Goal: Task Accomplishment & Management: Manage account settings

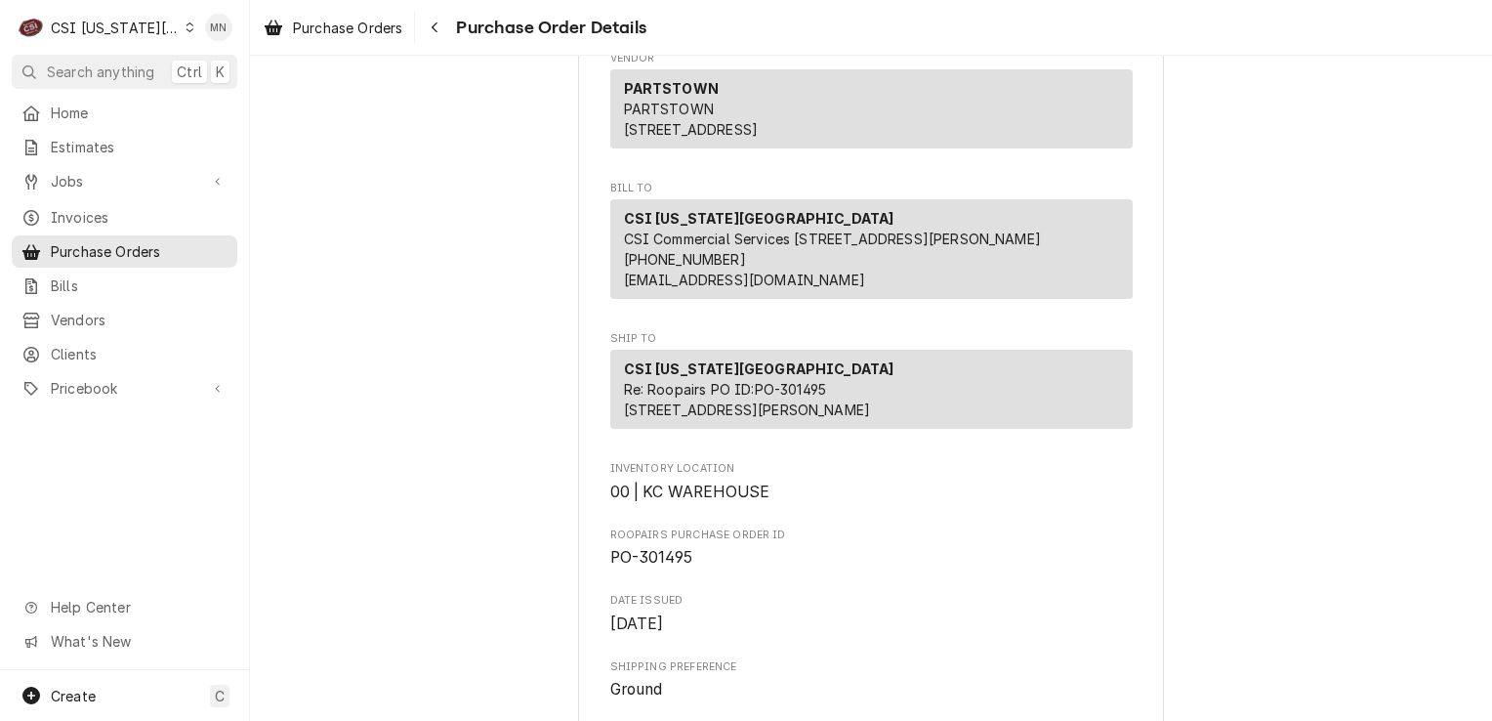
scroll to position [391, 0]
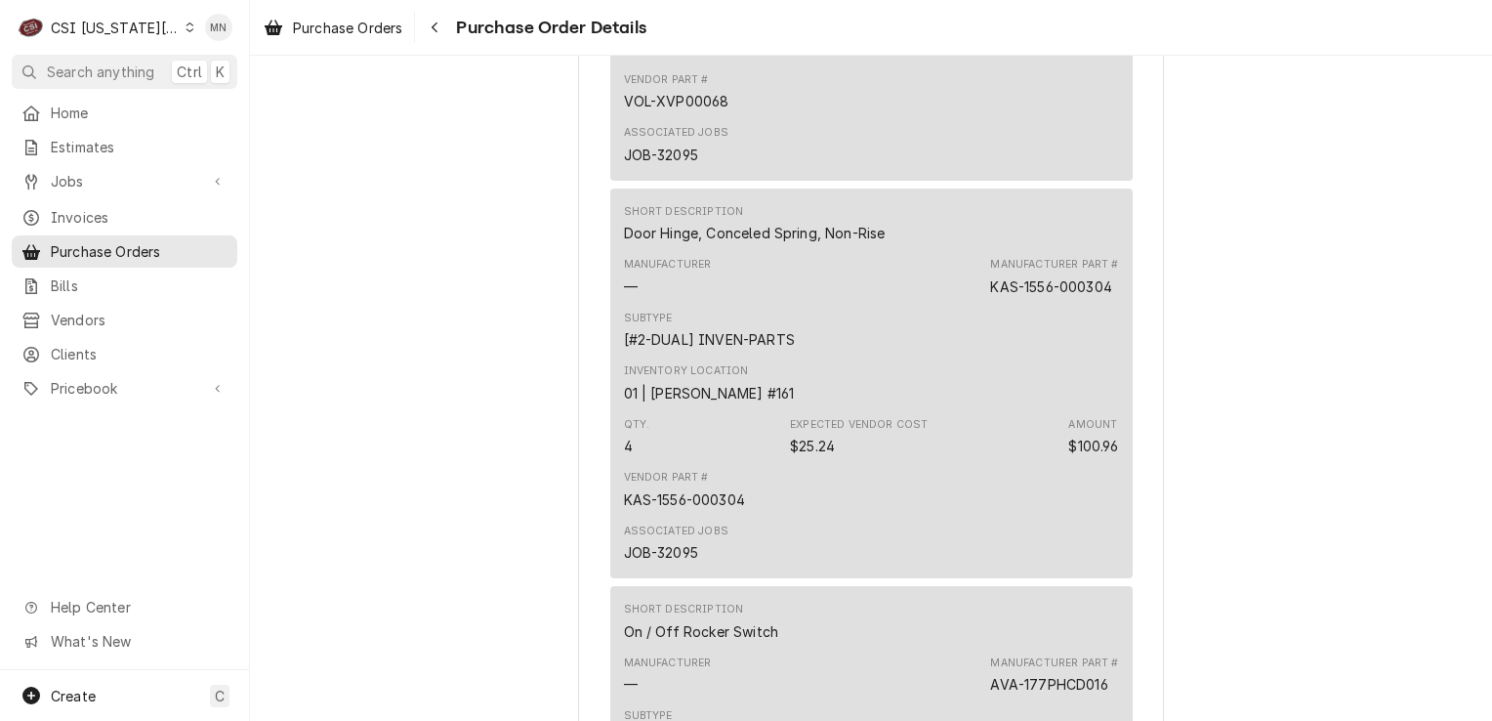
scroll to position [5700, 0]
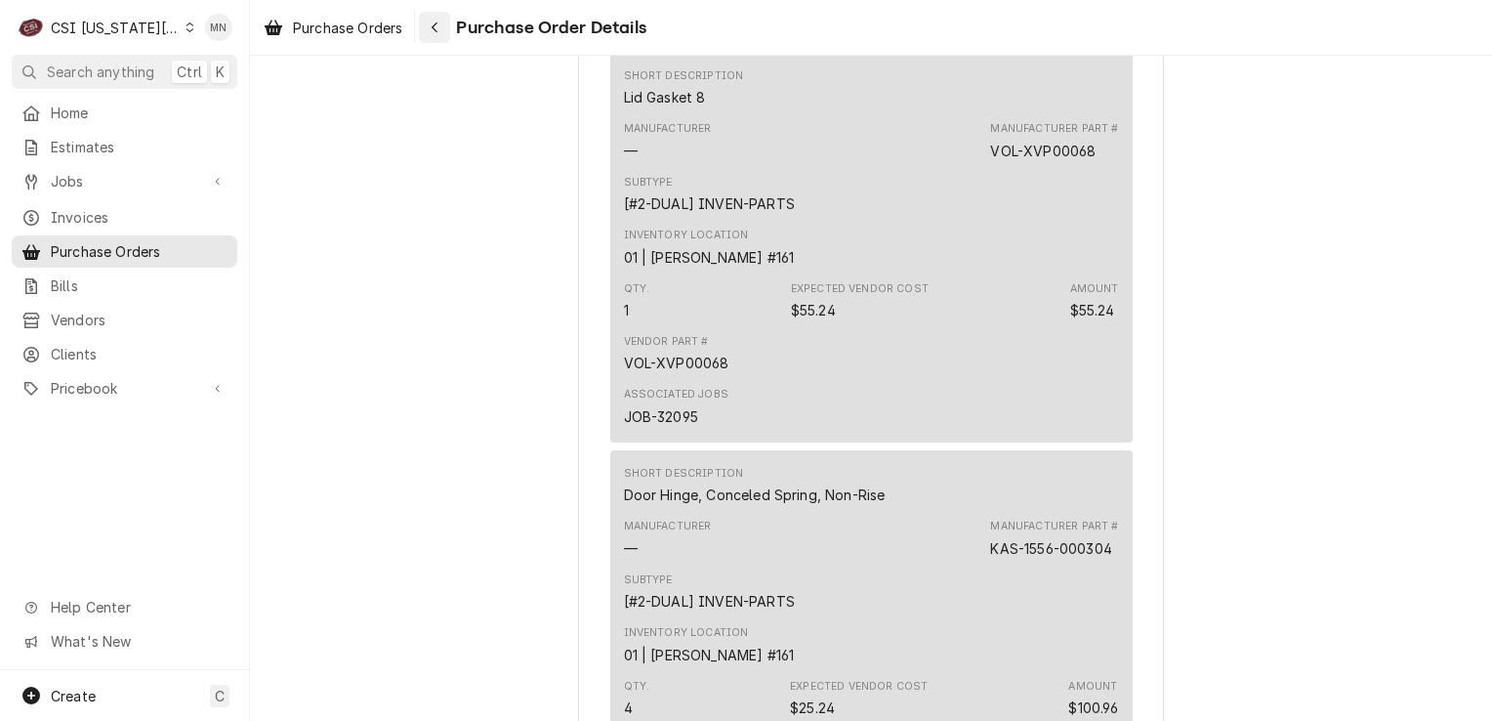
click at [444, 23] on div "Navigate back" at bounding box center [435, 28] width 20 height 20
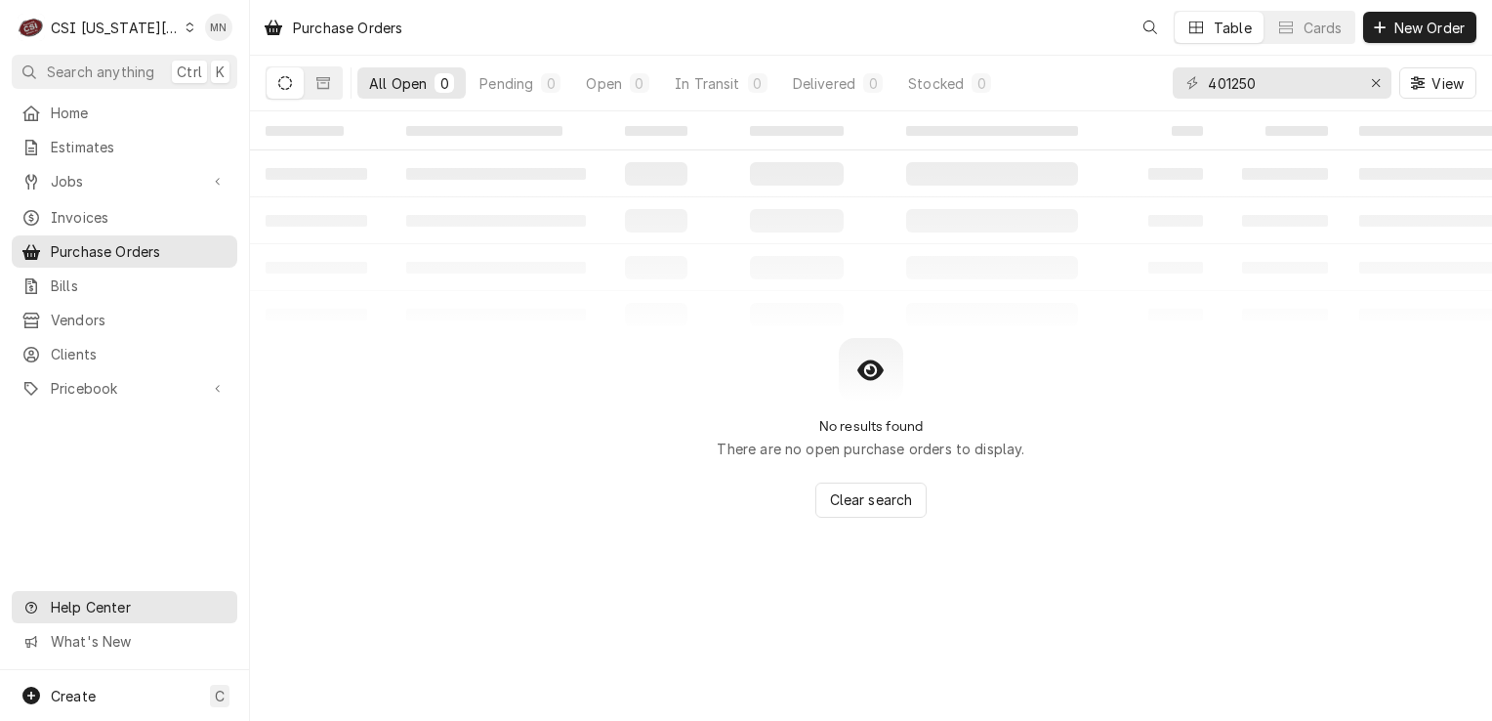
click at [101, 615] on span "Help Center" at bounding box center [138, 607] width 175 height 21
click at [87, 615] on span "Help Center" at bounding box center [138, 607] width 175 height 21
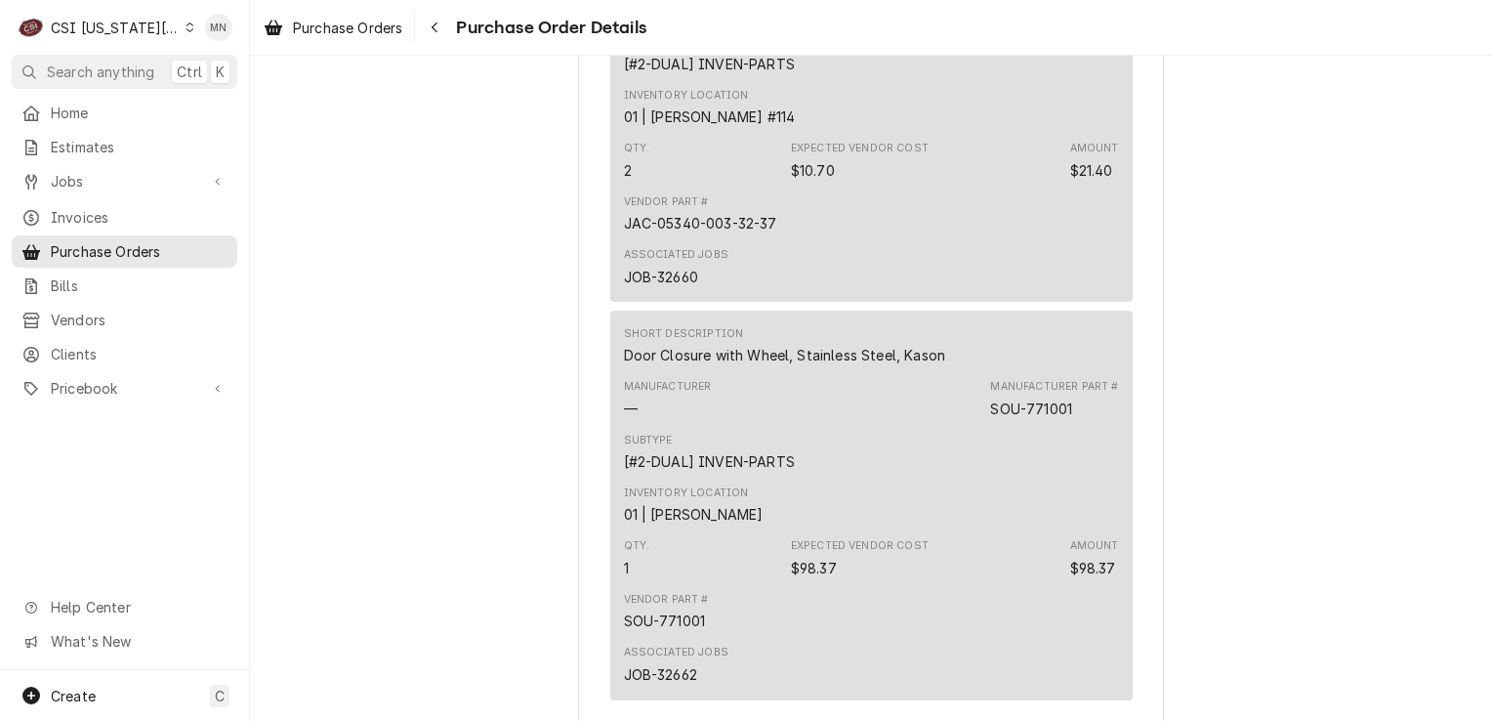
scroll to position [1856, 0]
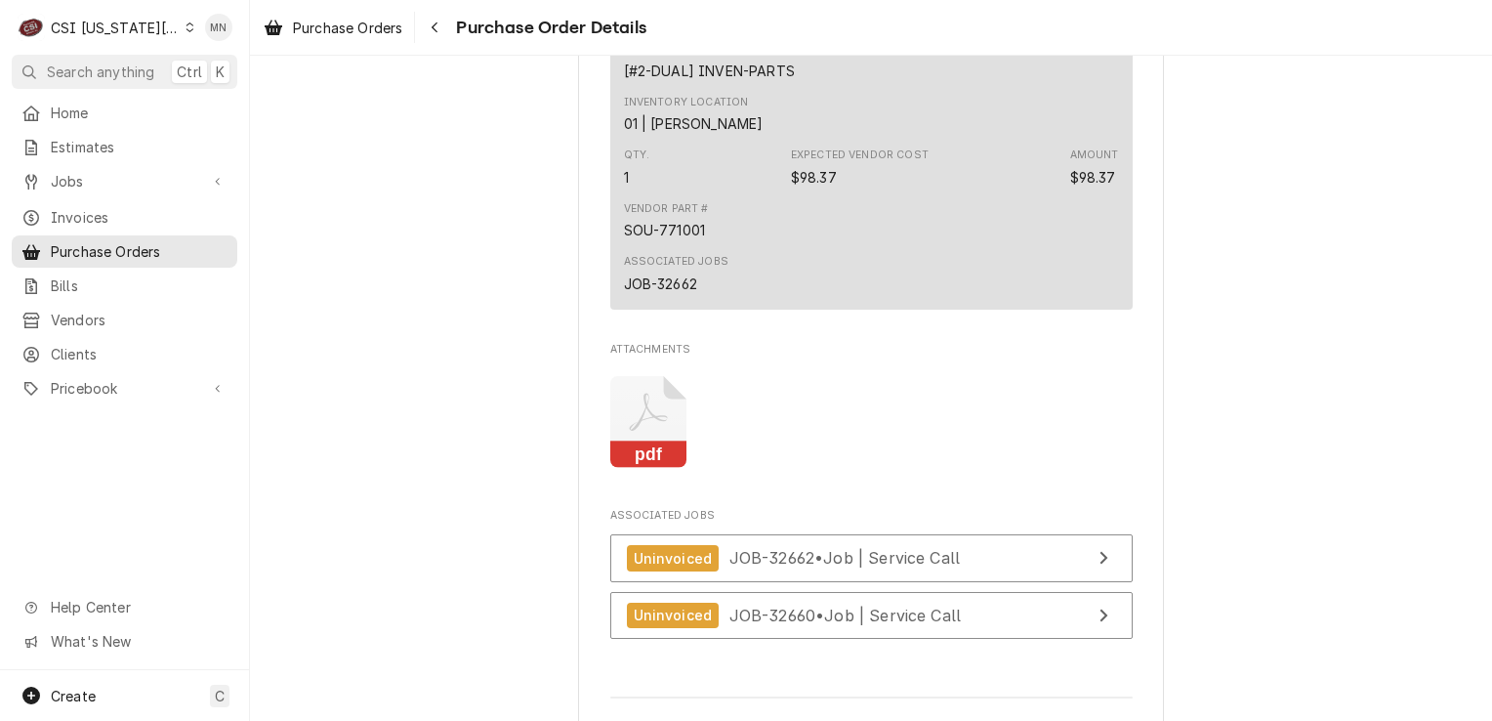
click at [638, 432] on icon "Attachments" at bounding box center [648, 413] width 38 height 38
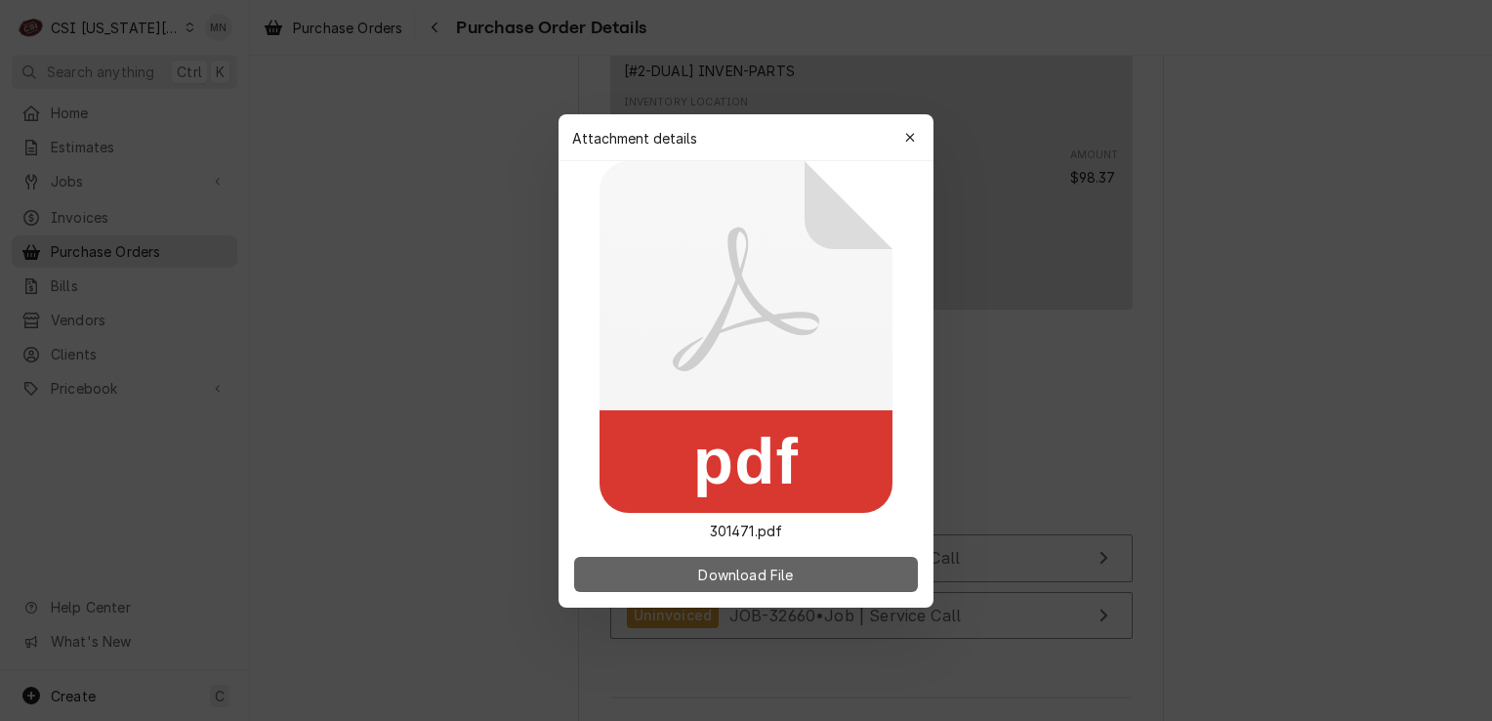
click at [747, 568] on span "Download File" at bounding box center [745, 574] width 103 height 21
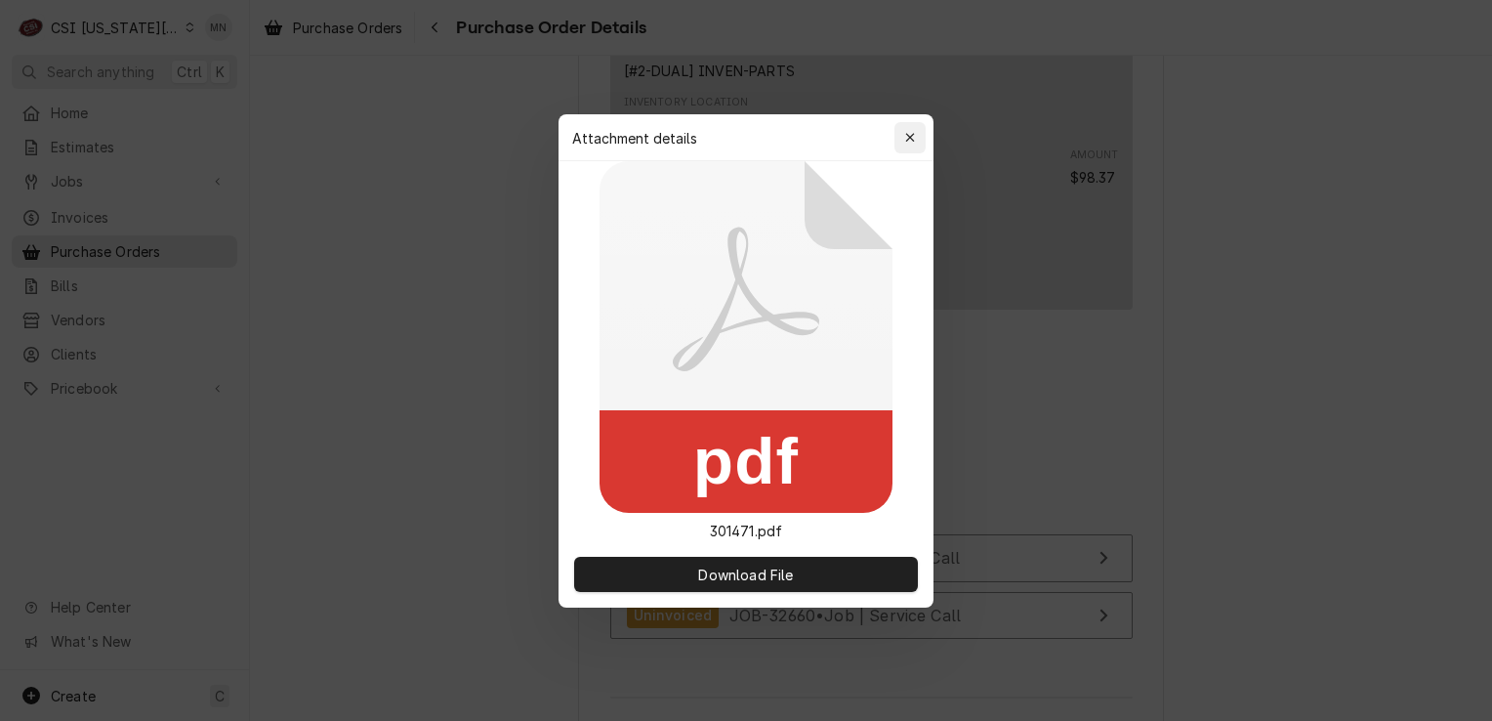
click at [922, 139] on button "button" at bounding box center [910, 137] width 31 height 31
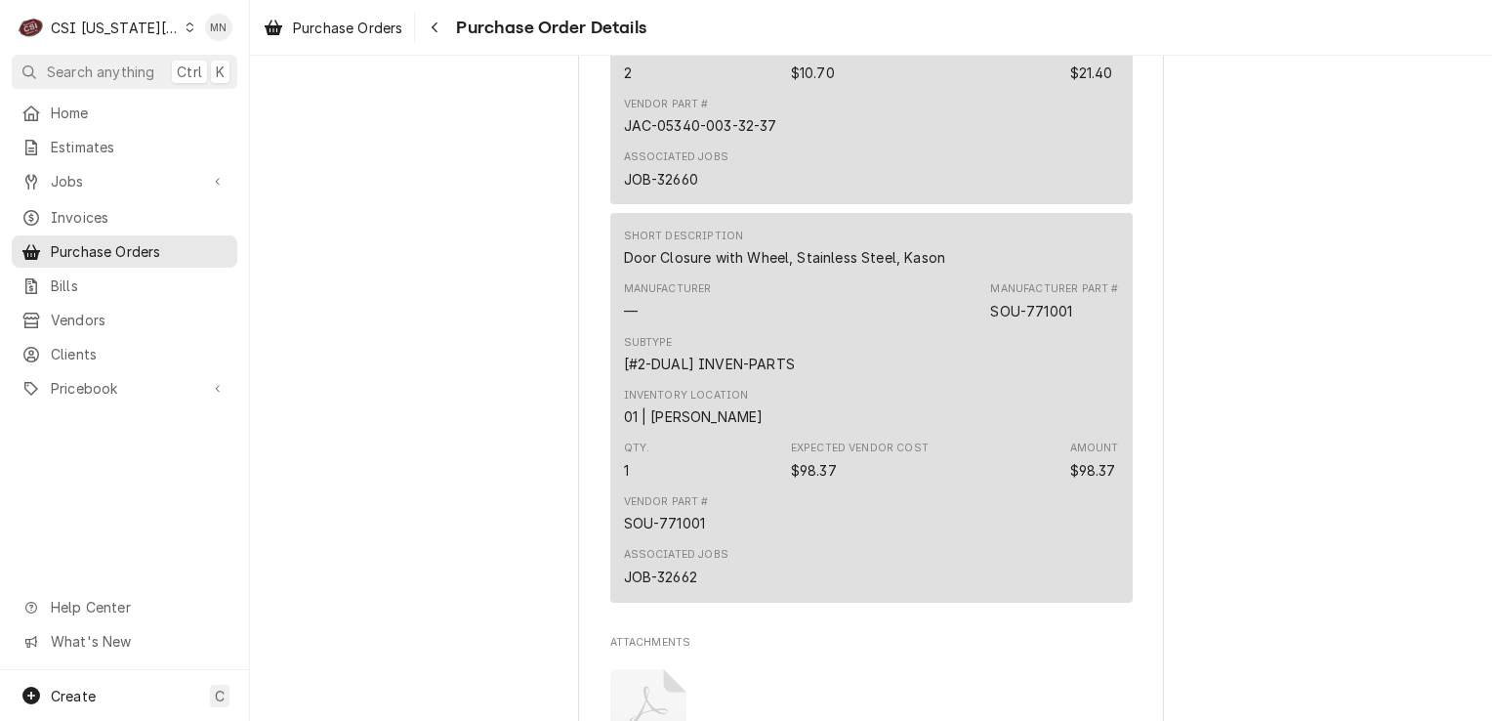
scroll to position [1953, 0]
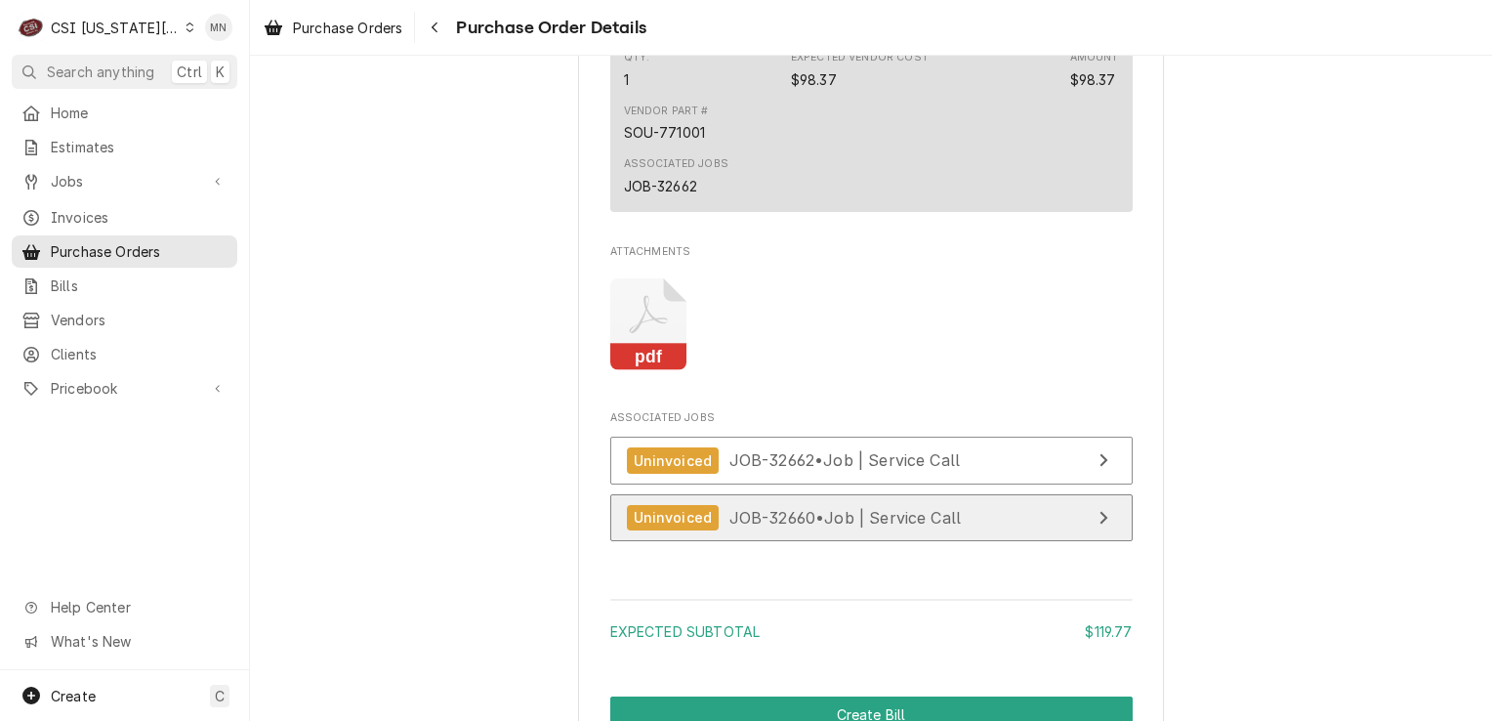
click at [1020, 542] on link "Uninvoiced JOB-32660 • Job | Service Call" at bounding box center [871, 518] width 523 height 48
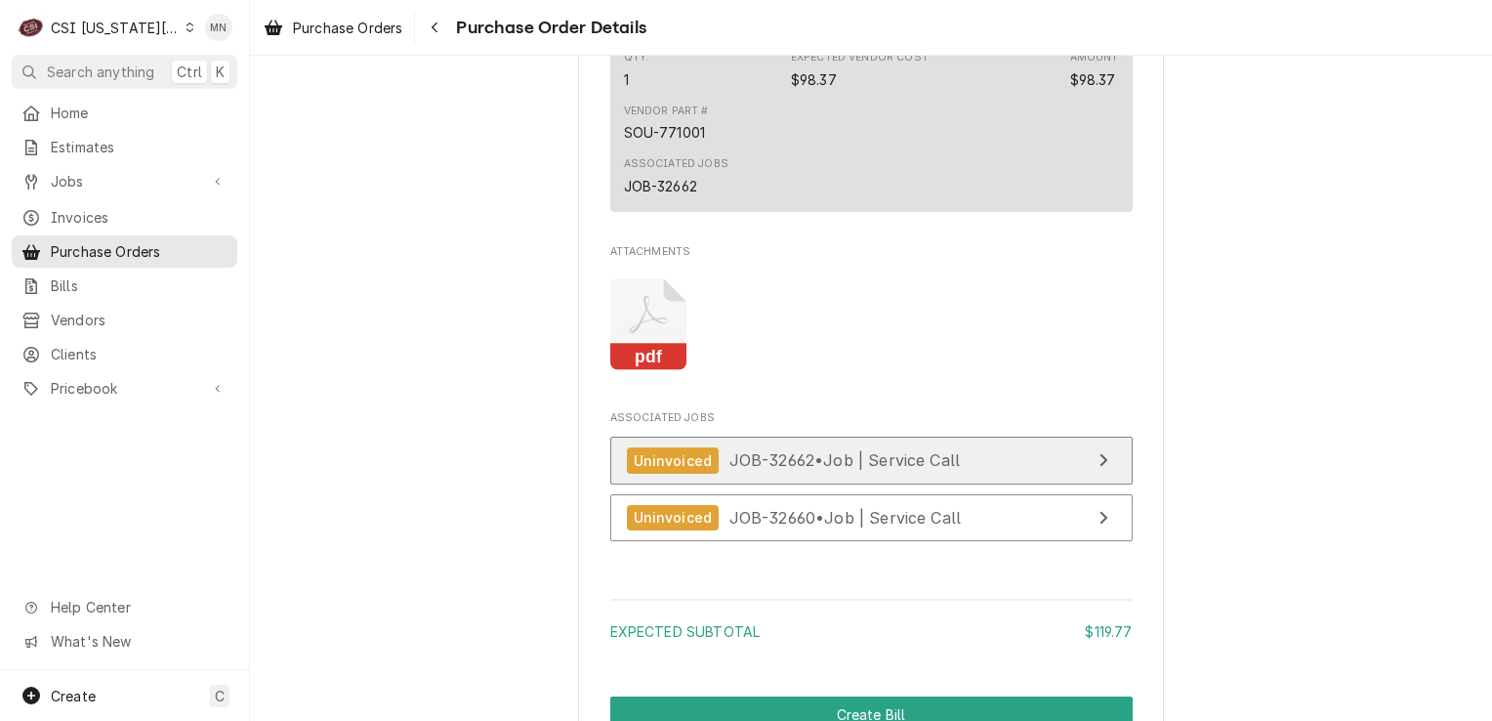
click at [850, 474] on div "Uninvoiced JOB-32662 • Job | Service Call" at bounding box center [794, 460] width 334 height 26
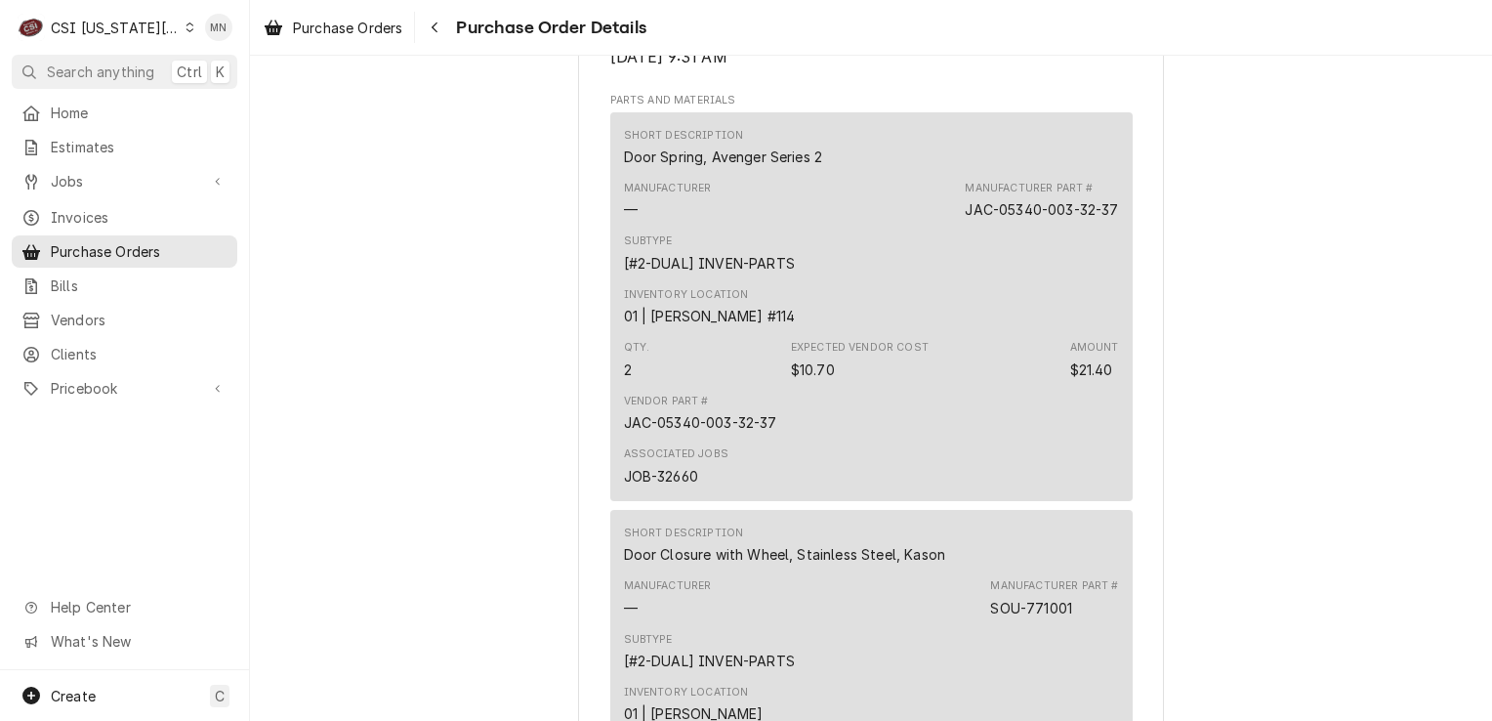
scroll to position [1232, 0]
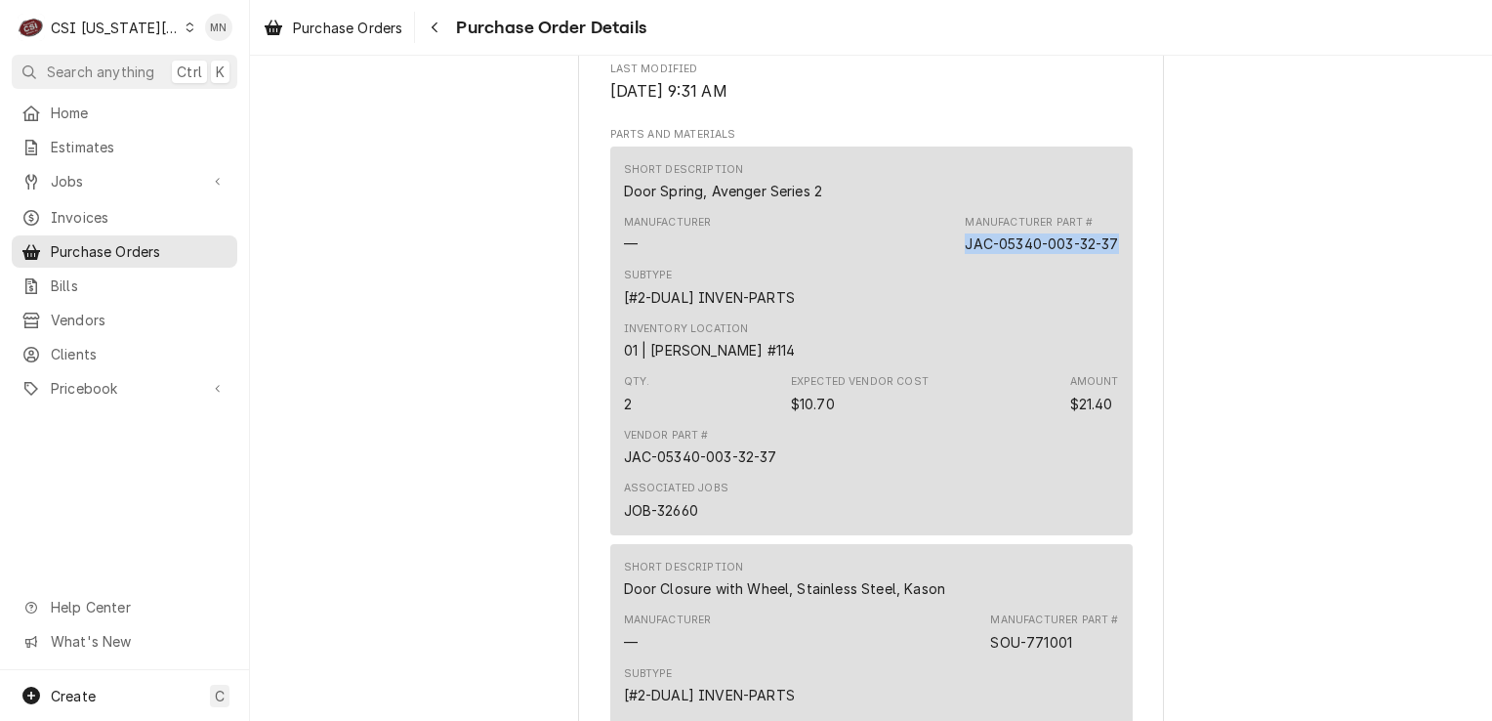
drag, startPoint x: 956, startPoint y: 307, endPoint x: 1113, endPoint y: 308, distance: 157.2
click at [1113, 308] on div "Short Description Door Spring, Avenger Series 2 Manufacturer — Manufacturer Par…" at bounding box center [871, 340] width 523 height 389
drag, startPoint x: 1113, startPoint y: 308, endPoint x: 1040, endPoint y: 303, distance: 73.4
copy div "JAC-05340-003-32-37"
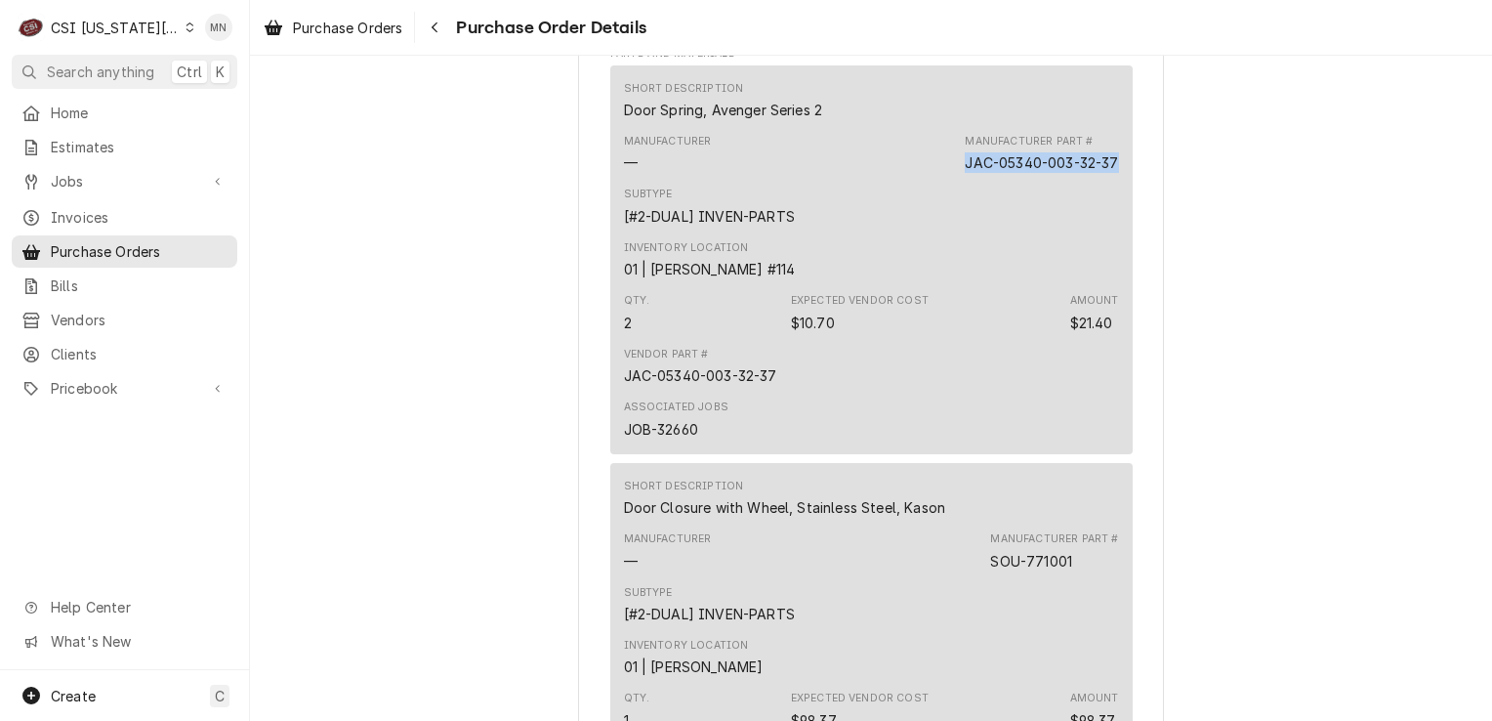
scroll to position [1427, 0]
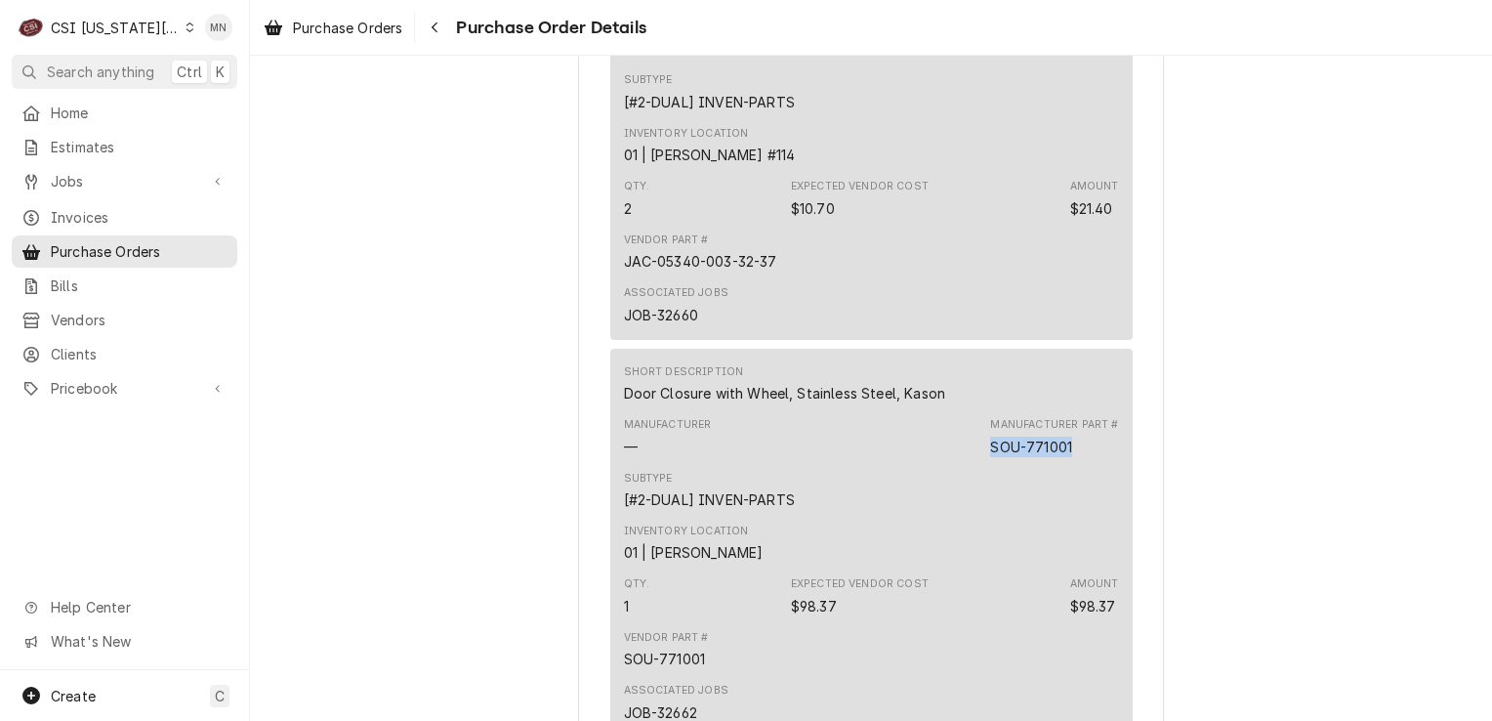
drag, startPoint x: 1070, startPoint y: 508, endPoint x: 988, endPoint y: 506, distance: 82.1
click at [990, 456] on div "Manufacturer Part # SOU-771001" at bounding box center [1054, 436] width 128 height 39
copy div "SOU-771001"
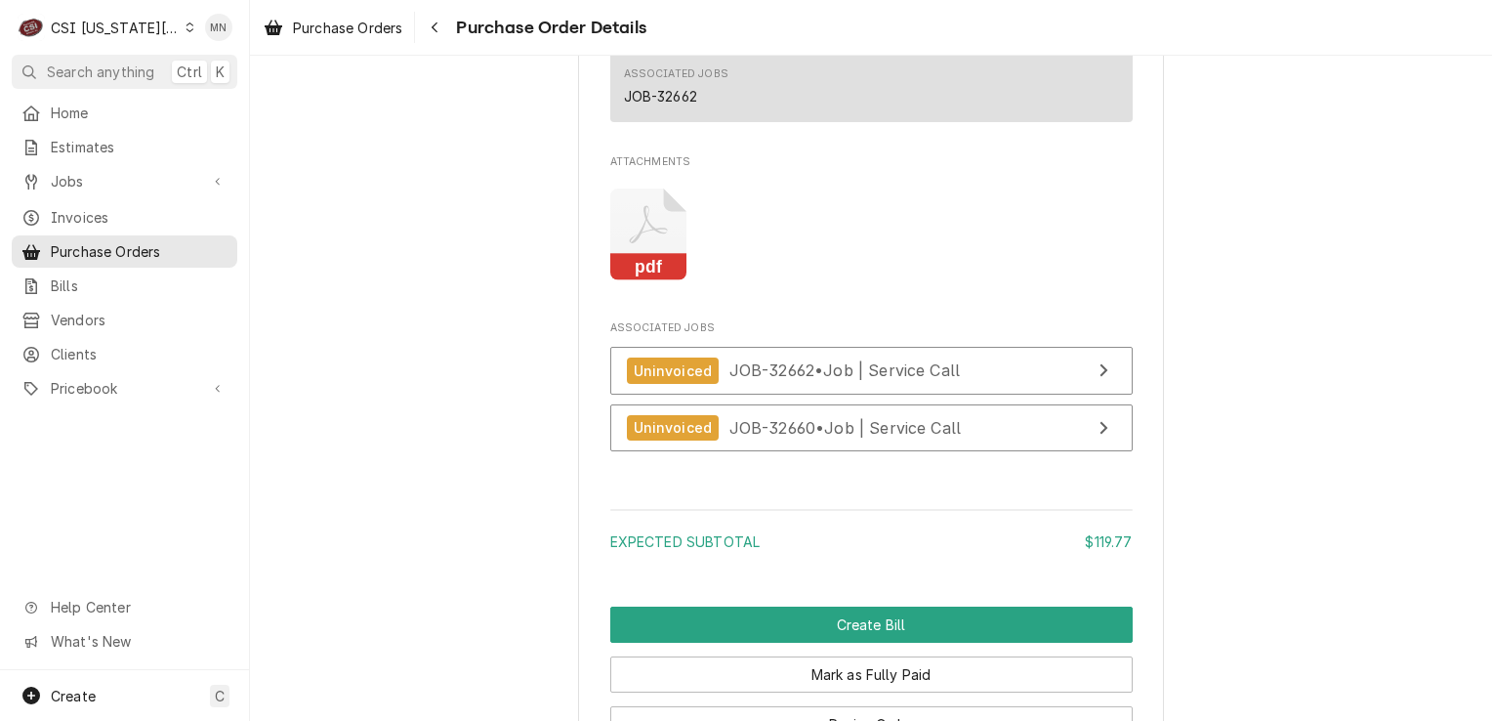
scroll to position [1915, 0]
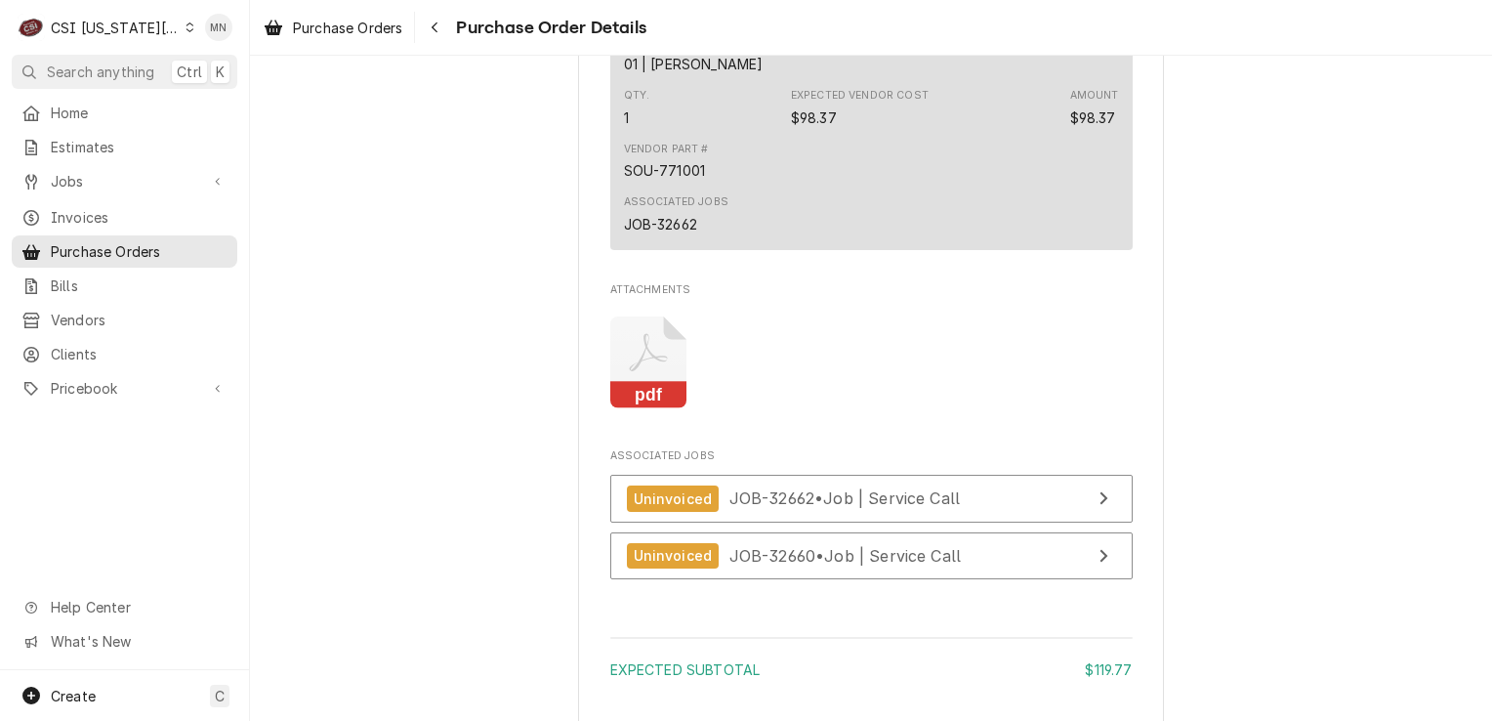
click at [631, 409] on icon "Attachments" at bounding box center [648, 362] width 77 height 93
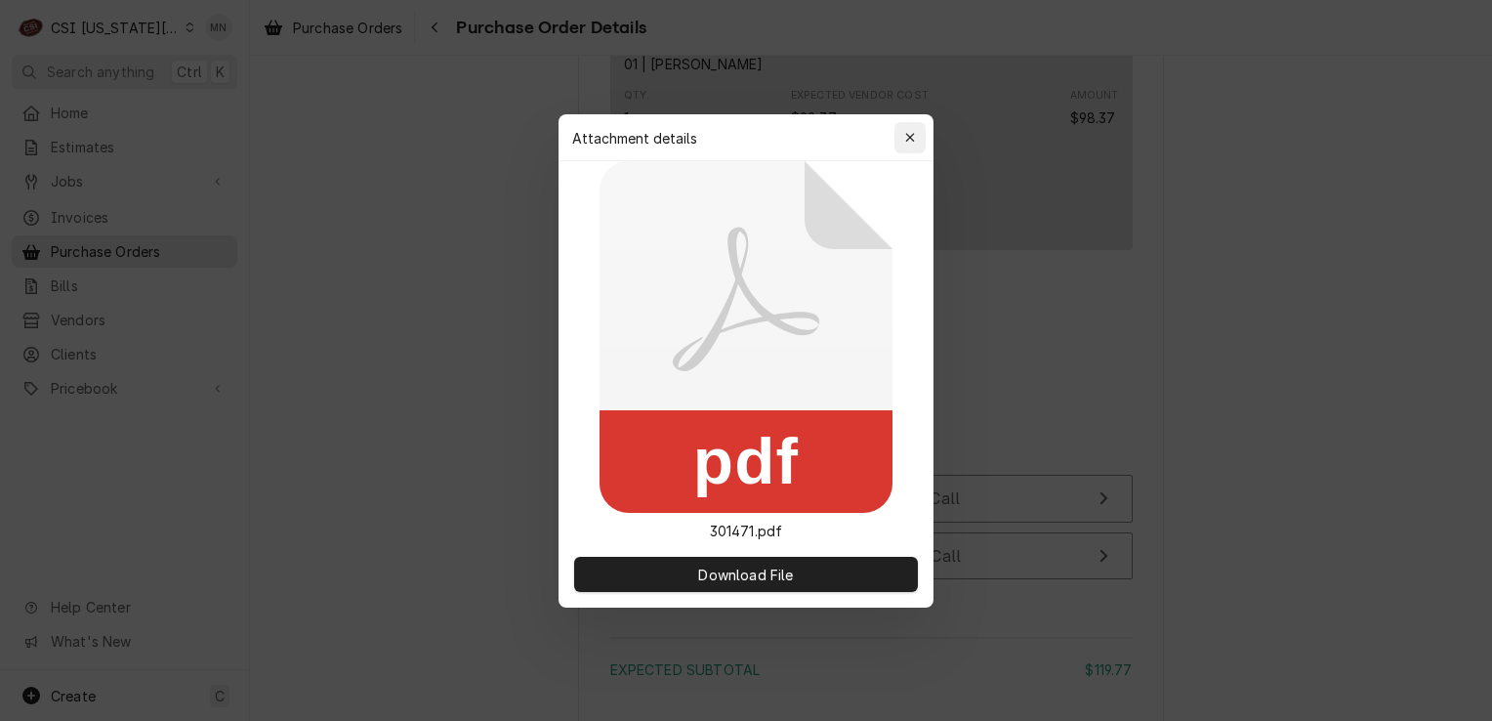
click at [902, 142] on div "button" at bounding box center [910, 138] width 20 height 20
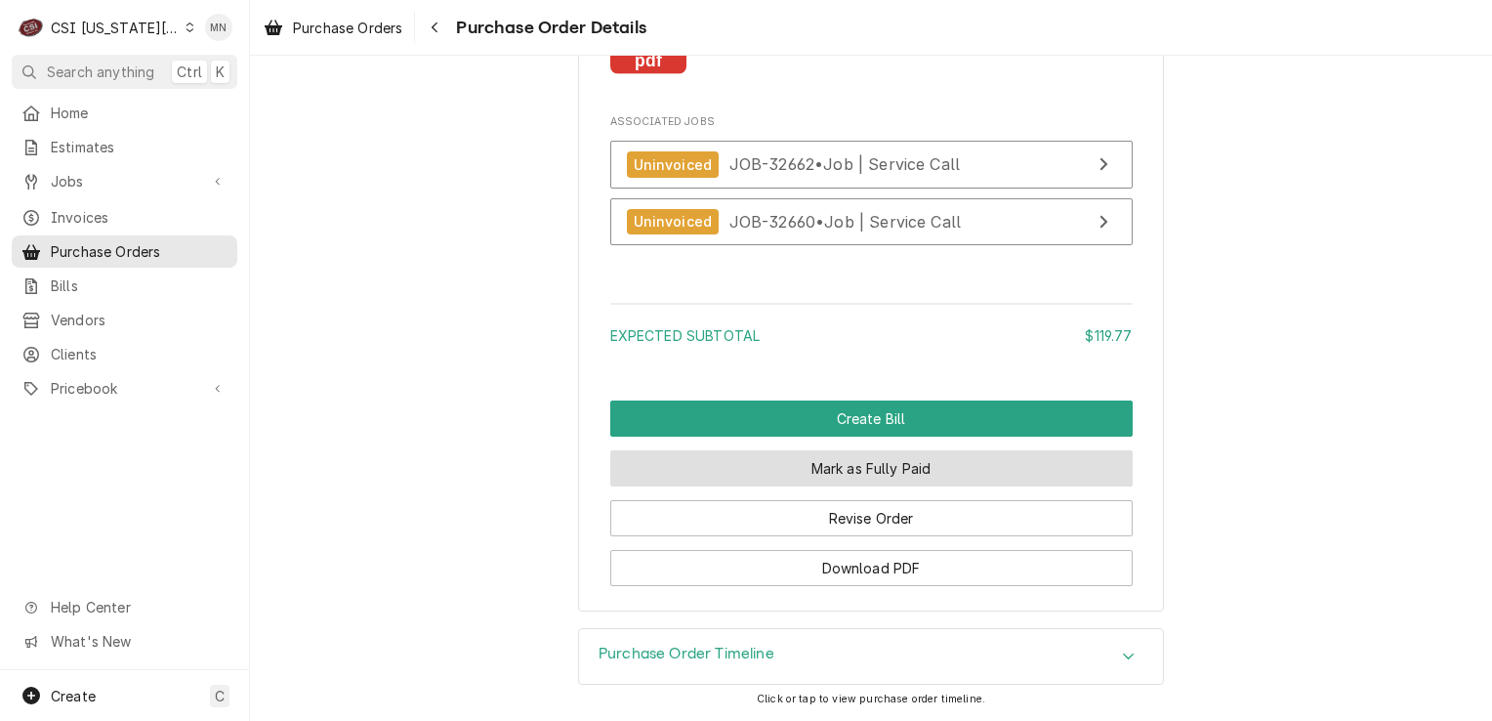
scroll to position [2306, 0]
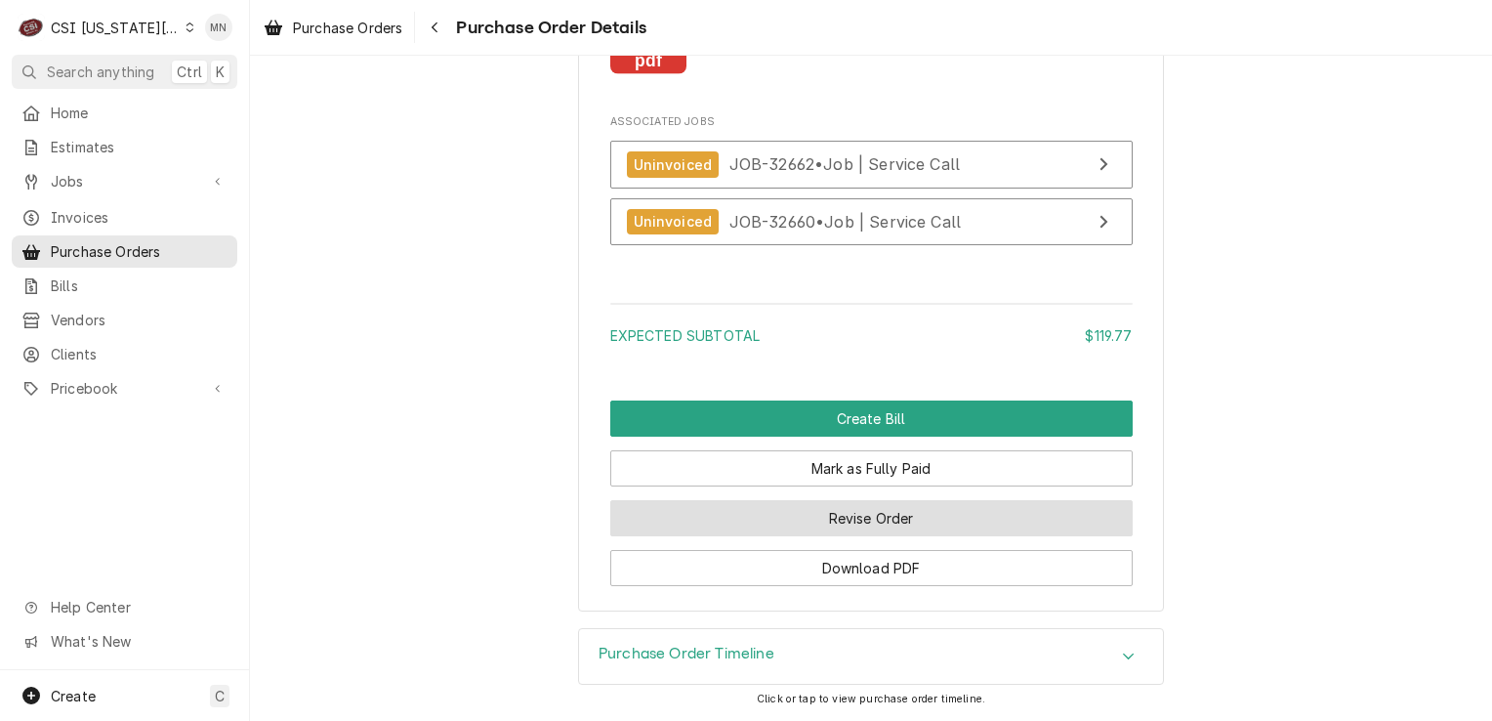
click at [865, 520] on button "Revise Order" at bounding box center [871, 518] width 523 height 36
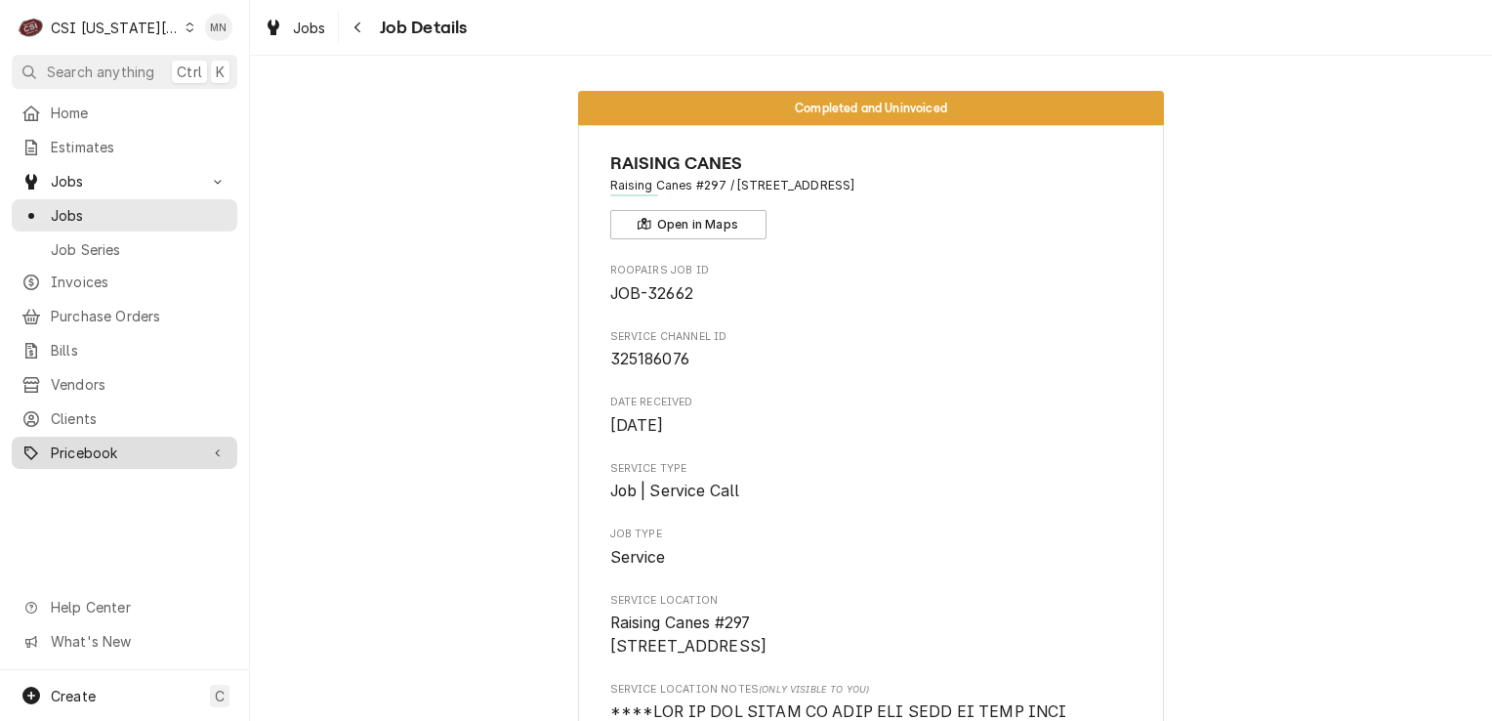
click at [86, 442] on span "Pricebook" at bounding box center [124, 452] width 147 height 21
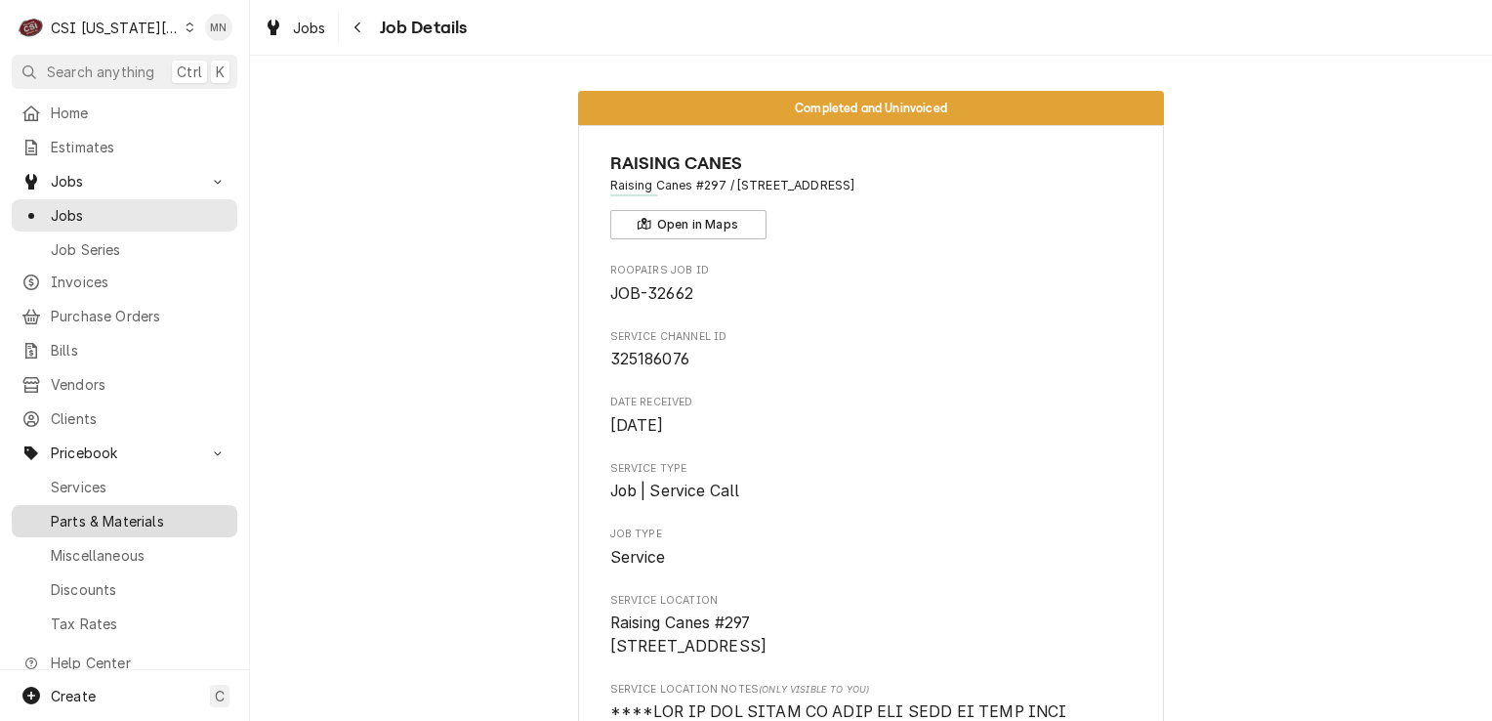
click at [105, 509] on div "Parts & Materials" at bounding box center [125, 521] width 218 height 24
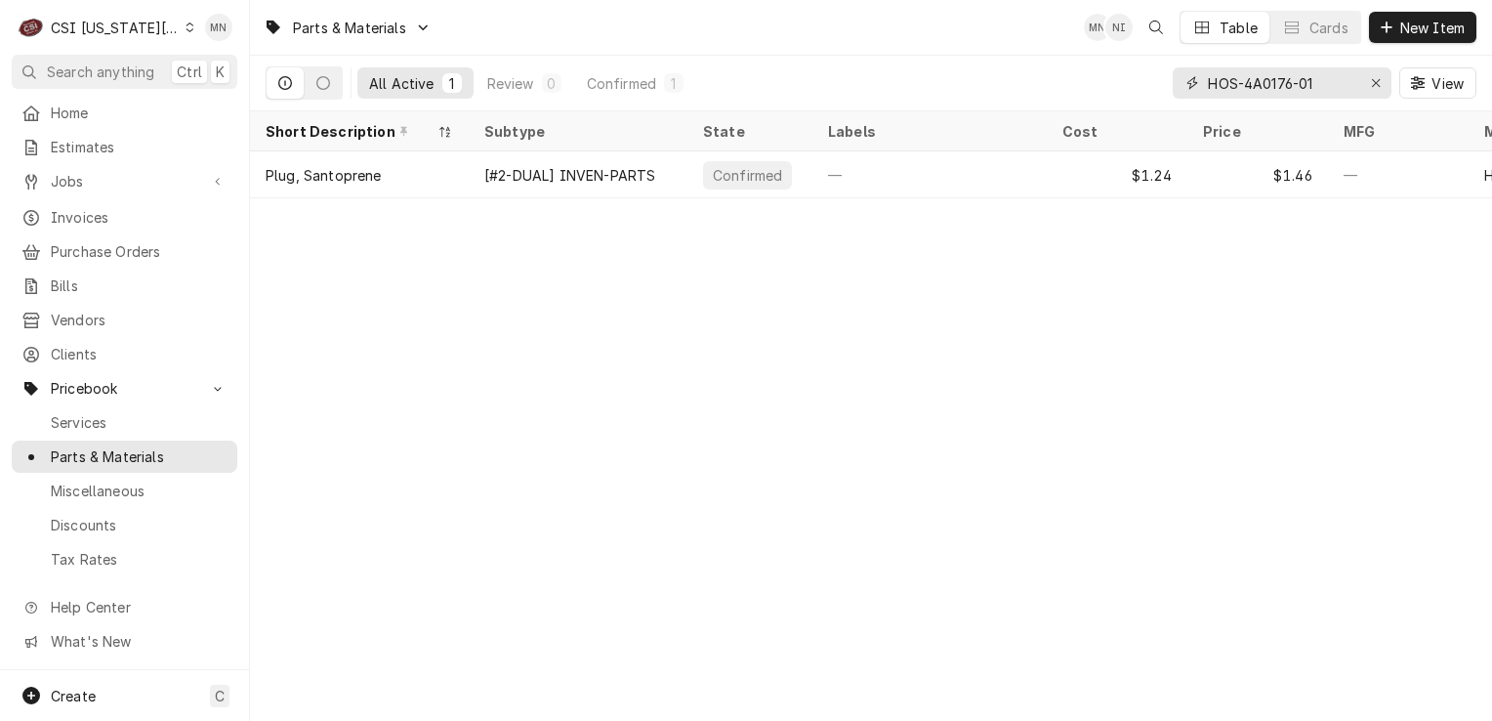
drag, startPoint x: 1326, startPoint y: 83, endPoint x: 1166, endPoint y: 90, distance: 160.3
click at [1166, 90] on div "All Active 1 Review 0 Confirmed 1 HOS-4A0176-01 View" at bounding box center [871, 83] width 1211 height 55
paste input "JAC-05340-003-32-37"
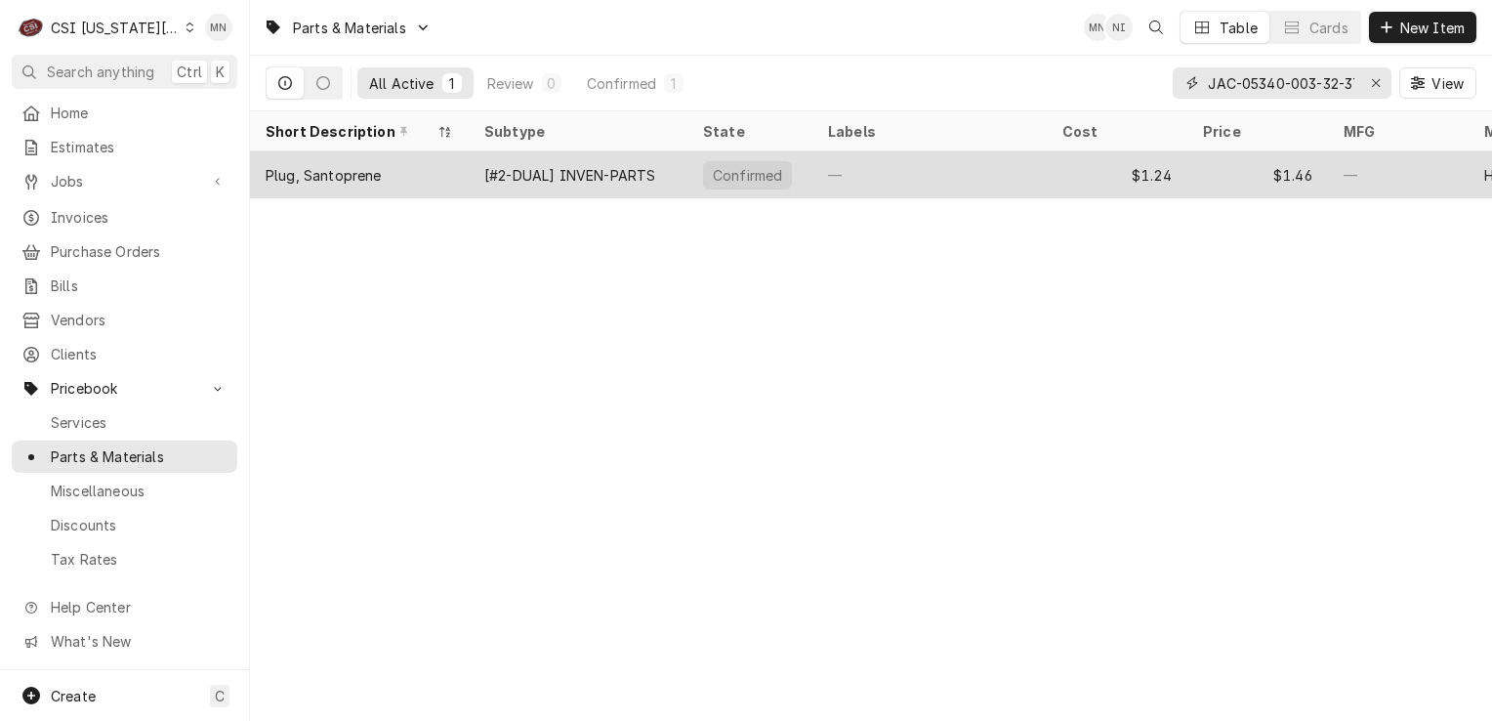
scroll to position [0, 11]
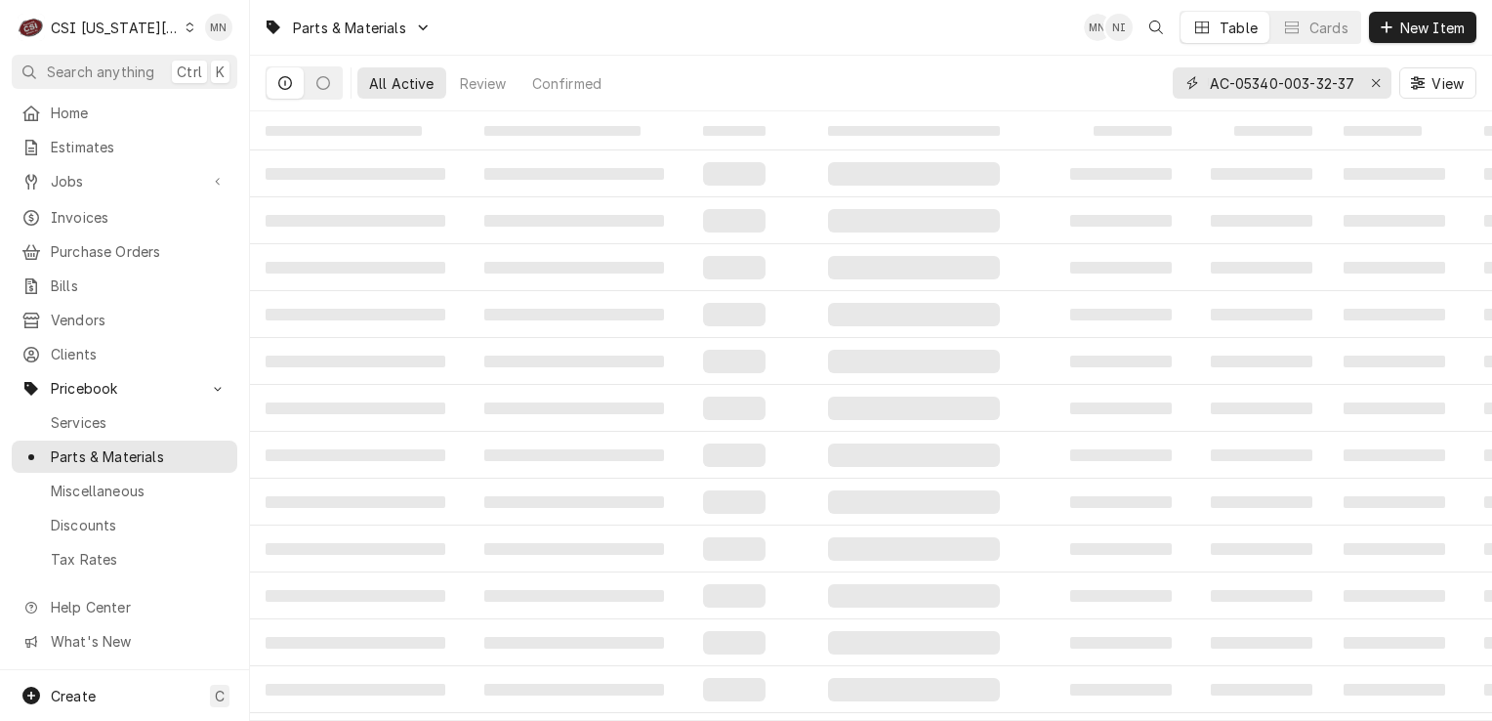
type input "JAC-05340-003-32-37"
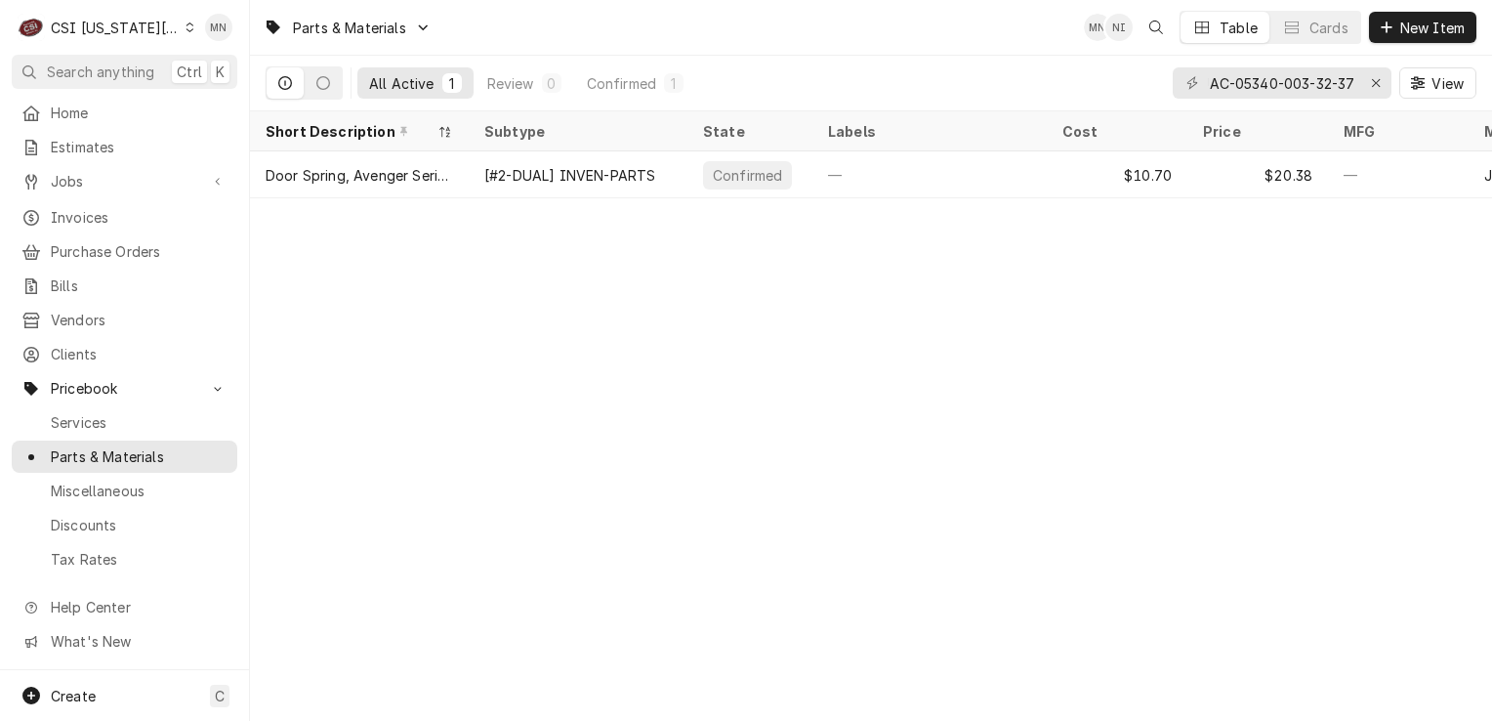
scroll to position [0, 0]
click at [1378, 82] on icon "Erase input" at bounding box center [1376, 83] width 11 height 14
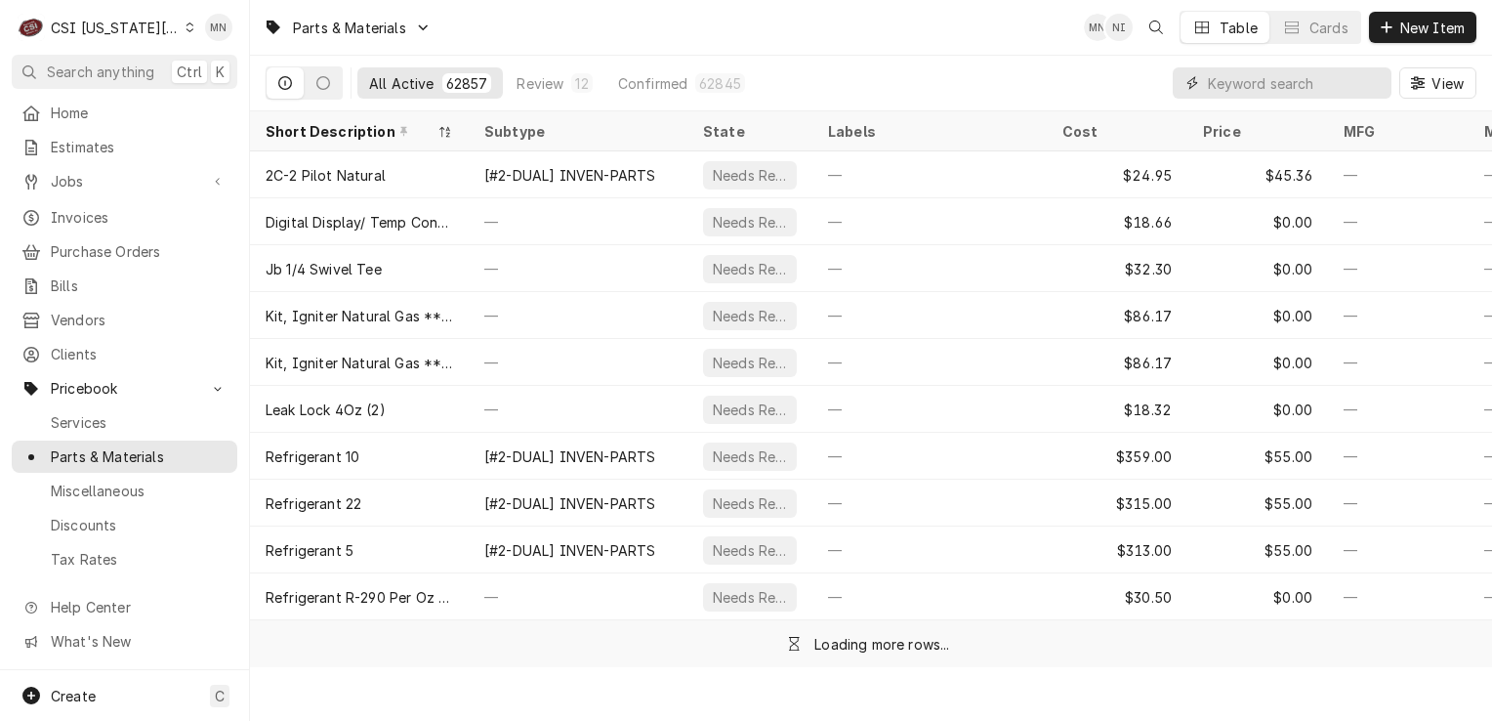
paste input "SOU-771001"
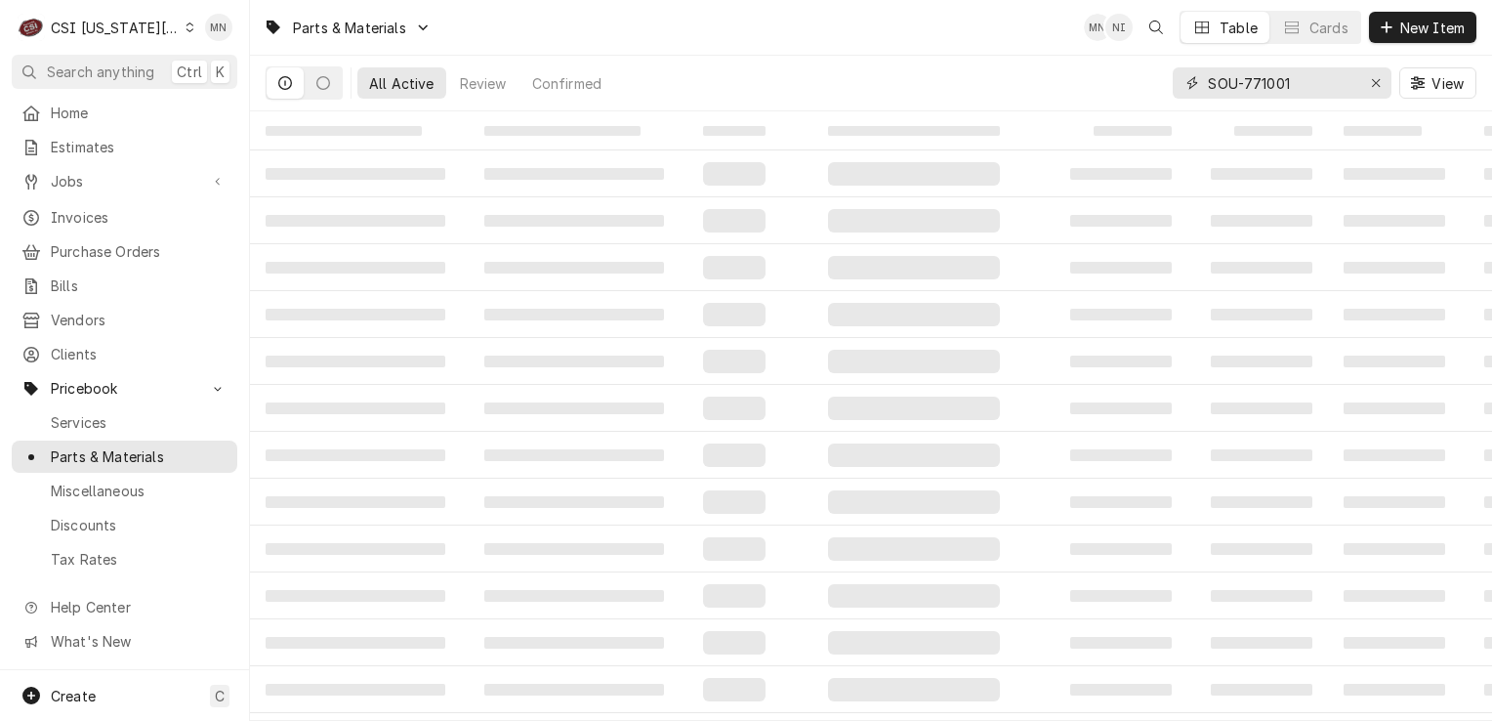
type input "SOU-771001"
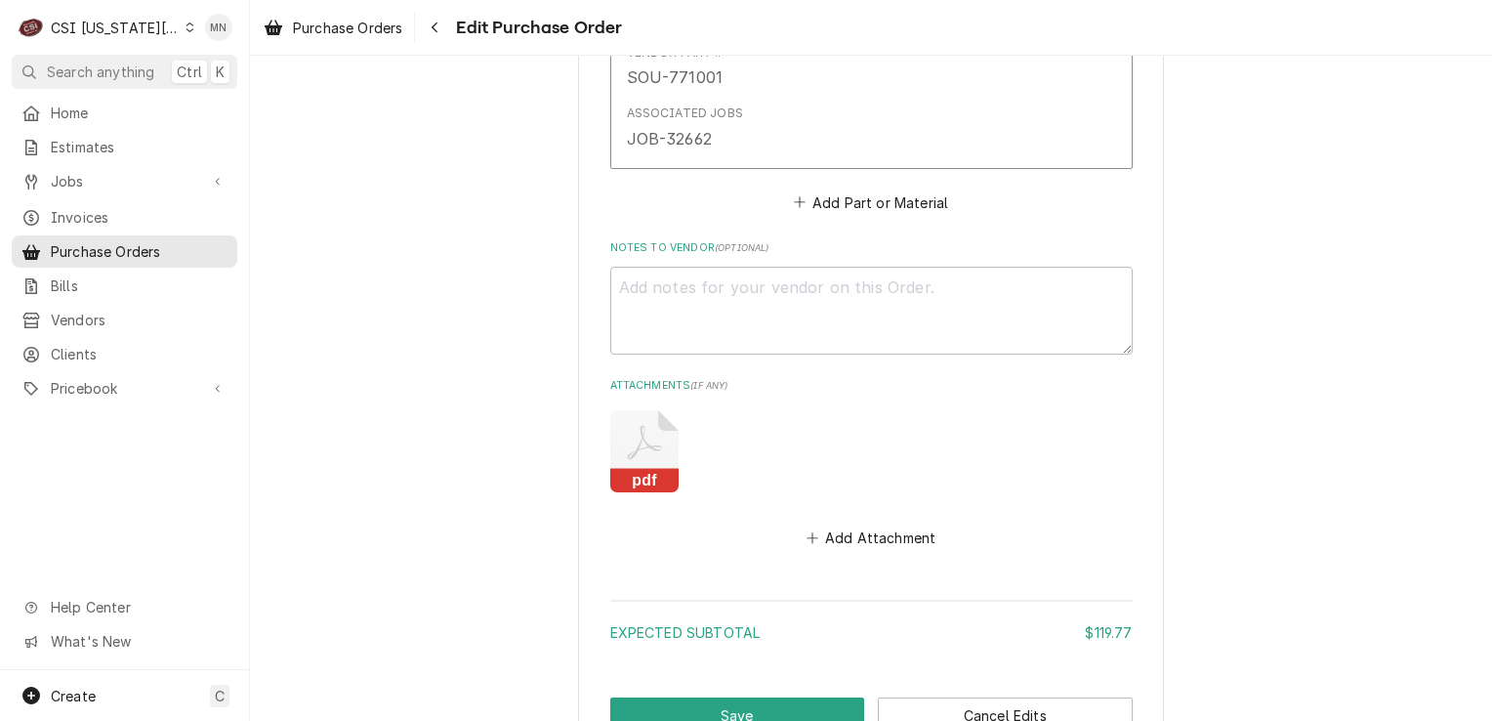
scroll to position [1660, 0]
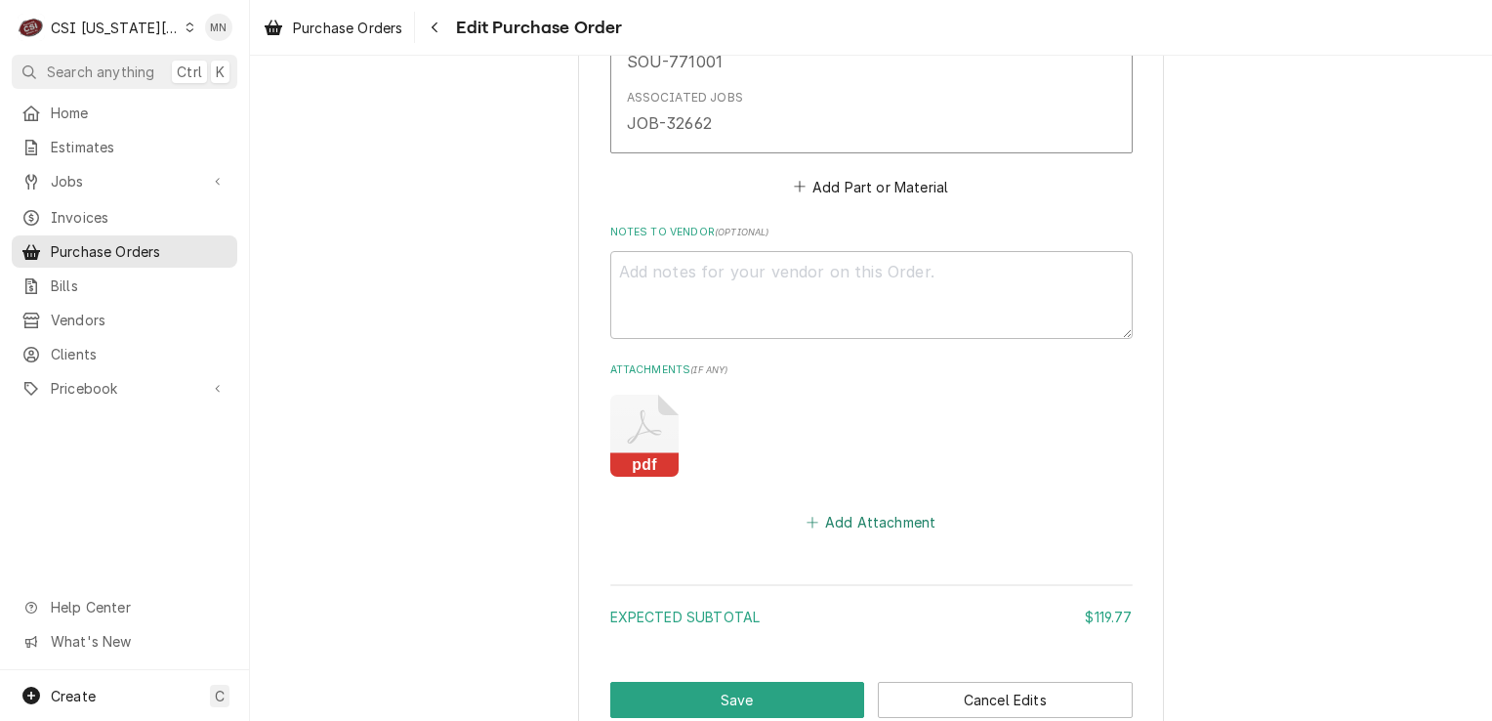
click at [873, 513] on button "Add Attachment" at bounding box center [871, 522] width 137 height 27
type textarea "x"
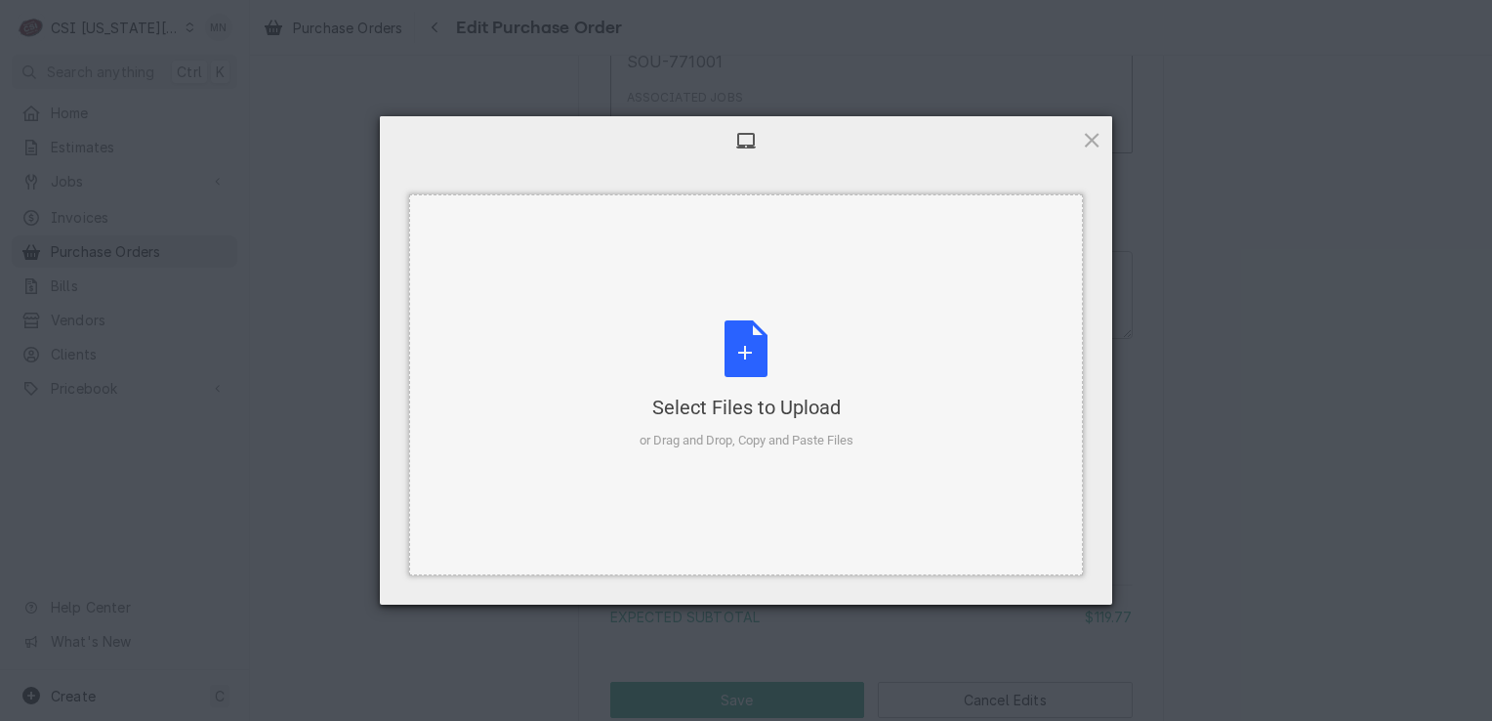
click at [734, 367] on div "Select Files to Upload or Drag and Drop, Copy and Paste Files" at bounding box center [747, 385] width 214 height 130
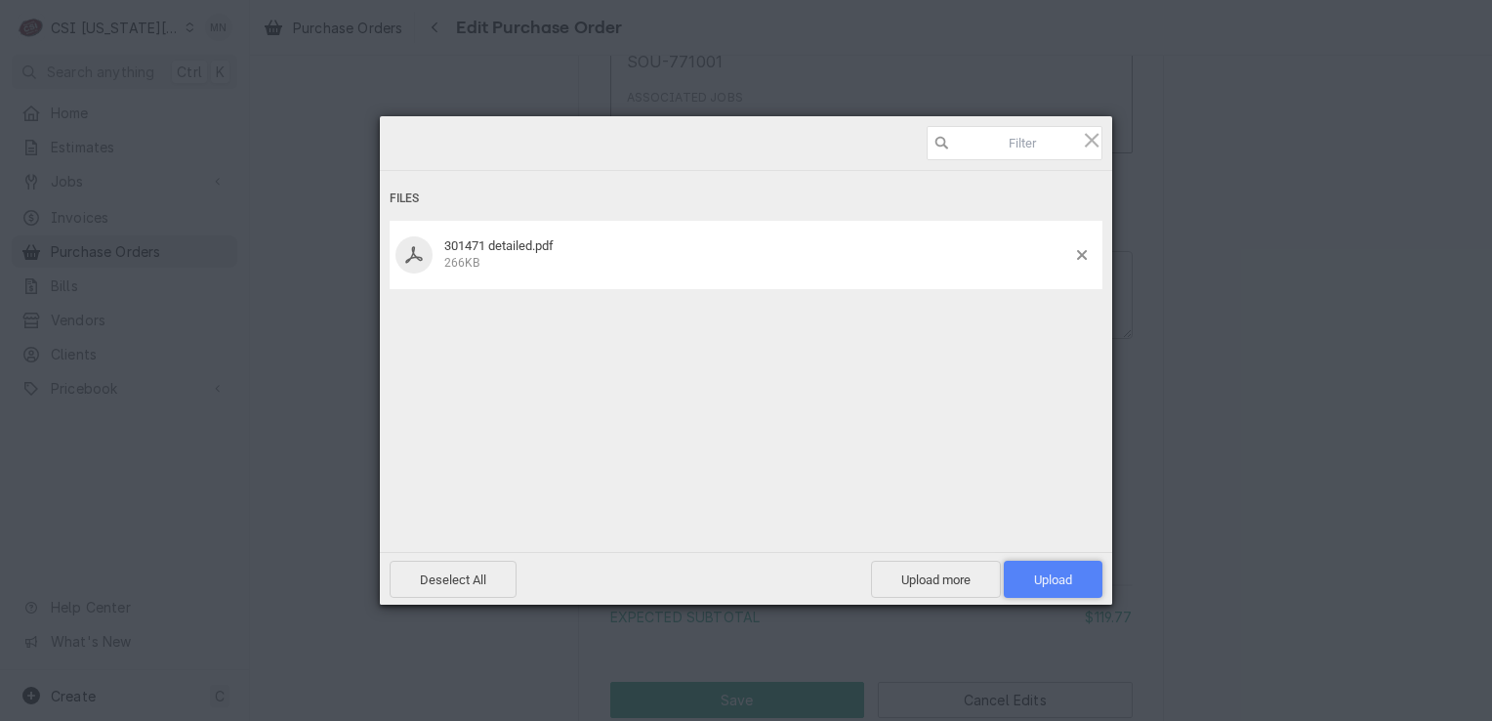
click at [1038, 578] on span "Upload 1" at bounding box center [1053, 579] width 38 height 15
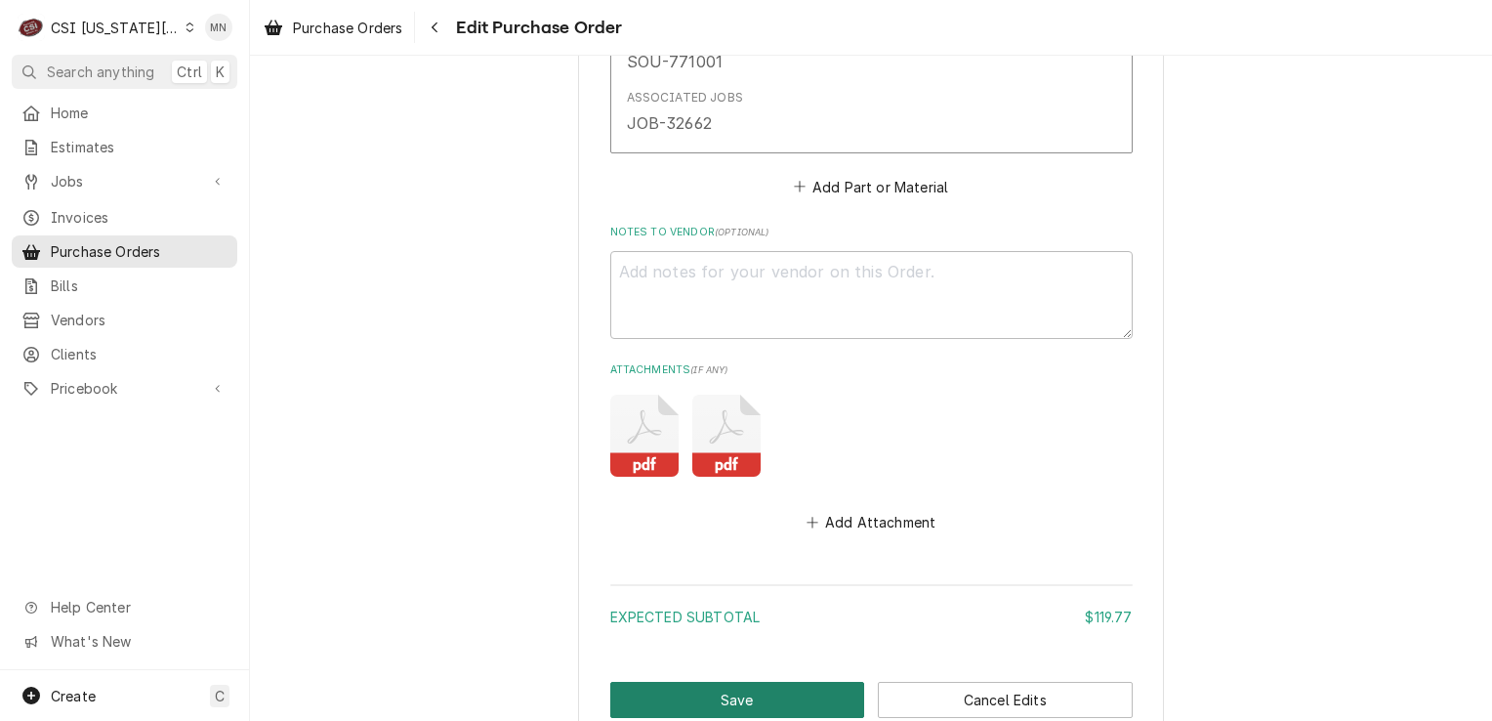
click at [727, 682] on button "Save" at bounding box center [737, 700] width 255 height 36
type textarea "x"
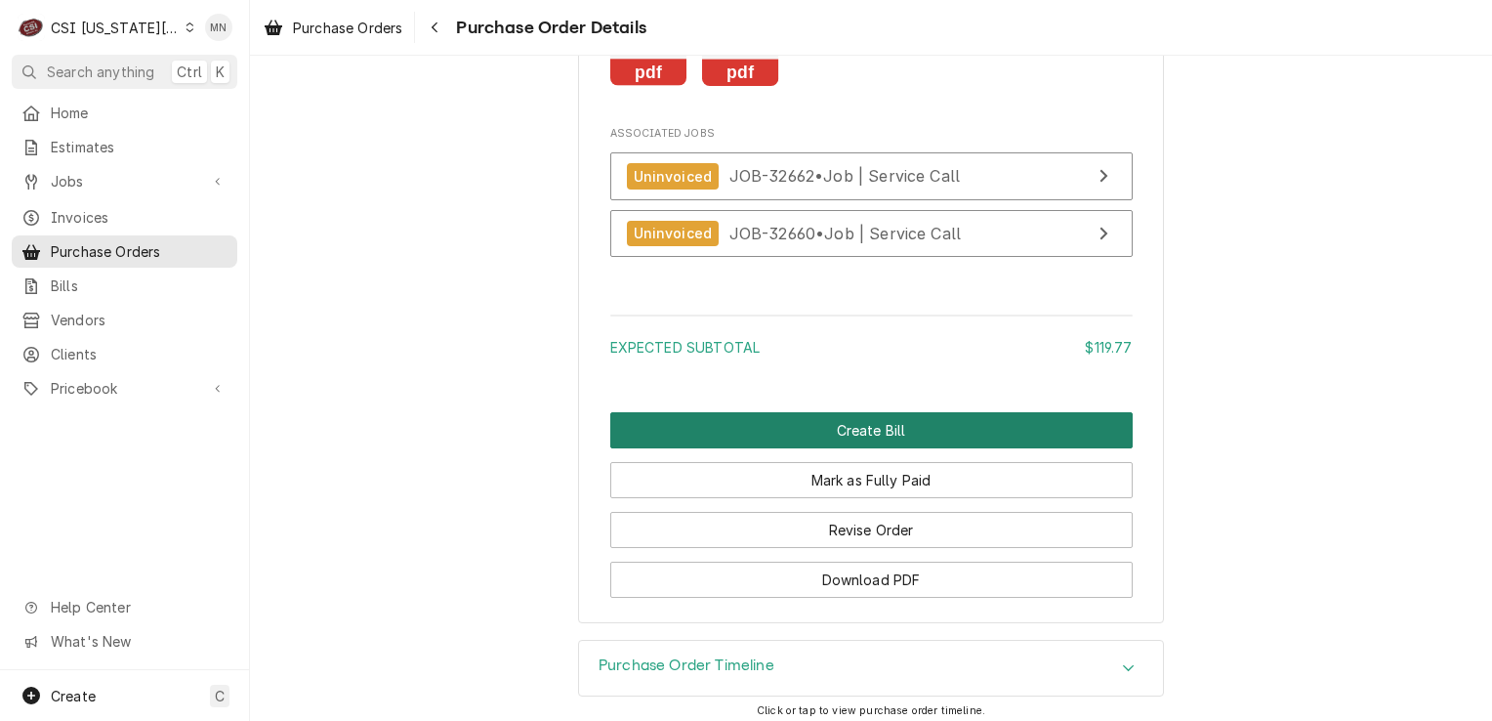
scroll to position [2246, 0]
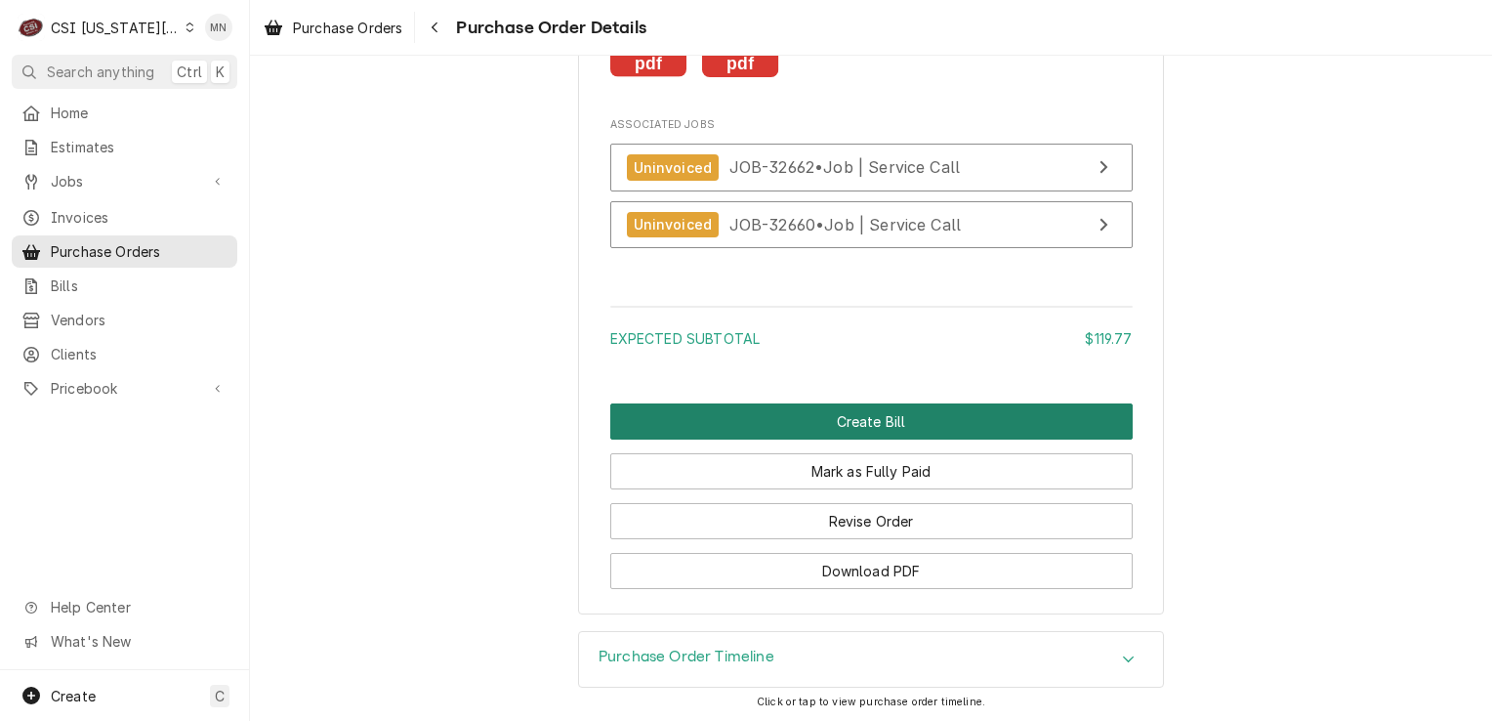
click at [871, 439] on button "Create Bill" at bounding box center [871, 421] width 523 height 36
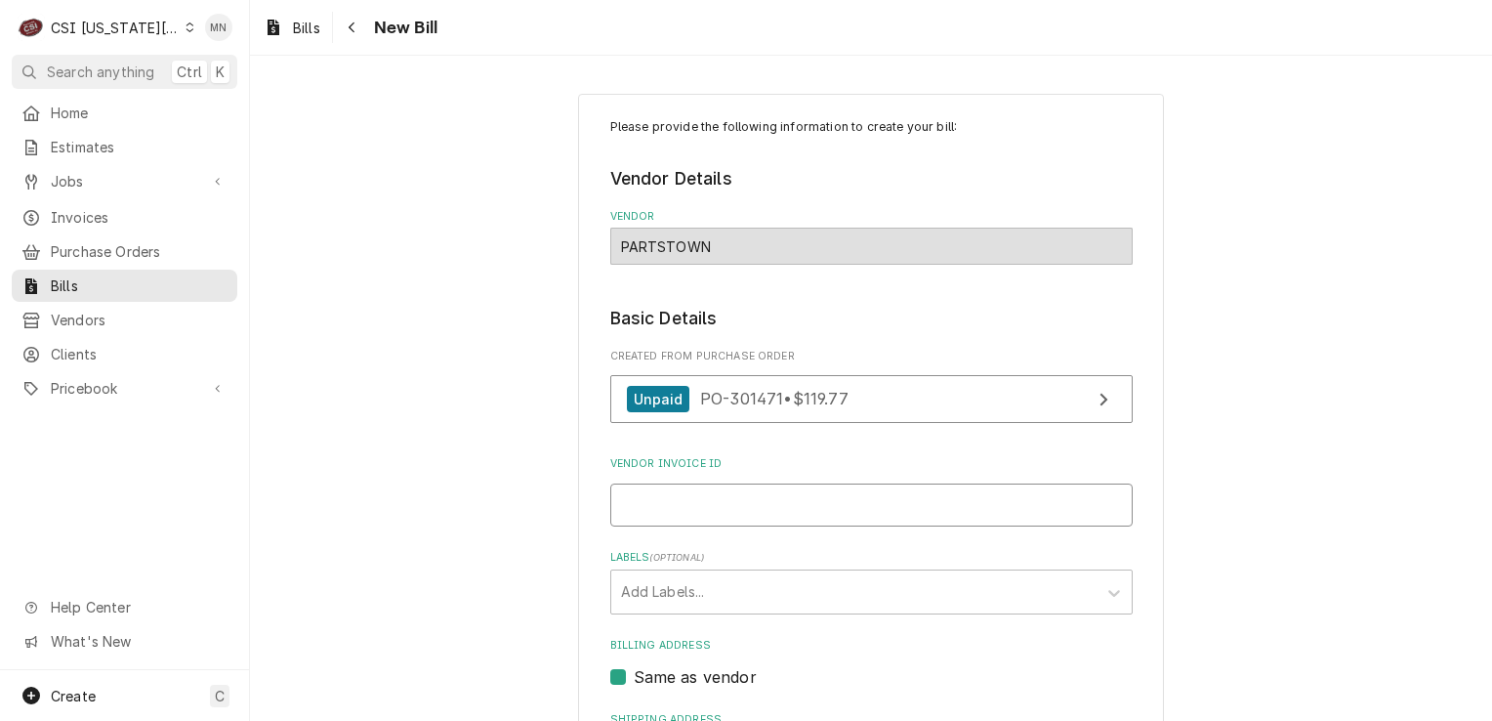
click at [649, 495] on input "Vendor Invoice ID" at bounding box center [871, 504] width 523 height 43
type input "2106856206"
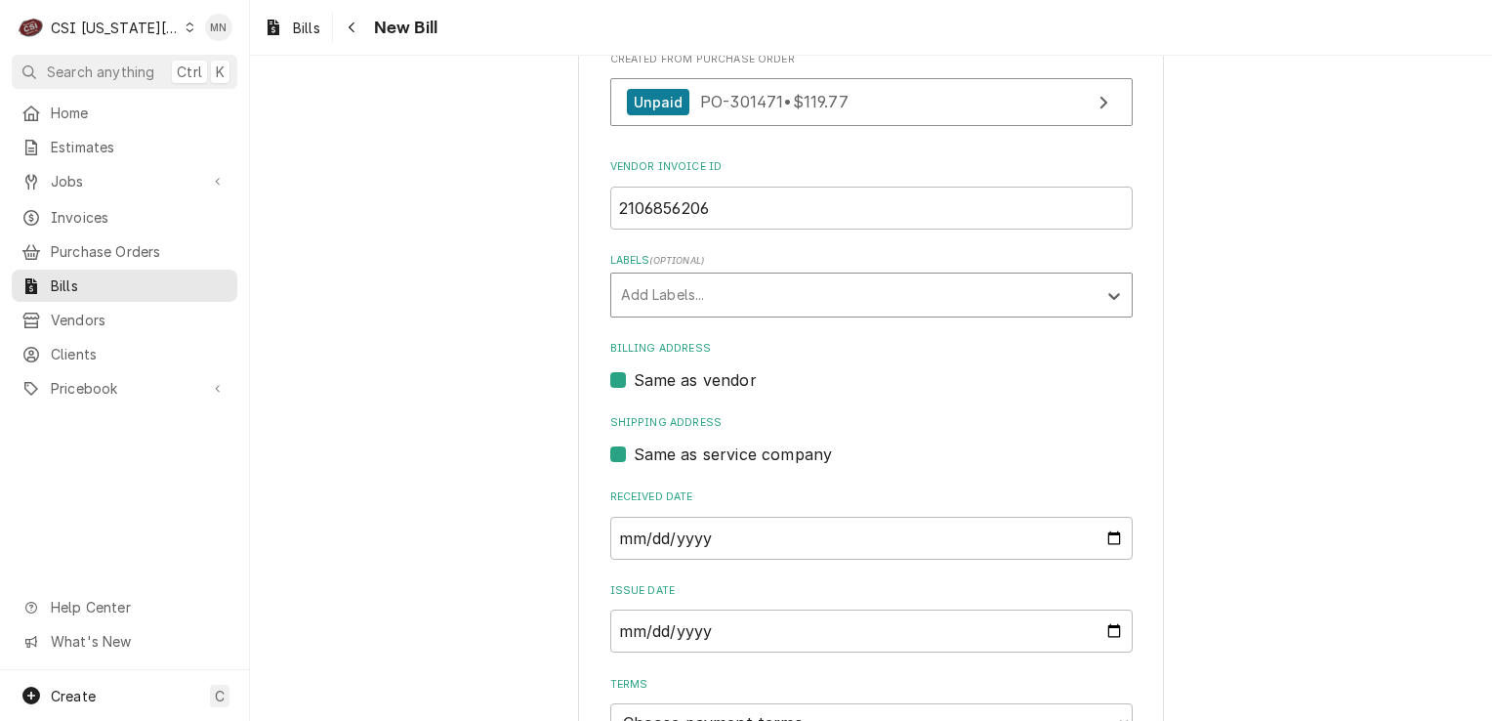
scroll to position [391, 0]
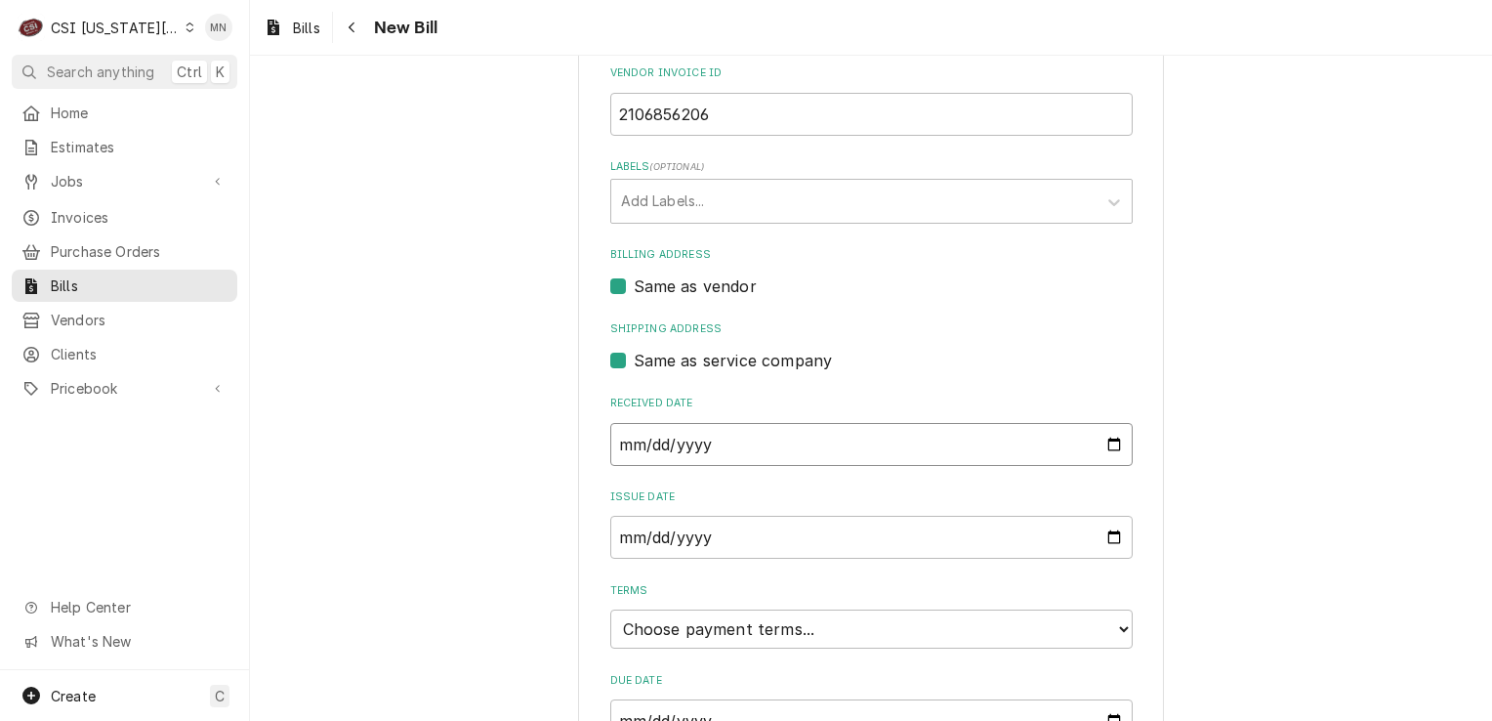
click at [730, 433] on input "2025-09-15" at bounding box center [871, 444] width 523 height 43
click at [1094, 445] on input "2025-09-15" at bounding box center [871, 444] width 523 height 43
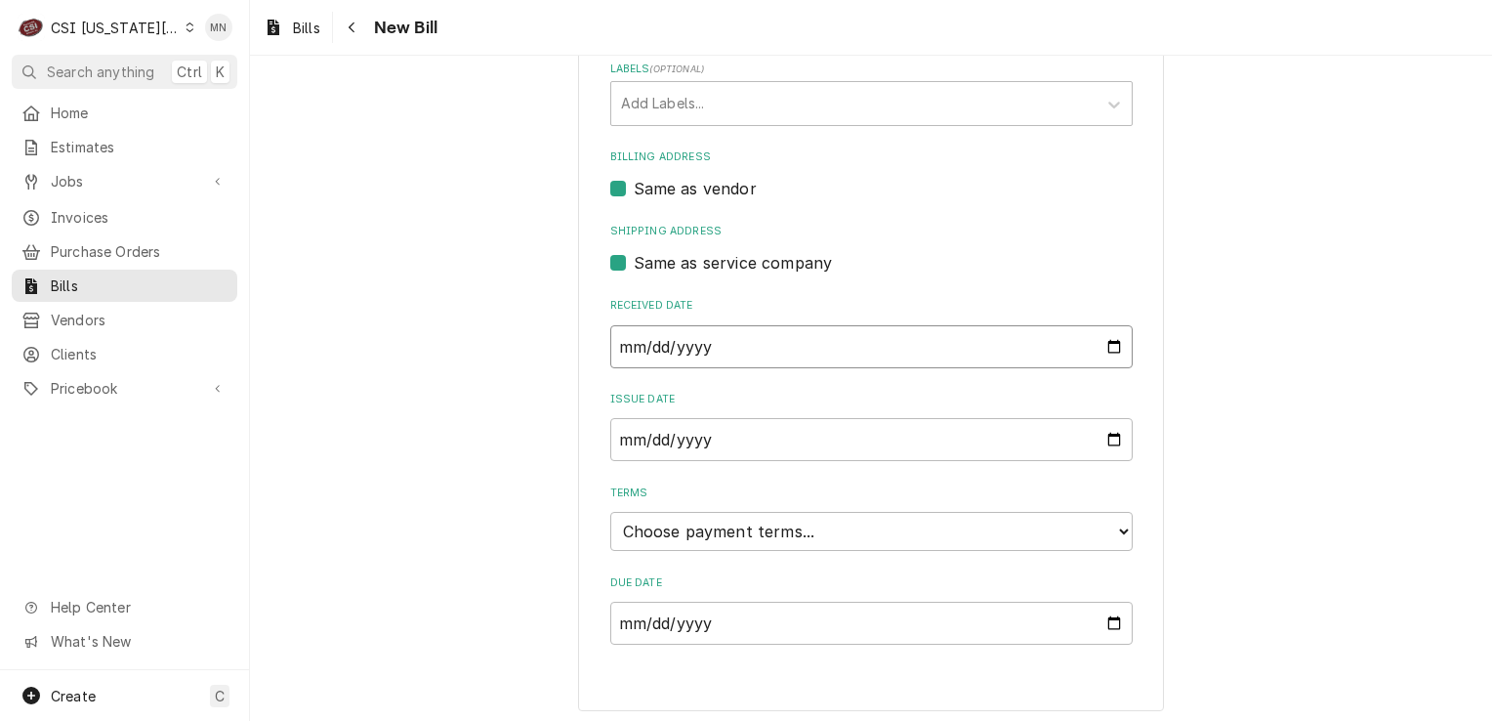
scroll to position [491, 0]
click at [741, 532] on select "Choose payment terms... Same Day Net 7 Net 14 Net 21 Net 30 Net 45 Net 60 Net 90" at bounding box center [871, 528] width 523 height 39
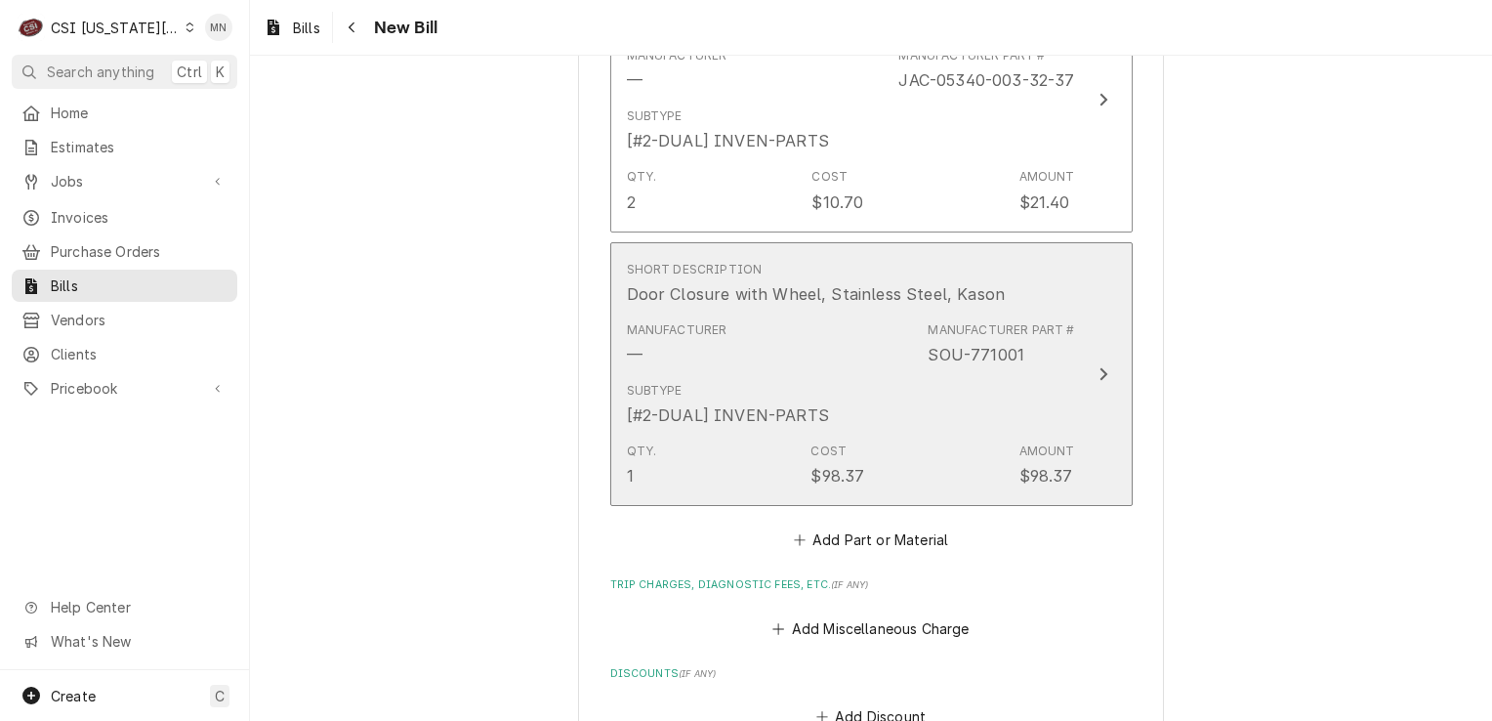
scroll to position [1468, 0]
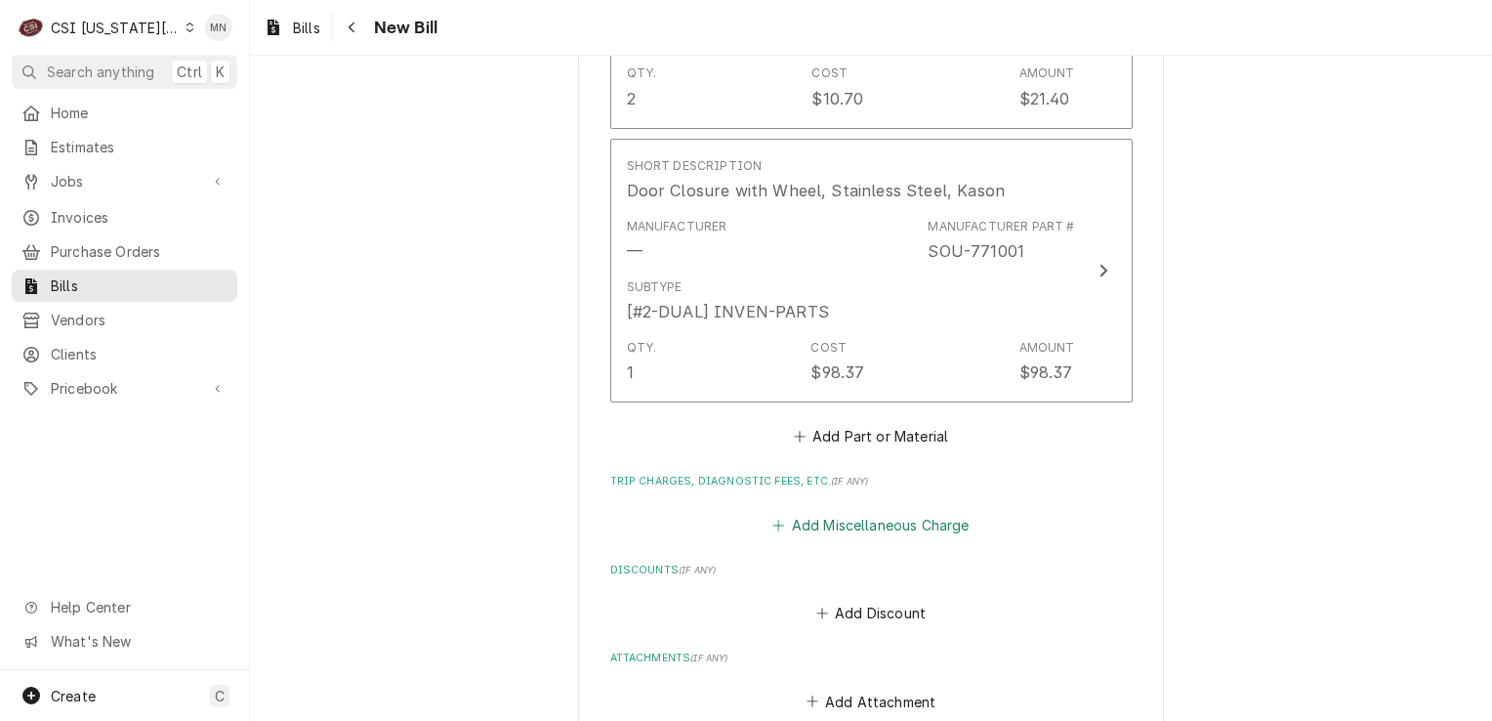
click at [855, 518] on button "Add Miscellaneous Charge" at bounding box center [871, 524] width 203 height 27
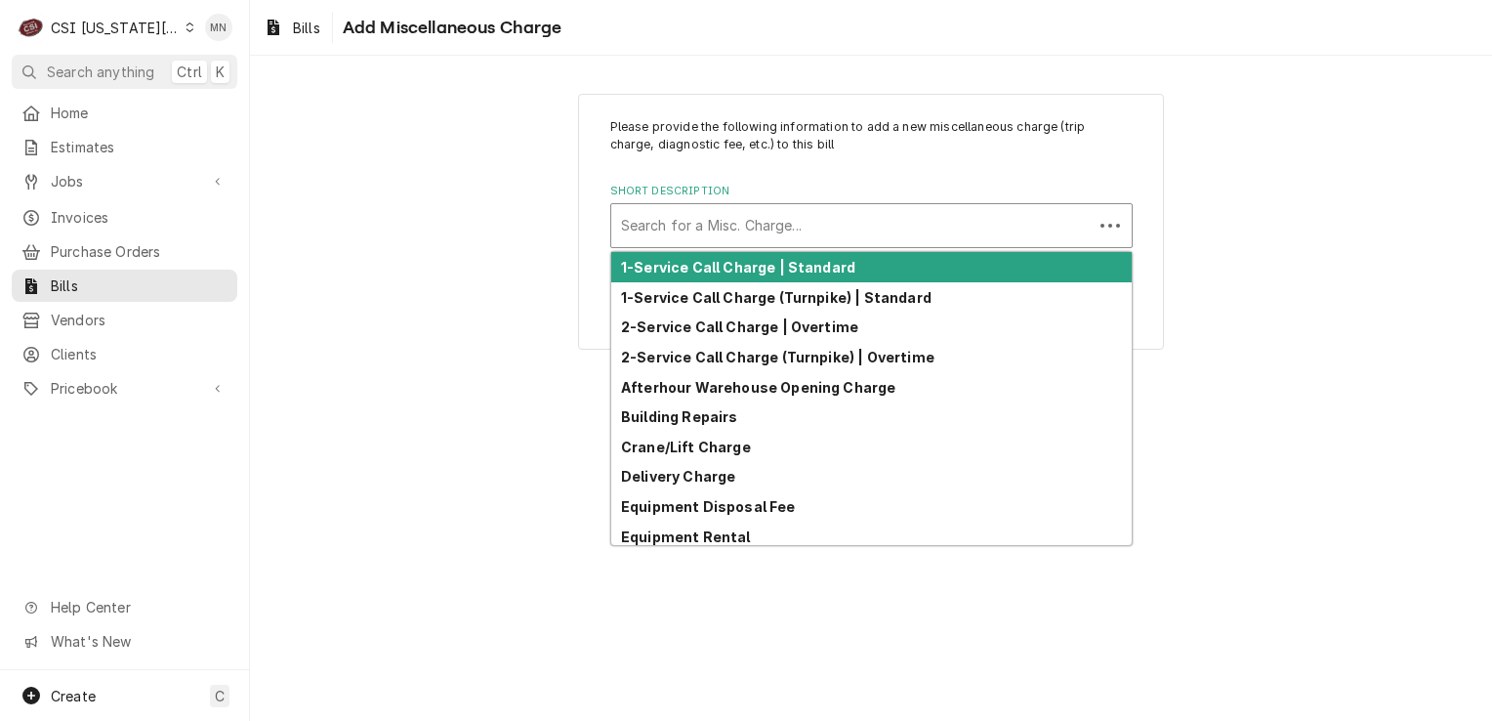
click at [737, 220] on div "Short Description" at bounding box center [852, 225] width 462 height 35
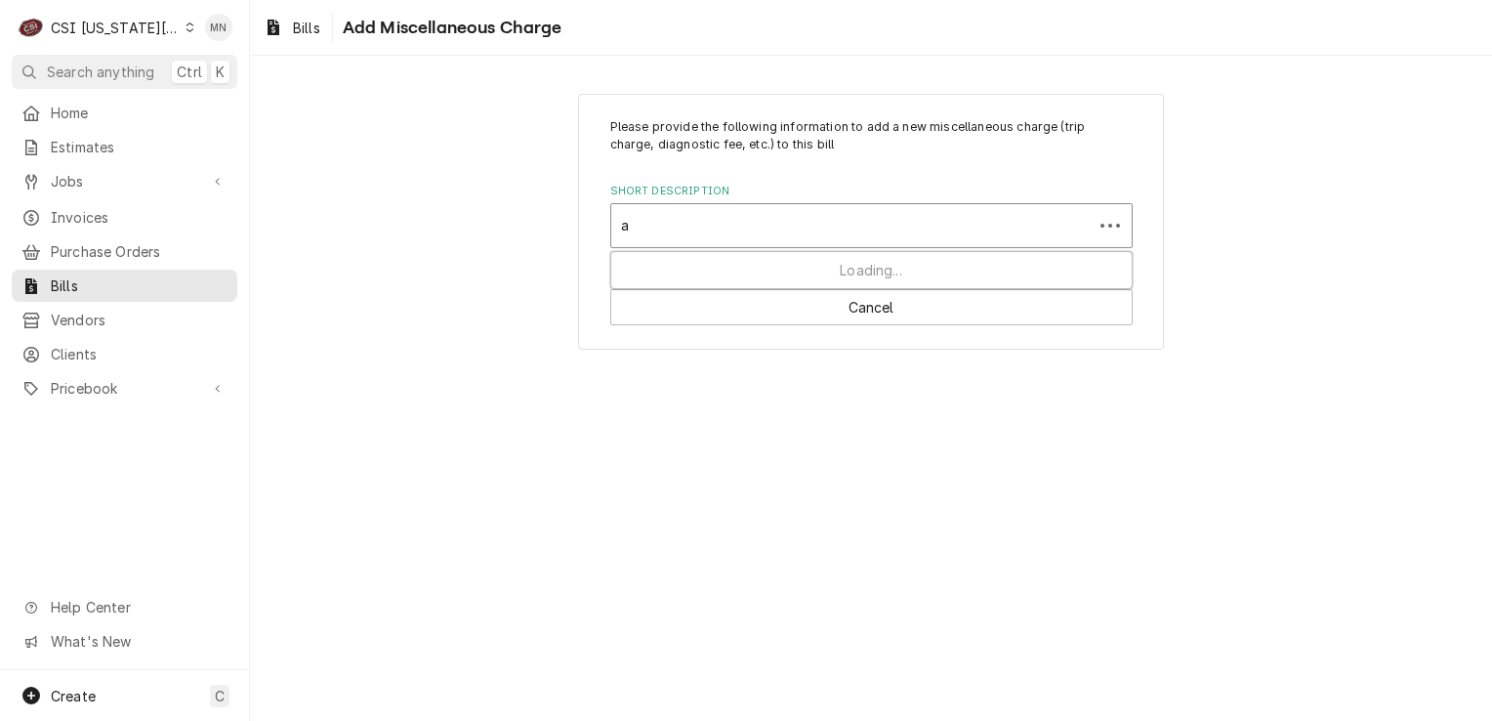
type input "ac"
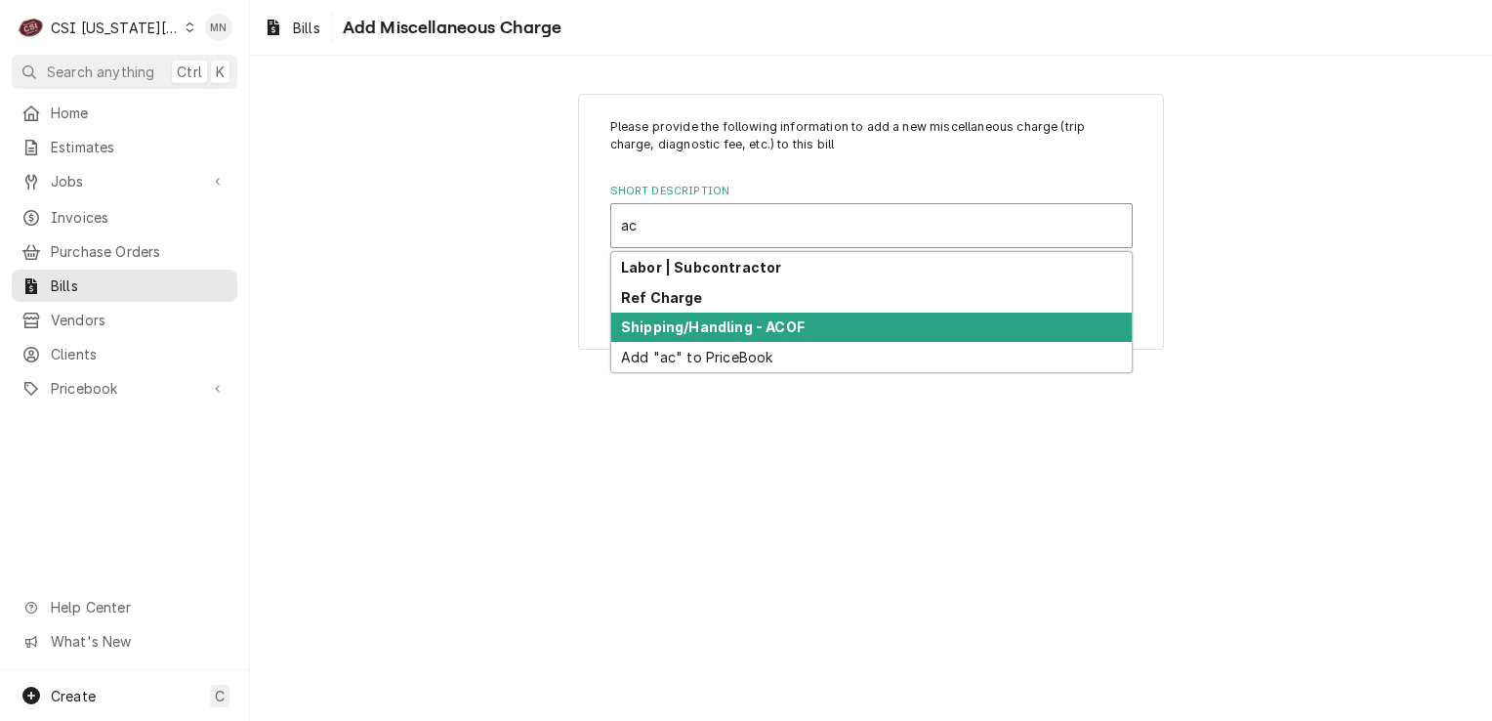
click at [705, 325] on strong "Shipping/Handling - ACOF" at bounding box center [713, 326] width 184 height 17
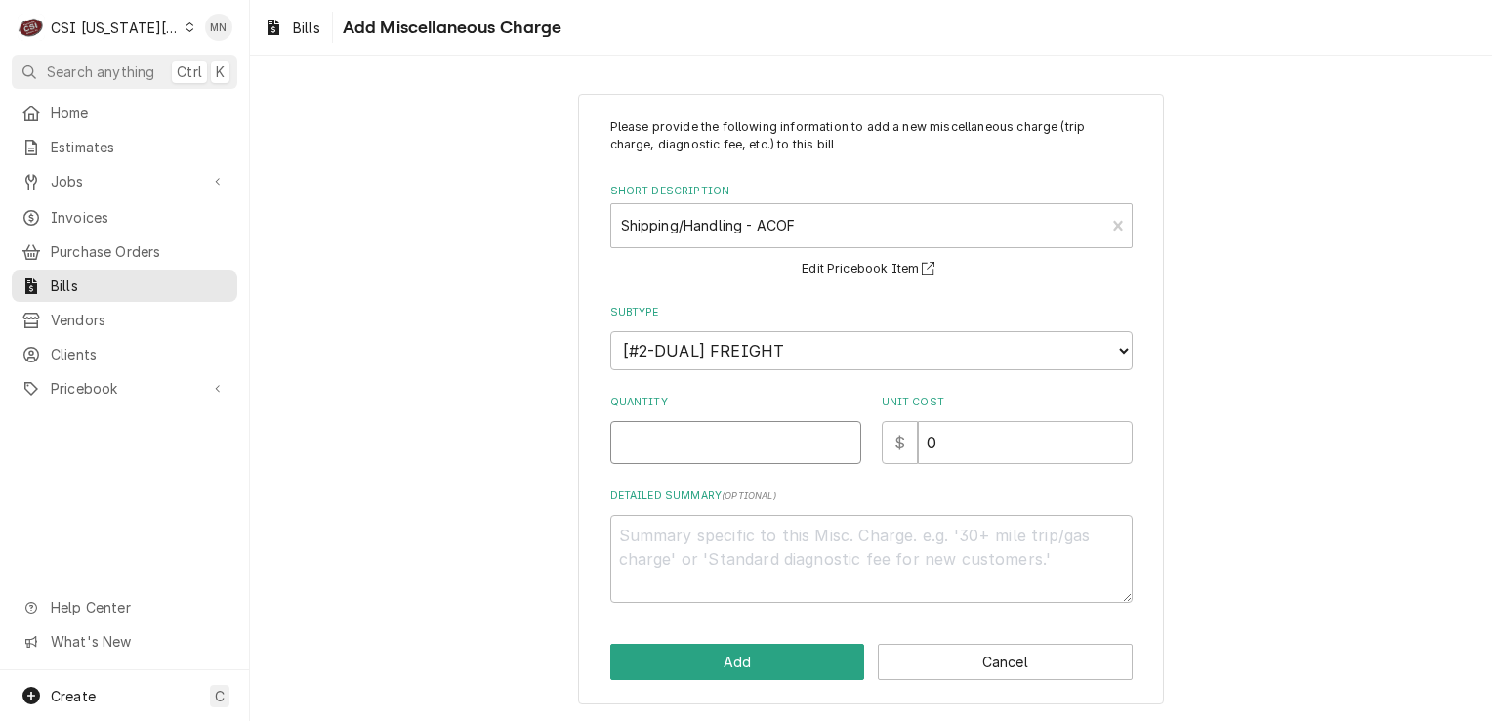
click at [743, 442] on input "Quantity" at bounding box center [735, 442] width 251 height 43
type textarea "x"
type input "1"
type textarea "x"
type input "2"
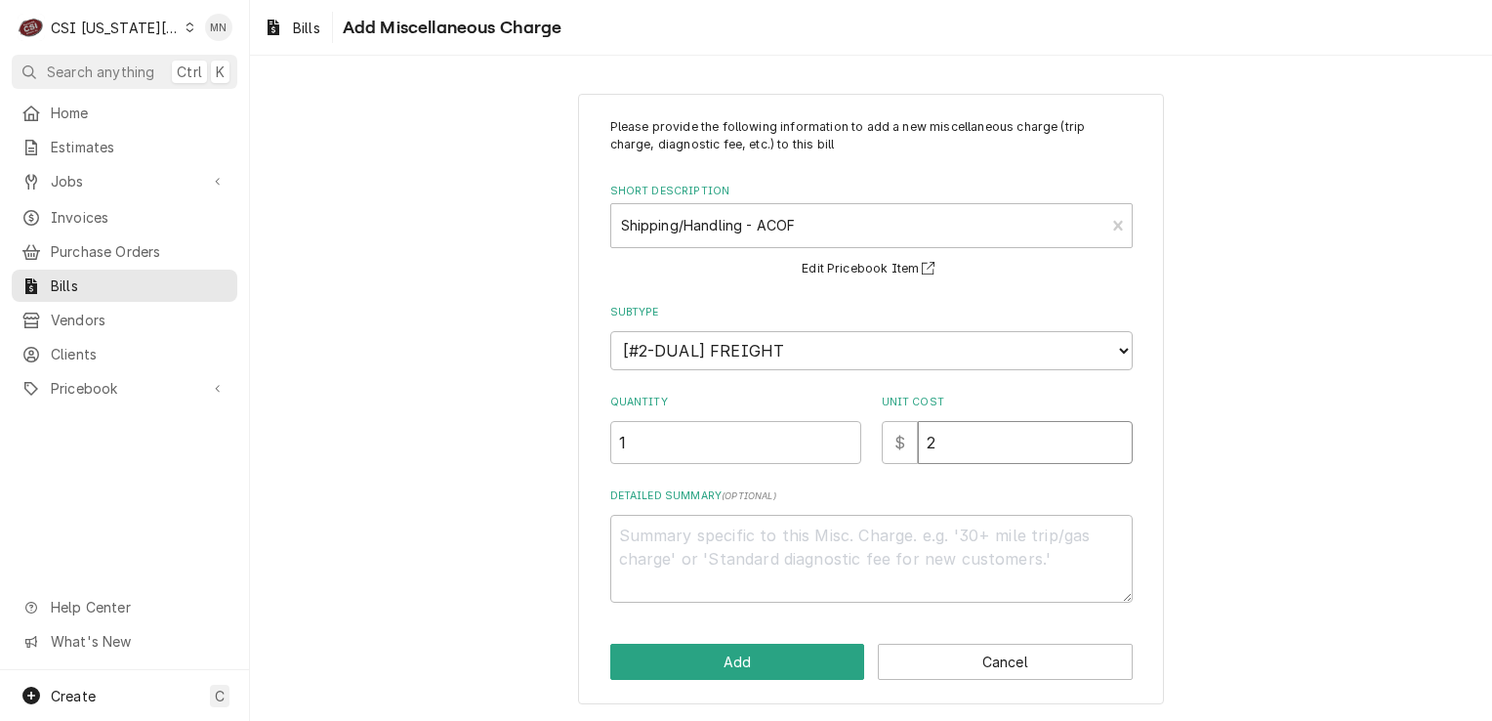
type textarea "x"
type input "21"
type textarea "x"
type input "215"
type textarea "x"
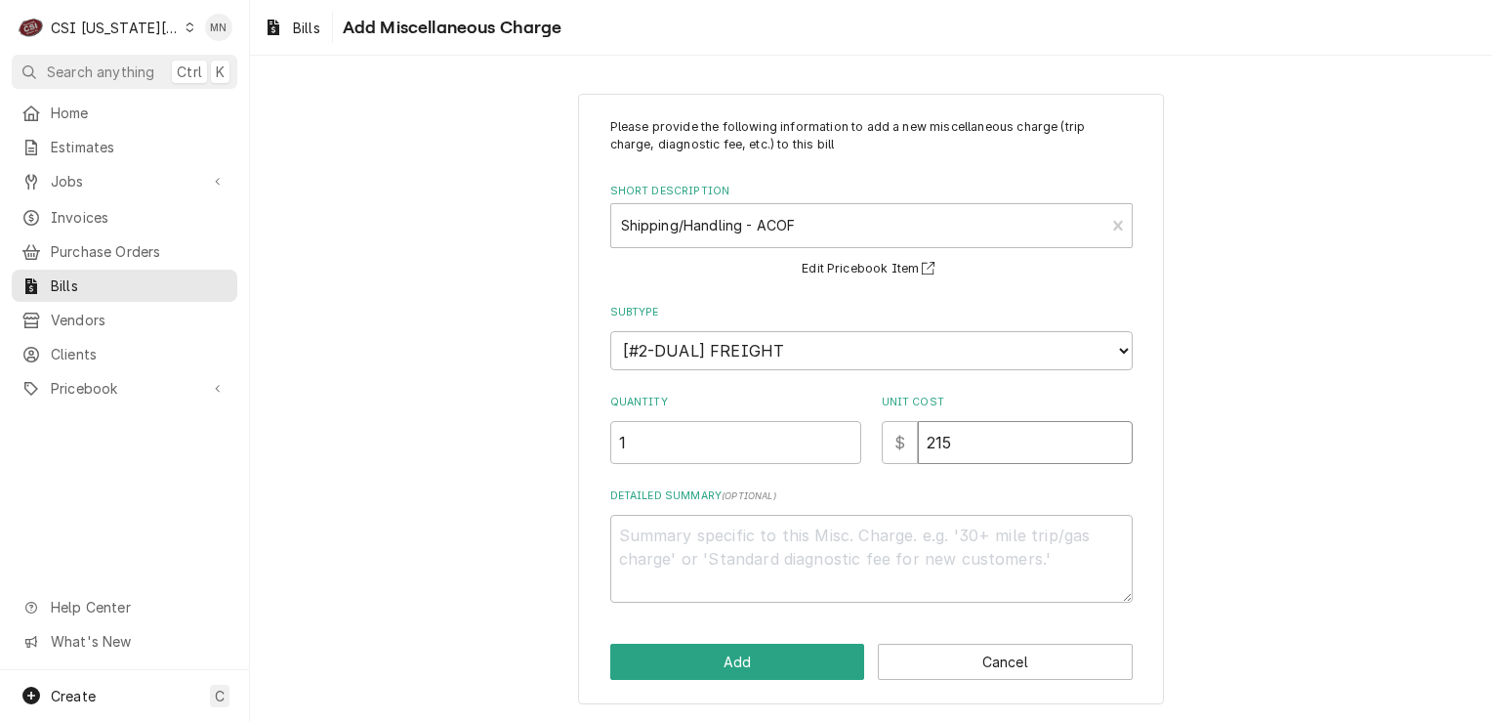
type input "215.5"
type textarea "x"
type input "215.55"
type textarea "x"
type input "215.5"
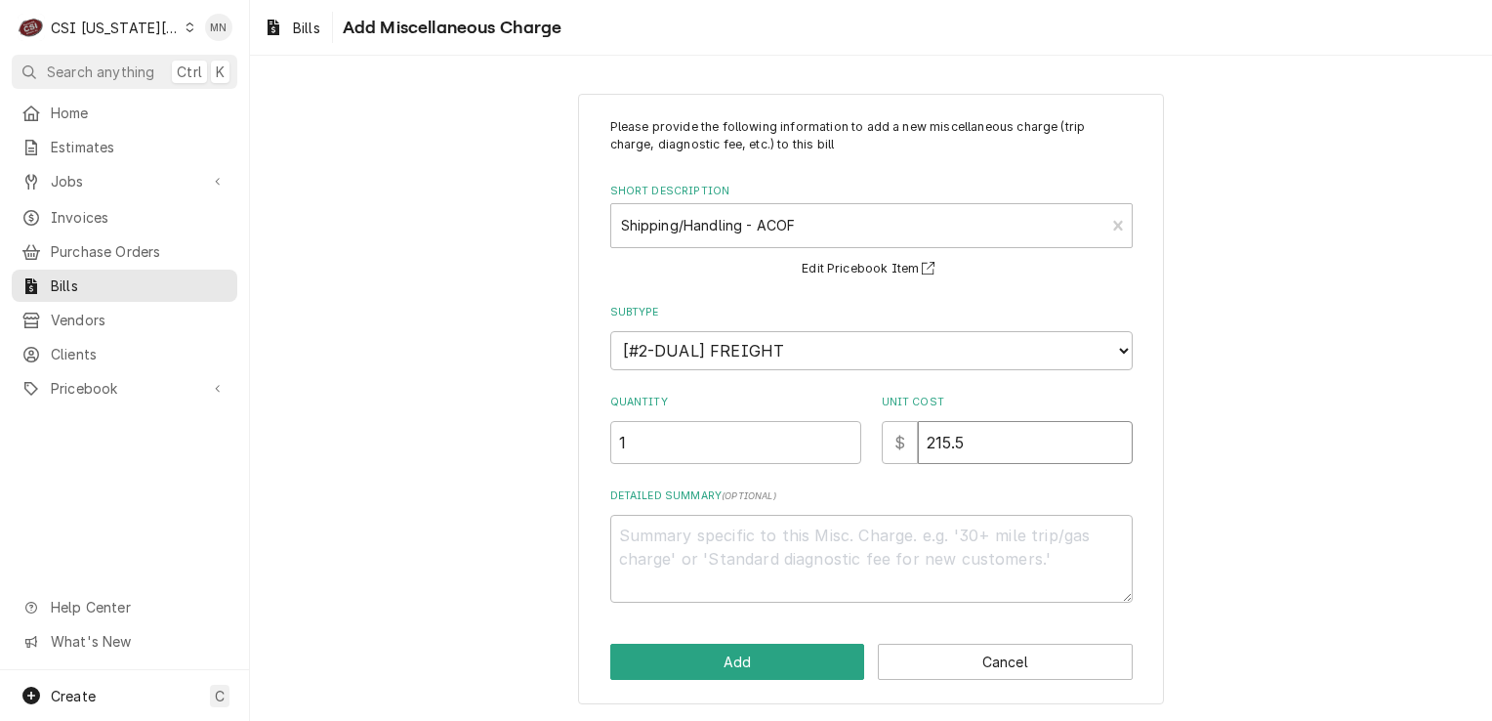
type textarea "x"
type input "215"
type textarea "x"
type input "21"
type textarea "x"
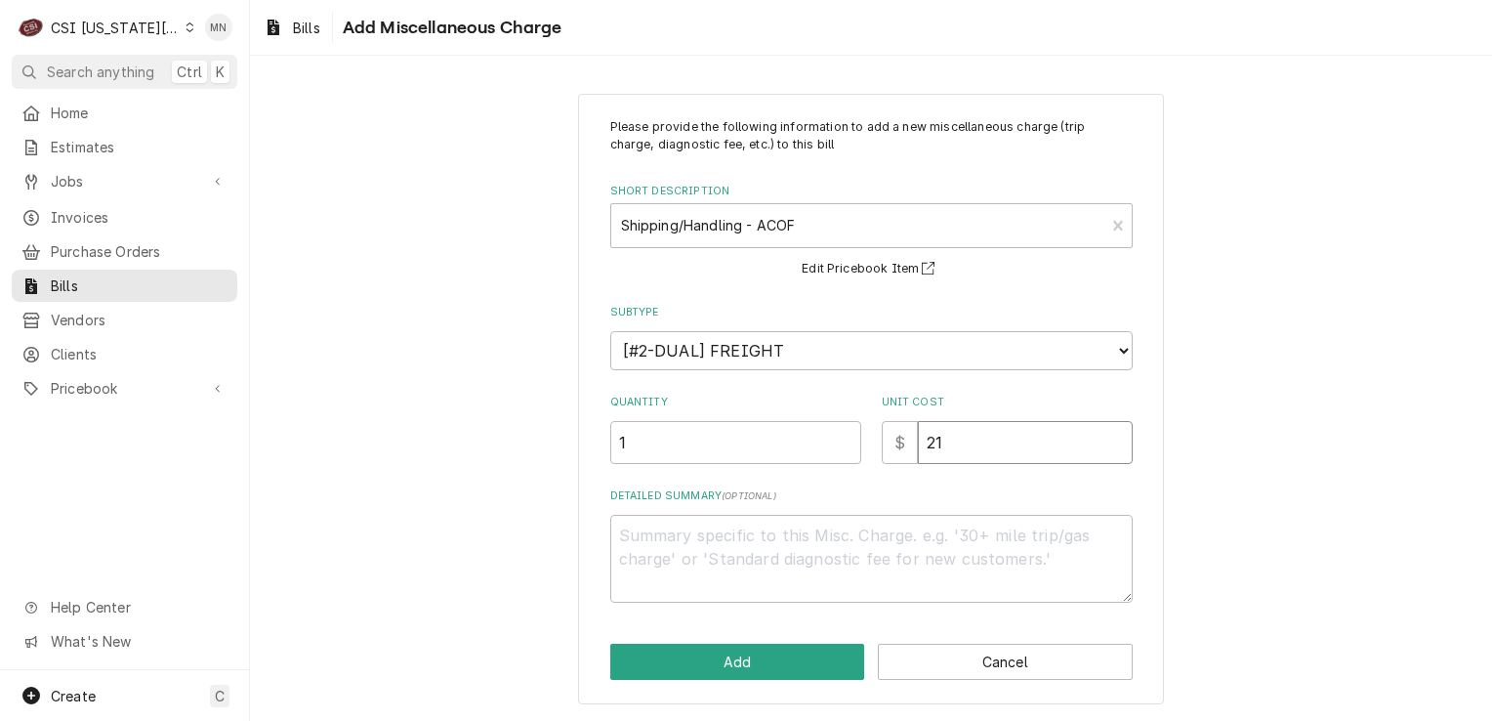
type input "21.5"
type textarea "x"
type input "21.55"
click at [691, 541] on textarea "Detailed Summary ( optional )" at bounding box center [871, 559] width 523 height 88
type textarea "x"
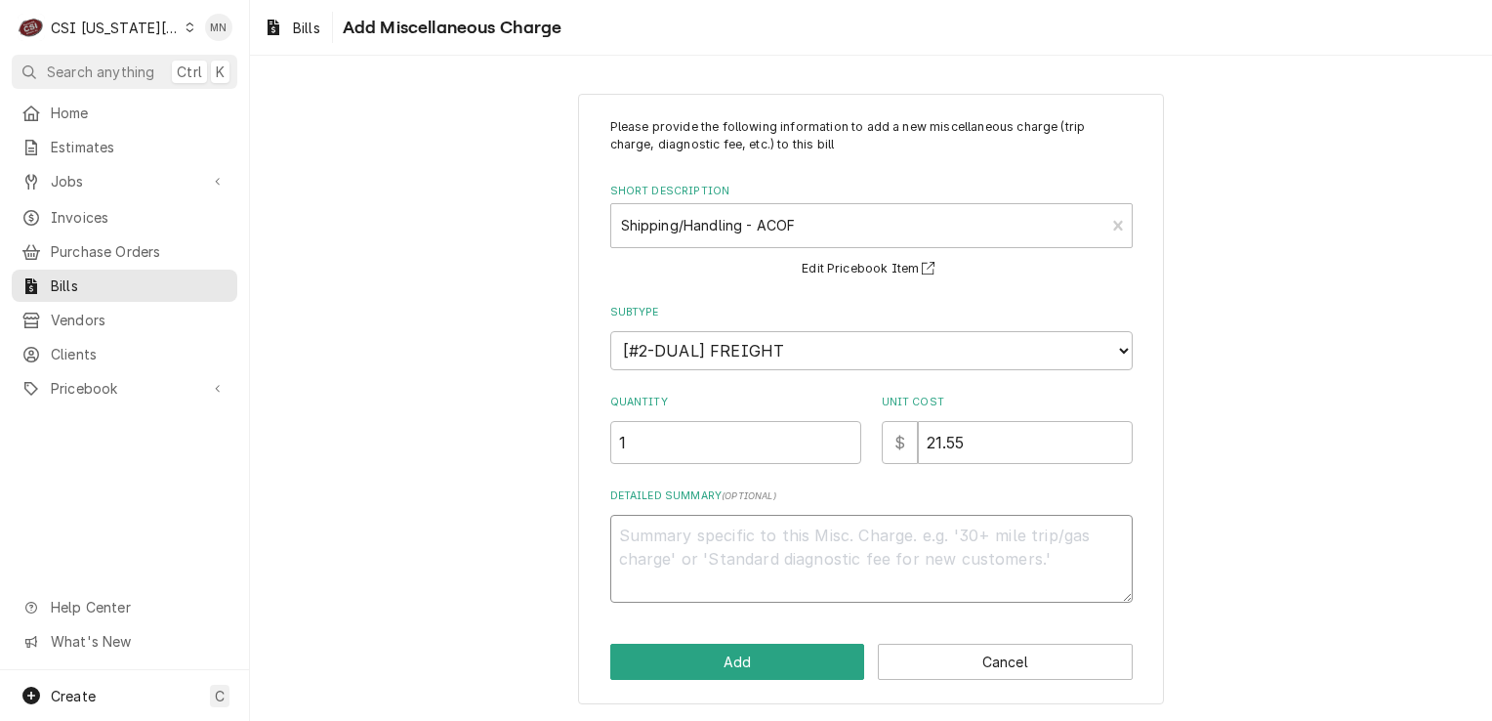
type textarea "A"
type textarea "x"
type textarea "AC"
type textarea "x"
type textarea "ACO"
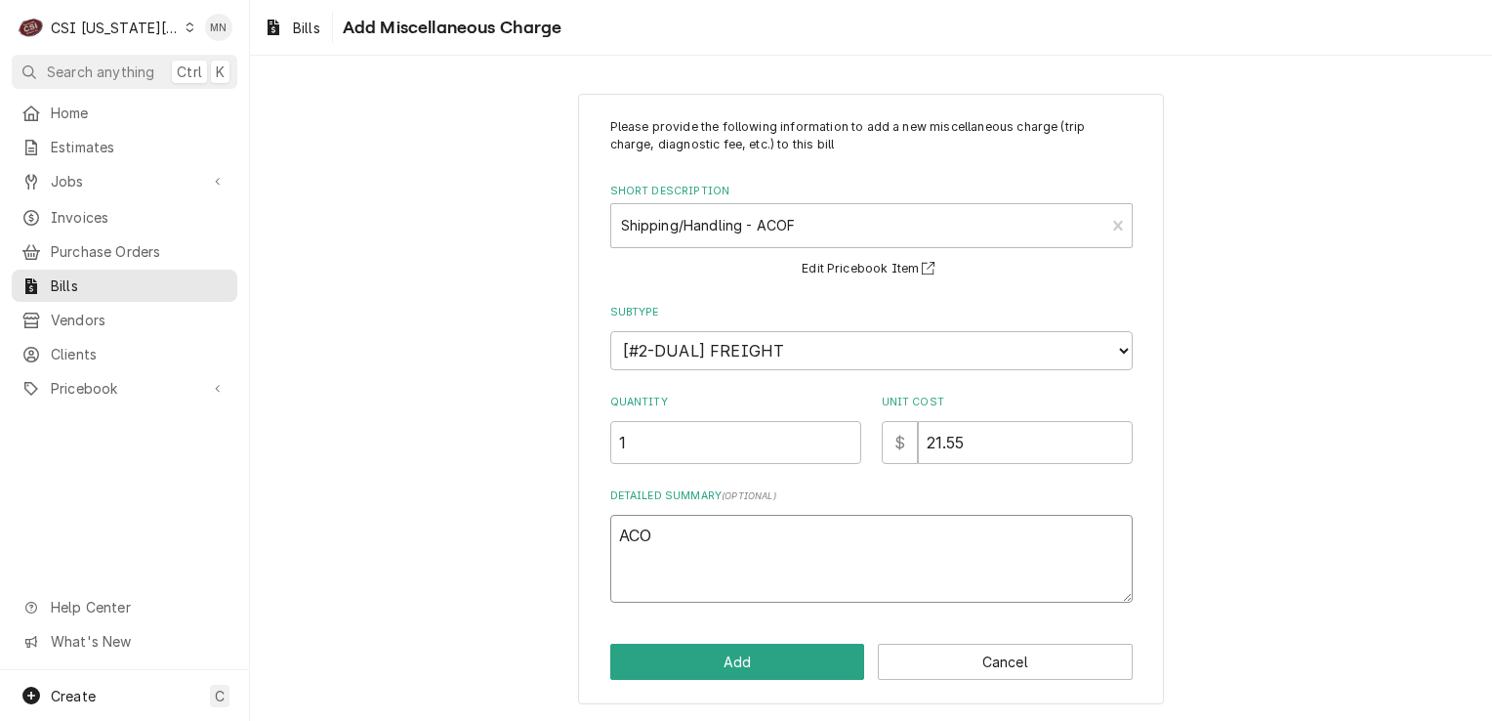
type textarea "x"
type textarea "ACOF"
type textarea "x"
type textarea "ACOF"
type textarea "x"
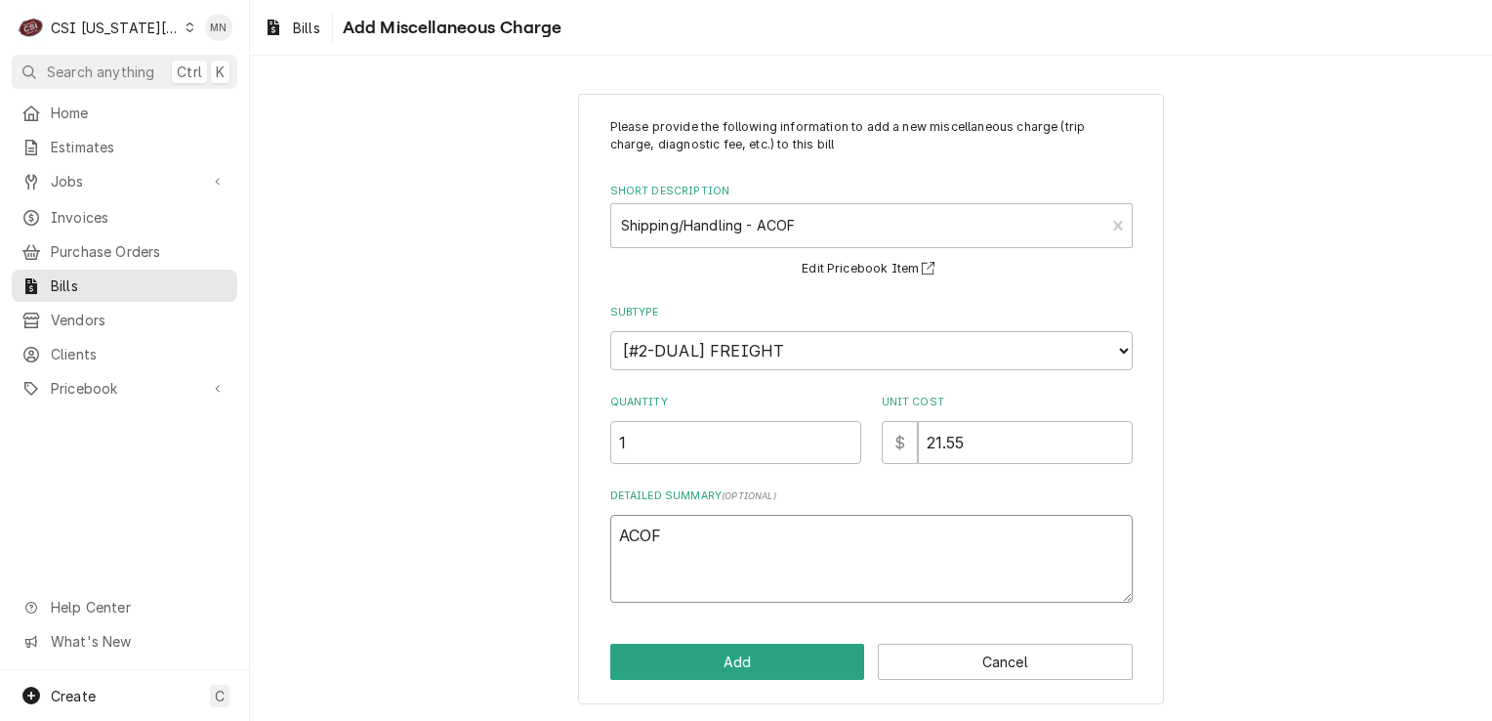
type textarea "ACOF $"
type textarea "x"
type textarea "ACOF $"
type textarea "x"
type textarea "ACOF $ 2"
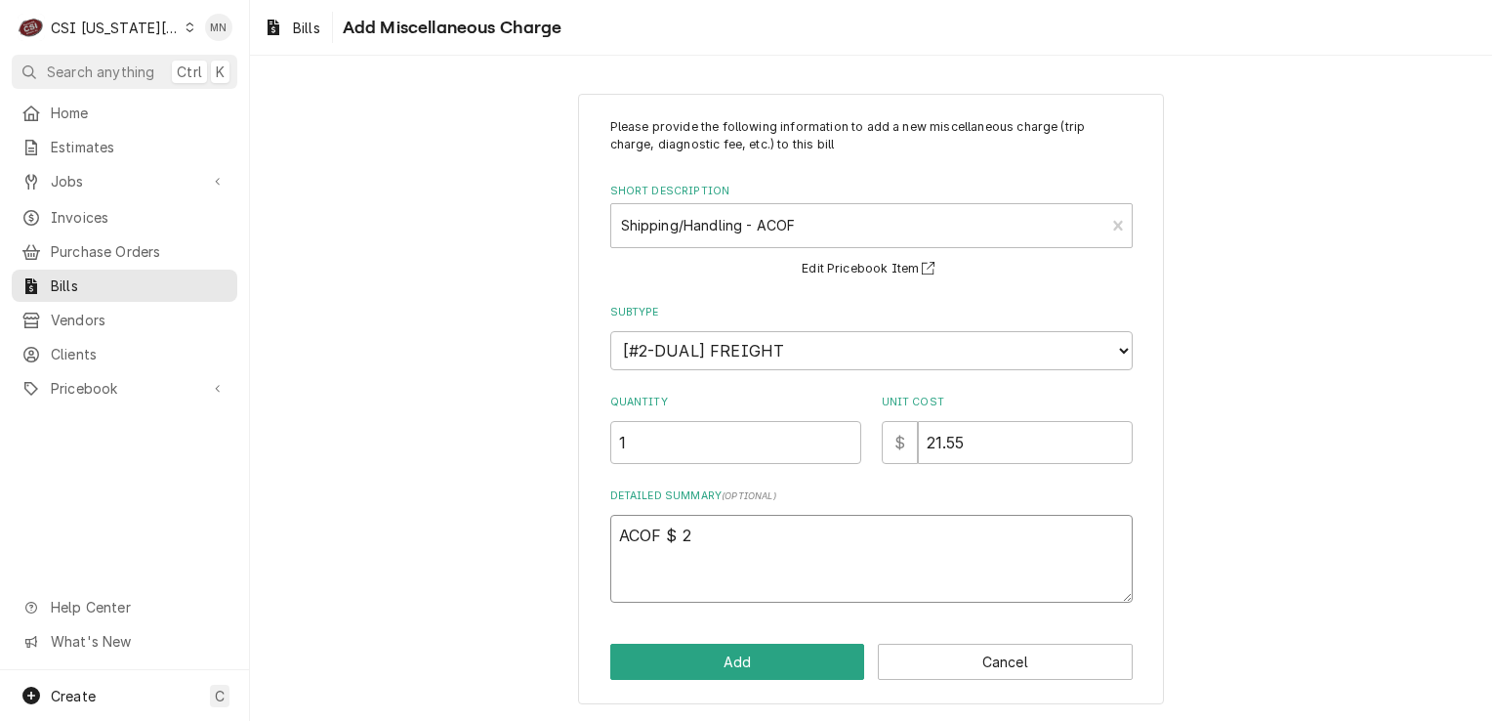
type textarea "x"
type textarea "ACOF $ 21"
type textarea "x"
type textarea "ACOF $ 21."
type textarea "x"
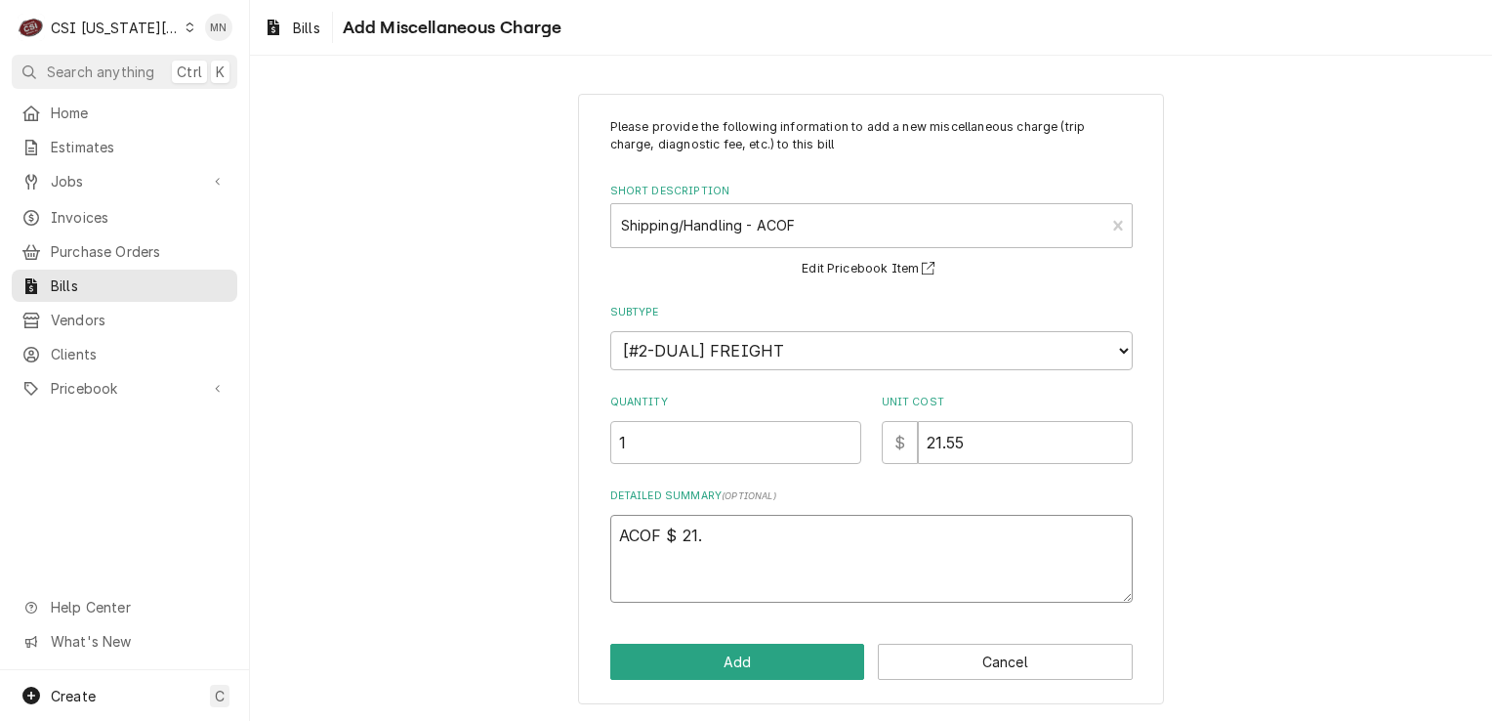
type textarea "ACOF $ 21.5"
type textarea "x"
type textarea "ACOF $ 21.55"
type textarea "x"
type textarea "ACOF $ 21.55"
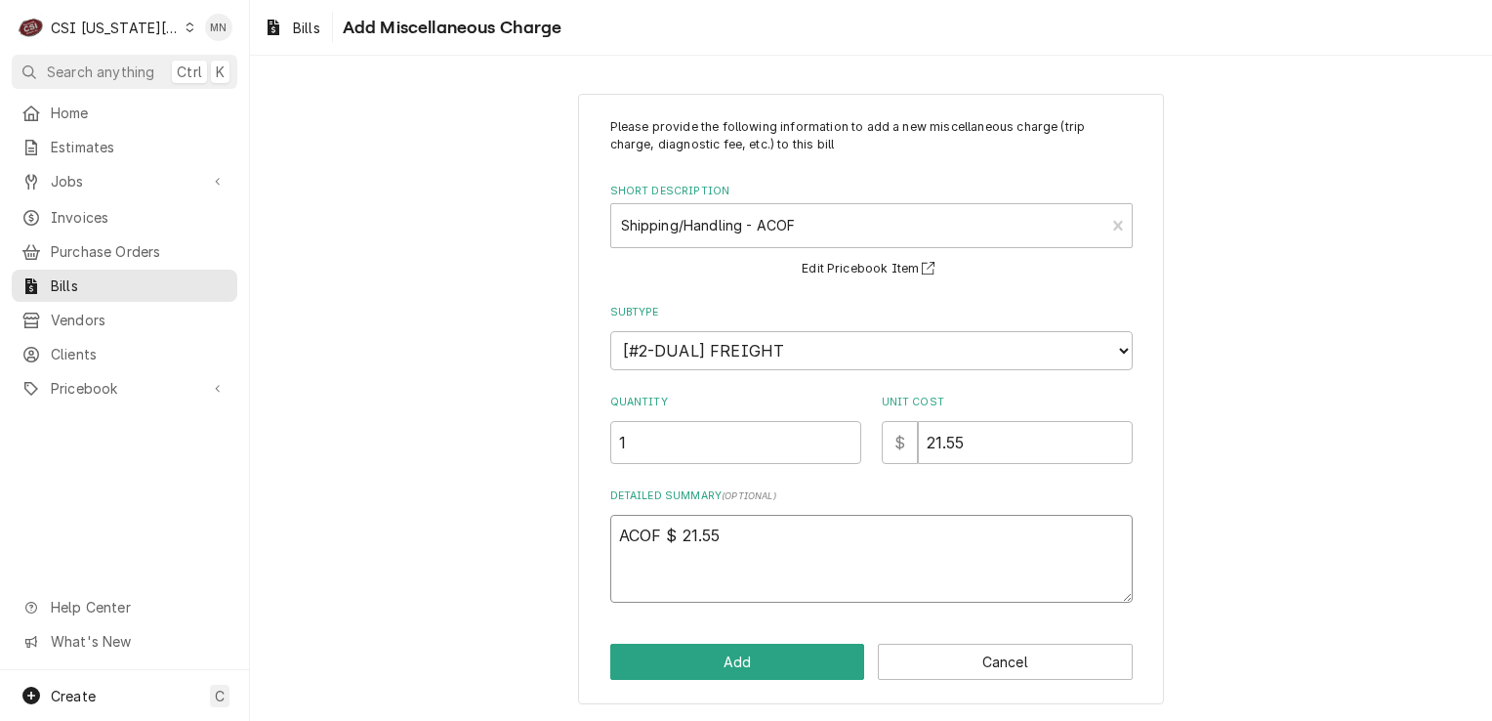
type textarea "x"
type textarea "ACOF $ 21.55 J"
type textarea "x"
type textarea "ACOF $ 21.55 Jo"
type textarea "x"
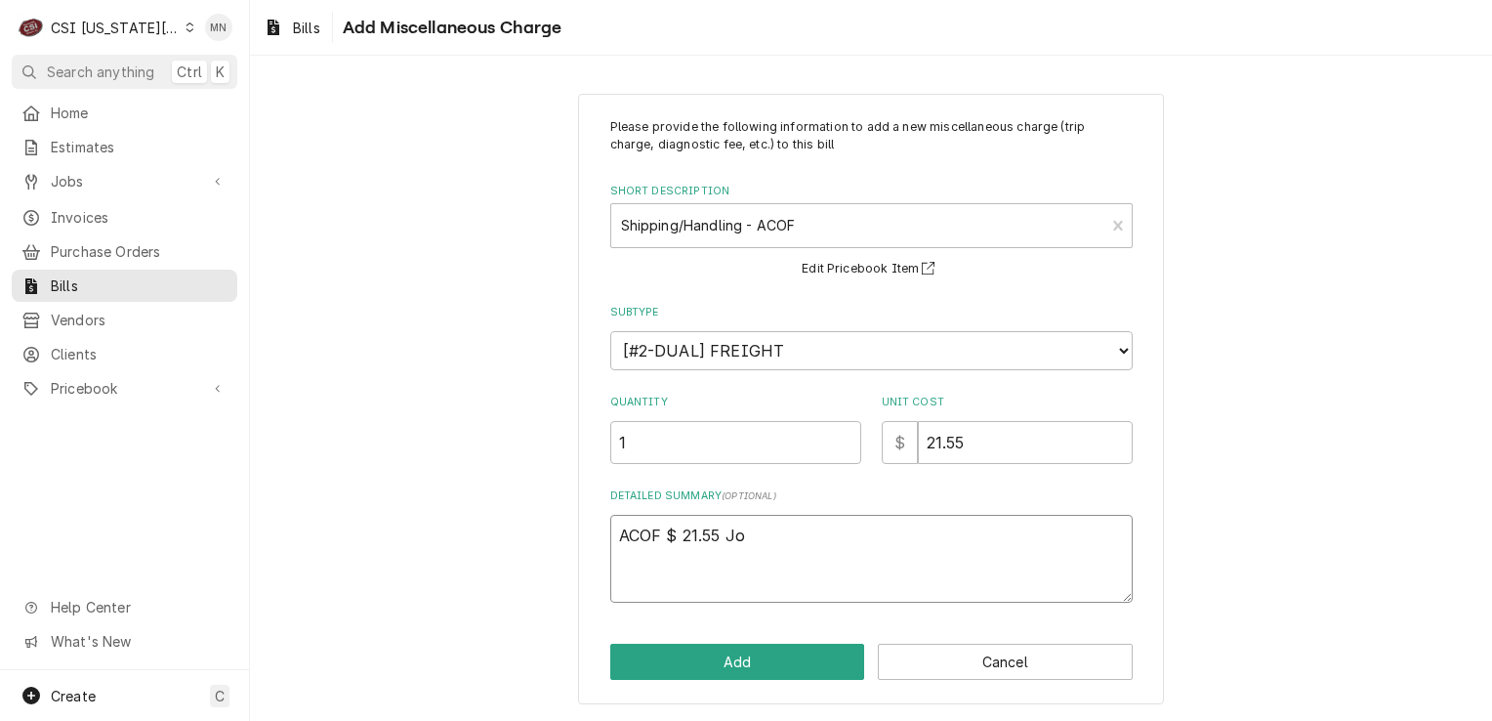
type textarea "ACOF $ 21.55 Job"
type textarea "x"
type textarea "ACOF $ 21.55 Job"
type textarea "x"
type textarea "ACOF $ 21.55 Job 3"
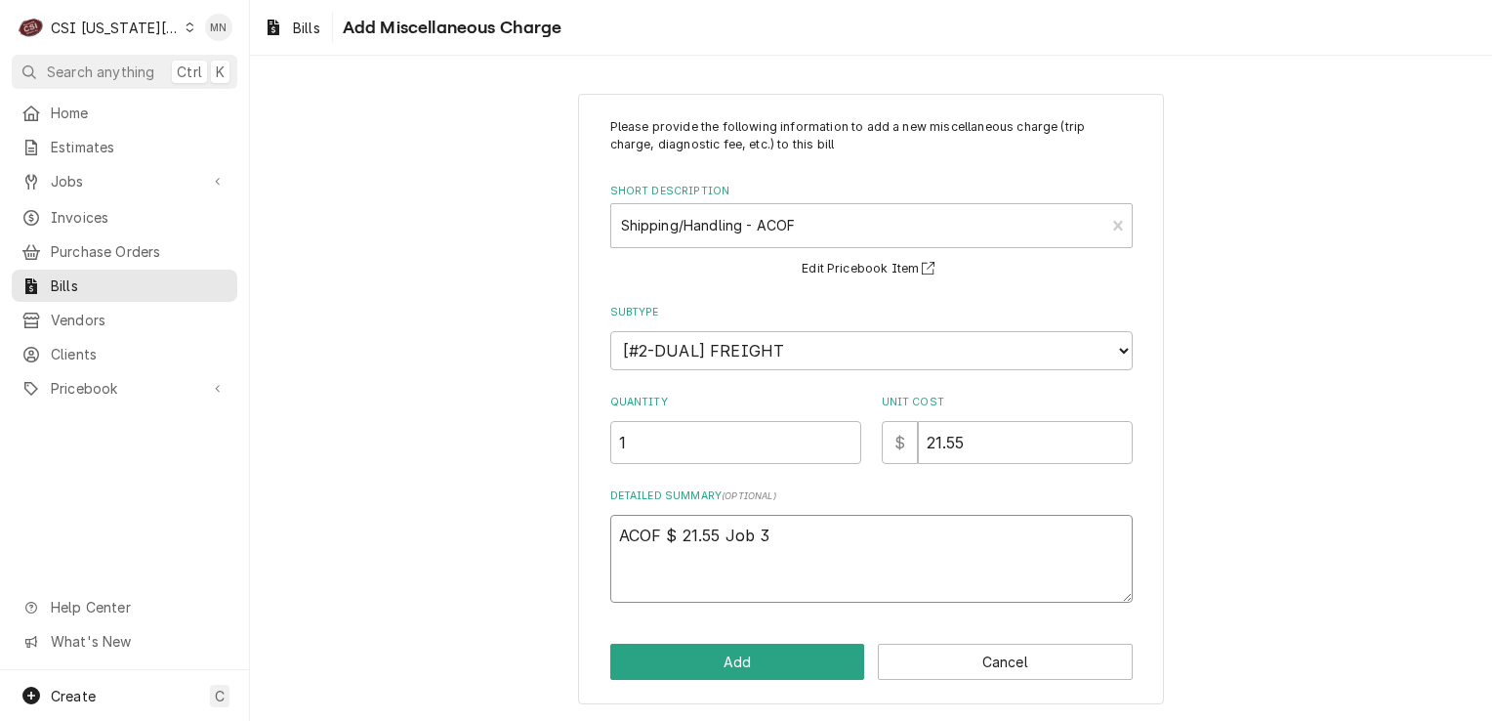
type textarea "x"
type textarea "ACOF $ 21.55 Job 32"
type textarea "x"
type textarea "ACOF $ 21.55 Job 326"
type textarea "x"
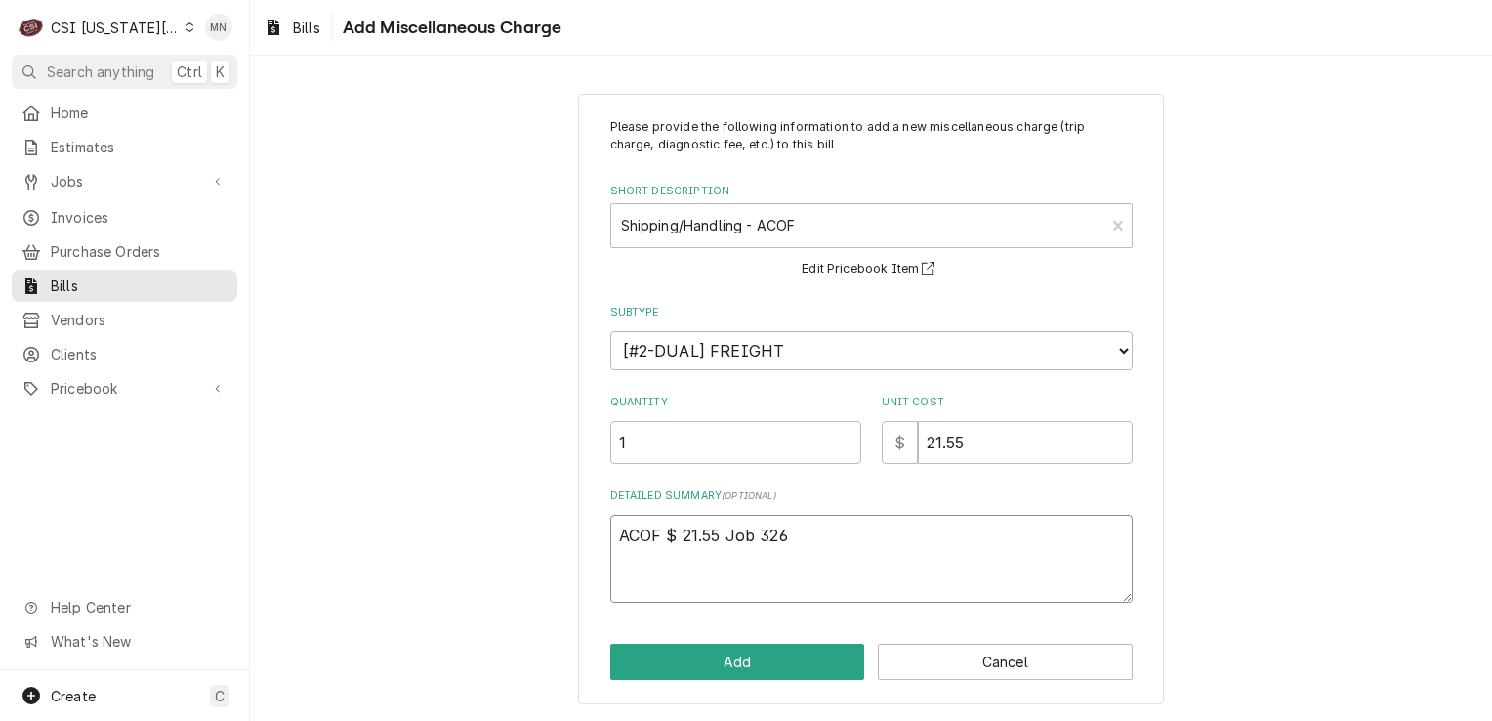
type textarea "ACOF $ 21.55 Job 3266"
type textarea "x"
type textarea "ACOF $ 21.55 Job 32660"
type textarea "x"
type textarea "ACOF $ 21.55 Job 32660"
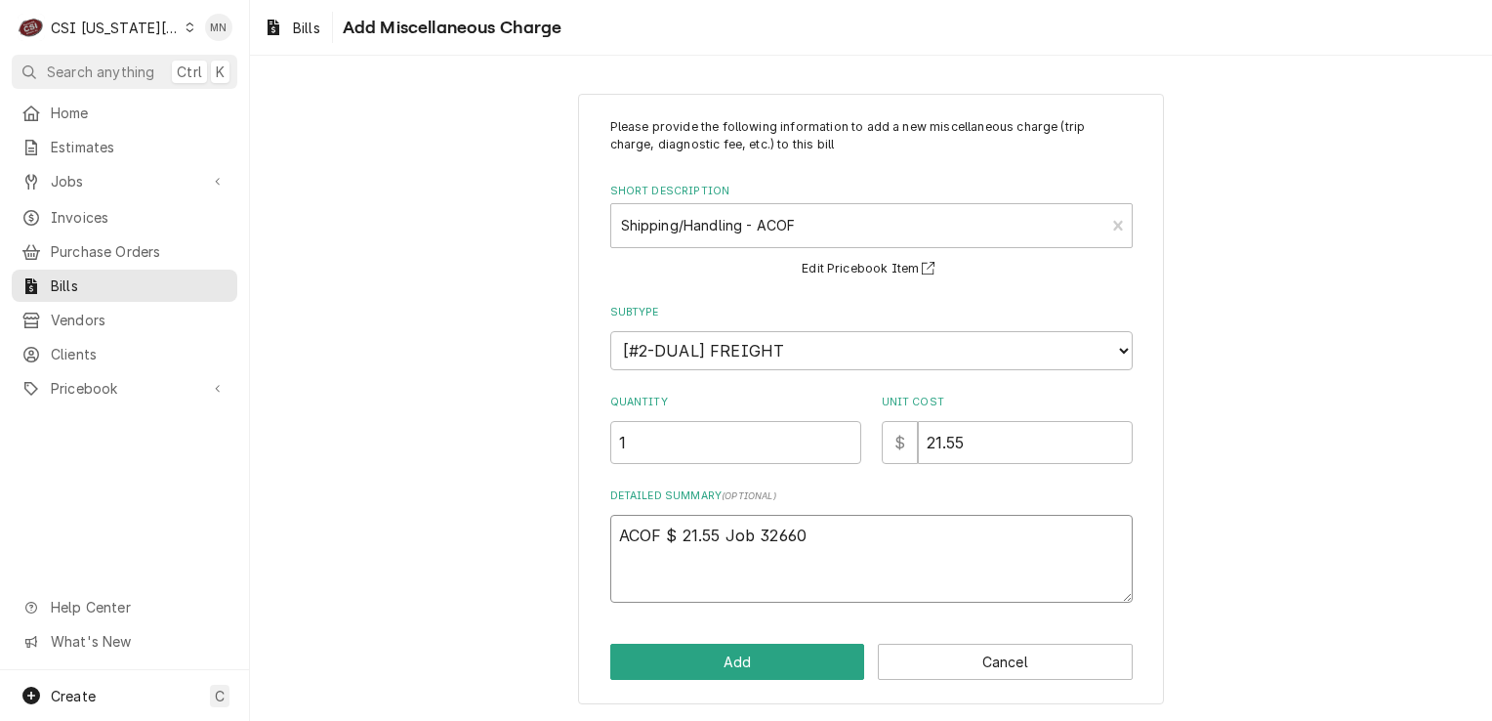
type textarea "x"
type textarea "ACOF $ 21.55 Job 32660 &"
type textarea "x"
type textarea "ACOF $ 21.55 Job 32660 &"
type textarea "x"
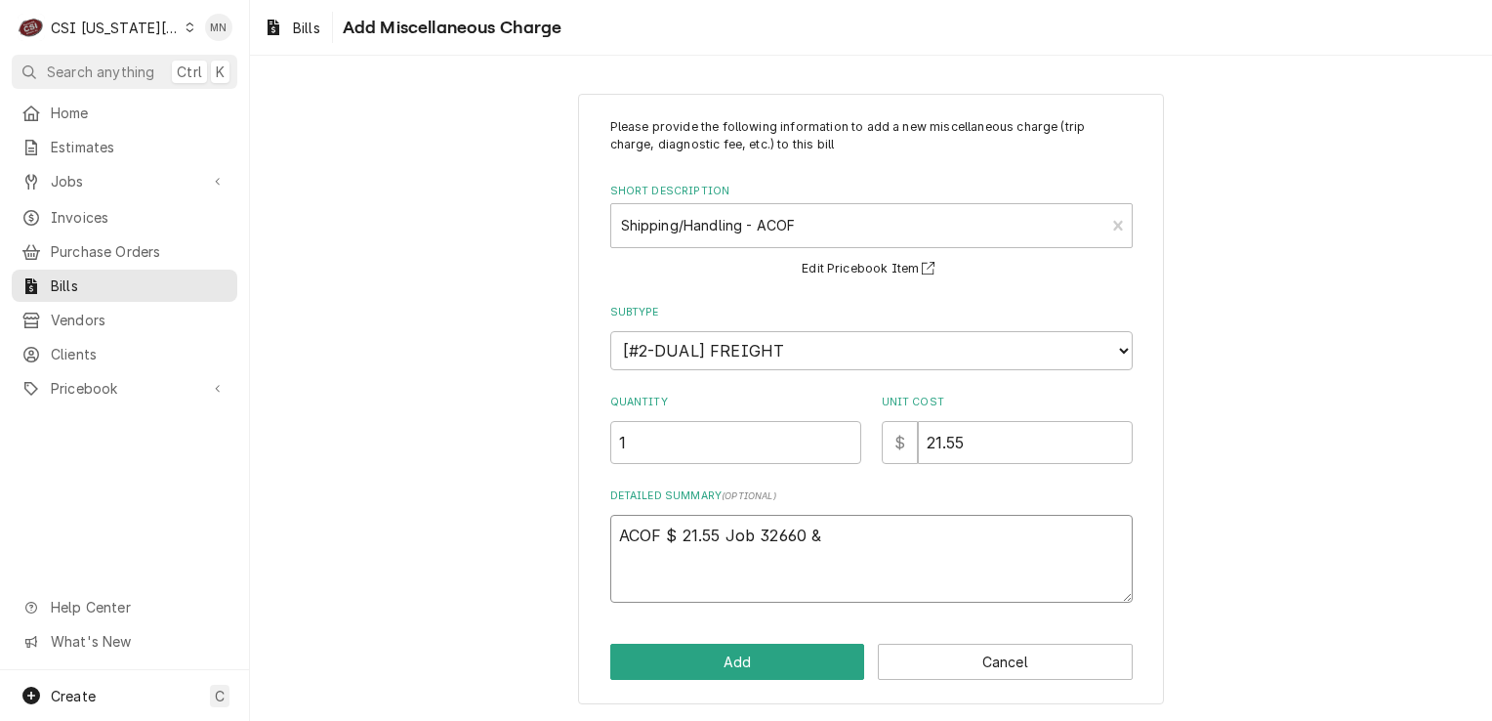
type textarea "ACOF $ 21.55 Job 32660 & J"
type textarea "x"
type textarea "ACOF $ 21.55 Job 32660 & Jo"
type textarea "x"
type textarea "ACOF $ 21.55 Job 32660 & Job"
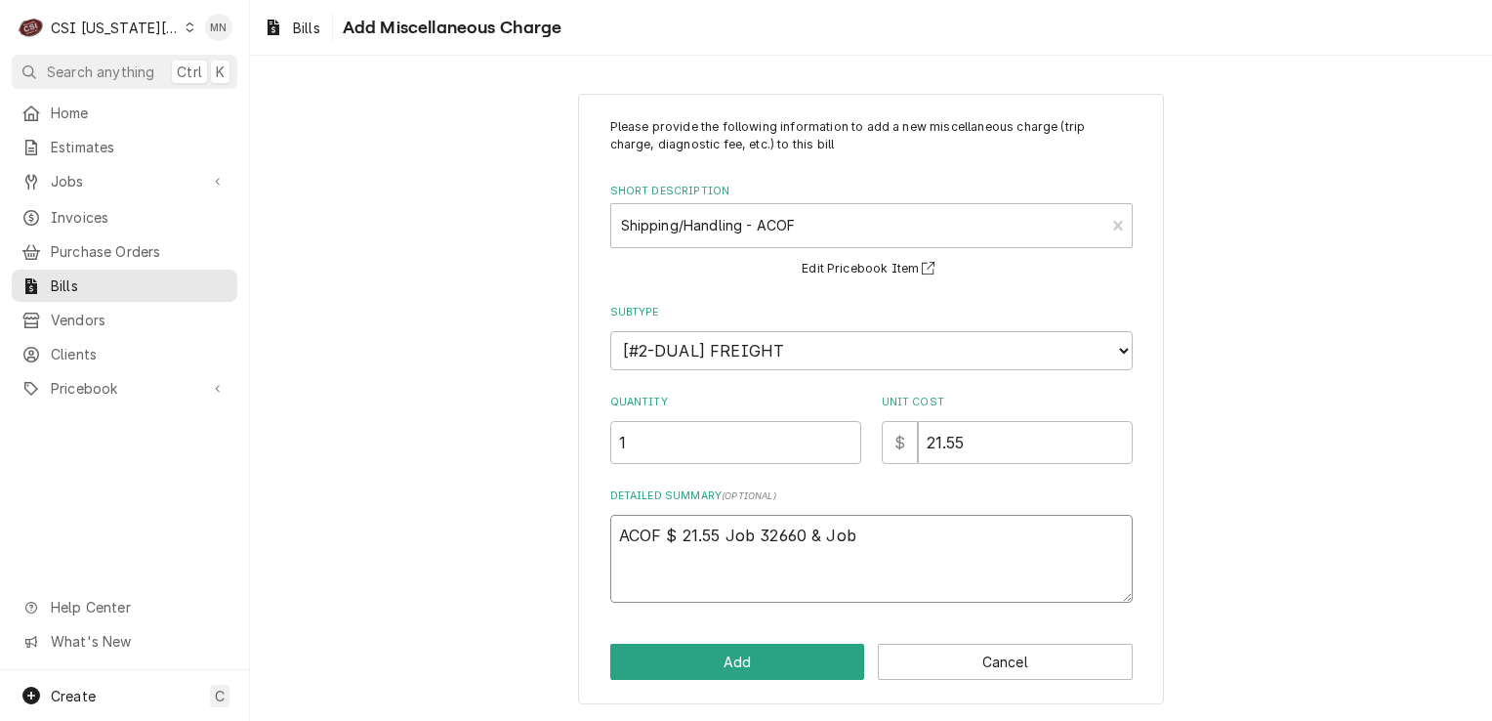
type textarea "x"
type textarea "ACOF $ 21.55 Job 32660 & Job"
type textarea "x"
type textarea "ACOF $ 21.55 Job 32660 & Job 3"
type textarea "x"
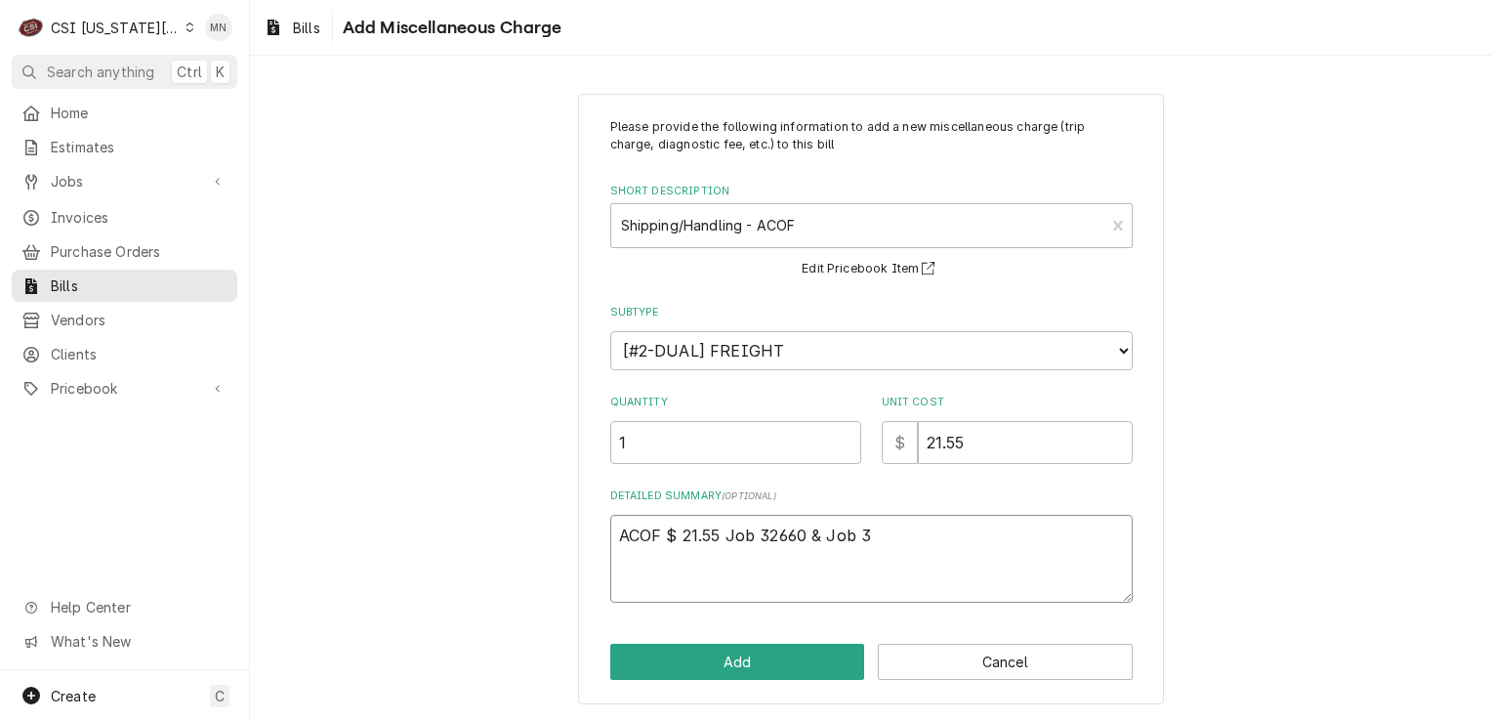
type textarea "ACOF $ 21.55 Job 32660 & Job 32"
type textarea "x"
type textarea "ACOF $ 21.55 Job 32660 & Job 326"
type textarea "x"
type textarea "ACOF $ 21.55 Job 32660 & Job 32"
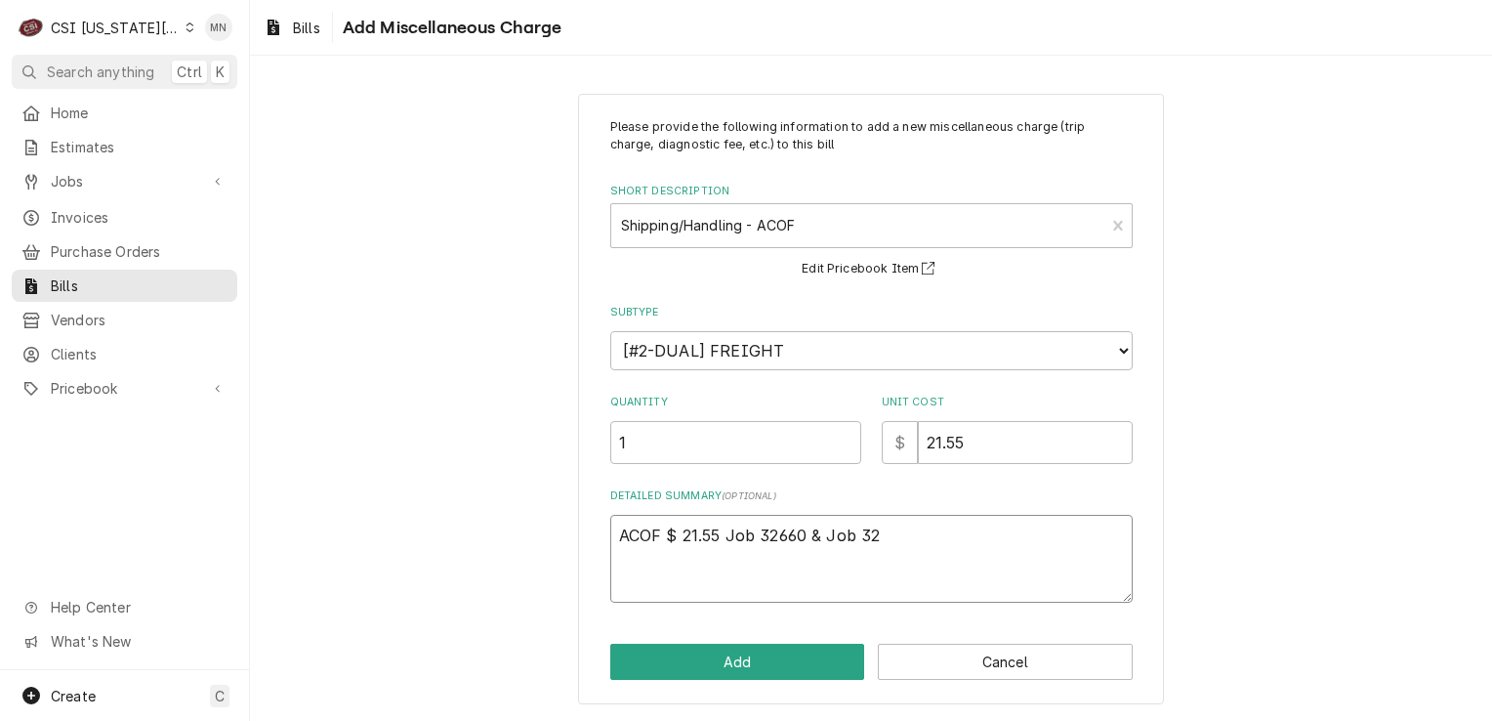
type textarea "x"
type textarea "ACOF $ 21.55 Job 32660 & Job 3"
type textarea "x"
type textarea "ACOF $ 21.55 Job 32660 & Job"
type textarea "x"
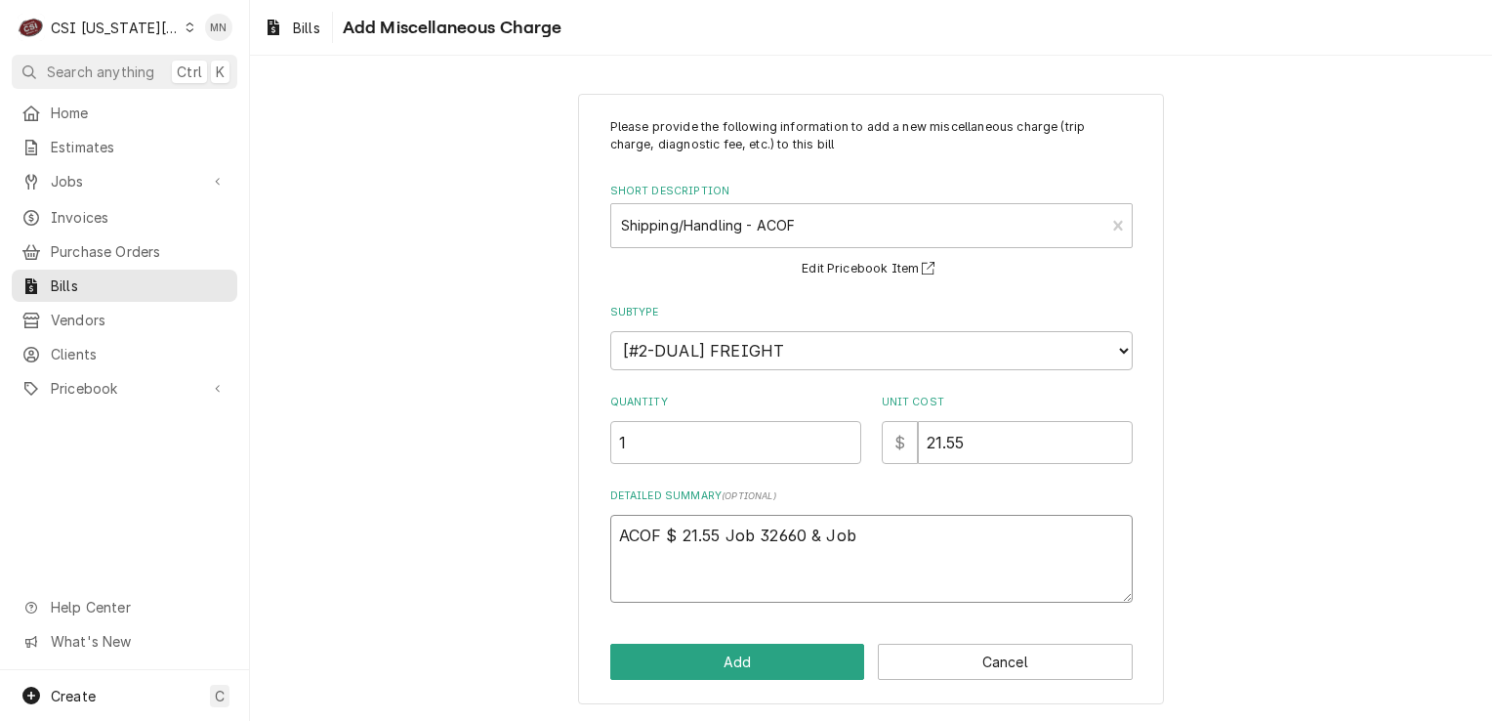
type textarea "ACOF $ 21.55 Job 32660 & Job"
type textarea "x"
type textarea "ACOF $ 21.55 Job 32660 & Jo"
type textarea "x"
type textarea "ACOF $ 21.55 Job 32660 & J"
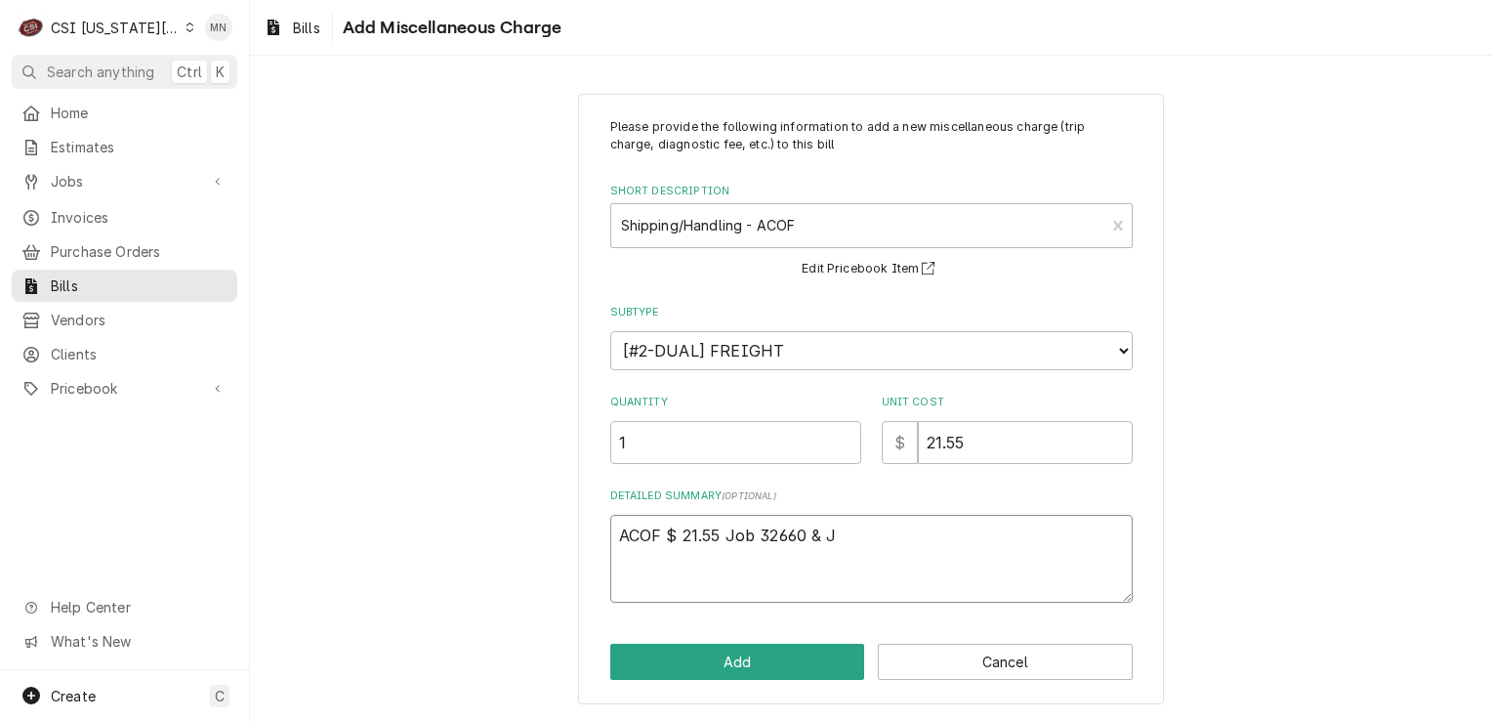
type textarea "x"
type textarea "ACOF $ 21.55 Job 32660 &"
type textarea "x"
type textarea "ACOF $ 21.55 Job 32660 &"
type textarea "x"
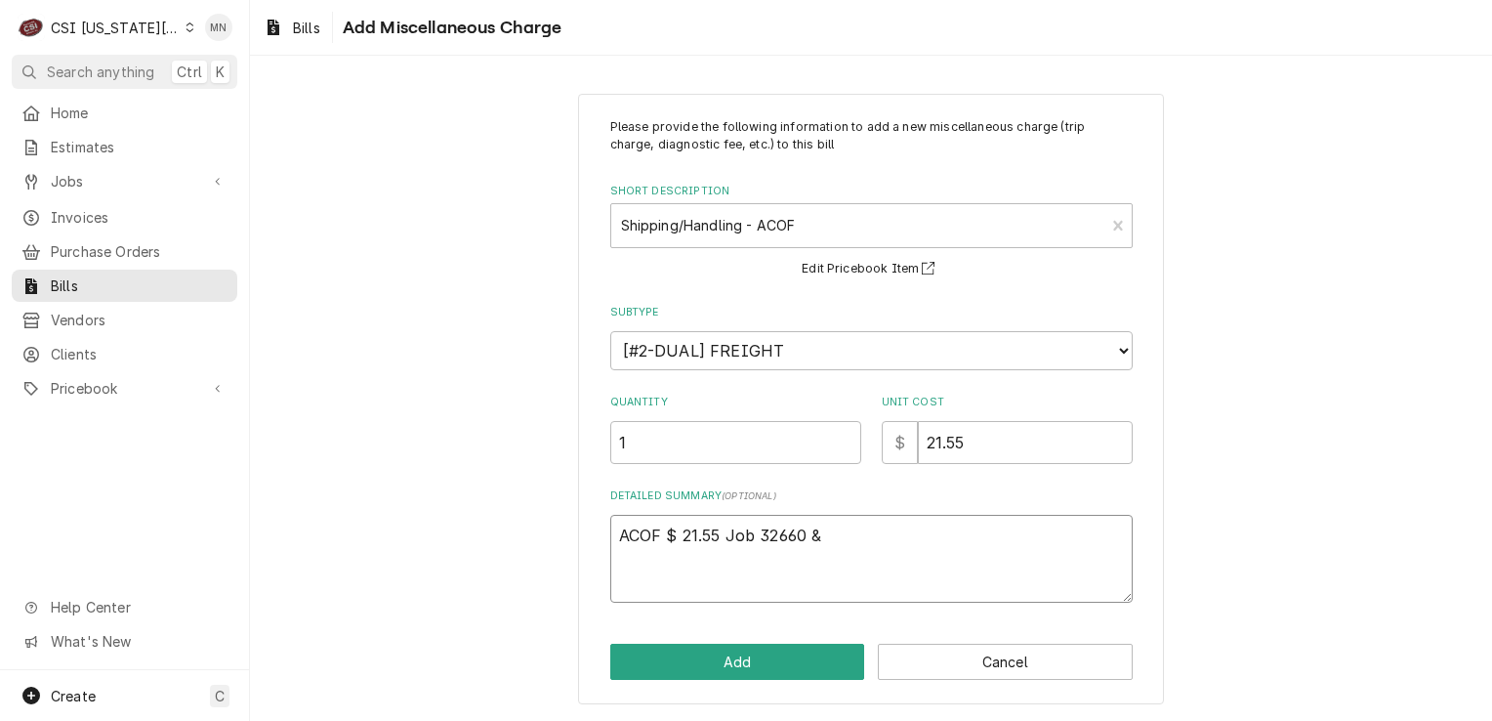
type textarea "ACOF $ 21.55 Job 32660"
type textarea "x"
type textarea "ACOF $ 21.55 Job 32660"
type textarea "x"
type textarea "ACOF $ 21.55 Job 3266"
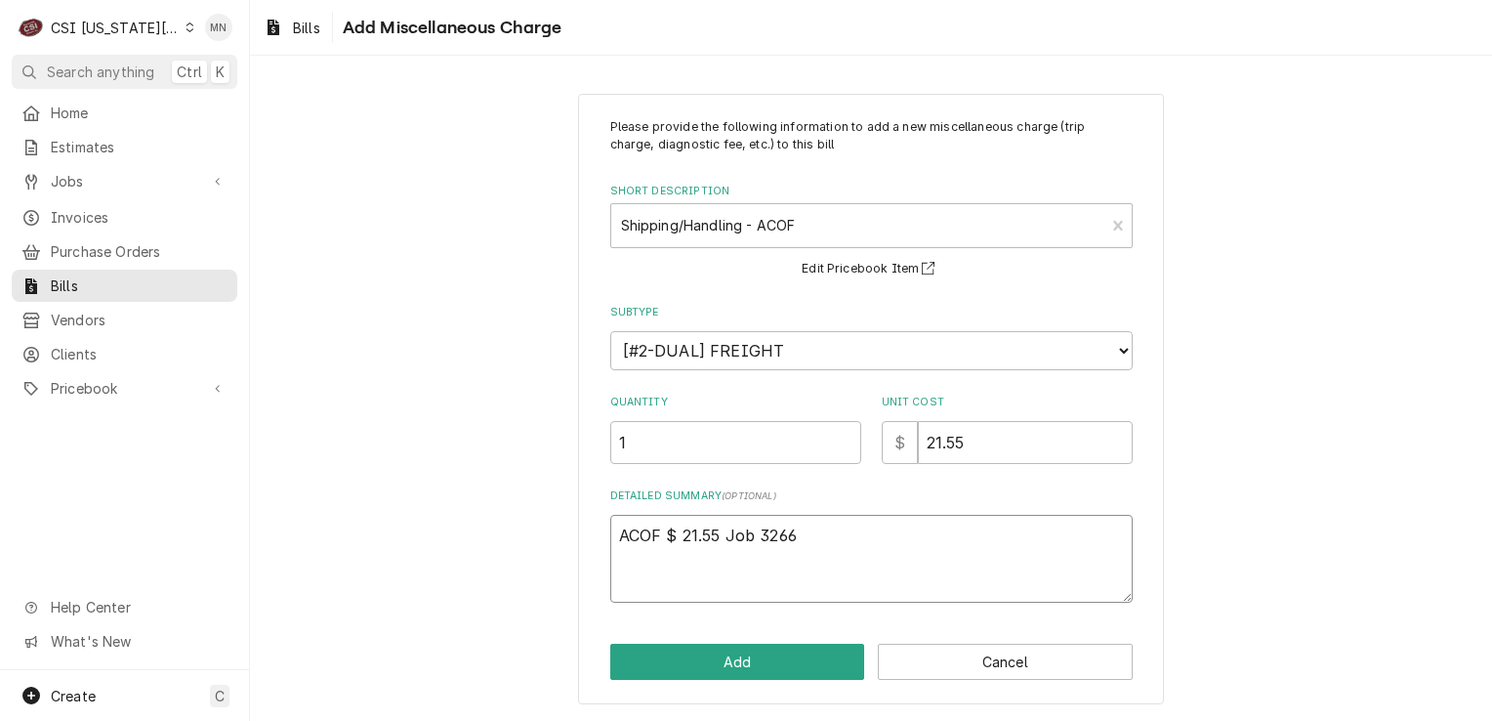
type textarea "x"
type textarea "ACOF $ 21.55 Job 326"
type textarea "x"
type textarea "ACOF $ 21.55 Job 32"
type textarea "x"
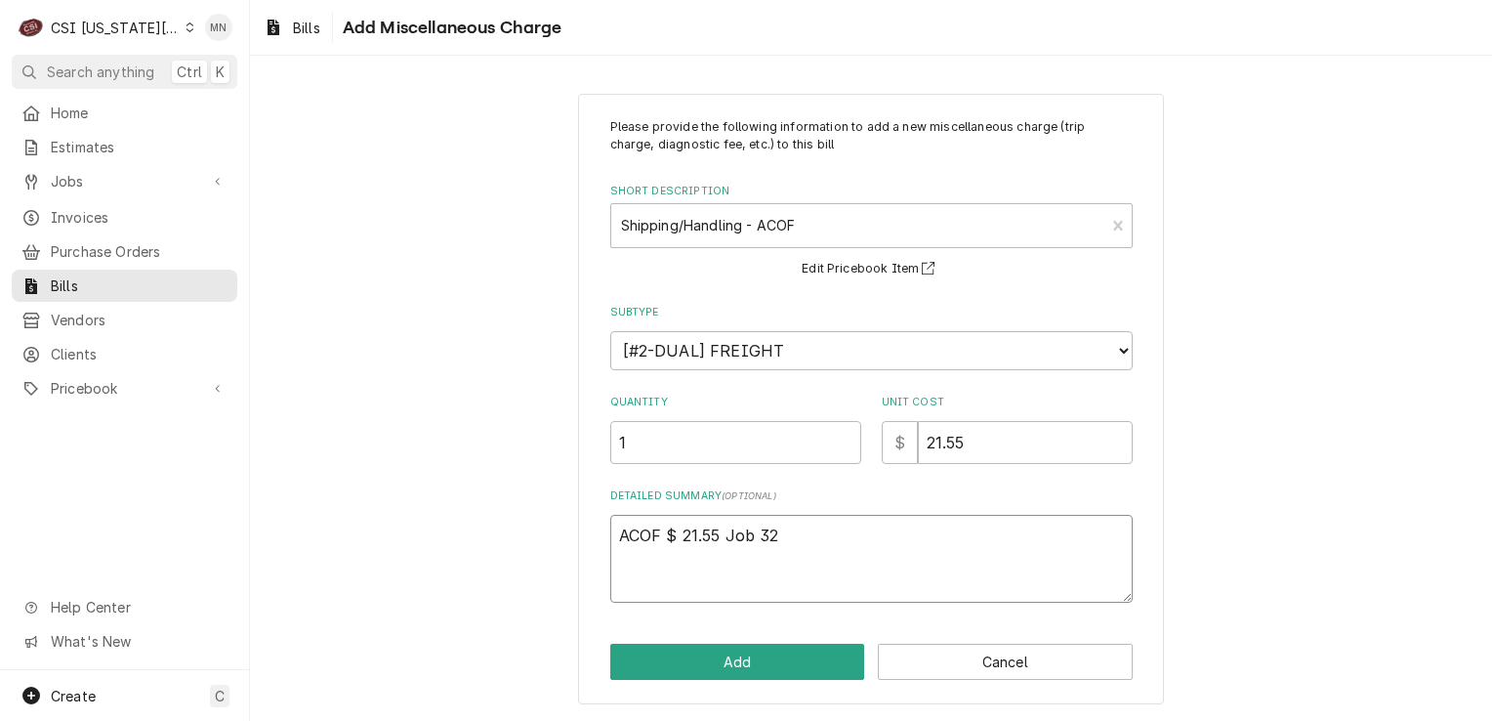
type textarea "ACOF $ 21.55 Job 3"
type textarea "x"
type textarea "ACOF $ 21.55 Job"
type textarea "x"
type textarea "ACOF $ 21.55 Job"
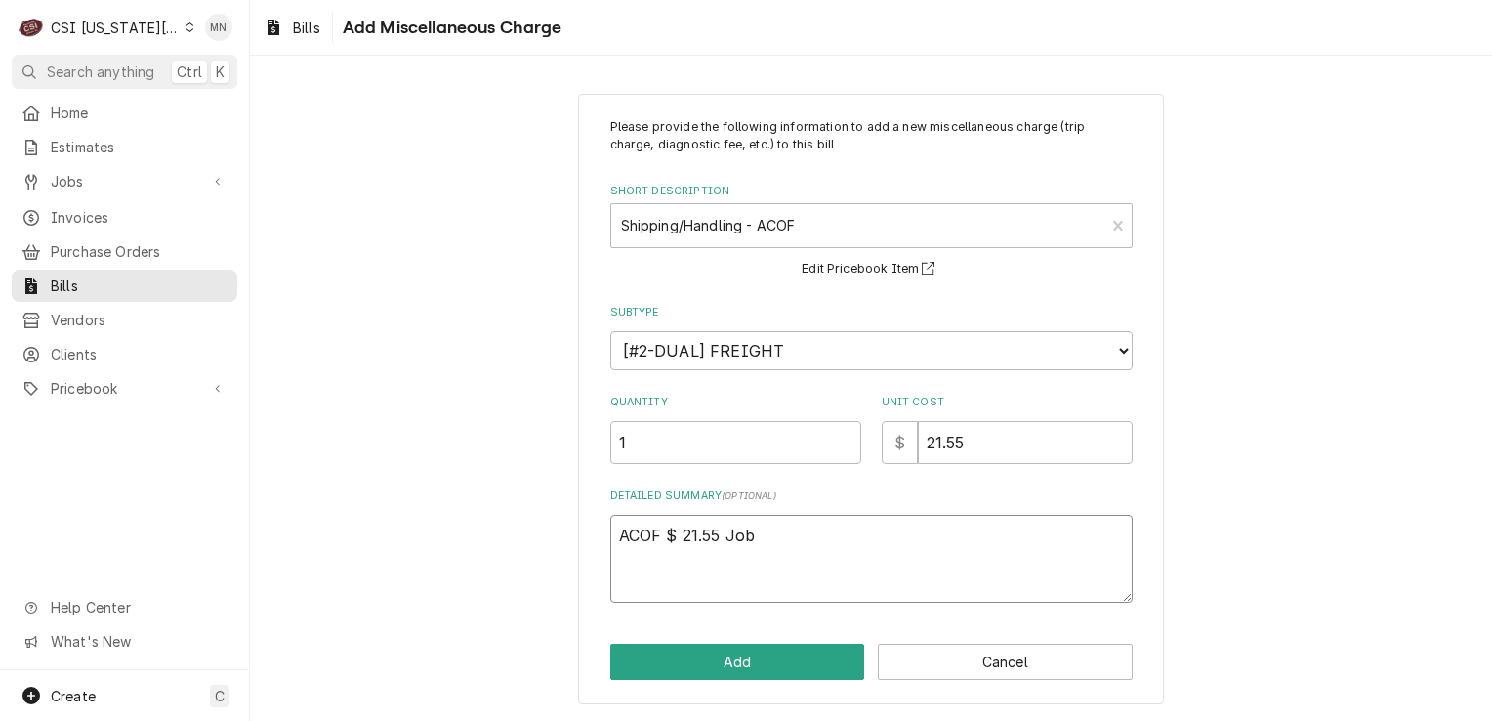
type textarea "x"
type textarea "ACOF $ 21.55 Jo"
type textarea "x"
type textarea "ACOF $ 21.55 J"
type textarea "x"
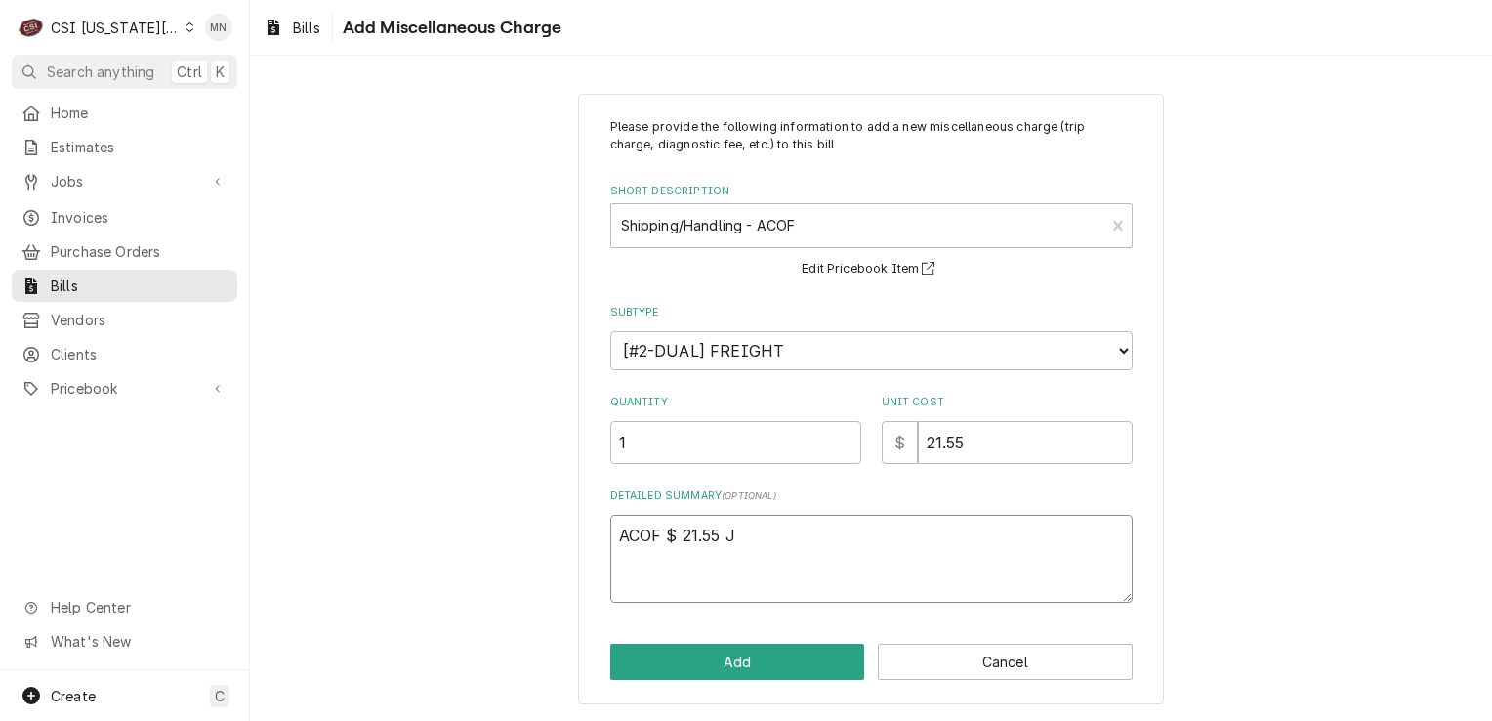
type textarea "ACOF $ 21.55"
type textarea "x"
type textarea "ACOF $ 21.55 P"
type textarea "x"
type textarea "ACOF $ 21.55 Pa"
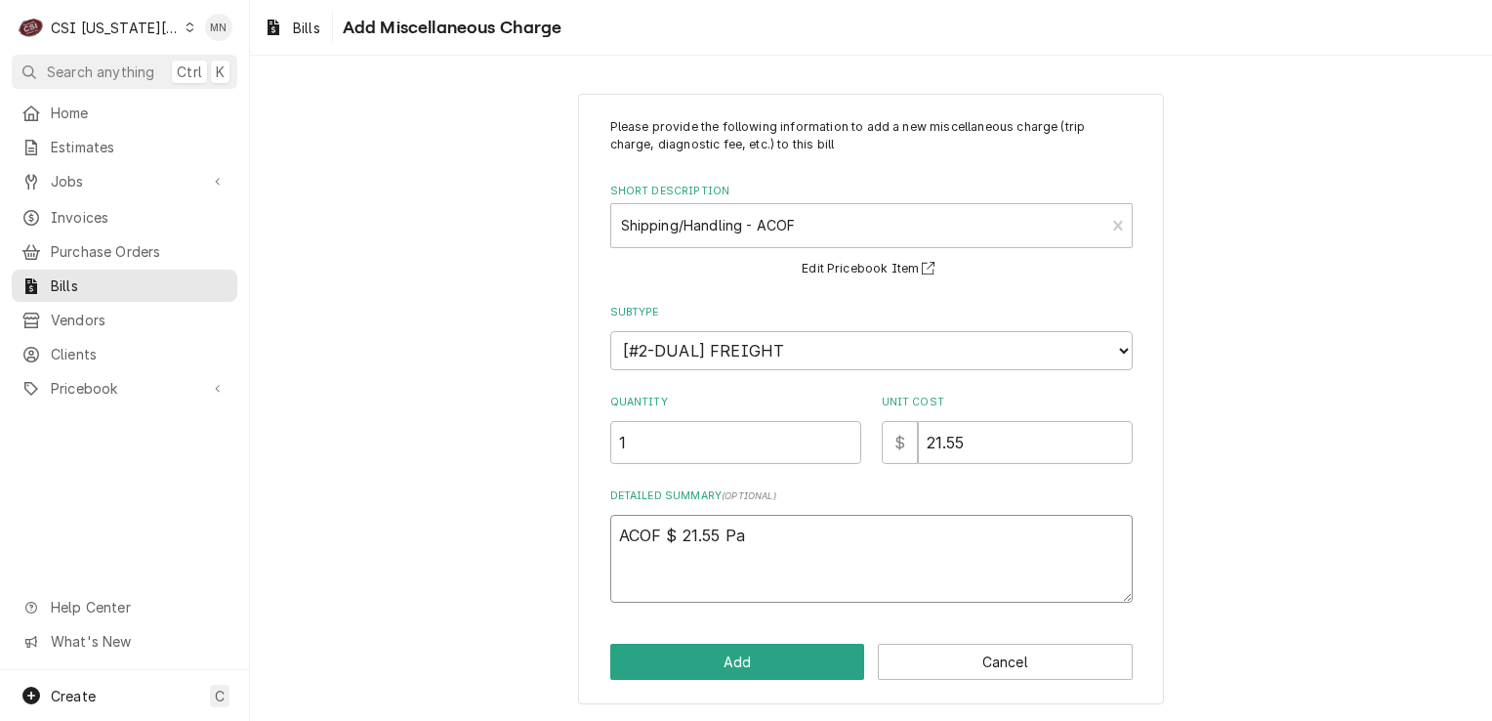
type textarea "x"
type textarea "ACOF $ 21.55 Par"
type textarea "x"
type textarea "ACOF $ 21.55 Part"
type textarea "x"
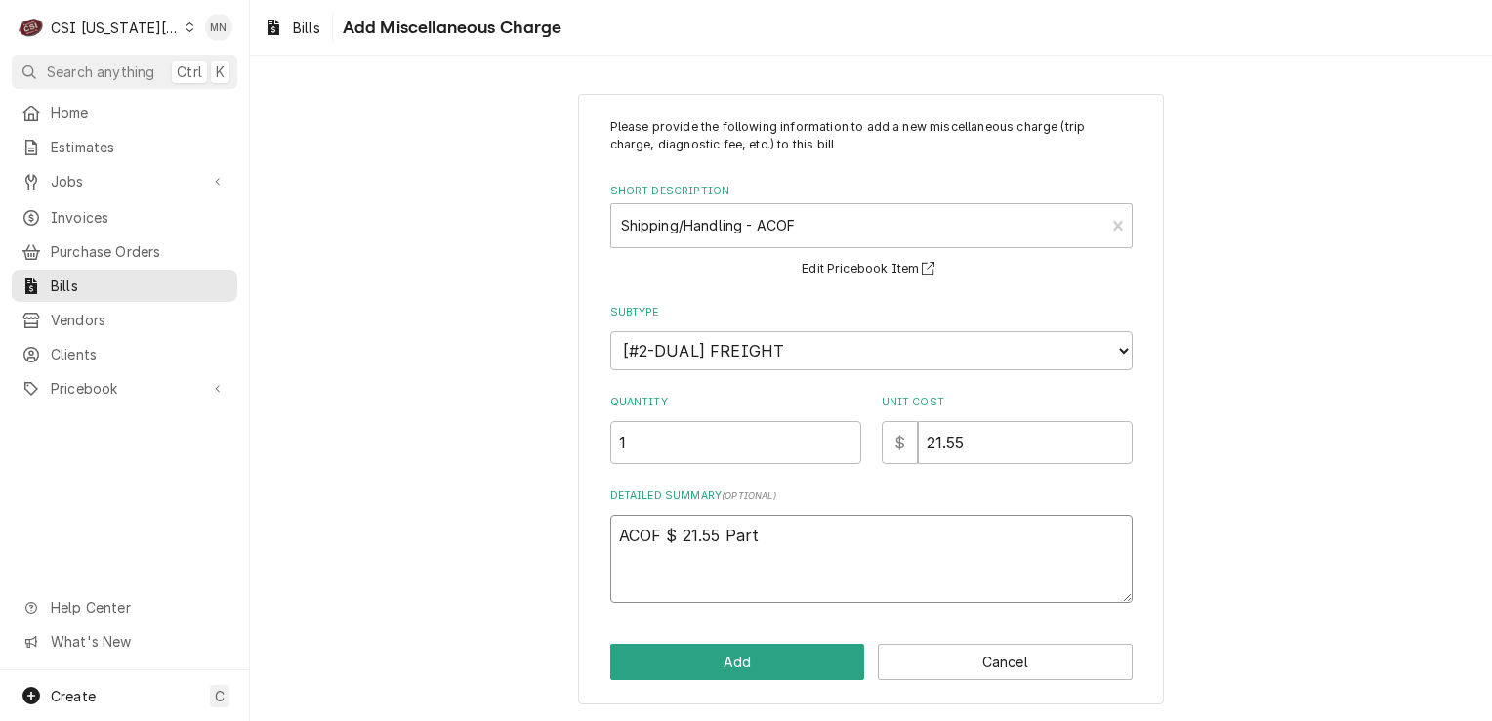
type textarea "ACOF $ 21.55 Parts"
type textarea "x"
type textarea "ACOF $ 21.55 Partst"
type textarea "x"
type textarea "ACOF $ 21.55 Partsto"
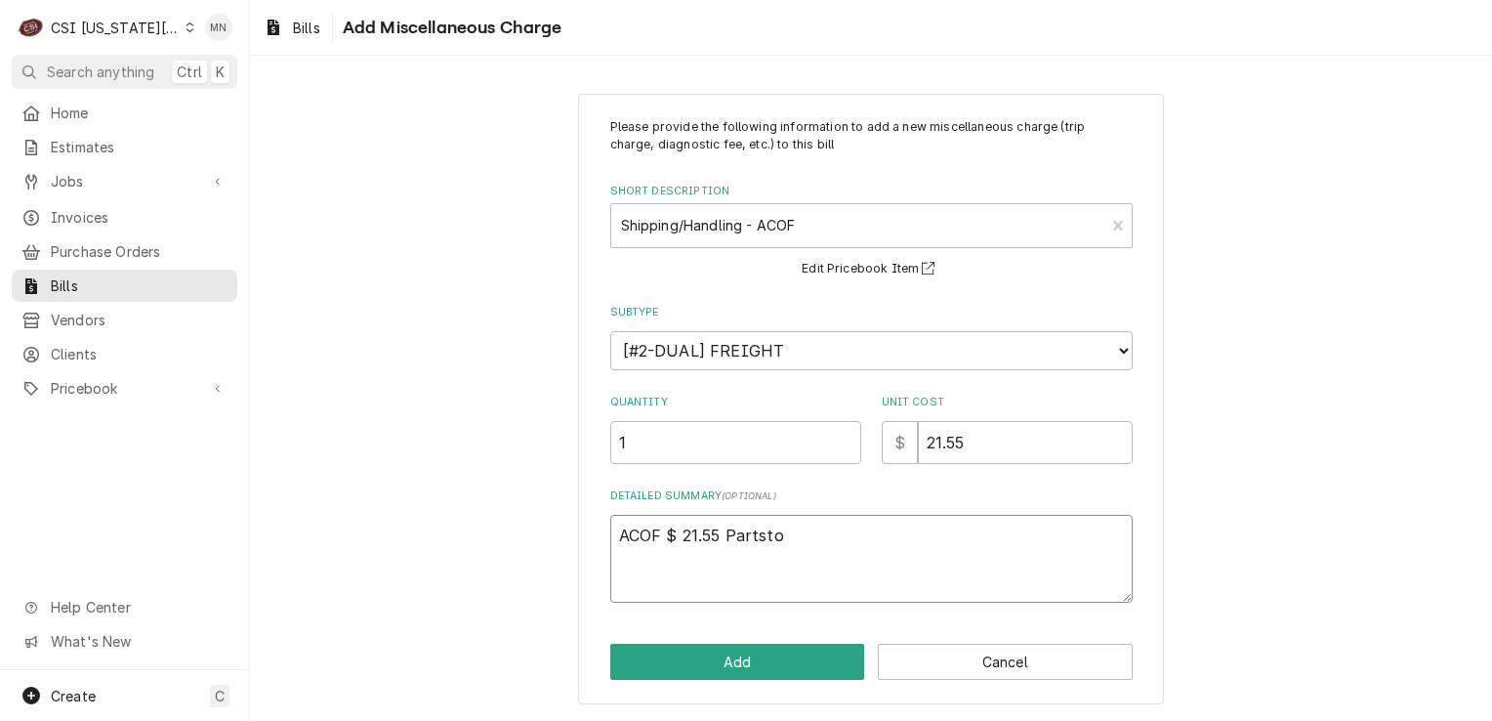
type textarea "x"
type textarea "ACOF $ 21.55 Partstow"
type textarea "x"
type textarea "ACOF $ 21.55 Partstown"
type textarea "x"
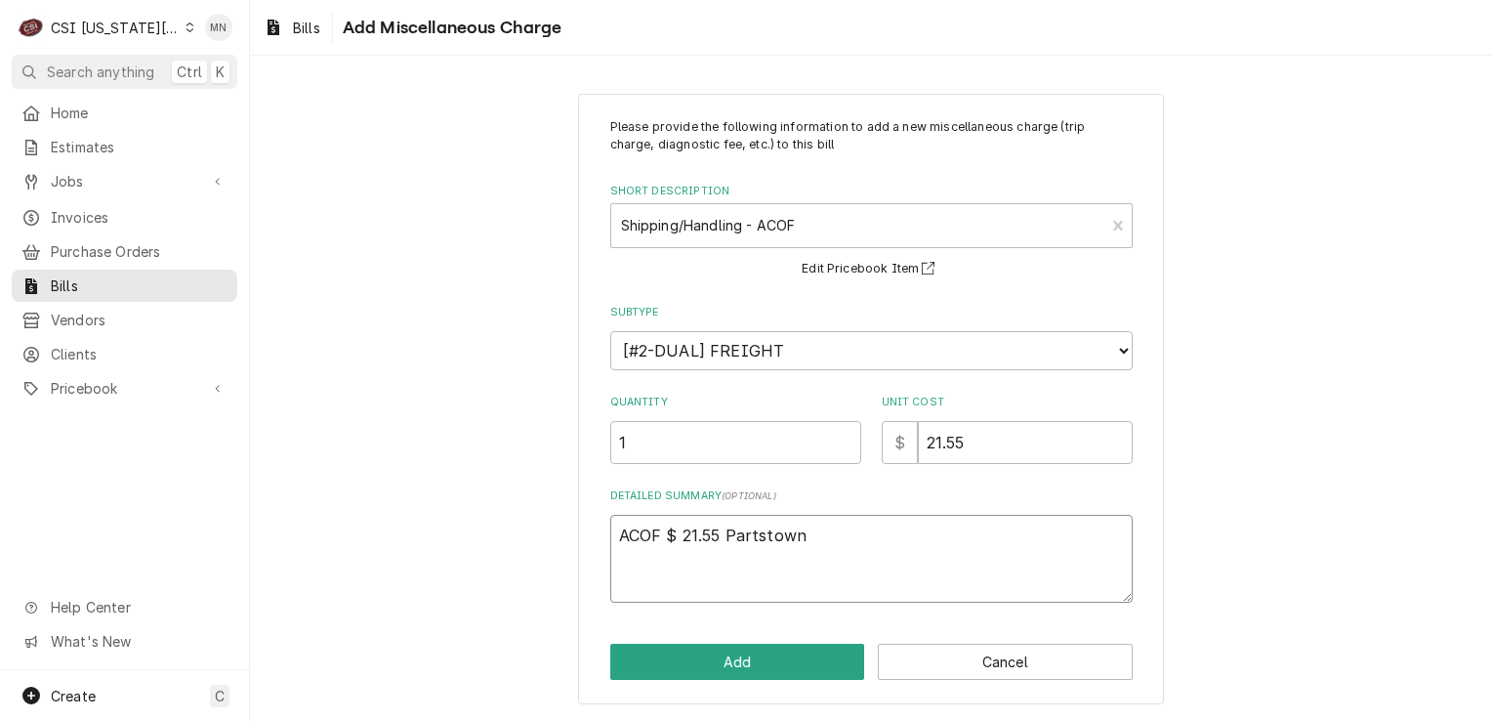
type textarea "ACOF $ 21.55 Partstown"
type textarea "x"
type textarea "ACOF $ 21.55 Partstown 2"
type textarea "x"
type textarea "ACOF $ 21.55 Partstown 21"
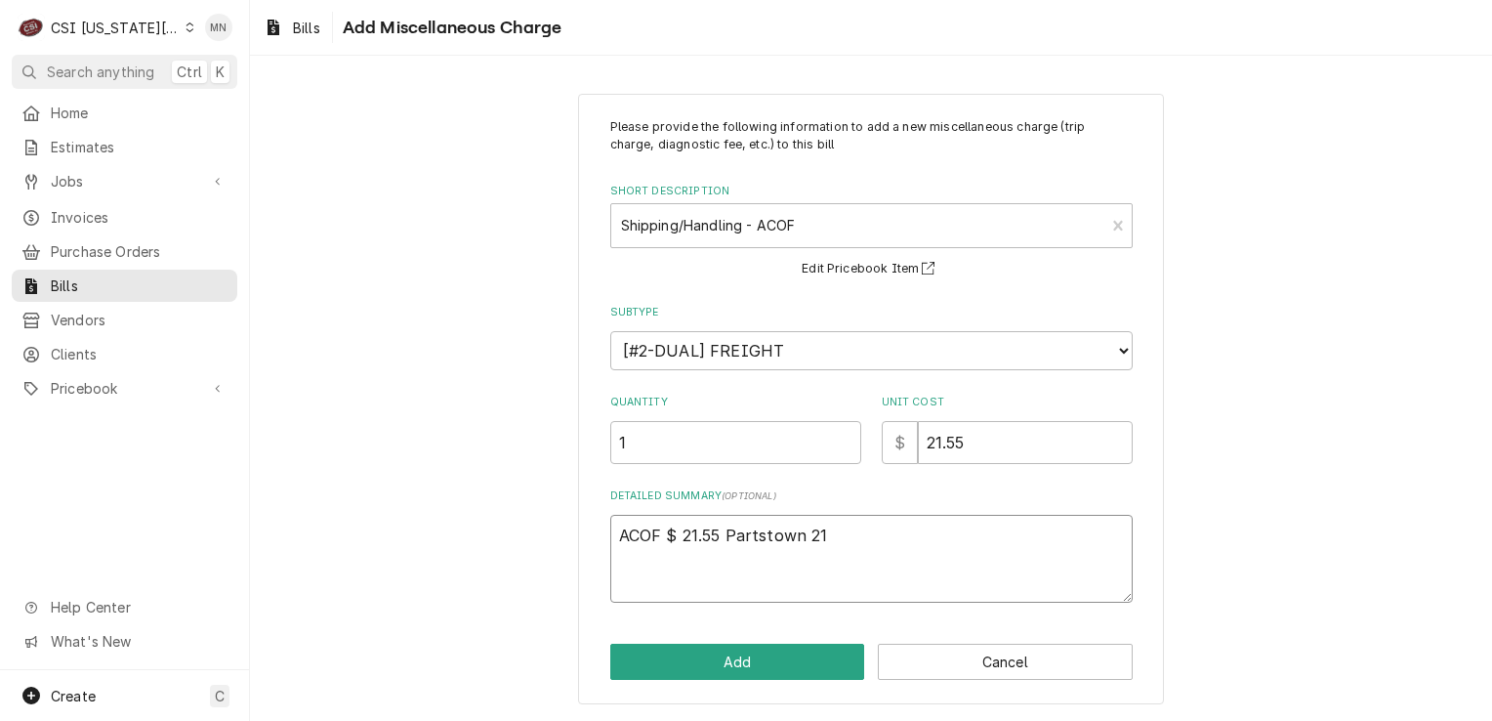
type textarea "x"
type textarea "ACOF $ 21.55 Partstown 210"
type textarea "x"
type textarea "ACOF $ 21.55 Partstown 2106"
type textarea "x"
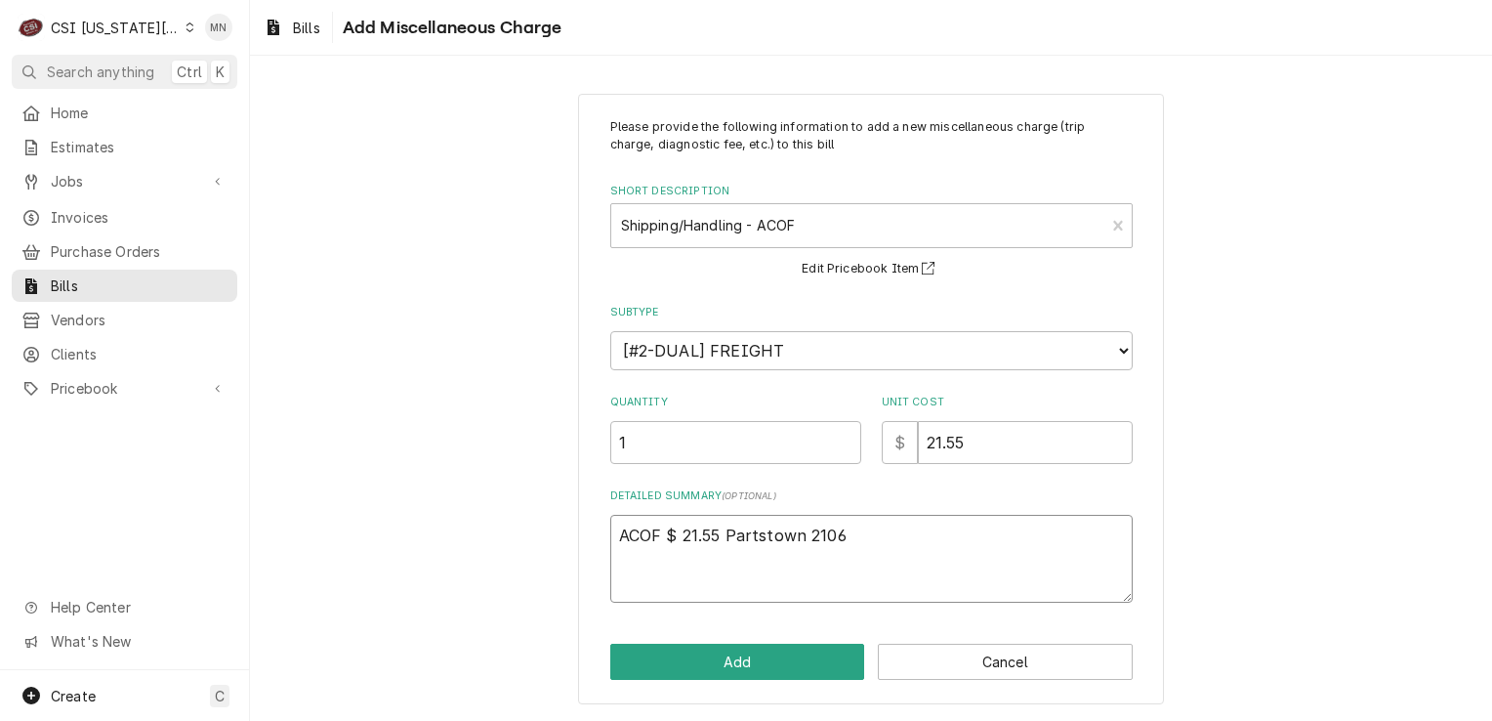
type textarea "ACOF $ 21.55 Partstown 21068"
type textarea "x"
type textarea "ACOF $ 21.55 Partstown 210685"
type textarea "x"
type textarea "ACOF $ 21.55 Partstown 2106856"
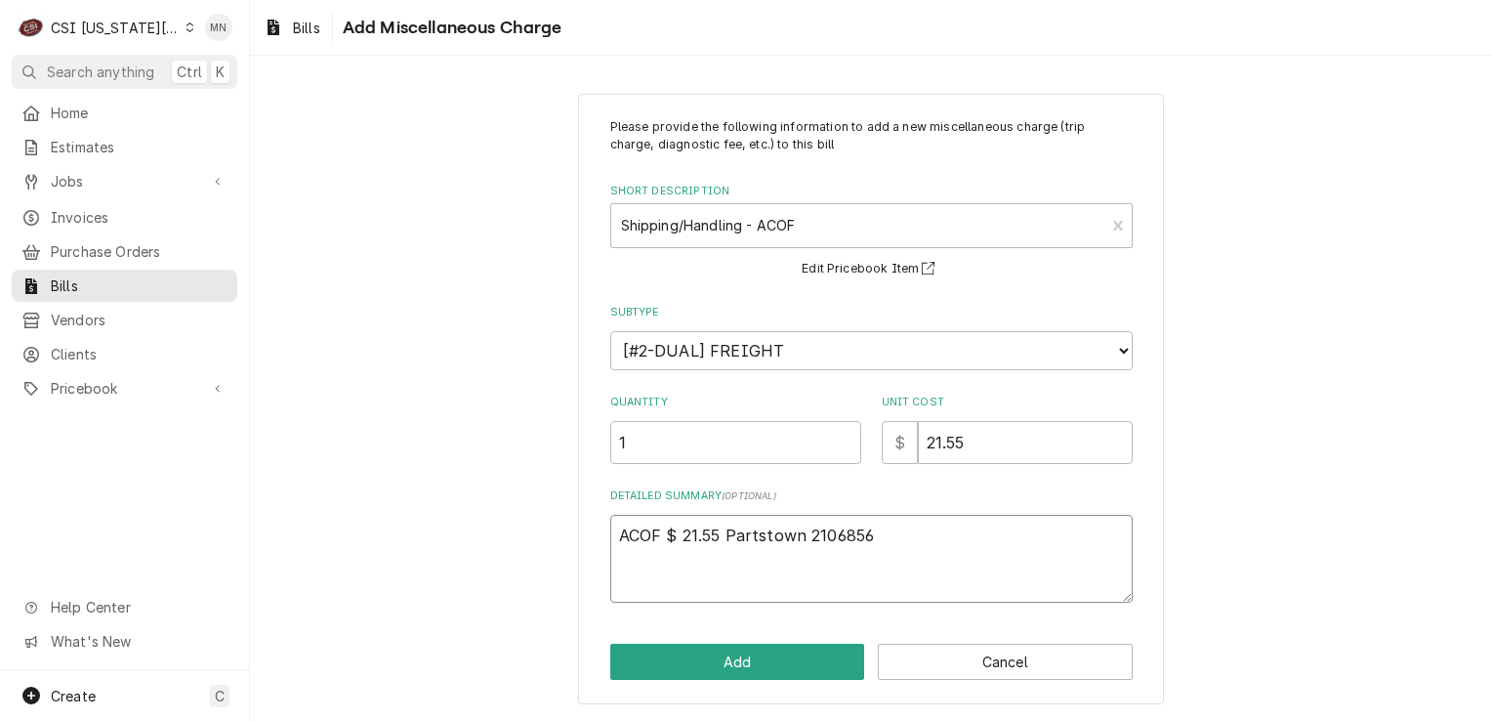
type textarea "x"
type textarea "ACOF $ 21.55 Partstown 21068562"
type textarea "x"
type textarea "ACOF $ 21.55 Partstown 210685620"
type textarea "x"
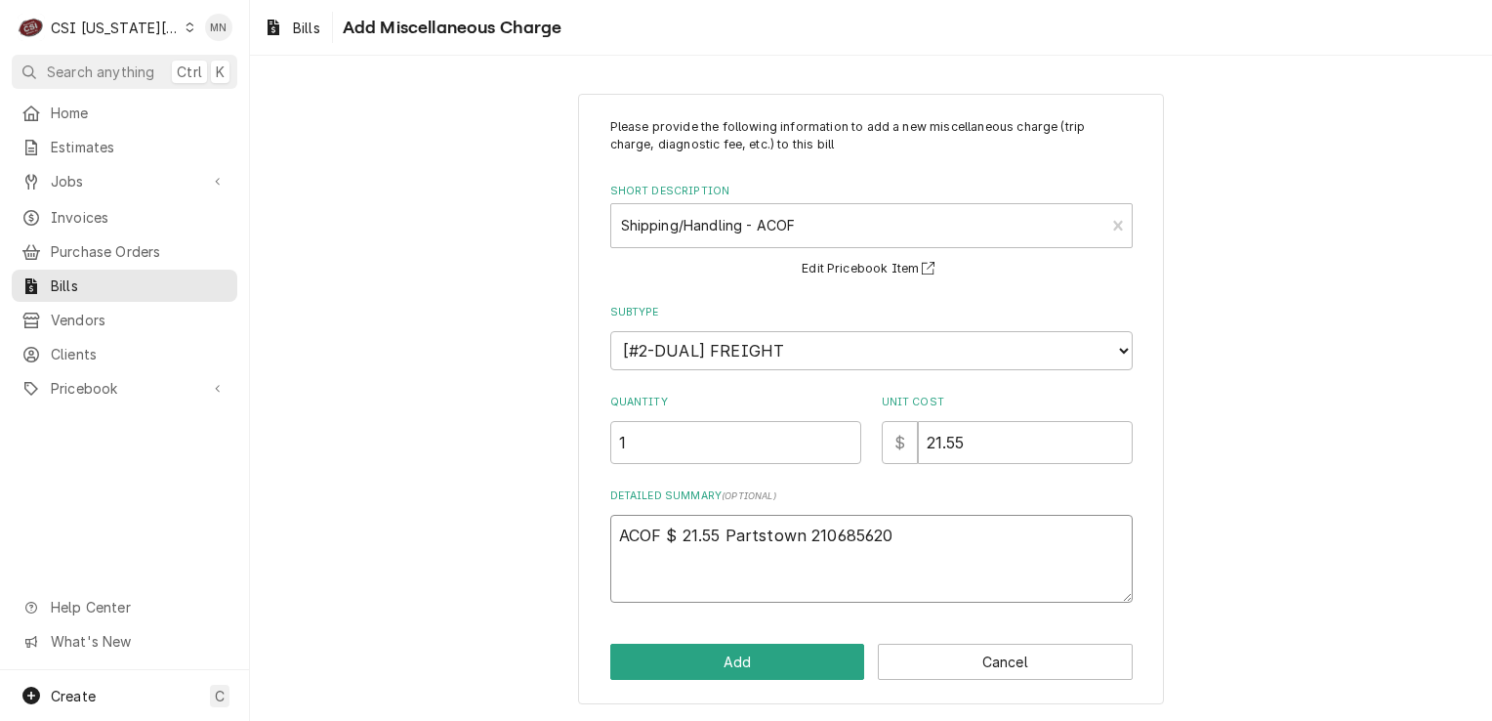
type textarea "ACOF $ 21.55 Partstown 2106856206"
type textarea "x"
type textarea "ACOF $ 21.55 Partstown 2106856206"
click at [772, 658] on button "Add" at bounding box center [737, 662] width 255 height 36
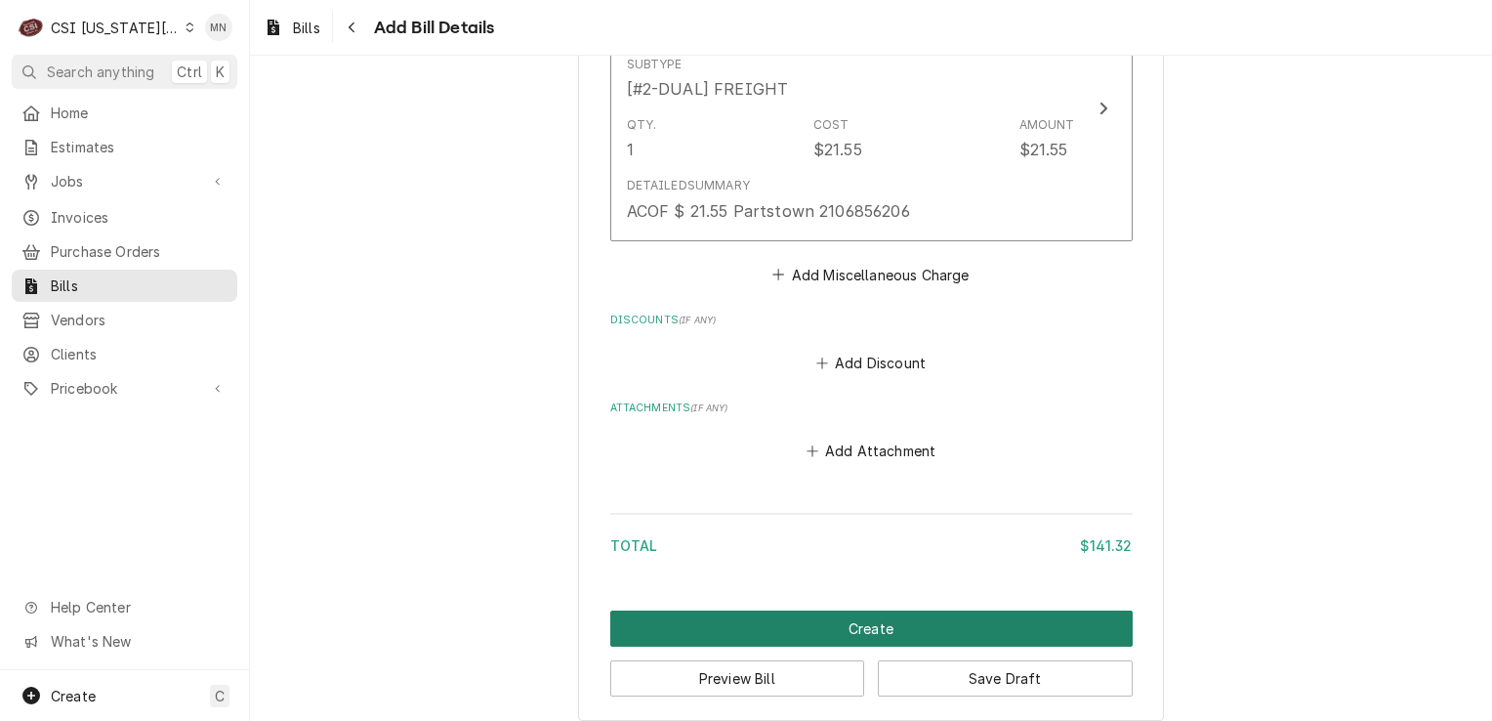
scroll to position [2004, 0]
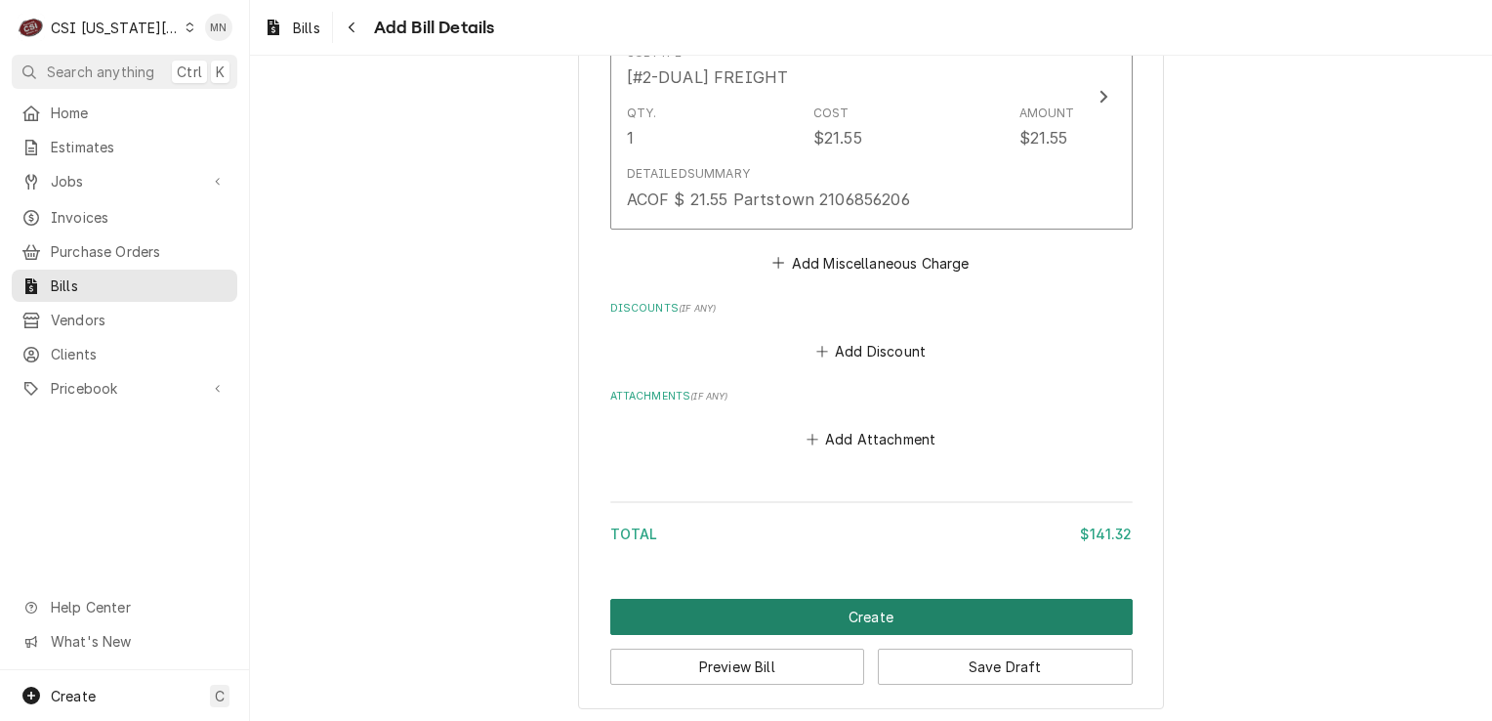
click at [808, 607] on button "Create" at bounding box center [871, 617] width 523 height 36
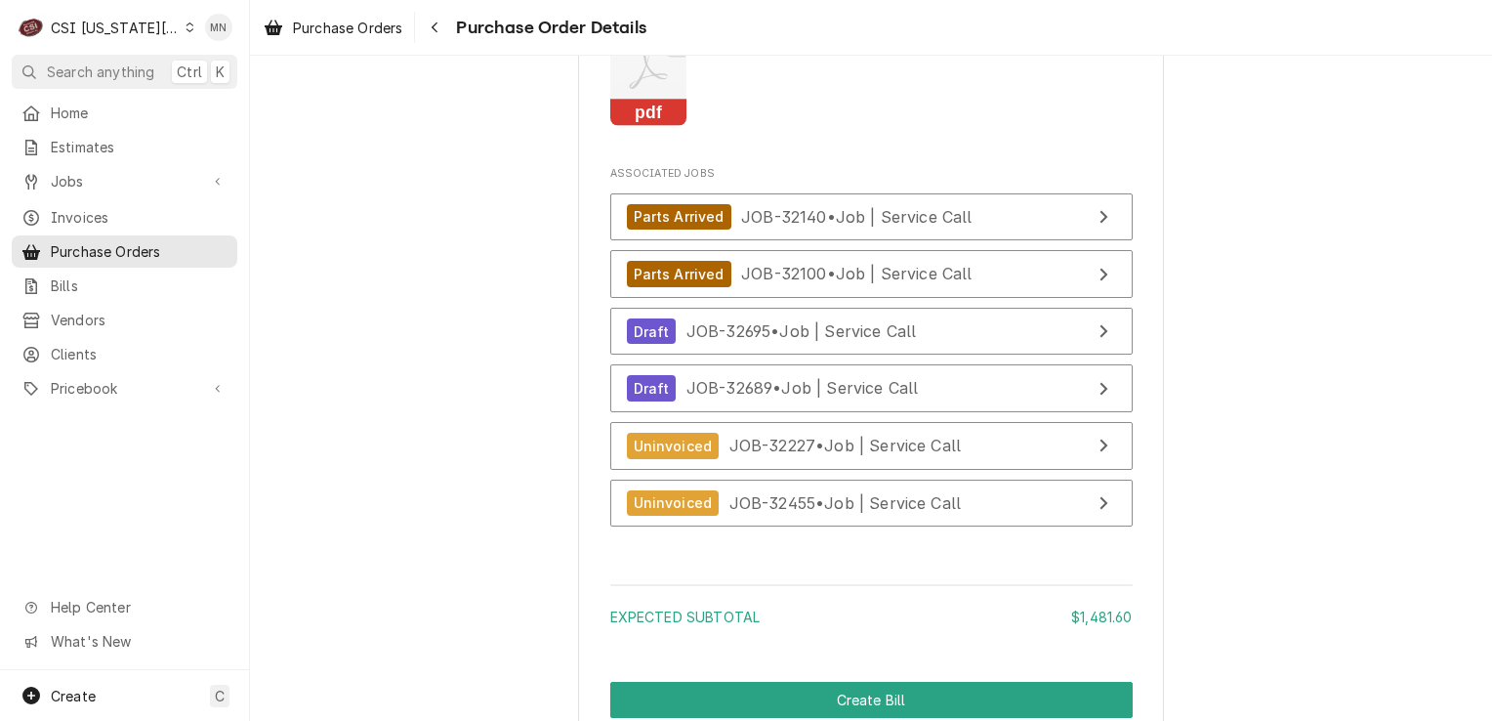
scroll to position [4102, 0]
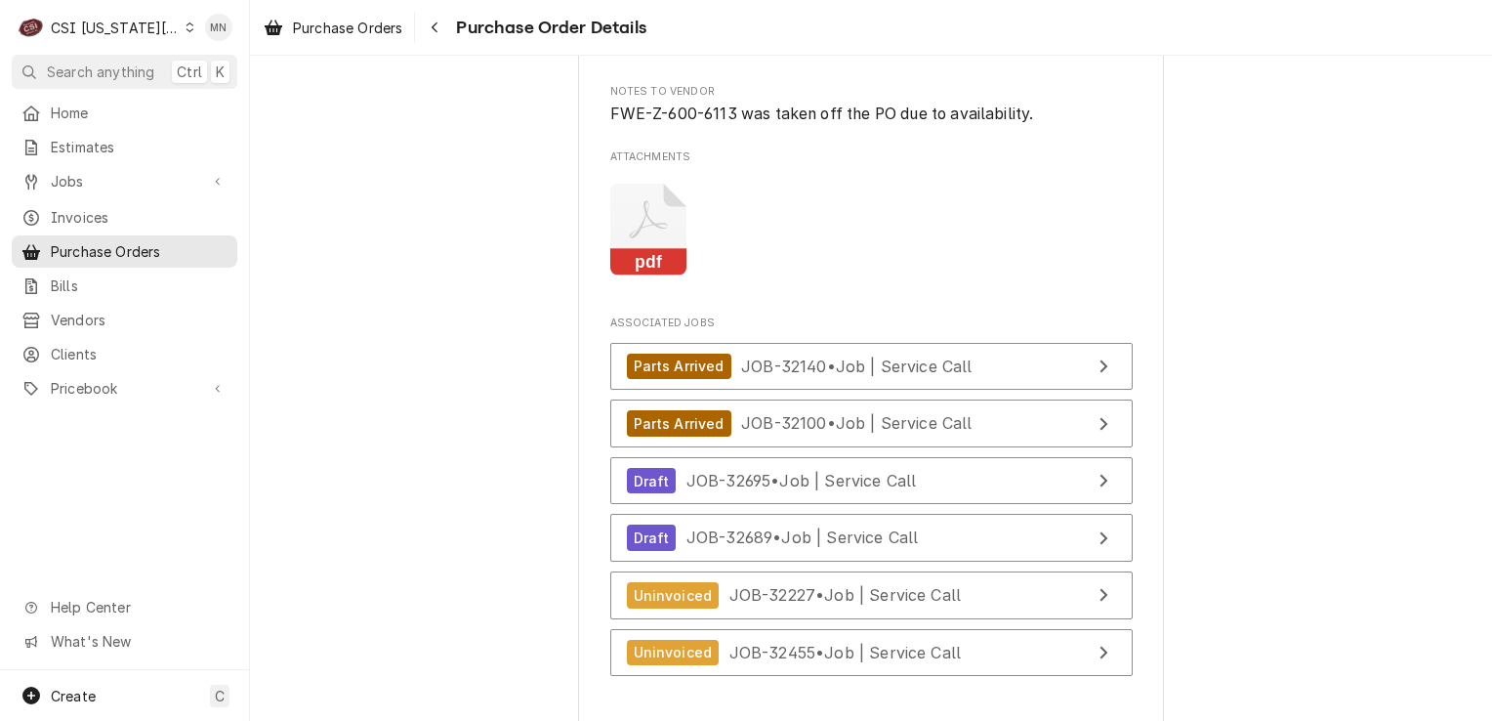
click at [653, 276] on icon "Attachments" at bounding box center [648, 230] width 77 height 93
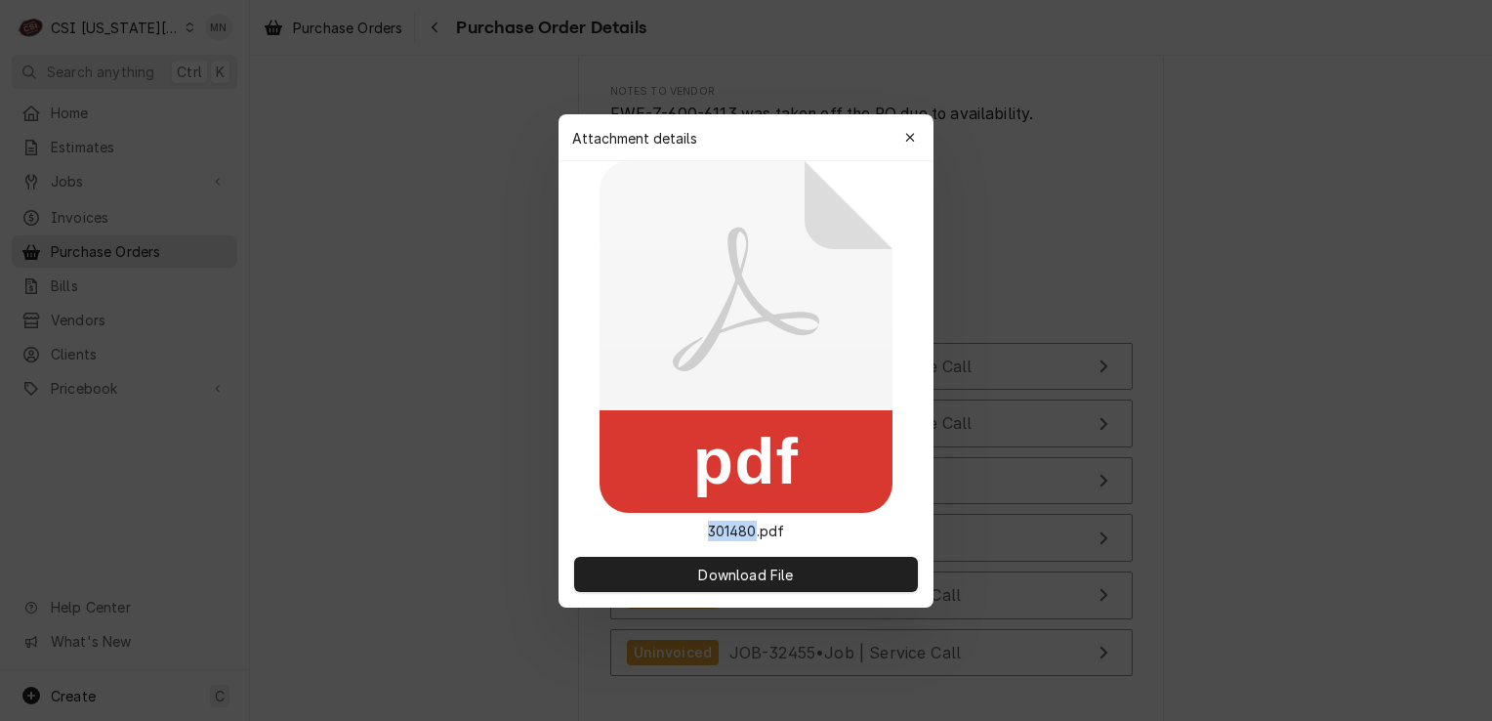
click at [652, 291] on icon at bounding box center [746, 337] width 293 height 352
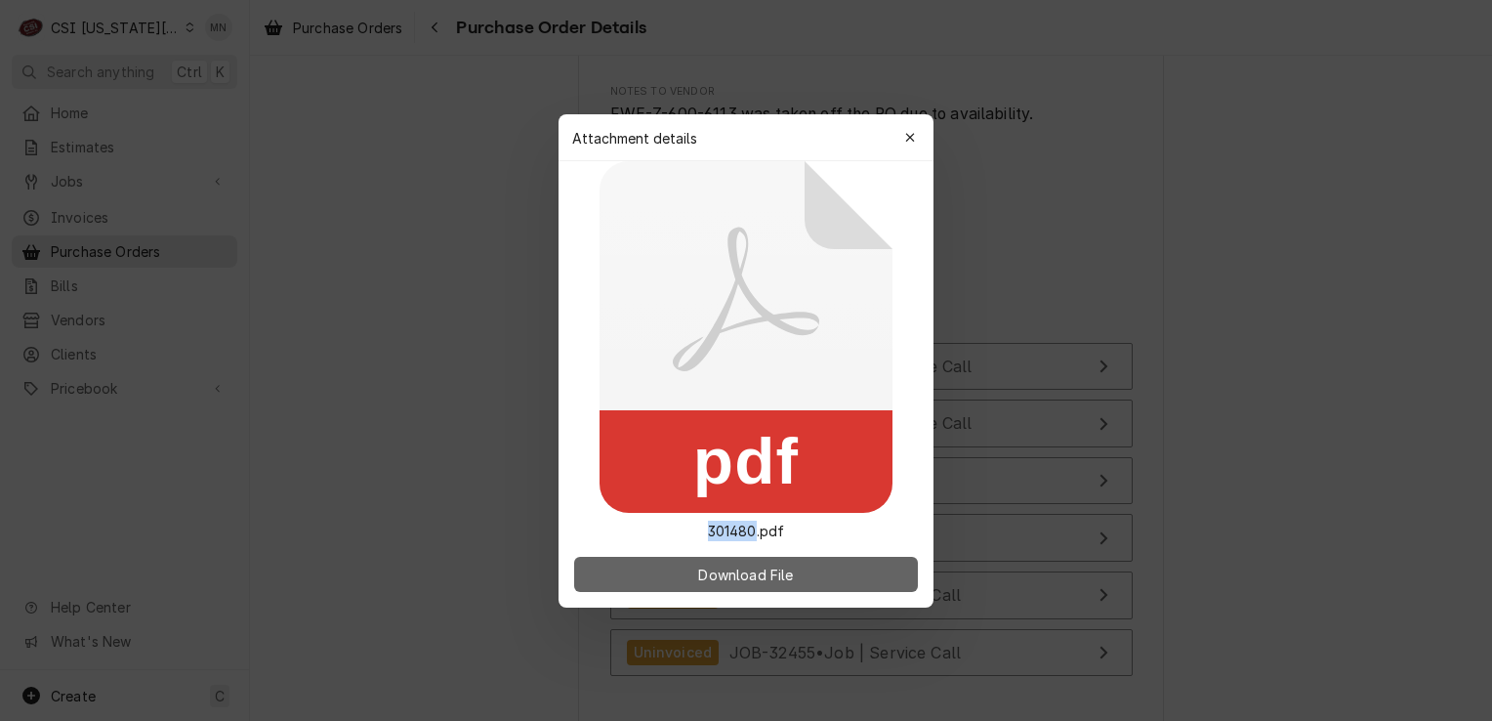
click at [737, 568] on span "Download File" at bounding box center [745, 574] width 103 height 21
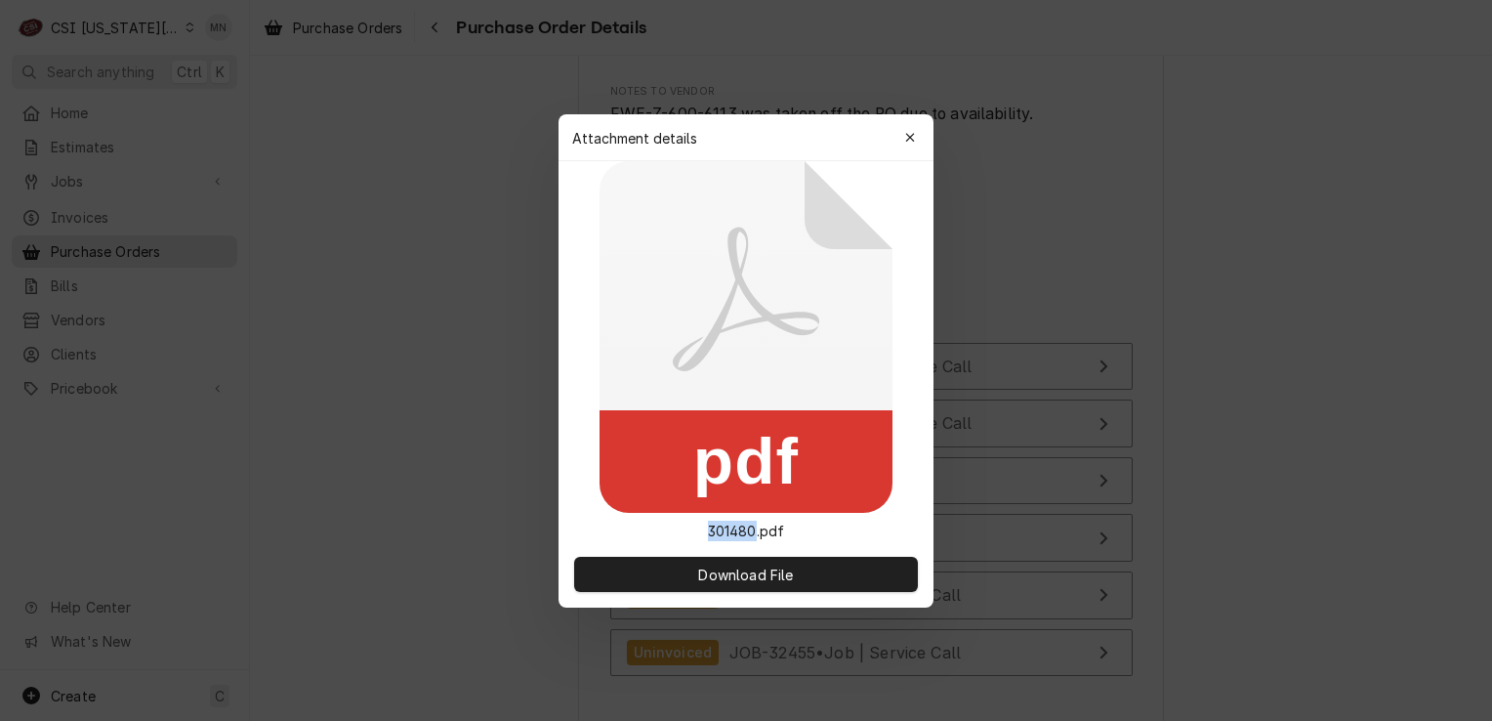
drag, startPoint x: 899, startPoint y: 131, endPoint x: 905, endPoint y: 123, distance: 10.4
click at [899, 131] on button "button" at bounding box center [910, 137] width 31 height 31
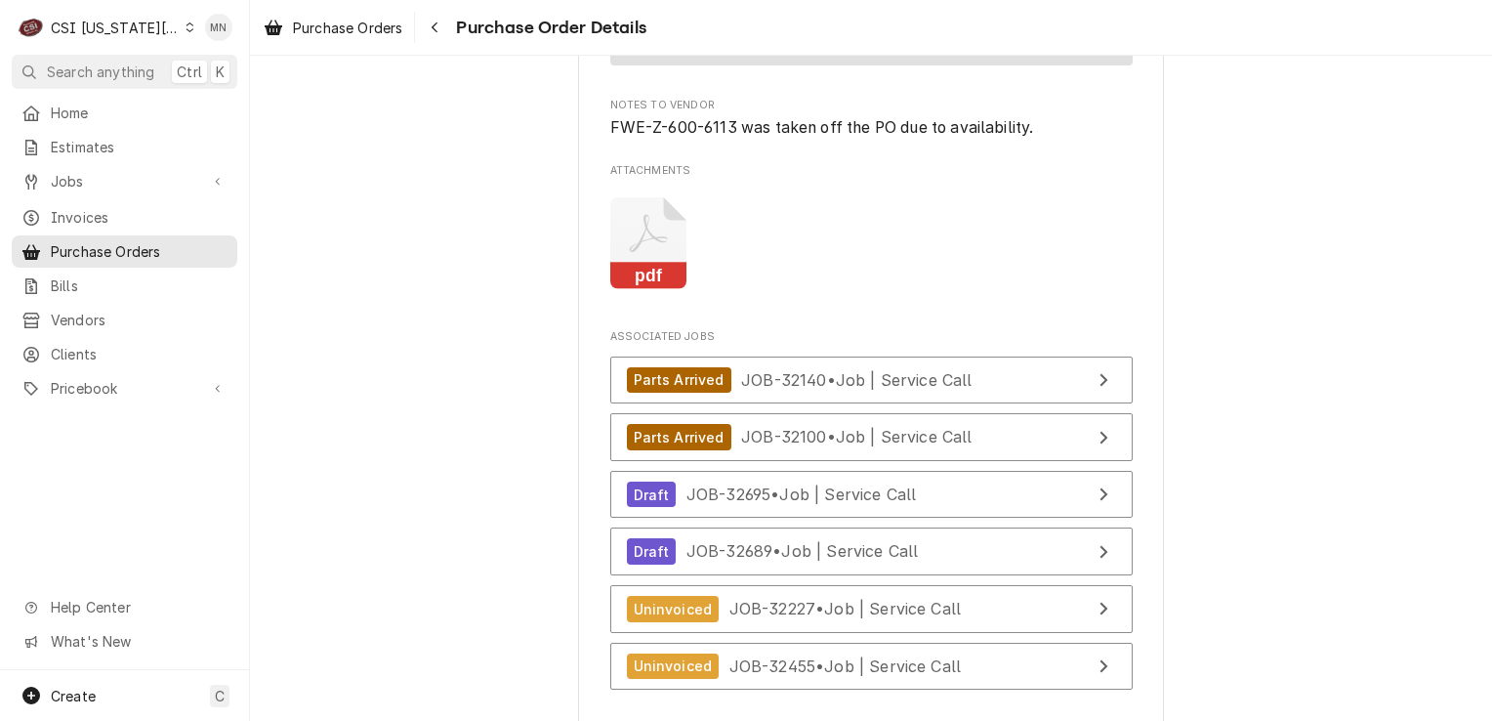
scroll to position [4200, 0]
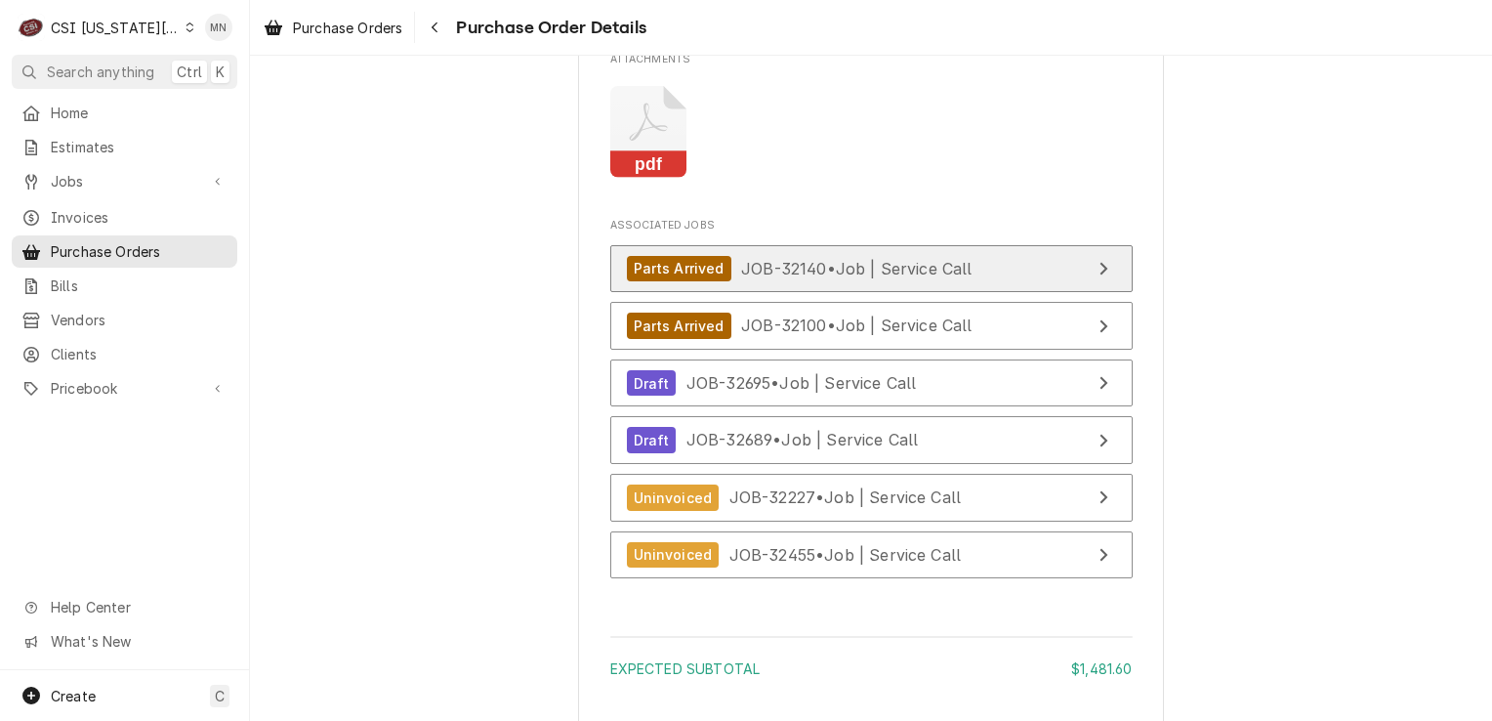
click at [879, 277] on span "JOB-32140 • Job | Service Call" at bounding box center [856, 268] width 231 height 20
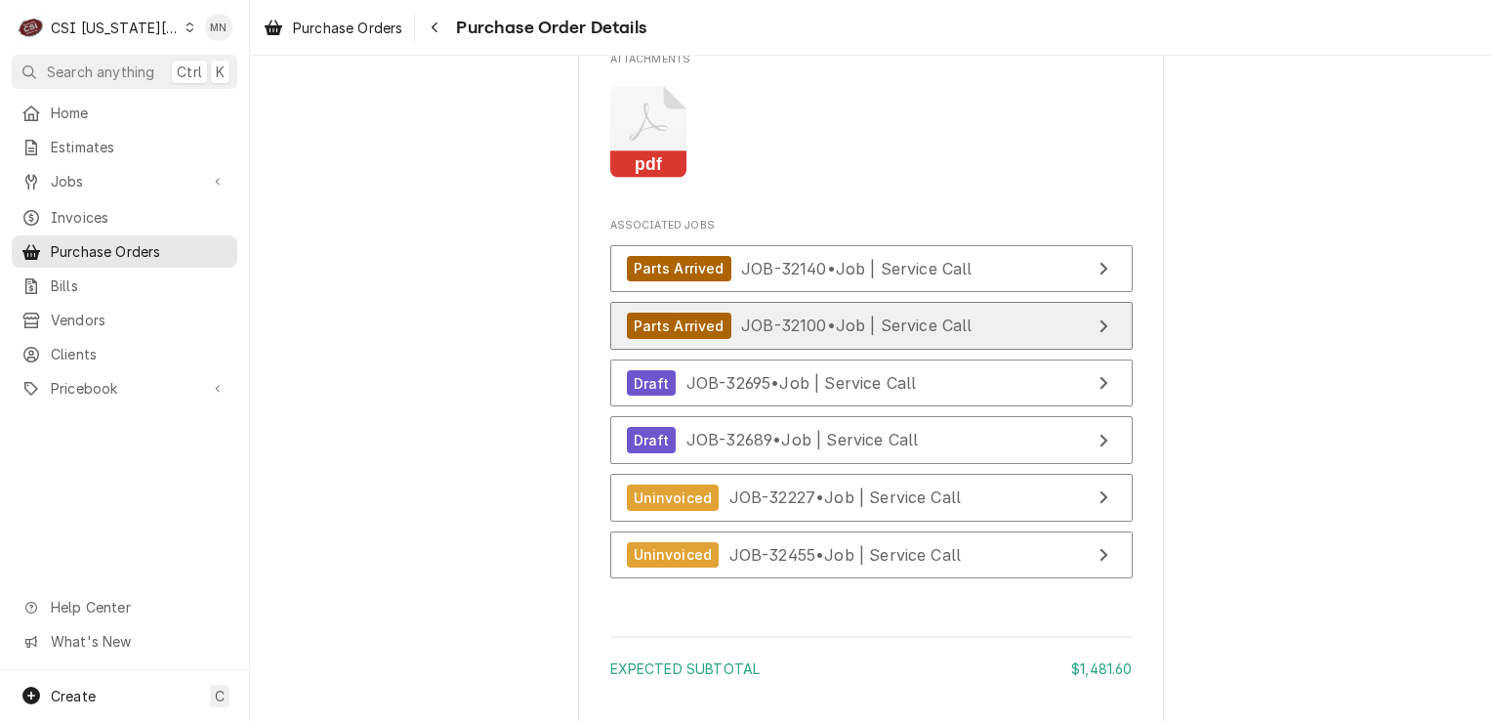
click at [852, 335] on span "JOB-32100 • Job | Service Call" at bounding box center [856, 325] width 231 height 20
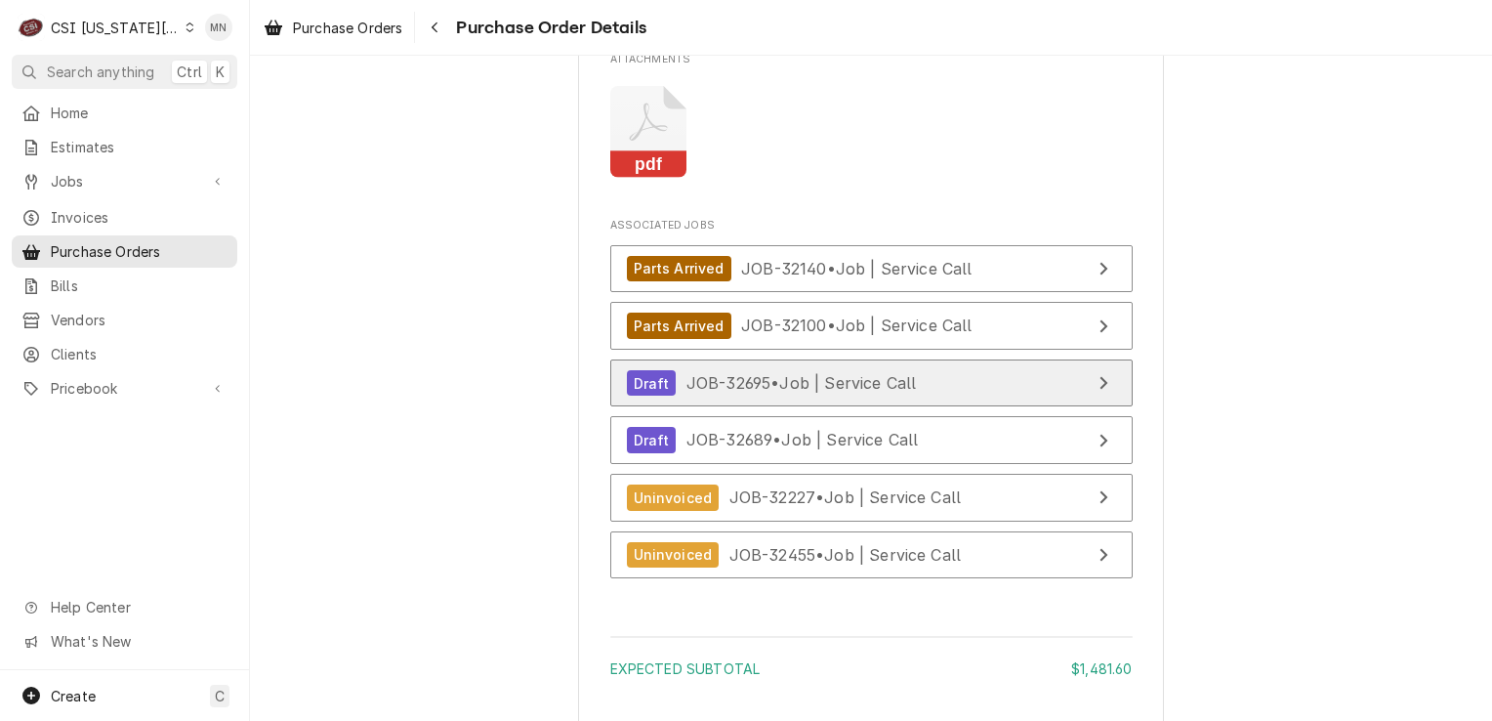
click at [879, 393] on span "JOB-32695 • Job | Service Call" at bounding box center [802, 383] width 230 height 20
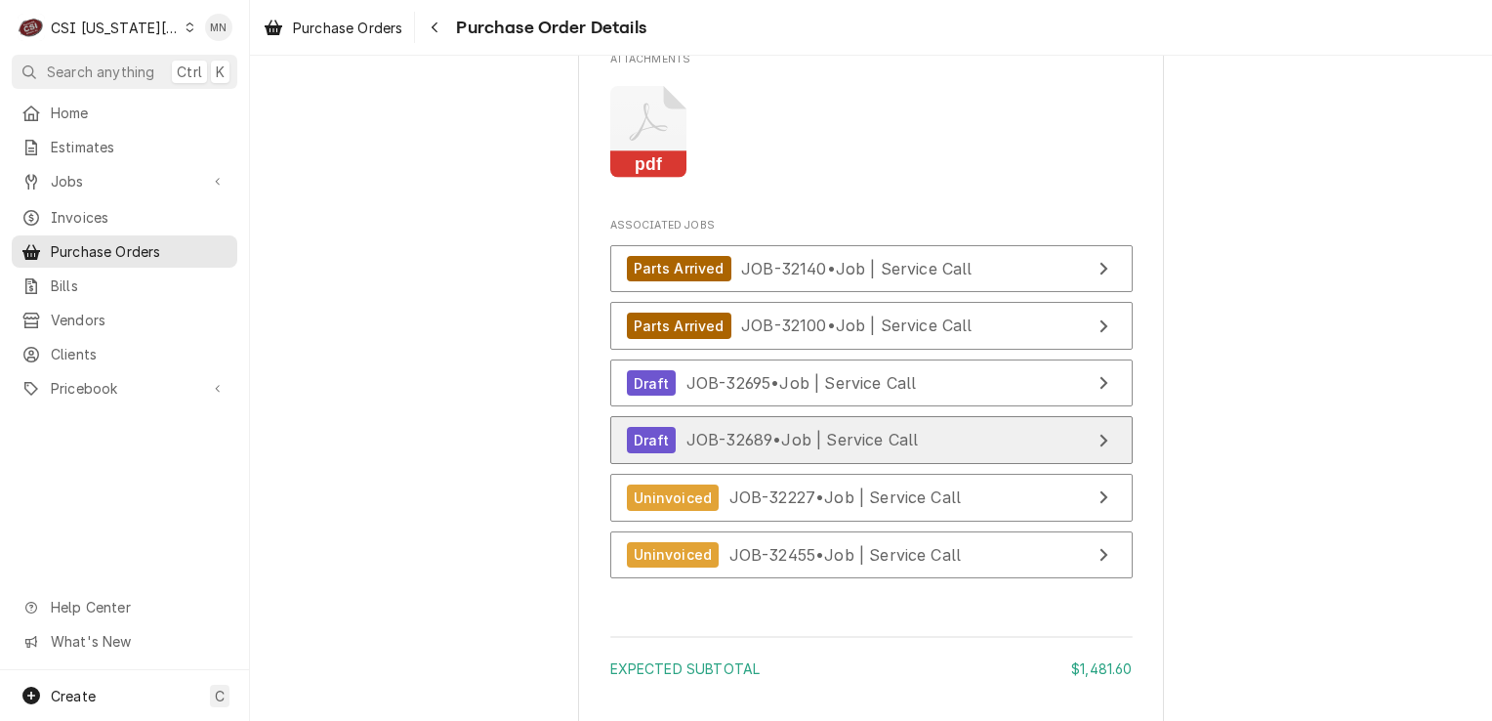
click at [780, 453] on div "Draft JOB-32689 • Job | Service Call" at bounding box center [773, 440] width 292 height 26
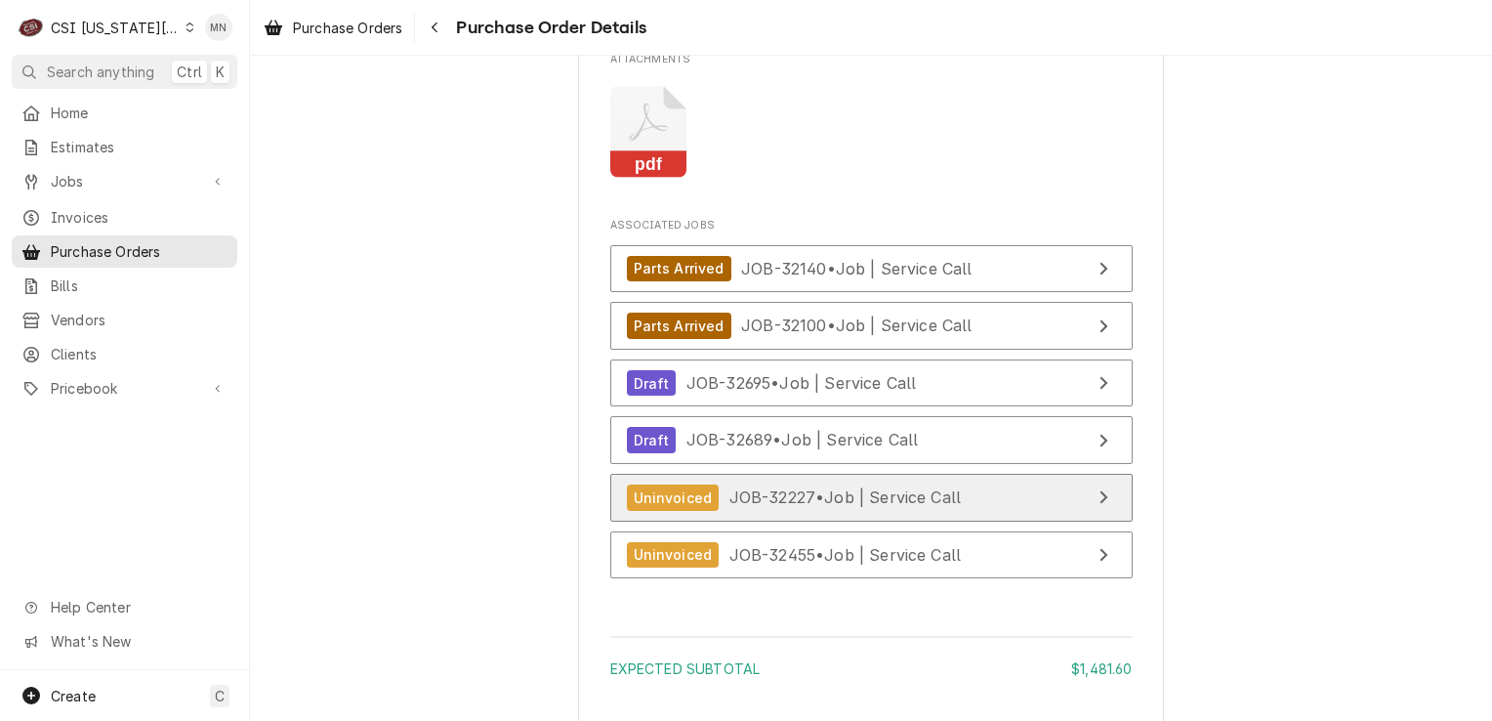
click at [972, 522] on link "Uninvoiced JOB-32227 • Job | Service Call" at bounding box center [871, 498] width 523 height 48
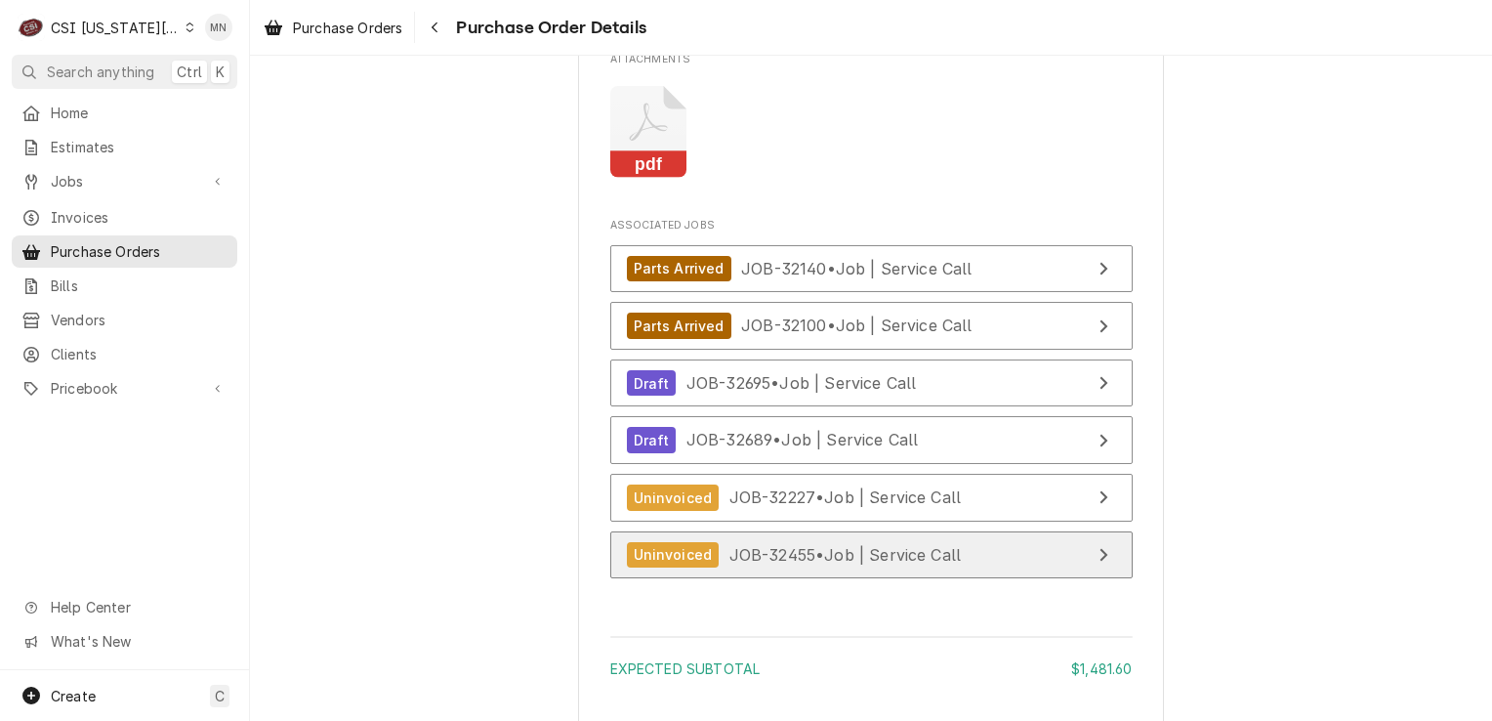
click at [820, 568] on div "Uninvoiced JOB-32455 • Job | Service Call" at bounding box center [794, 555] width 335 height 26
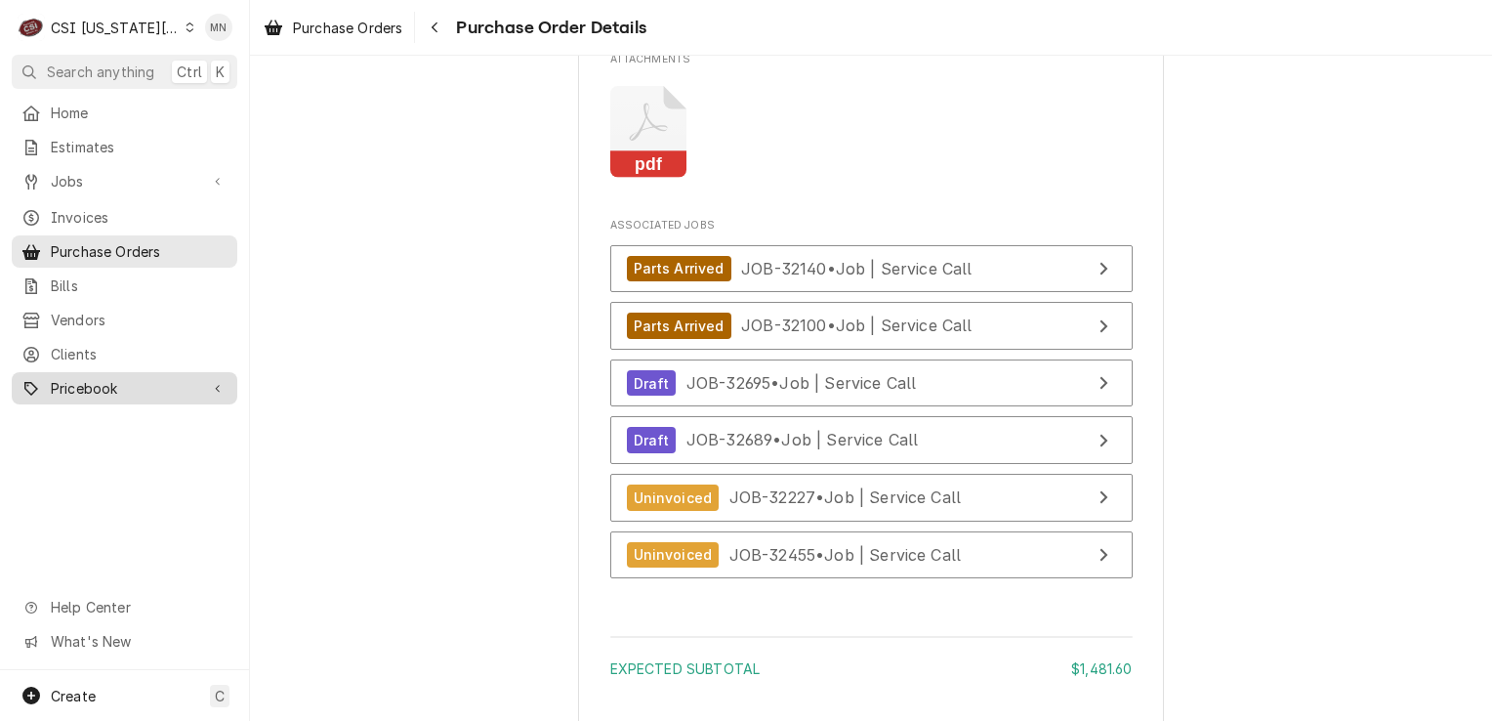
click at [118, 385] on span "Pricebook" at bounding box center [124, 388] width 147 height 21
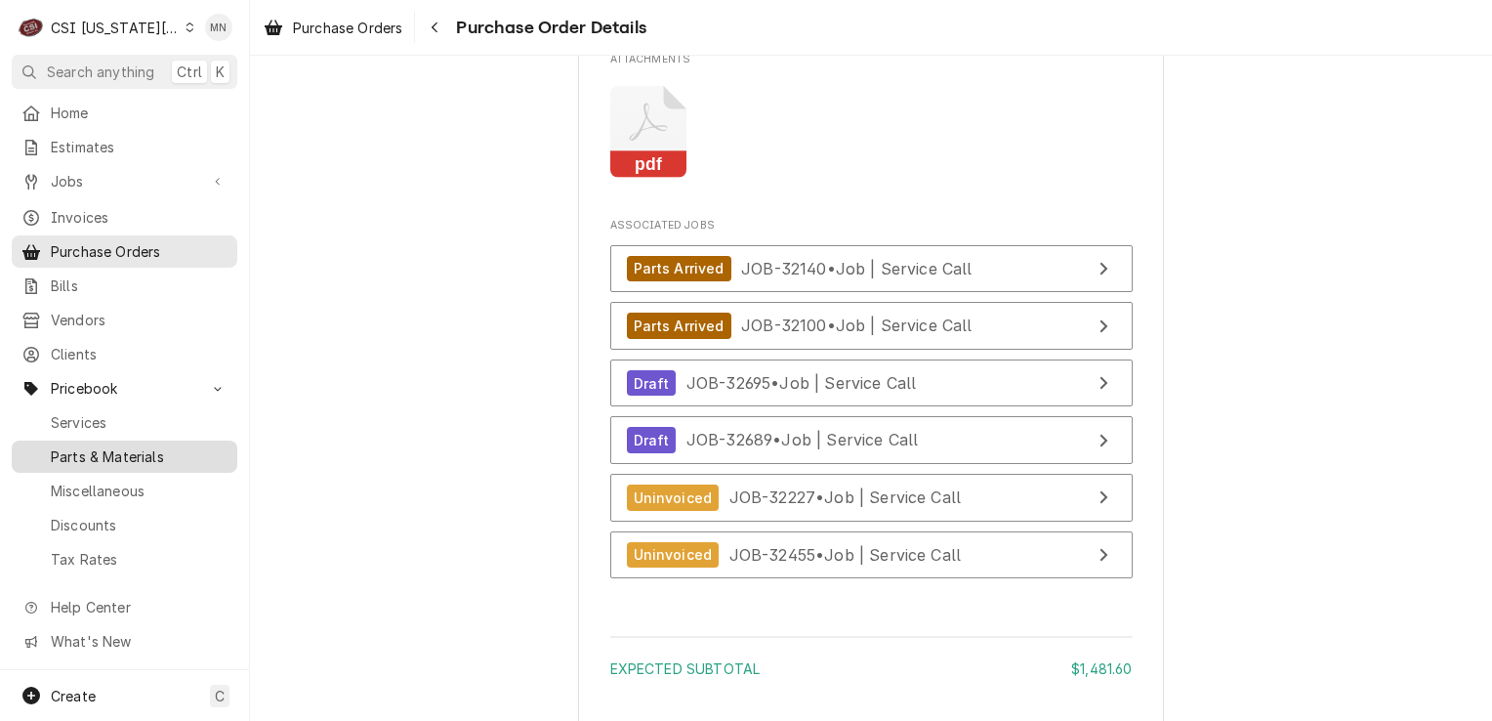
click at [97, 446] on span "Parts & Materials" at bounding box center [139, 456] width 177 height 21
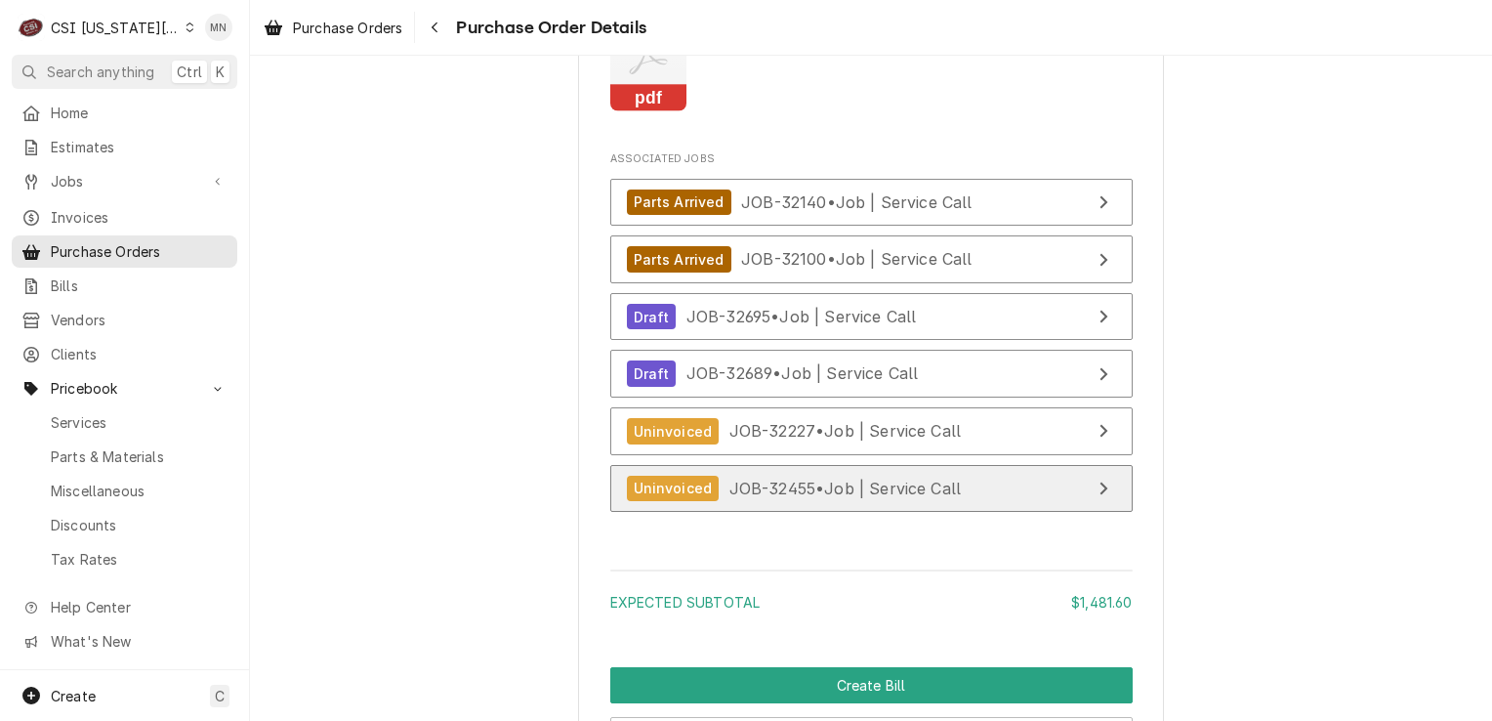
scroll to position [4588, 0]
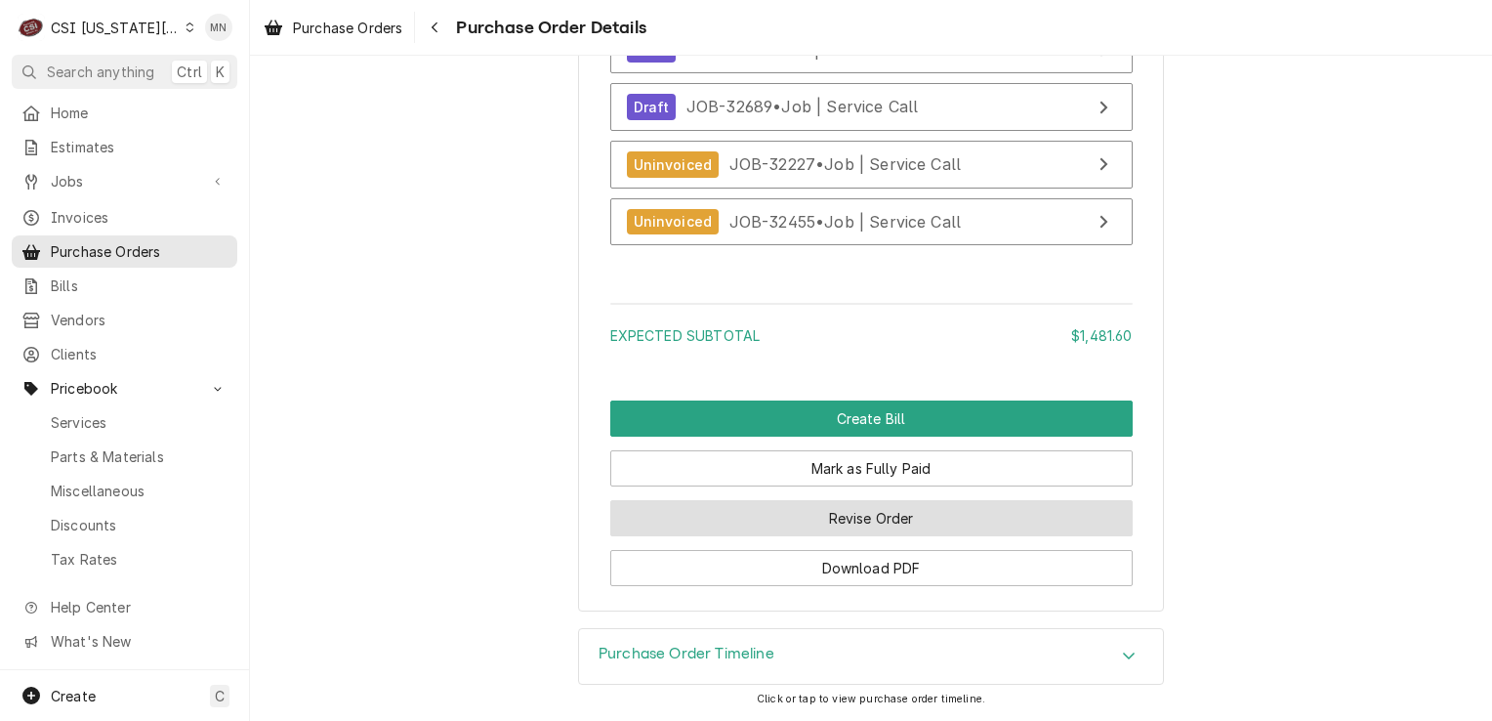
click at [833, 517] on button "Revise Order" at bounding box center [871, 518] width 523 height 36
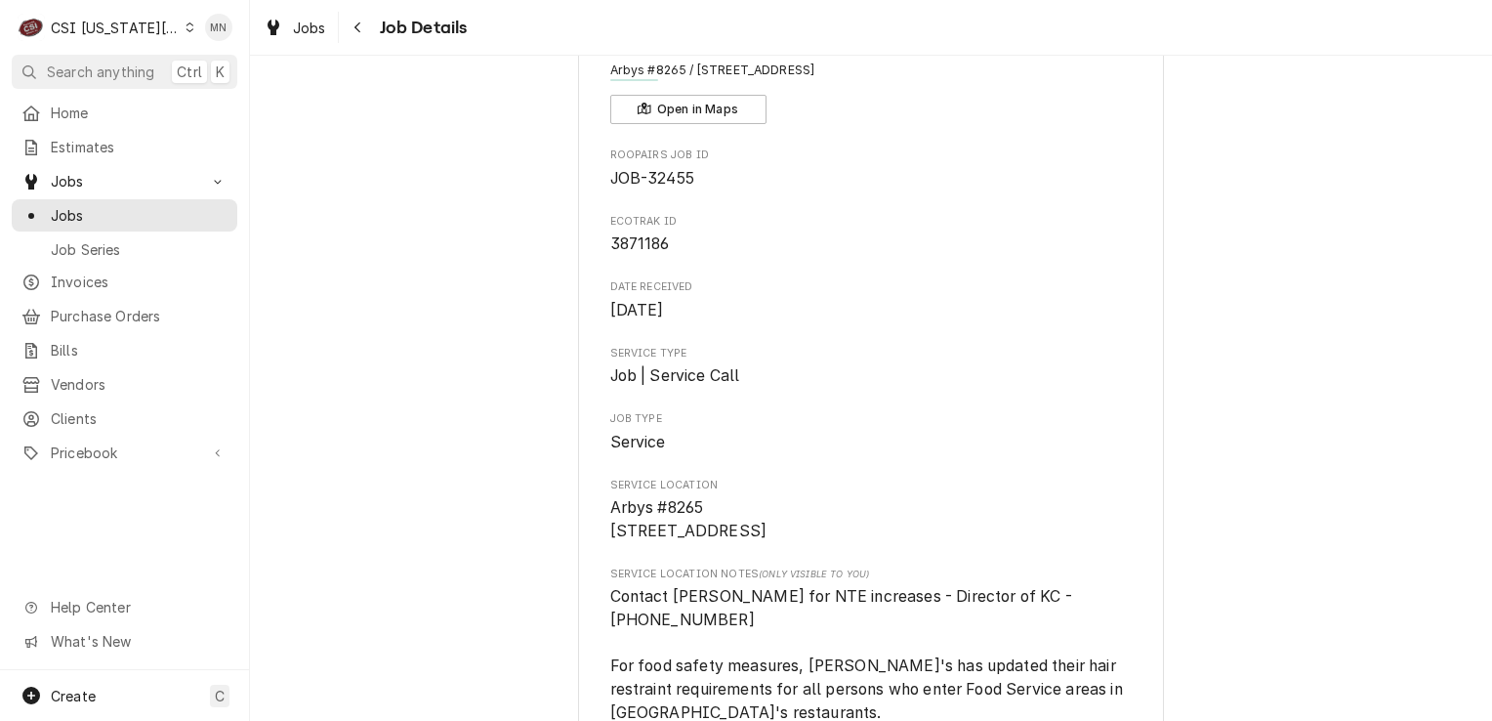
scroll to position [195, 0]
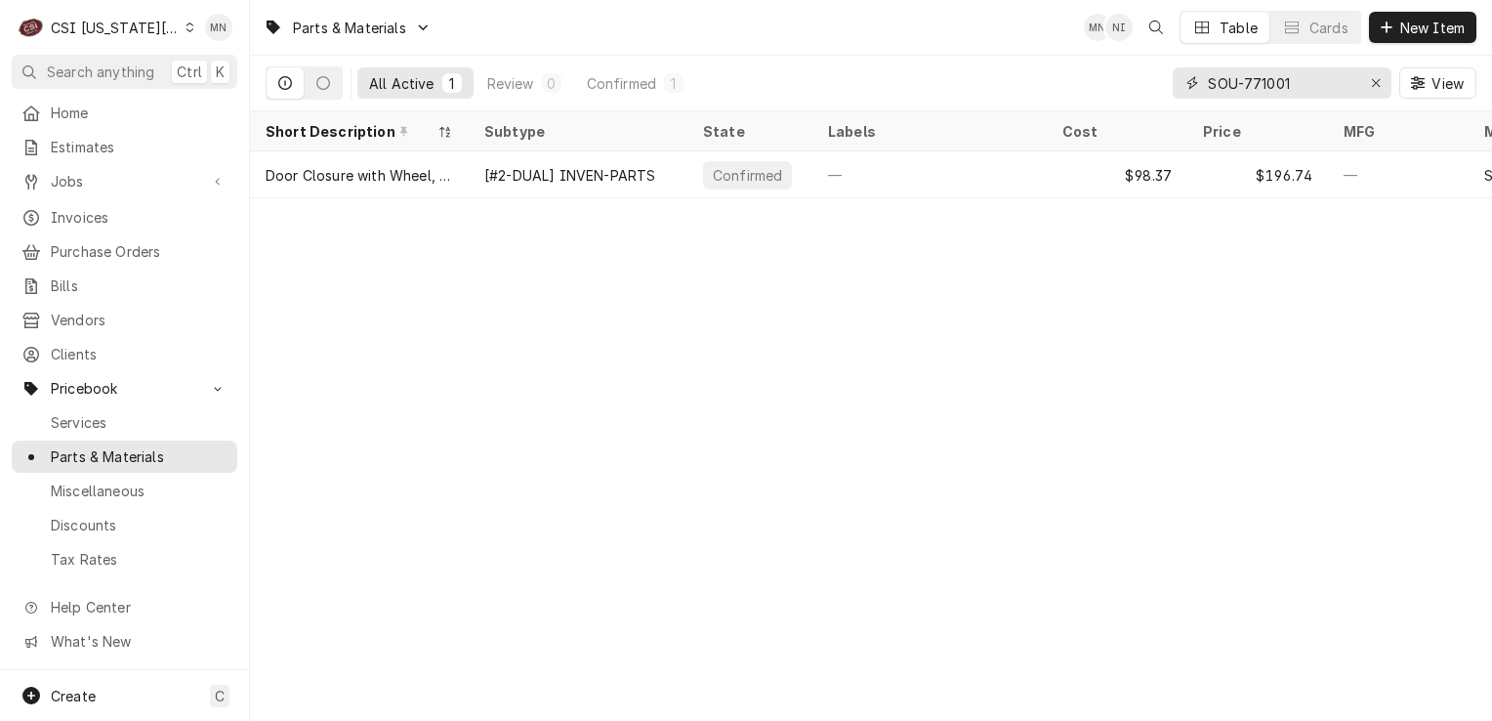
drag, startPoint x: 1163, startPoint y: 75, endPoint x: 1012, endPoint y: 78, distance: 151.4
click at [1030, 76] on div "All Active 1 Review 0 Confirmed 1 SOU-771001 View" at bounding box center [871, 83] width 1211 height 55
drag, startPoint x: 1289, startPoint y: 88, endPoint x: 1076, endPoint y: 107, distance: 213.8
click at [1113, 98] on div "All Active 1 Review 0 Confirmed 1 4526941 View" at bounding box center [871, 83] width 1211 height 55
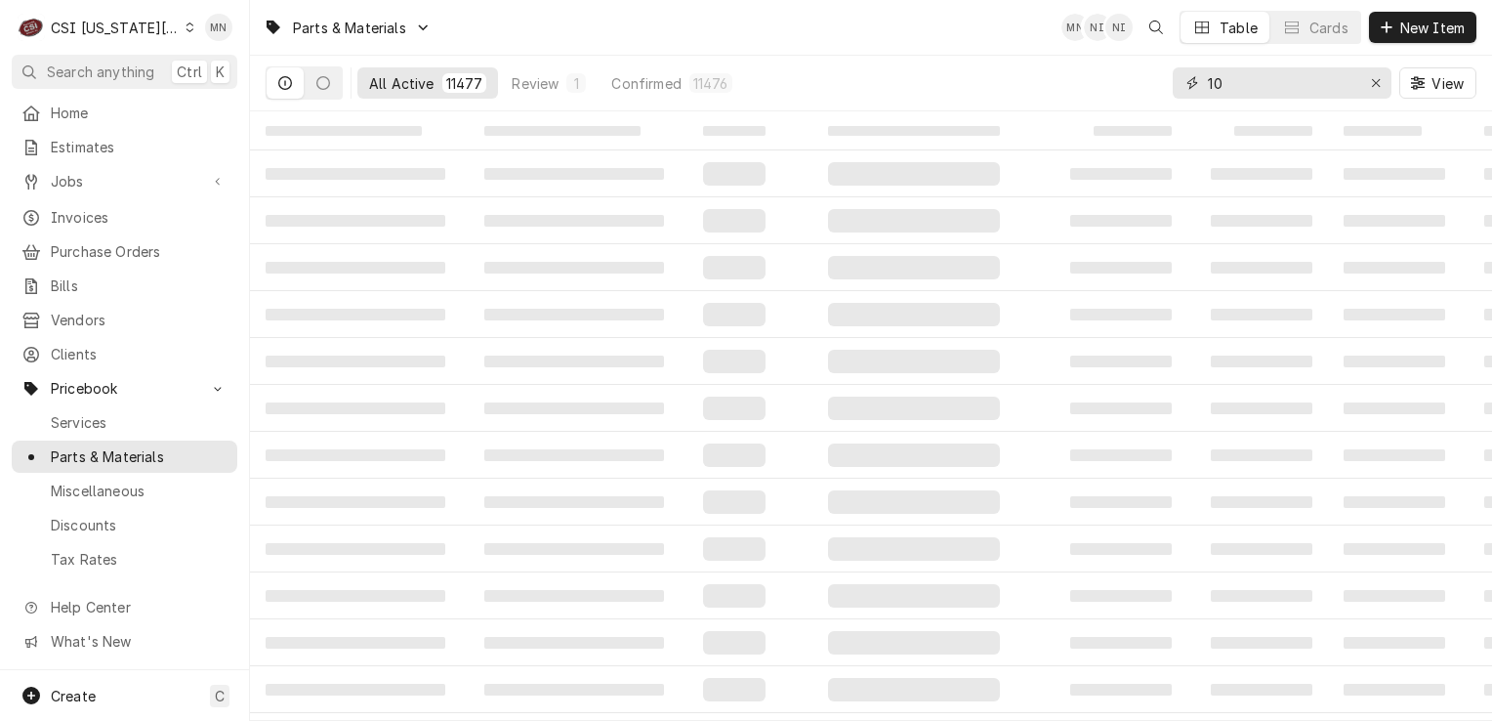
type input "1"
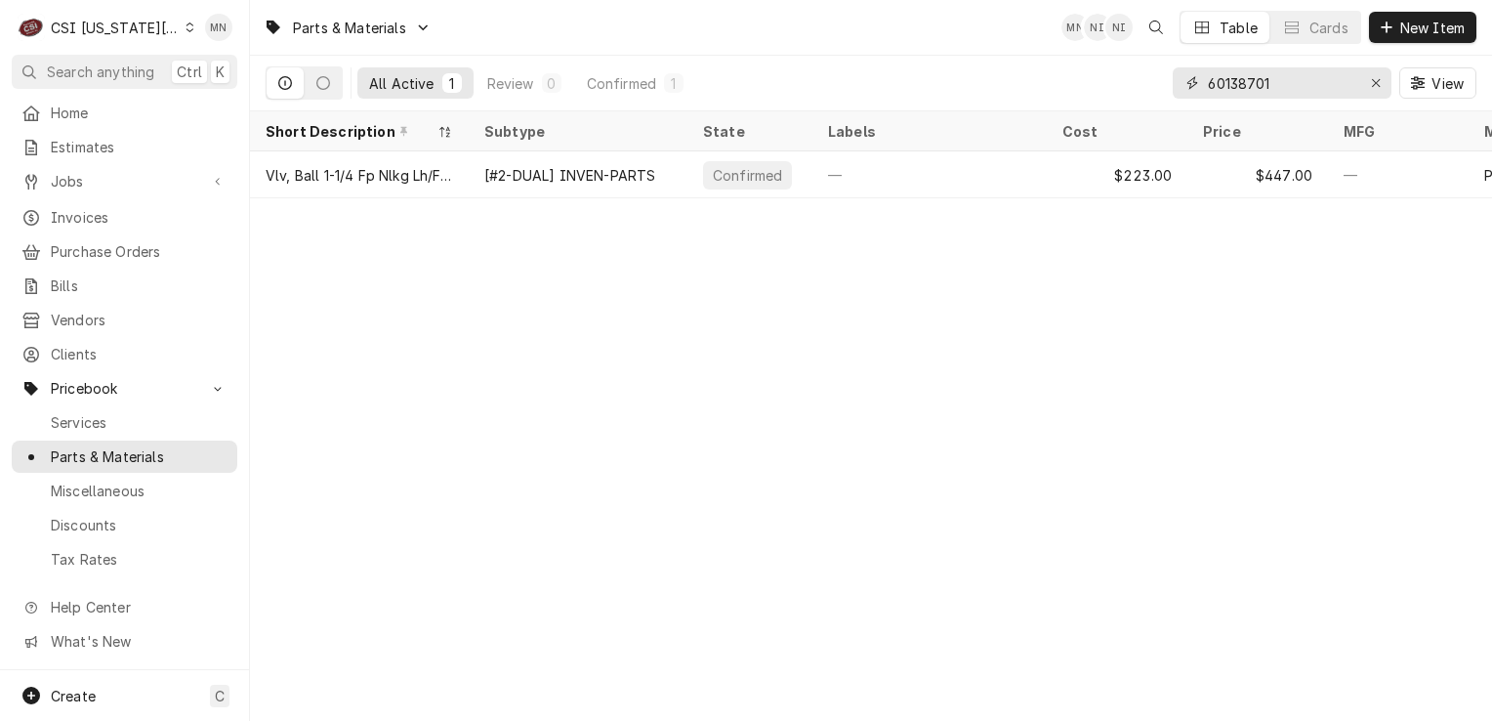
drag, startPoint x: 1302, startPoint y: 85, endPoint x: 1187, endPoint y: 74, distance: 115.7
click at [1187, 74] on div "60138701" at bounding box center [1282, 82] width 219 height 31
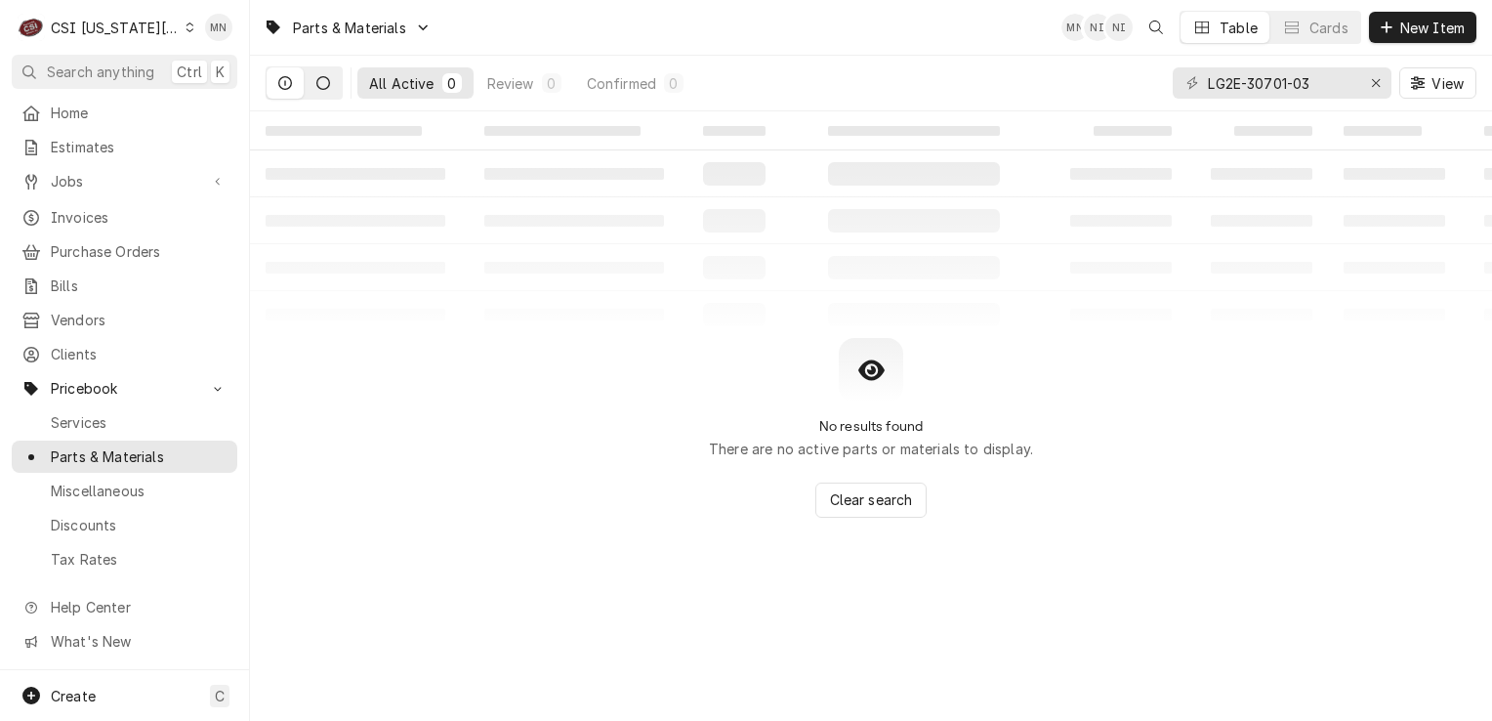
click at [322, 81] on icon "Dynamic Content Wrapper" at bounding box center [323, 83] width 14 height 14
click at [283, 92] on button "Dynamic Content Wrapper" at bounding box center [285, 82] width 37 height 31
drag, startPoint x: 1243, startPoint y: 79, endPoint x: 1159, endPoint y: 78, distance: 84.0
click at [1159, 78] on div "All Active 0 Review 0 Confirmed 0 LG2E-30701-03 View" at bounding box center [871, 83] width 1211 height 55
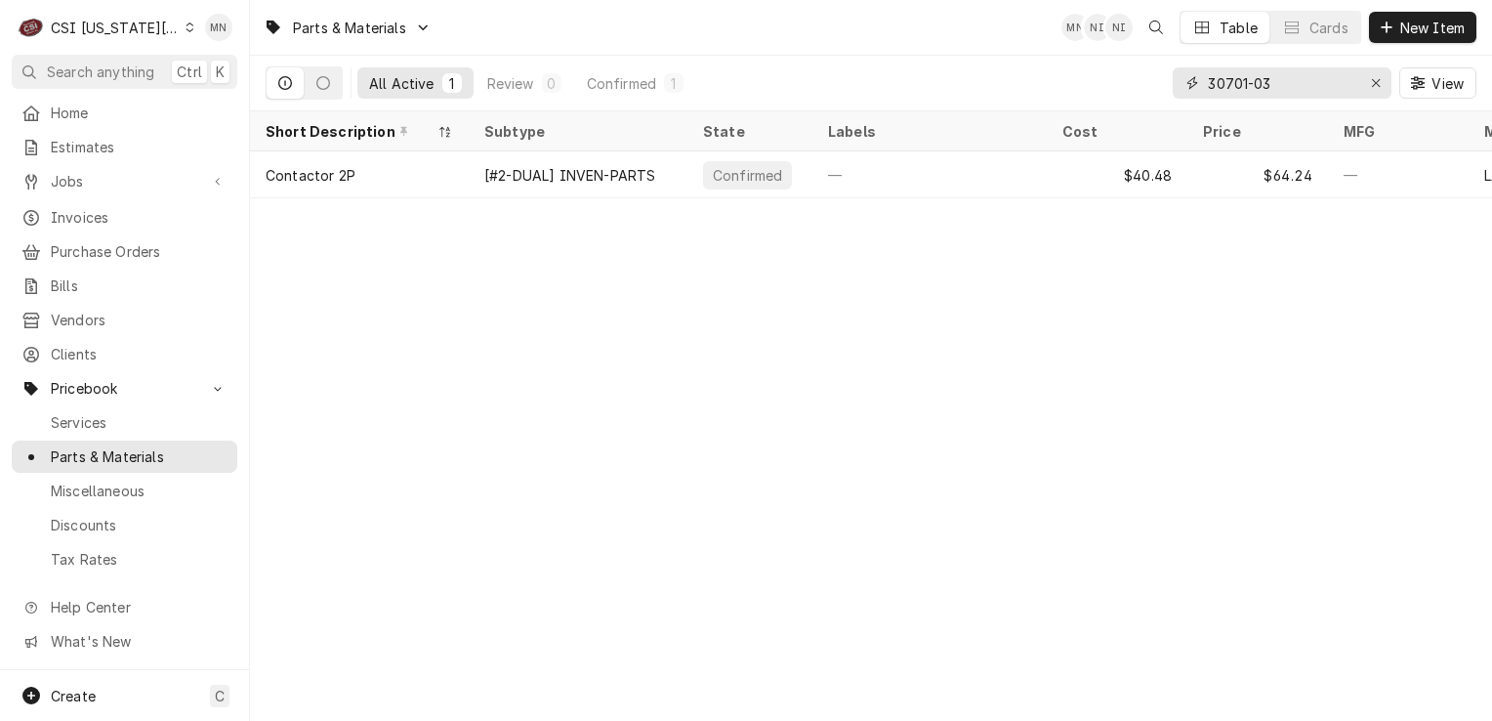
drag, startPoint x: 1281, startPoint y: 76, endPoint x: 1156, endPoint y: 80, distance: 125.1
click at [1156, 80] on div "All Active 1 Review 0 Confirmed 1 30701-03 View" at bounding box center [871, 83] width 1211 height 55
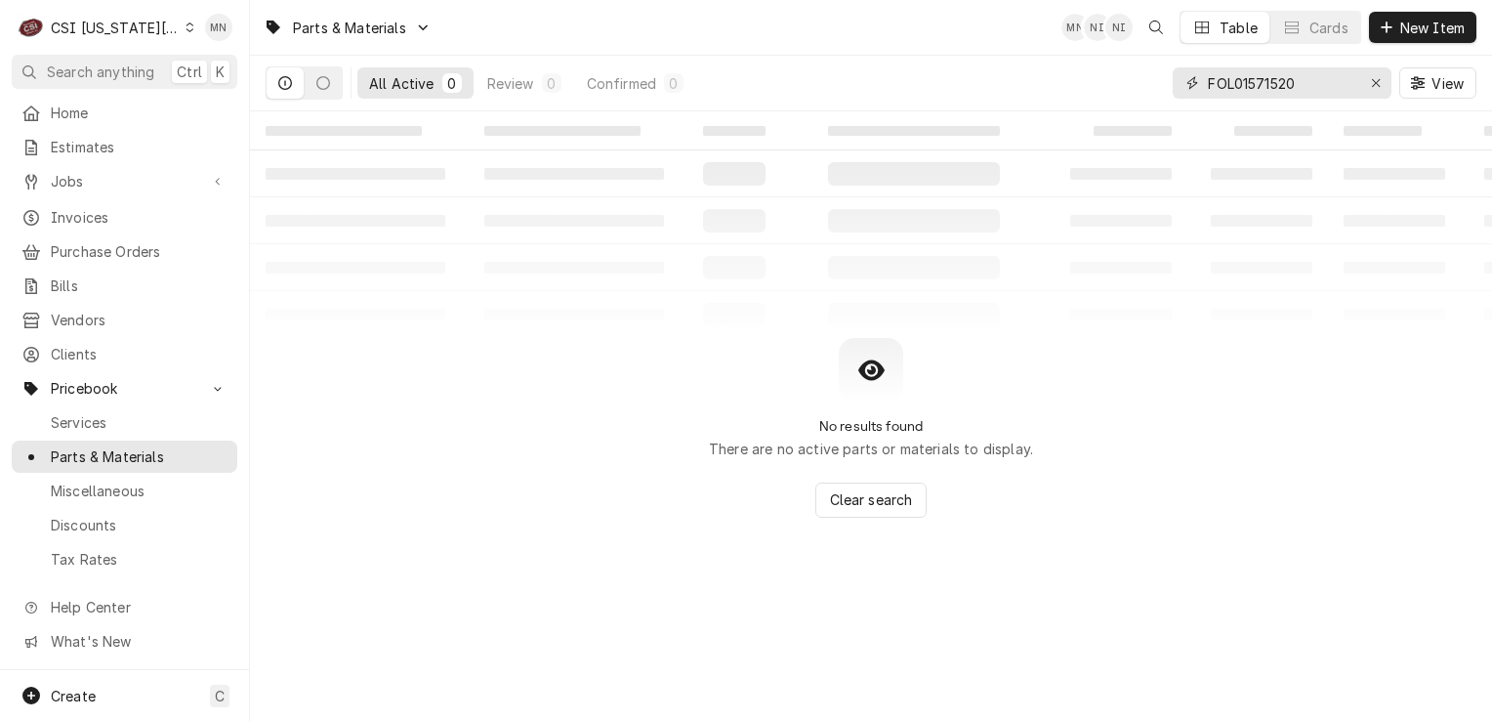
drag, startPoint x: 1240, startPoint y: 83, endPoint x: 1188, endPoint y: 87, distance: 52.9
click at [1188, 87] on div "FOL01571520" at bounding box center [1282, 82] width 219 height 31
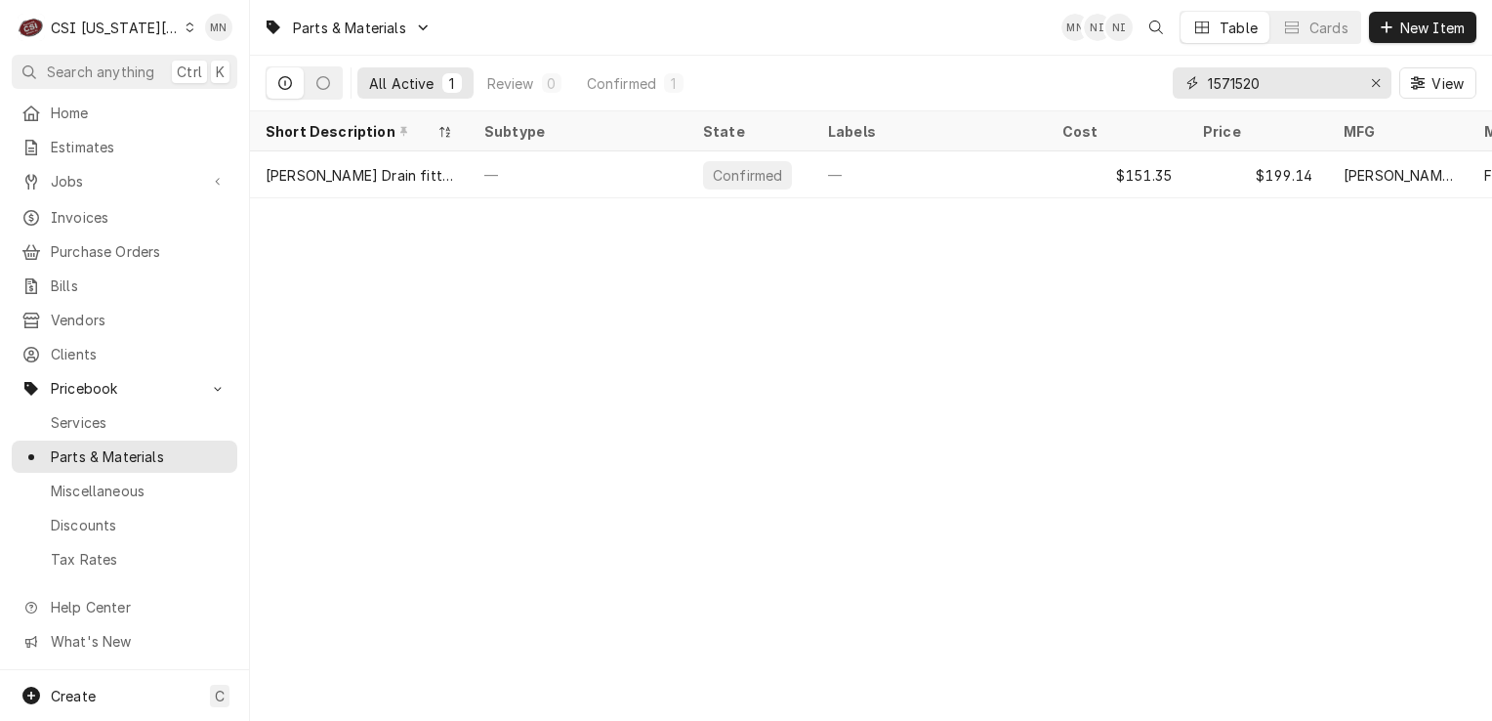
drag, startPoint x: 1267, startPoint y: 79, endPoint x: 1016, endPoint y: 66, distance: 251.3
click at [1016, 66] on div "All Active 1 Review 0 Confirmed 1 1571520 View" at bounding box center [871, 83] width 1211 height 55
drag, startPoint x: 1282, startPoint y: 81, endPoint x: 1133, endPoint y: 68, distance: 150.0
click at [1133, 68] on div "All Active 1 Review 0 Confirmed 1 13-189 View" at bounding box center [871, 83] width 1211 height 55
type input "11215"
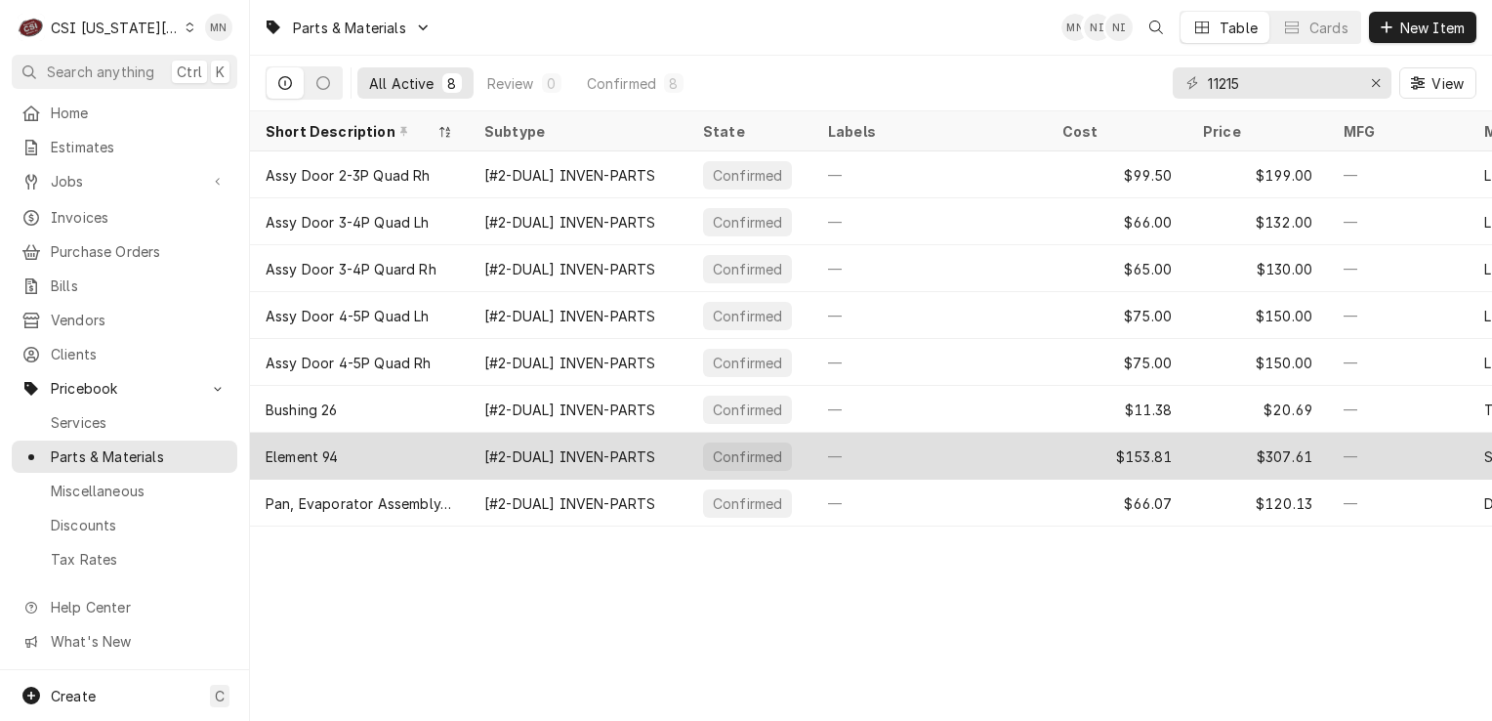
click at [587, 453] on div "[#2-DUAL] INVEN-PARTS" at bounding box center [569, 456] width 171 height 21
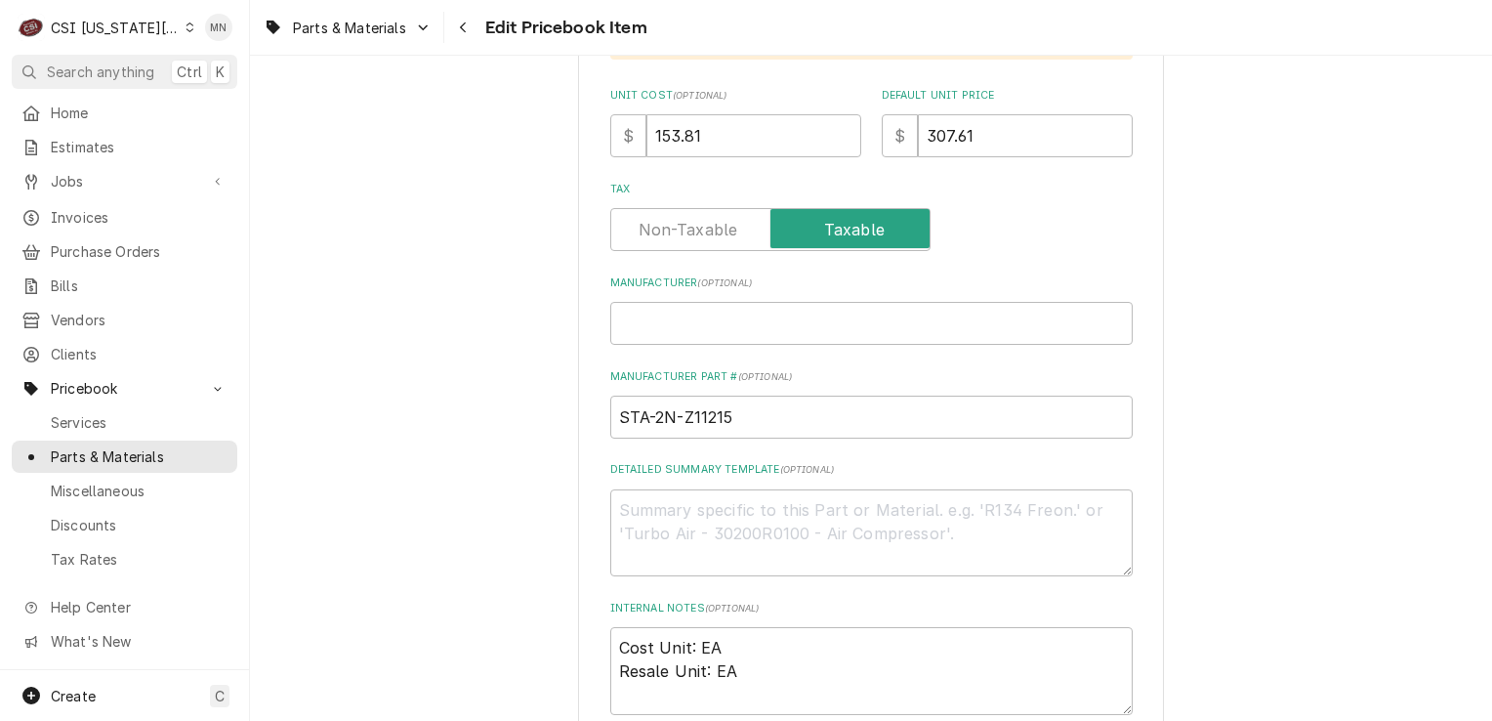
scroll to position [977, 0]
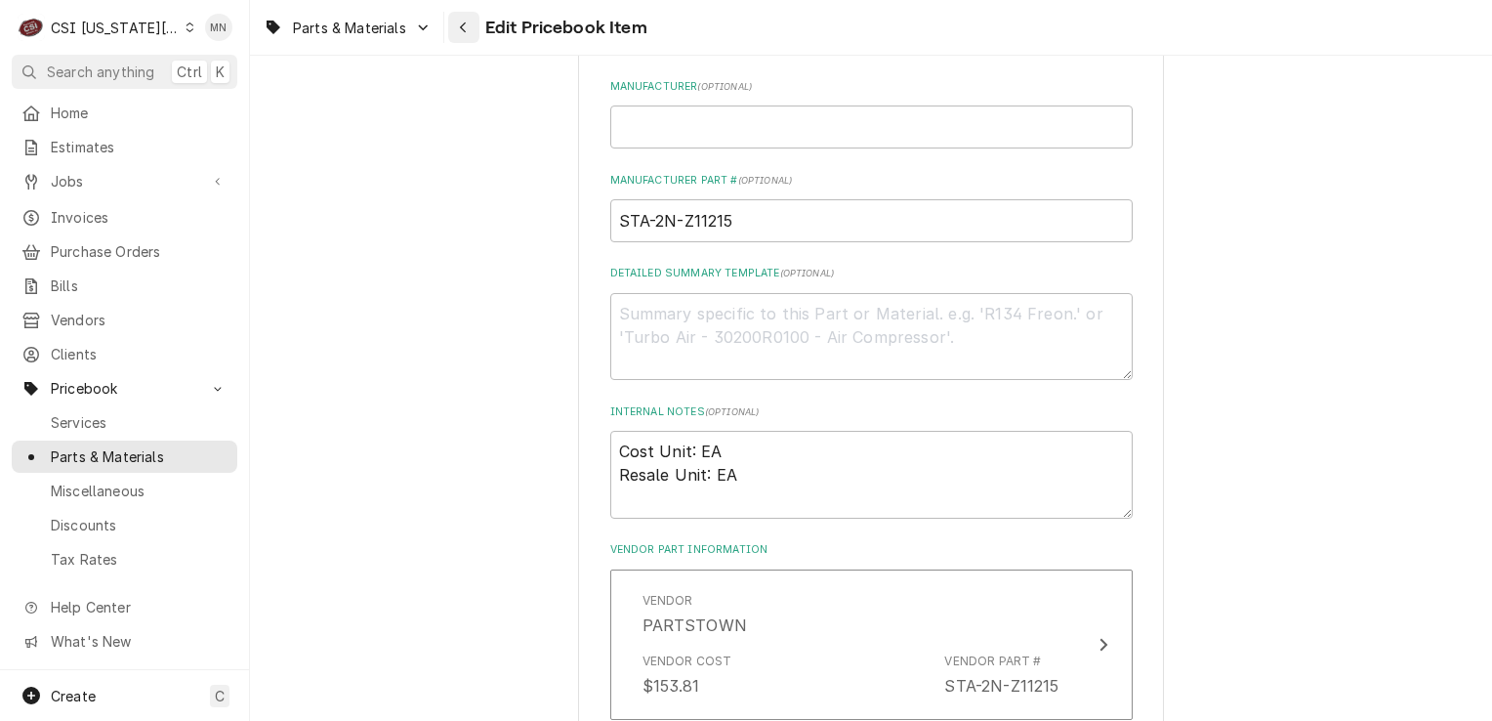
click at [471, 29] on div "Navigate back" at bounding box center [464, 28] width 20 height 20
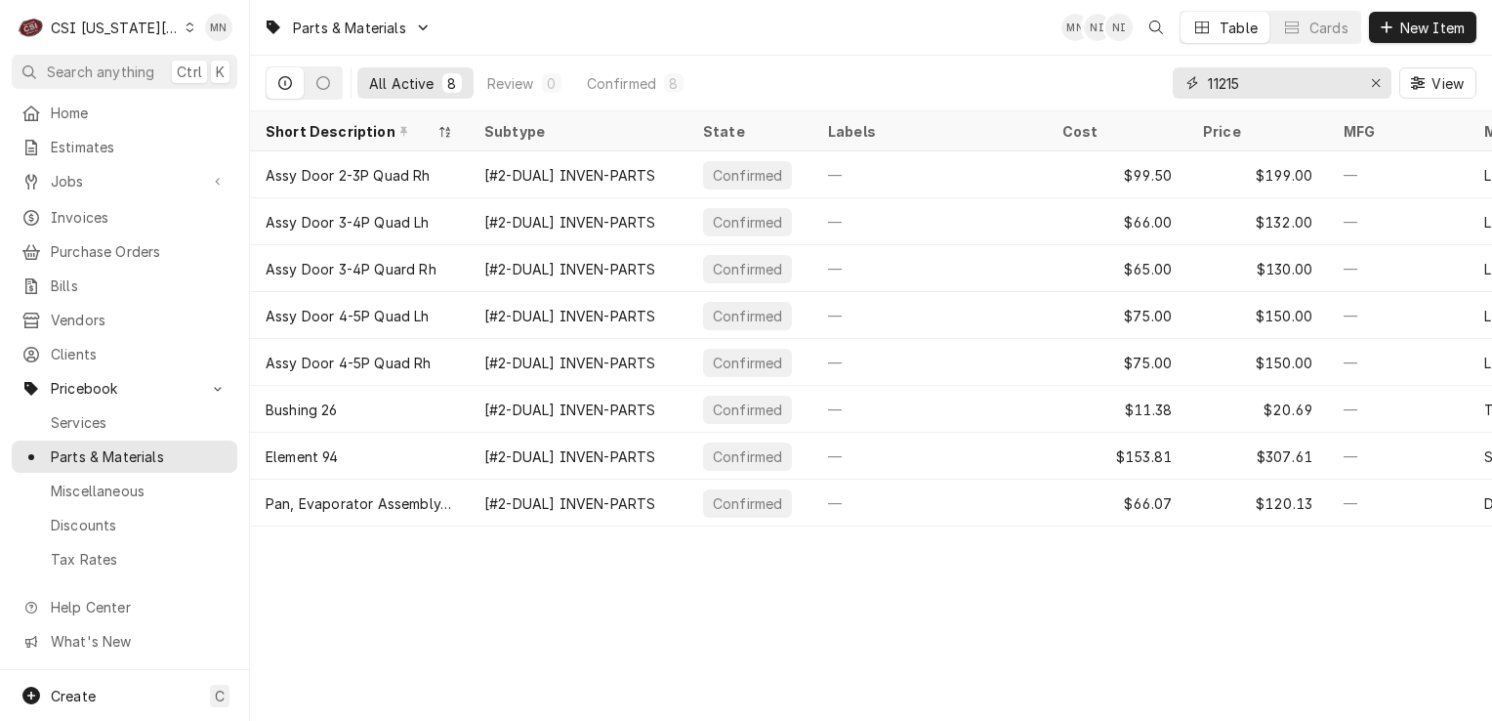
drag, startPoint x: 1266, startPoint y: 88, endPoint x: 1111, endPoint y: 92, distance: 154.4
click at [1110, 92] on div "All Active 8 Review 0 Confirmed 8 11215 View" at bounding box center [871, 83] width 1211 height 55
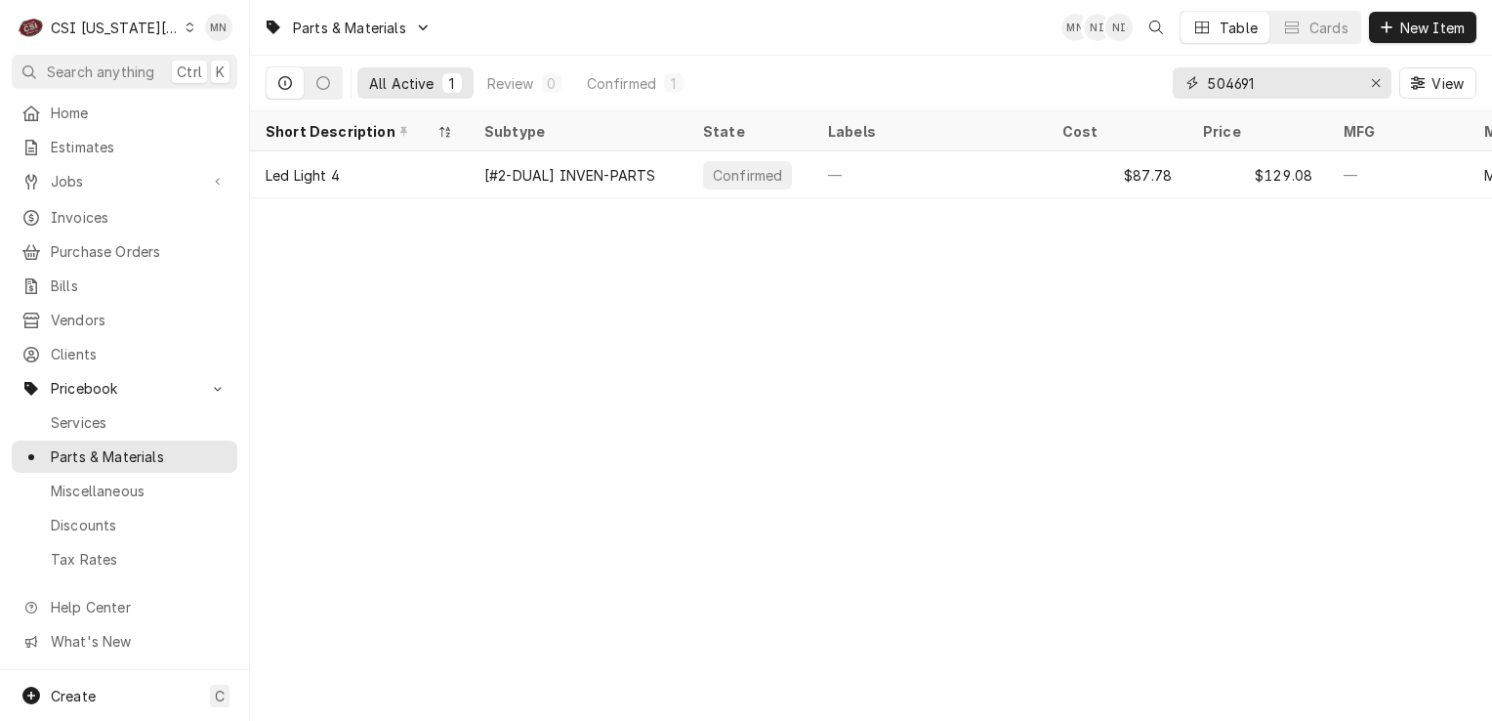
drag, startPoint x: 1283, startPoint y: 82, endPoint x: 1152, endPoint y: 78, distance: 130.9
click at [1152, 78] on div "All Active 1 Review 0 Confirmed 1 504691 View" at bounding box center [871, 83] width 1211 height 55
paste input "ULT-18A384"
drag, startPoint x: 1309, startPoint y: 84, endPoint x: 1206, endPoint y: 85, distance: 102.6
click at [1206, 85] on div "ULT-18A384" at bounding box center [1282, 82] width 219 height 31
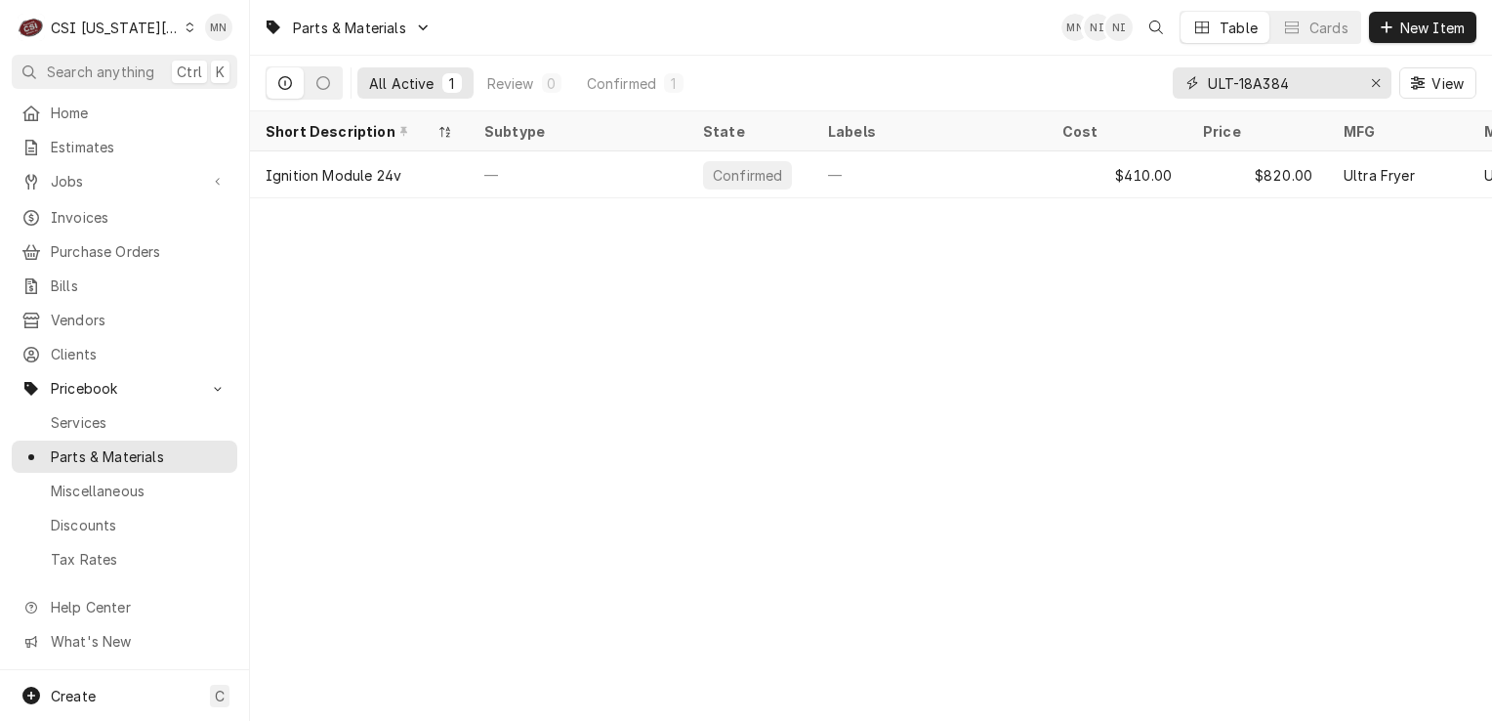
paste input "IMP-33883"
drag, startPoint x: 1316, startPoint y: 81, endPoint x: 1176, endPoint y: 83, distance: 139.7
click at [1176, 83] on div "IMP-33883" at bounding box center [1282, 82] width 219 height 31
paste input "VUL-00-959500-00001"
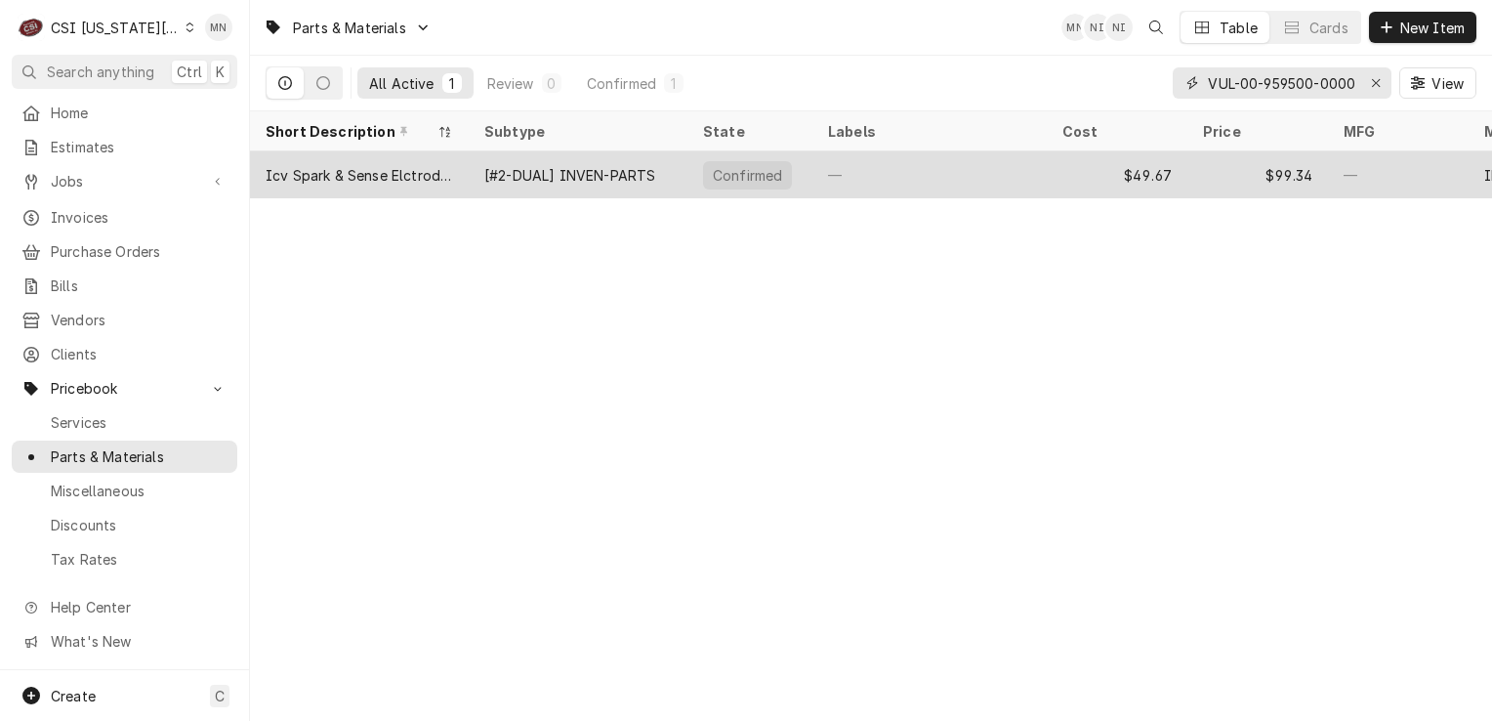
scroll to position [0, 10]
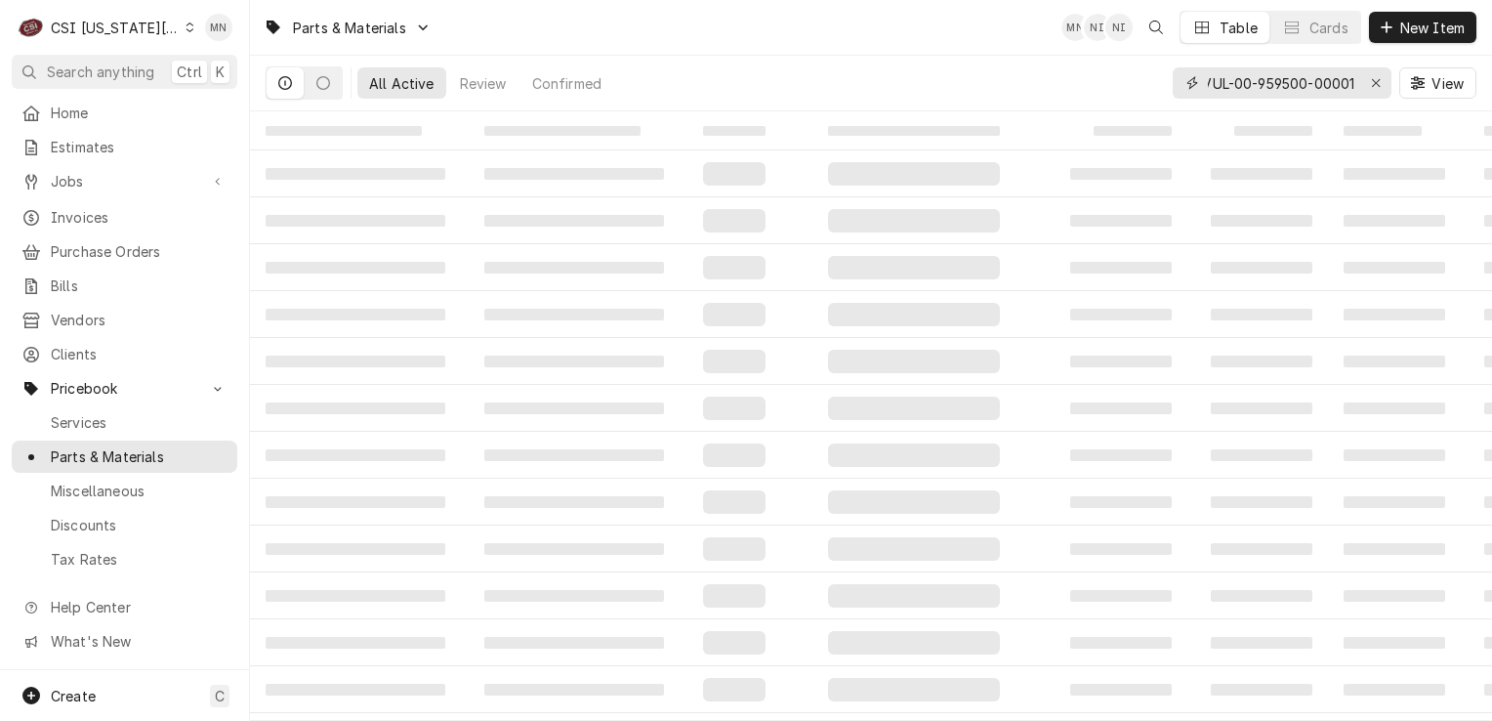
type input "VUL-00-959500-00001"
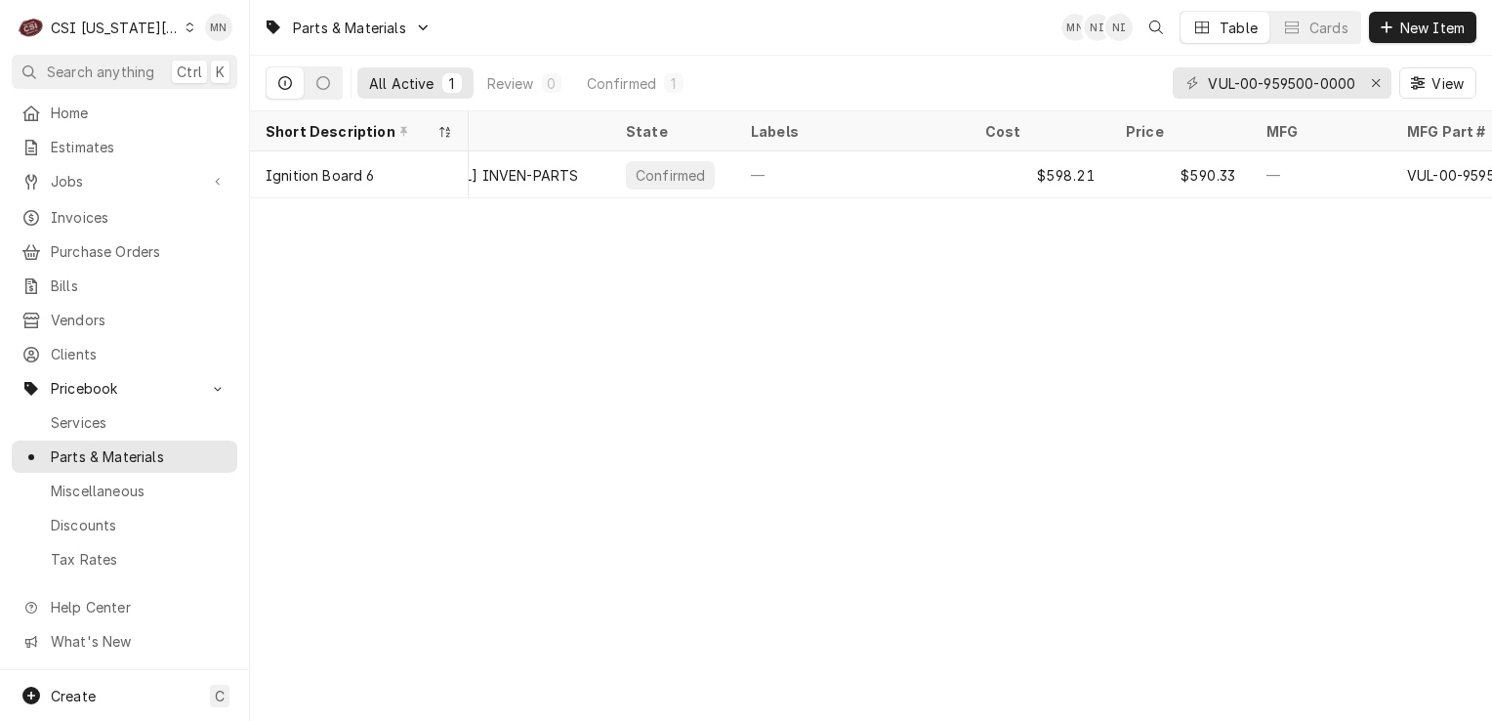
scroll to position [0, 25]
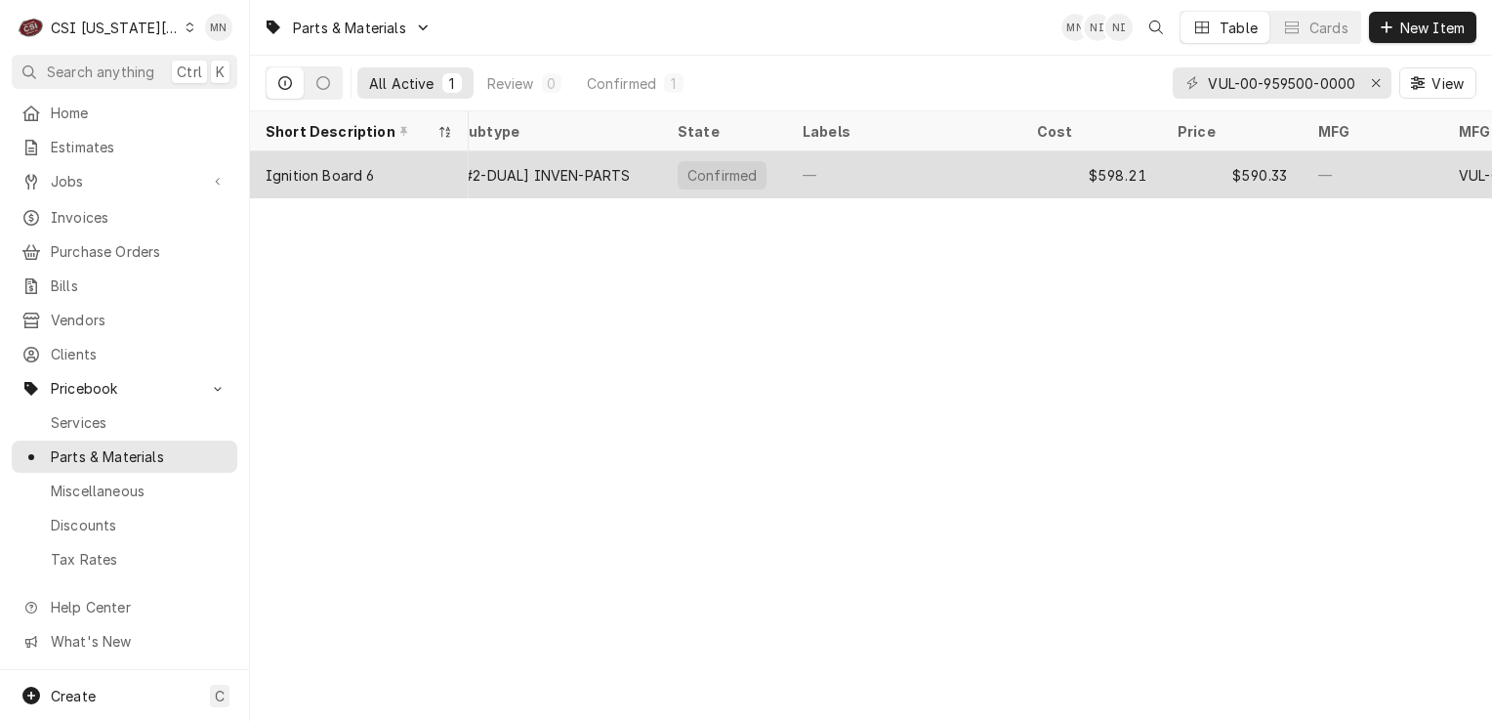
click at [603, 185] on div "[#2-DUAL] INVEN-PARTS" at bounding box center [552, 174] width 219 height 47
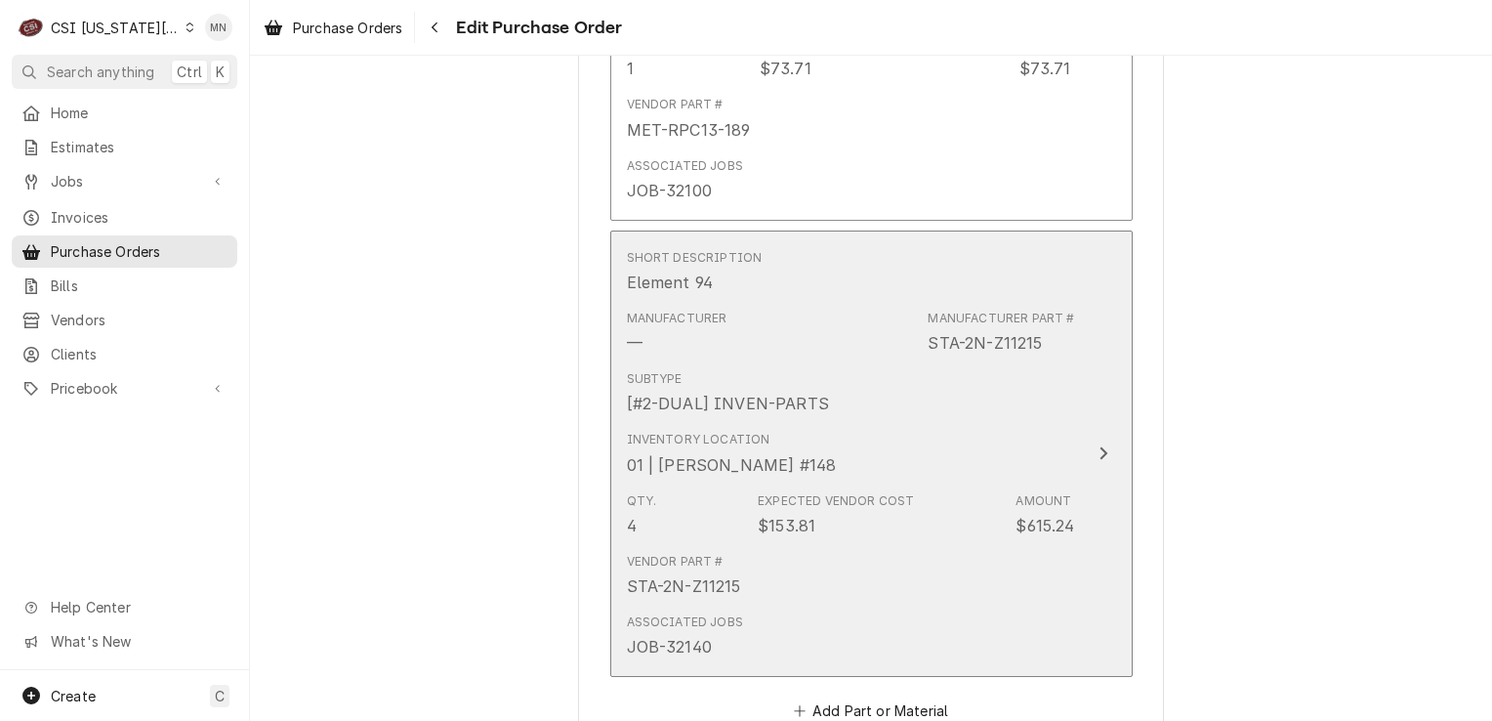
scroll to position [3907, 0]
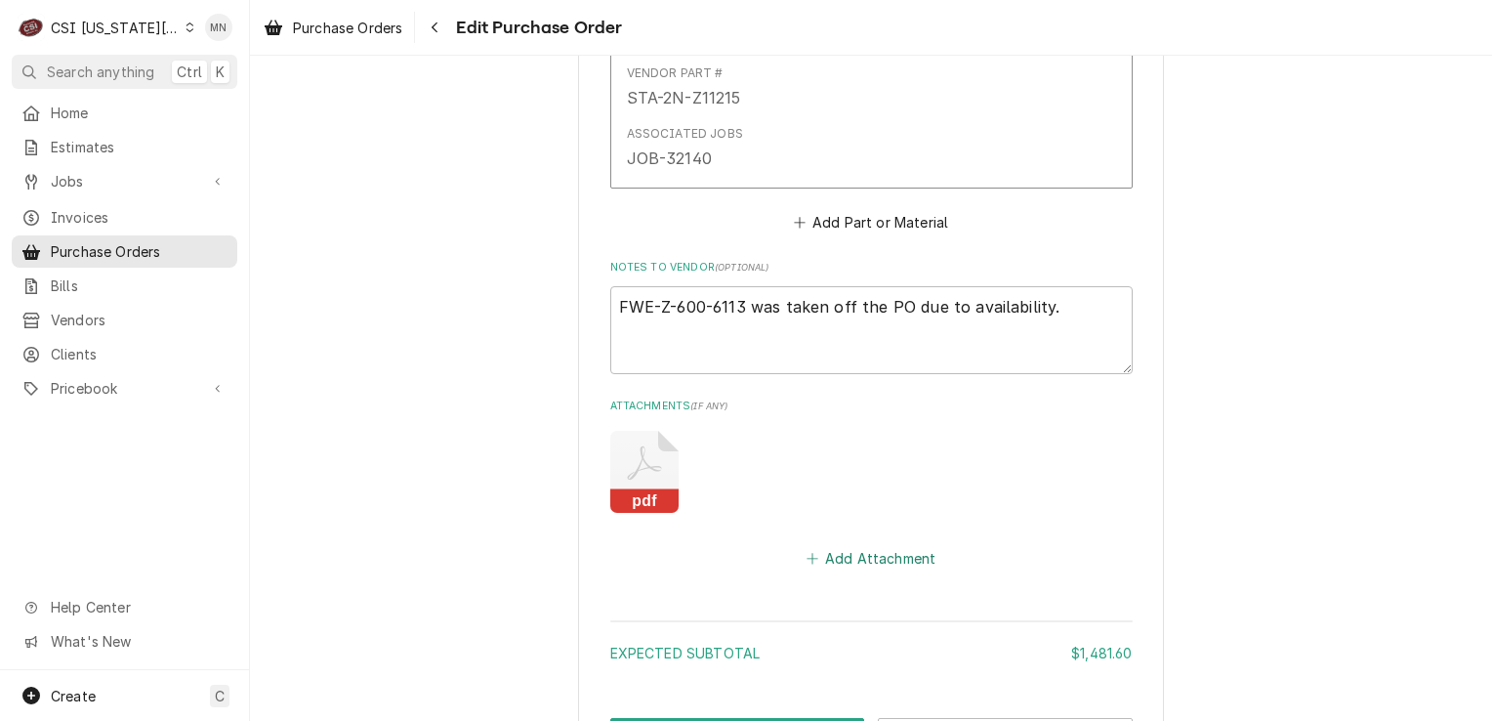
click at [859, 545] on button "Add Attachment" at bounding box center [871, 558] width 137 height 27
type textarea "x"
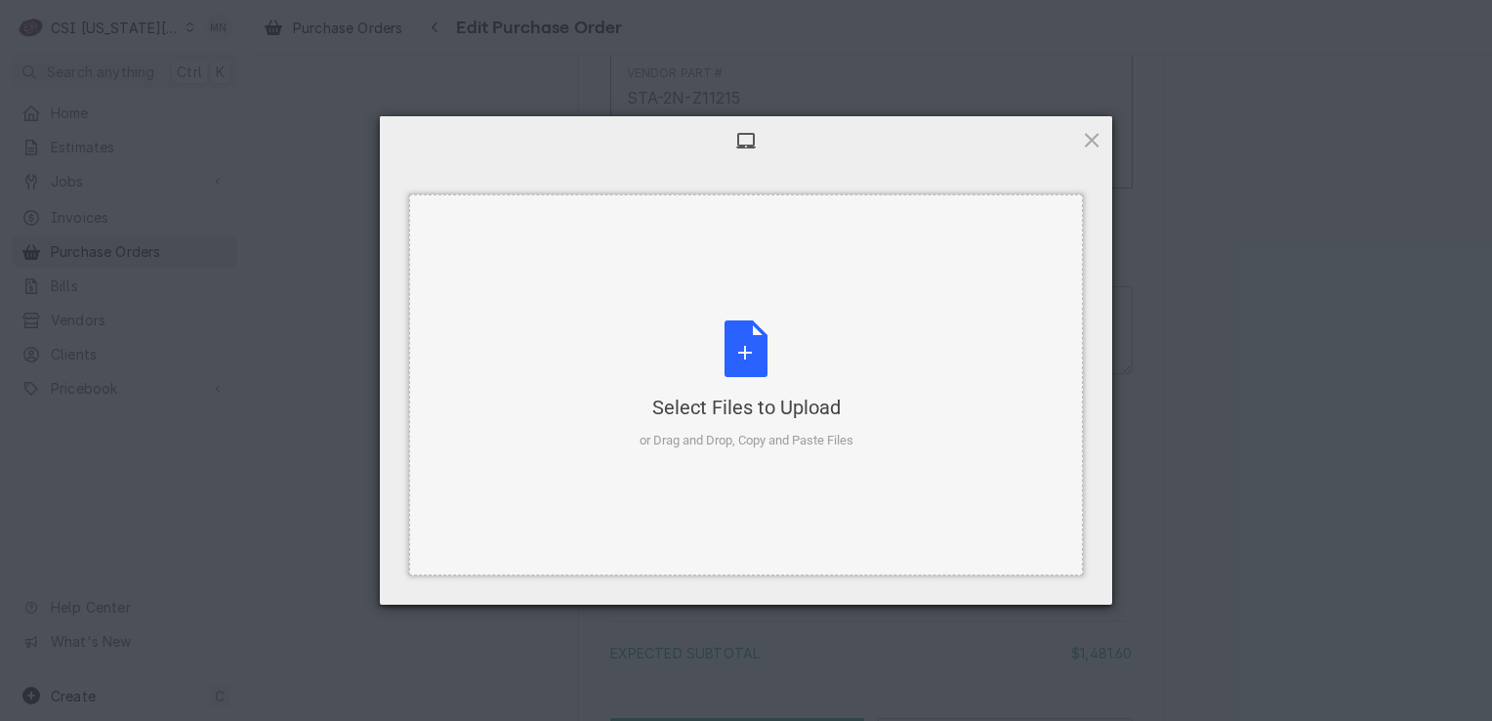
click at [764, 385] on div "Select Files to Upload or Drag and Drop, Copy and Paste Files" at bounding box center [747, 385] width 214 height 130
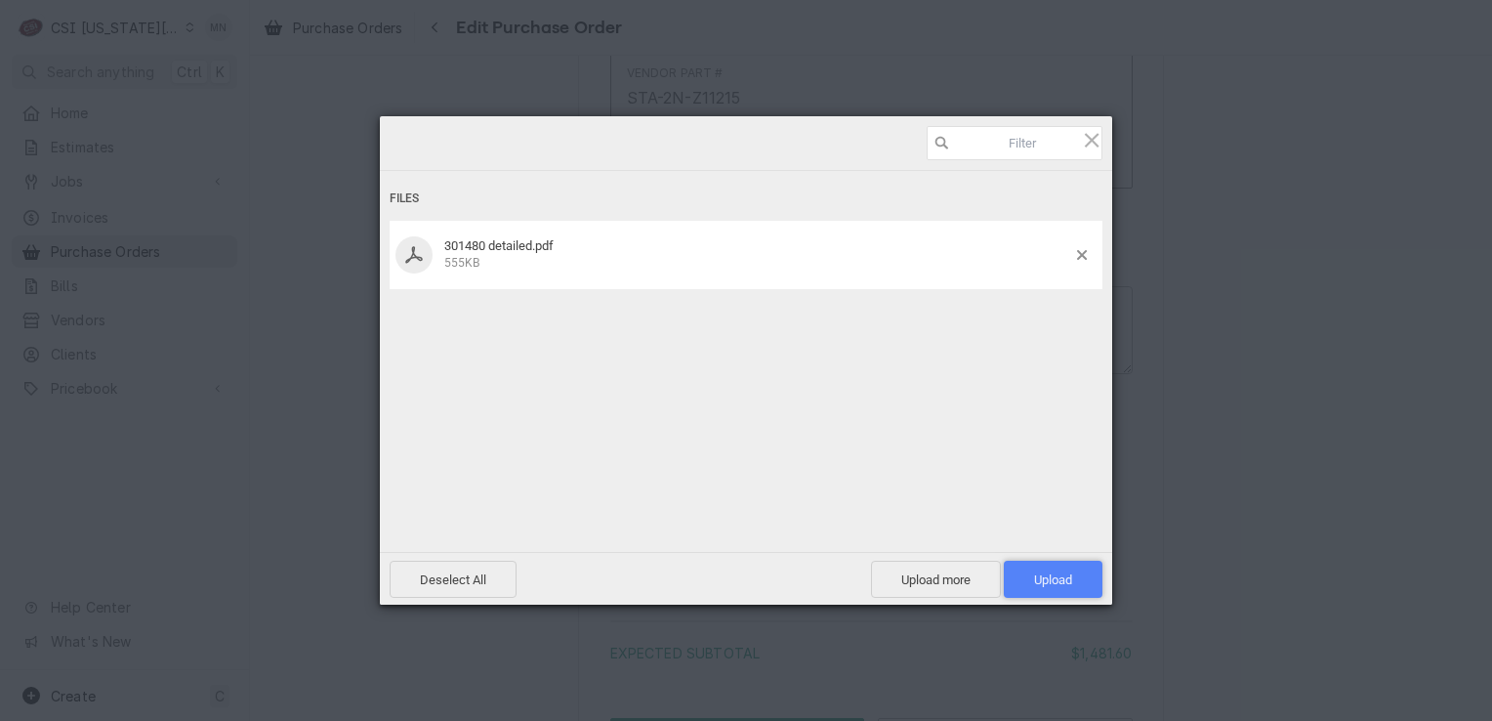
click at [1055, 580] on span "Upload 1" at bounding box center [1053, 579] width 38 height 15
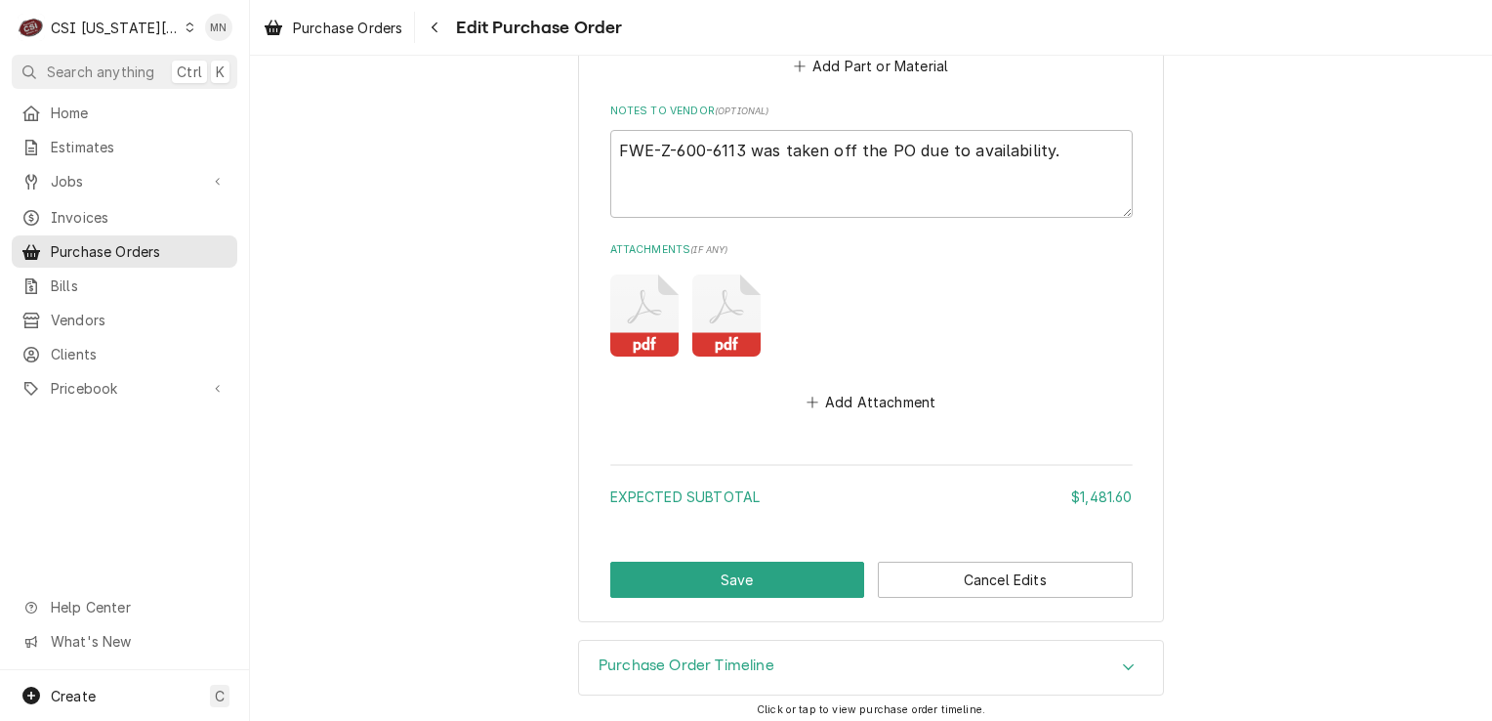
scroll to position [4065, 0]
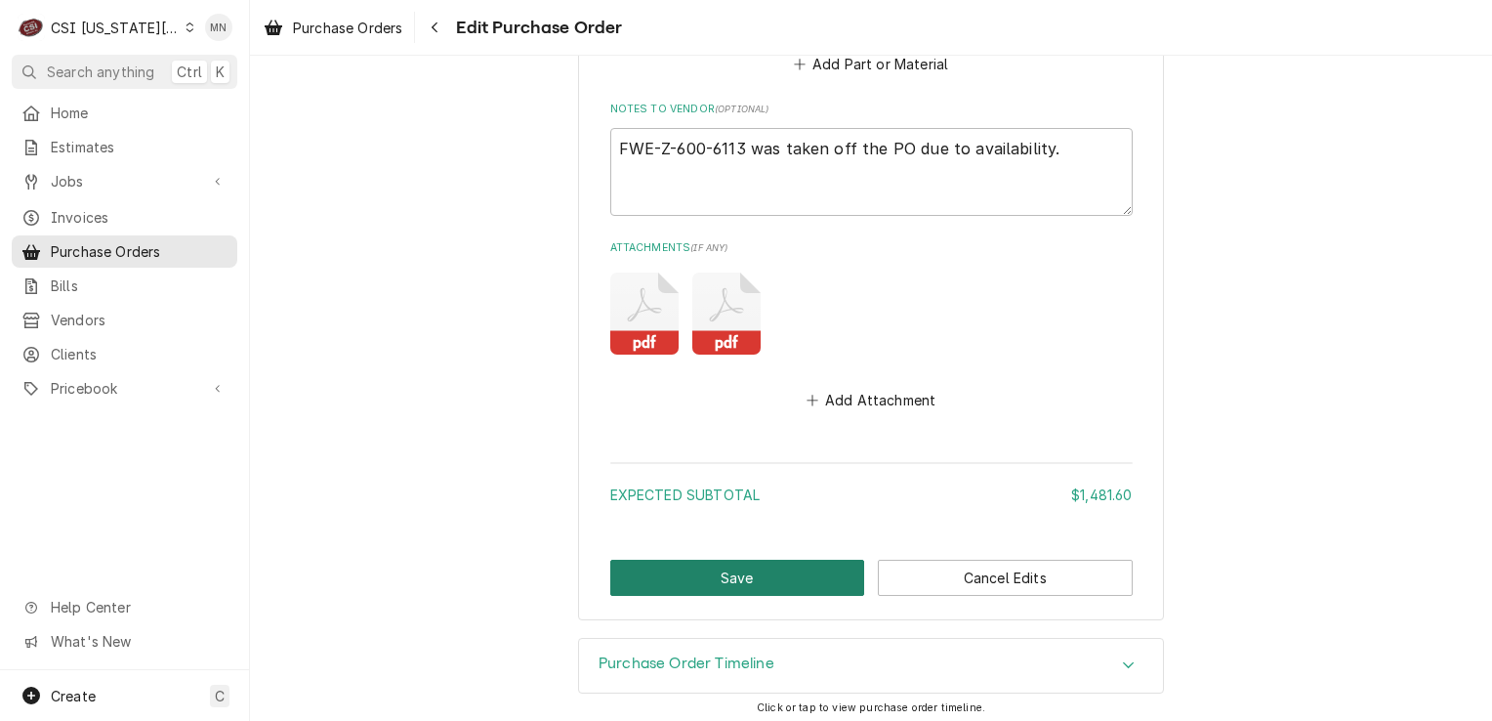
click at [726, 576] on button "Save" at bounding box center [737, 578] width 255 height 36
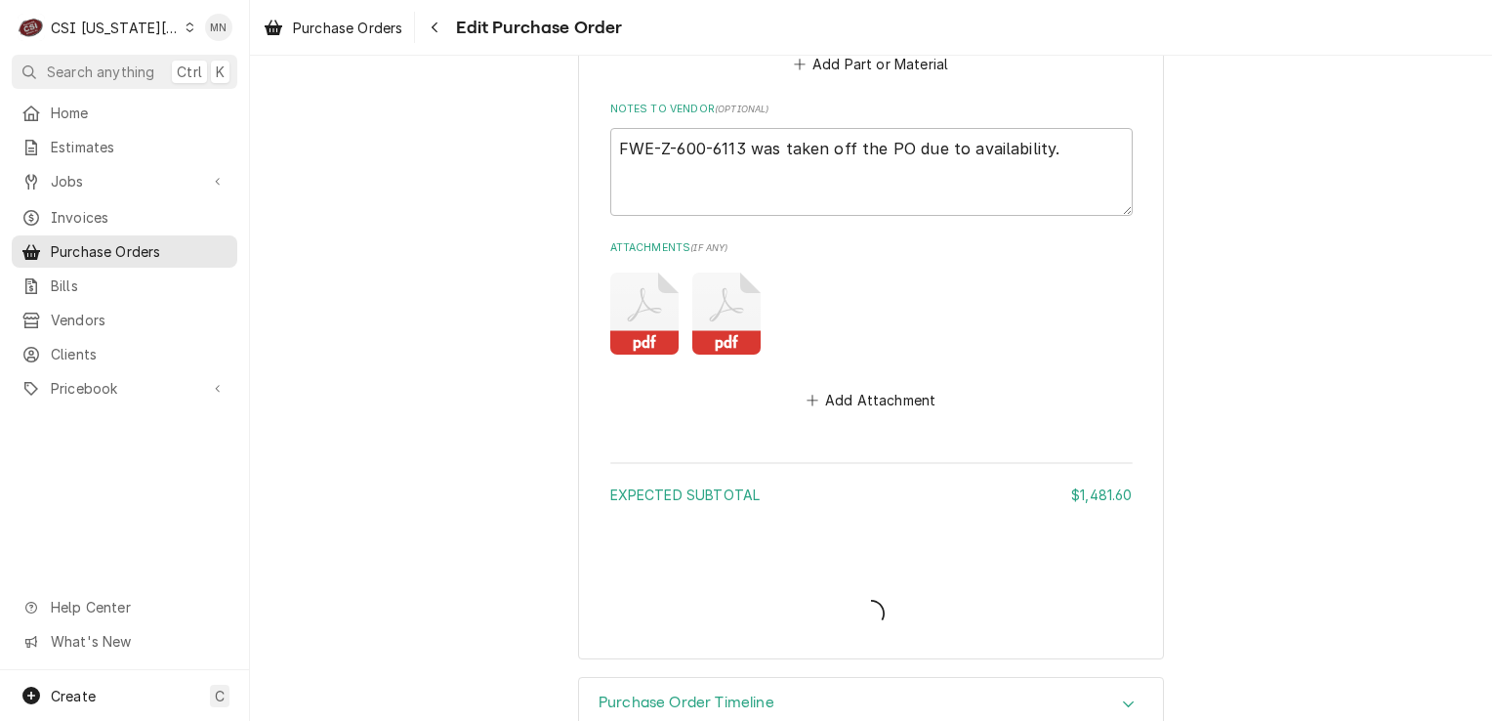
type textarea "x"
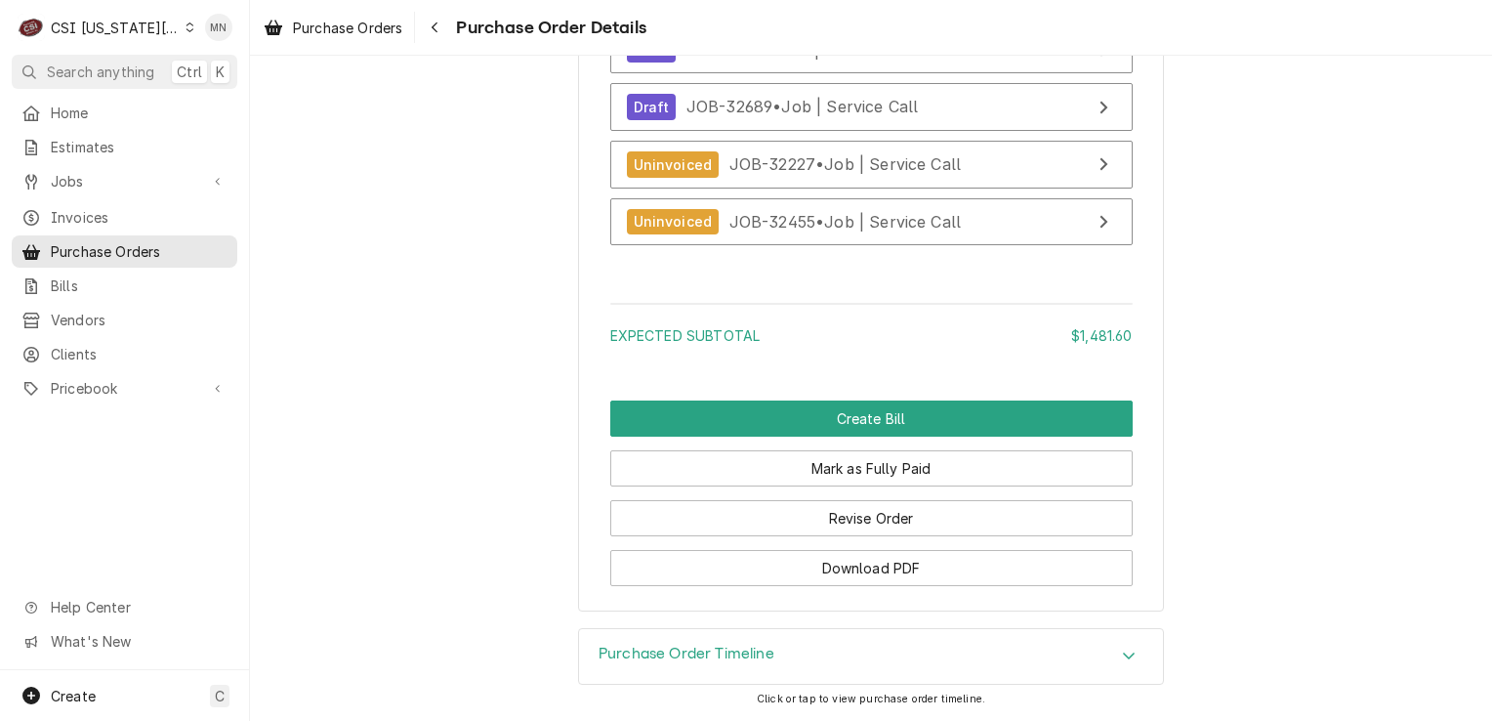
scroll to position [4588, 0]
click at [441, 32] on div "Navigate back" at bounding box center [435, 28] width 20 height 20
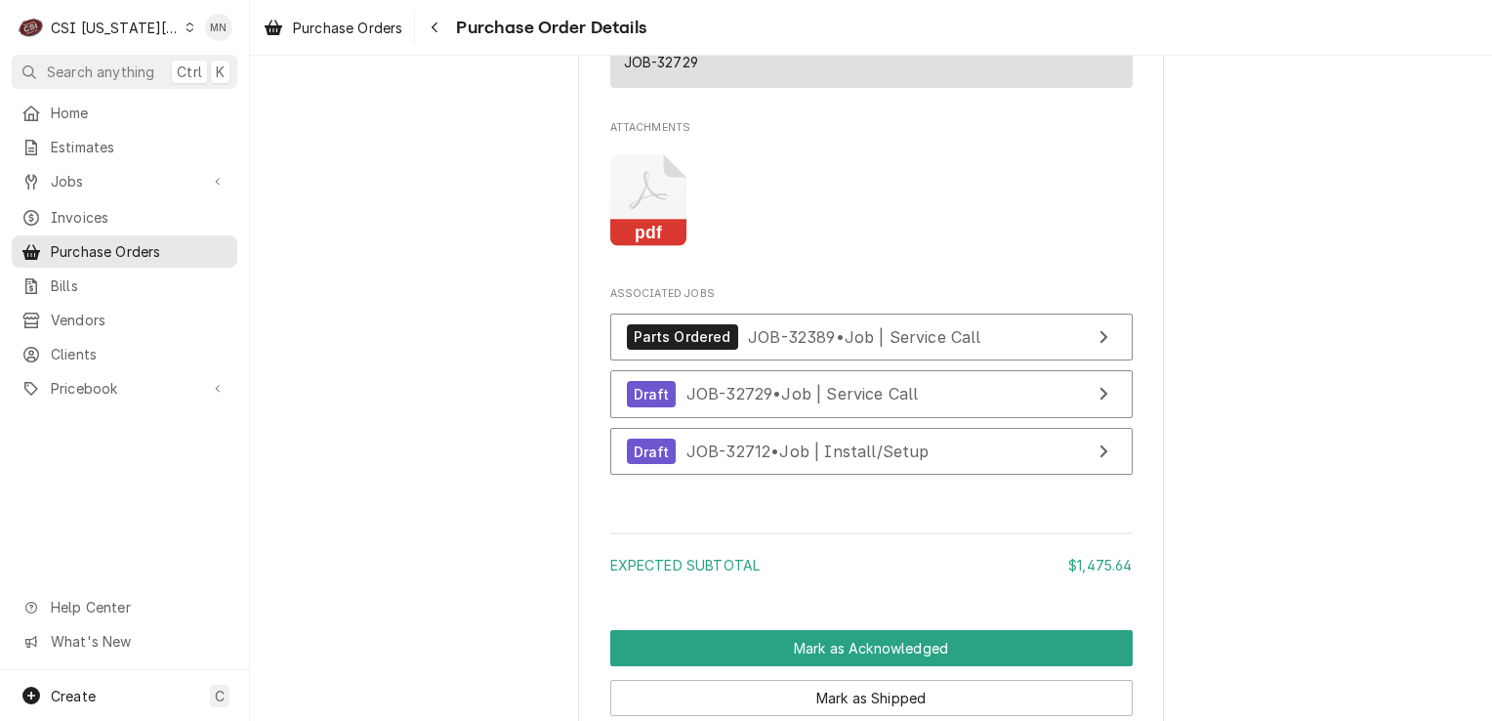
scroll to position [3418, 0]
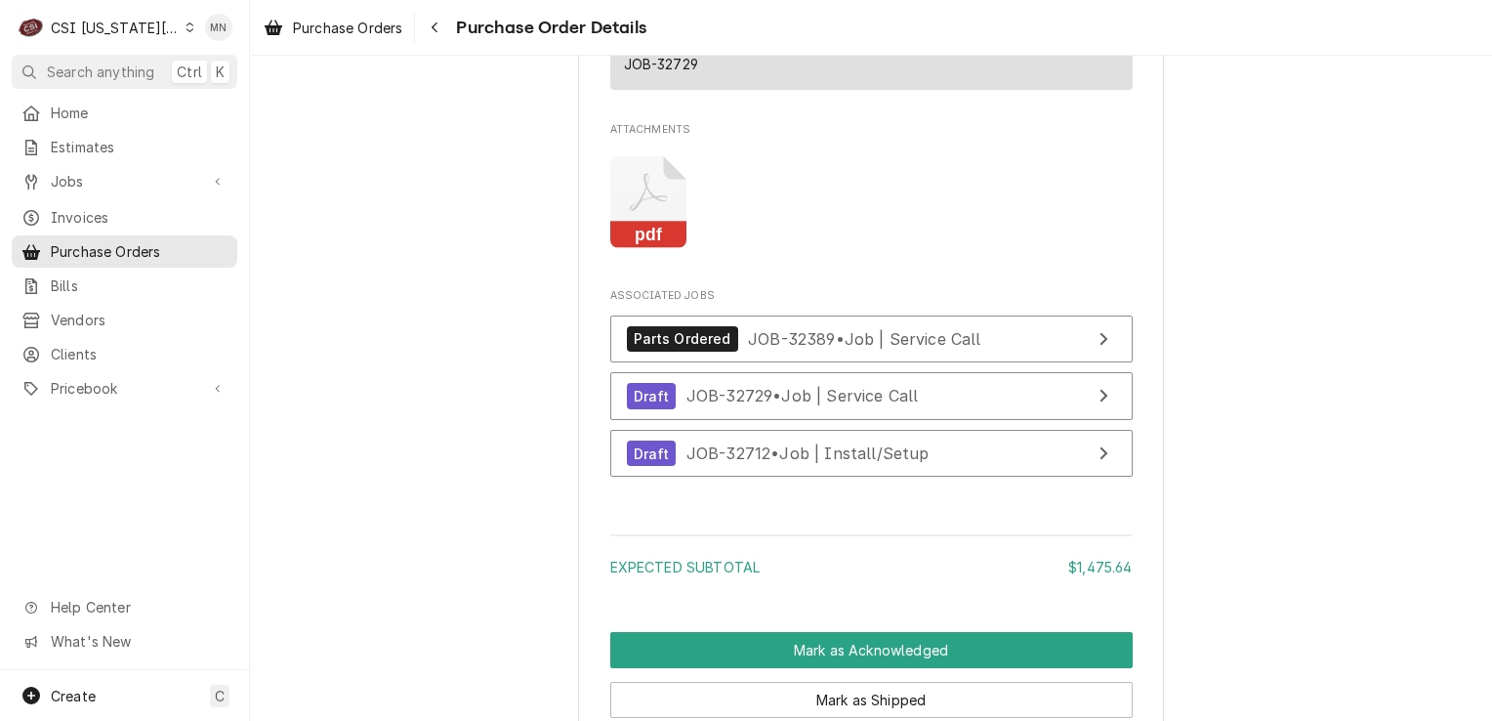
click at [649, 212] on icon "Attachments" at bounding box center [648, 193] width 38 height 38
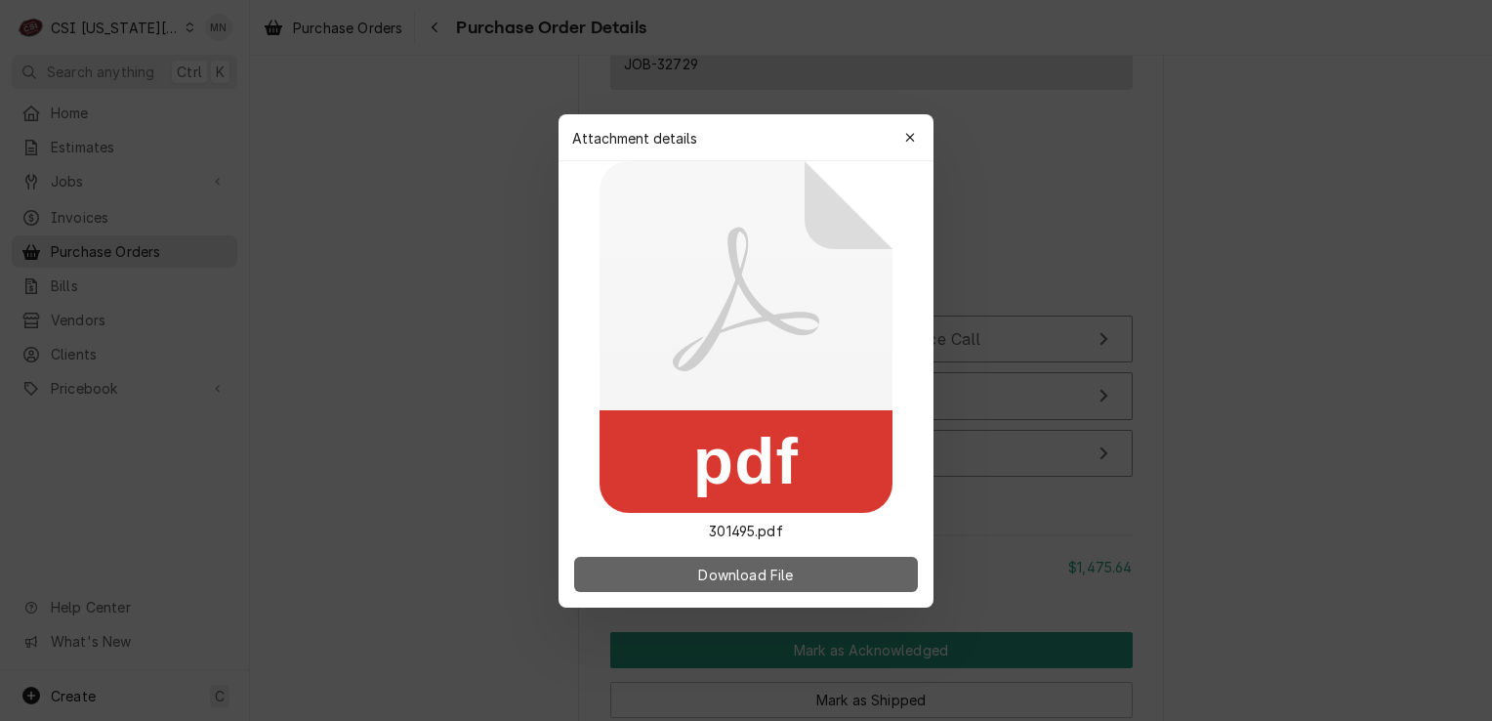
click at [773, 572] on span "Download File" at bounding box center [745, 574] width 103 height 21
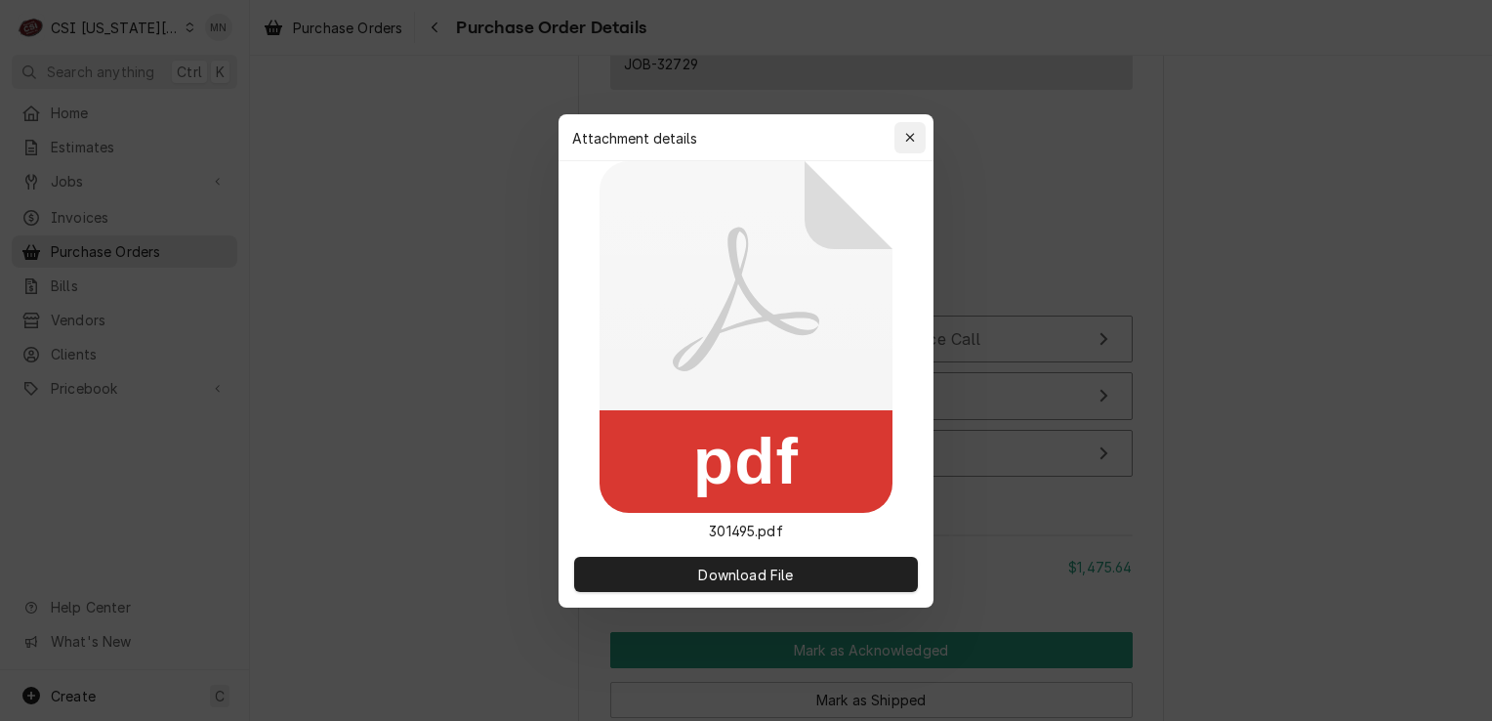
click at [906, 133] on icon "button" at bounding box center [910, 138] width 11 height 14
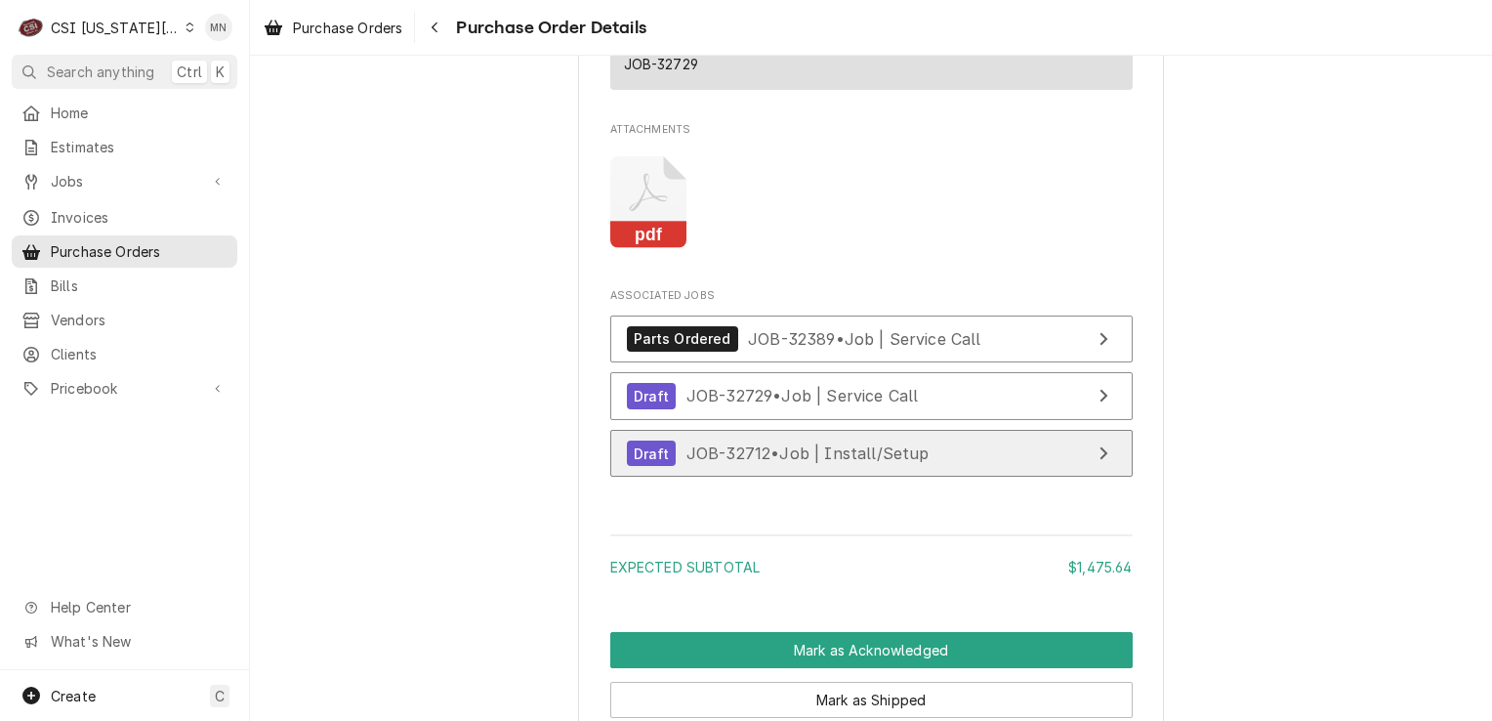
click at [873, 478] on link "Draft JOB-32712 • Job | Install/Setup" at bounding box center [871, 454] width 523 height 48
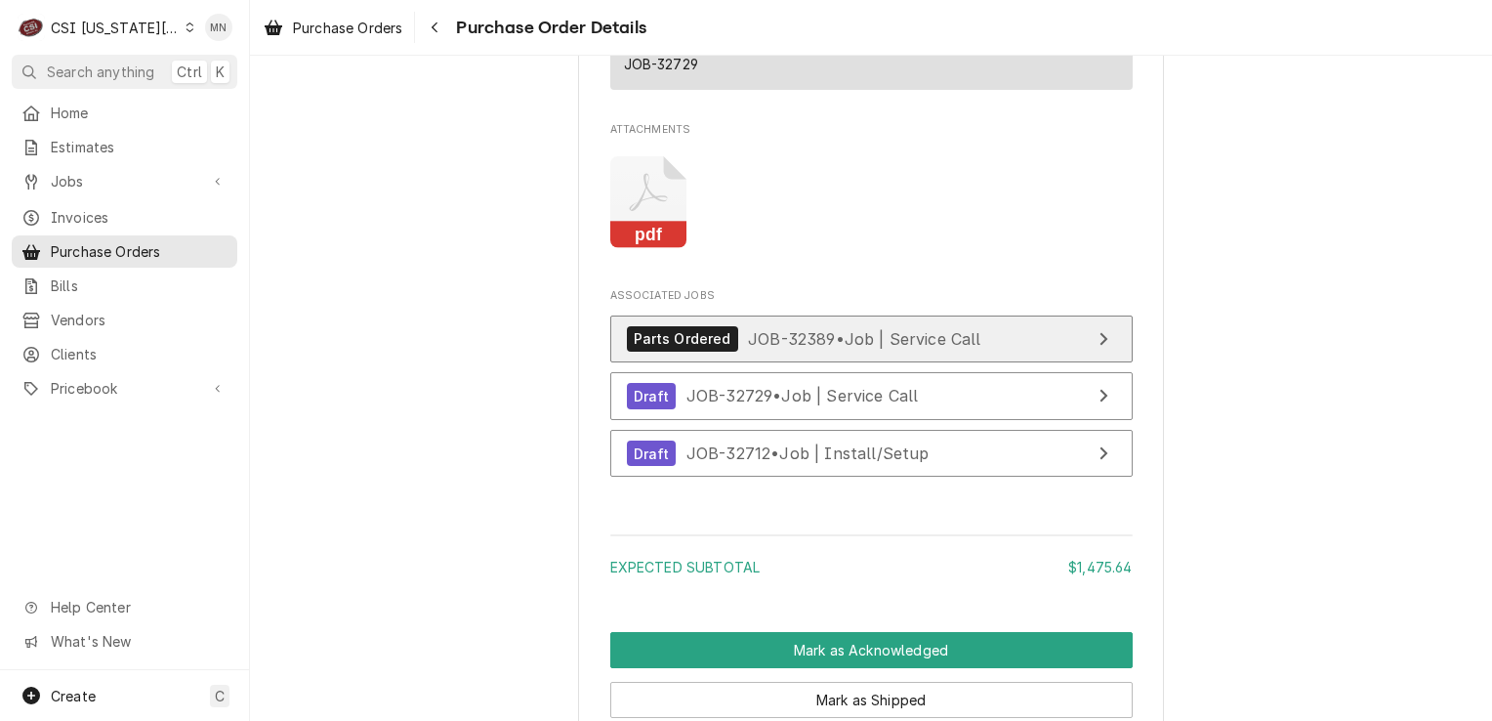
click at [910, 348] on span "JOB-32389 • Job | Service Call" at bounding box center [864, 338] width 233 height 20
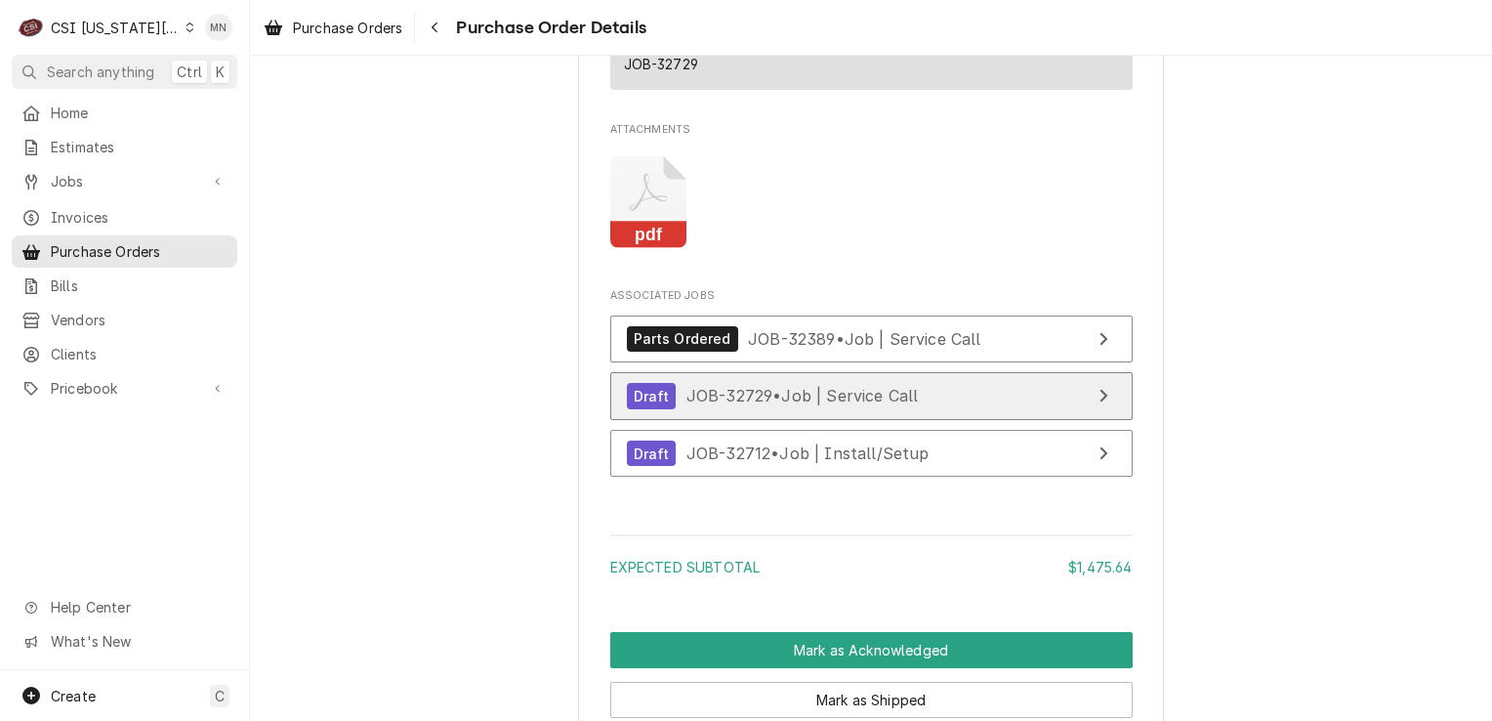
click at [828, 405] on span "JOB-32729 • Job | Service Call" at bounding box center [803, 396] width 232 height 20
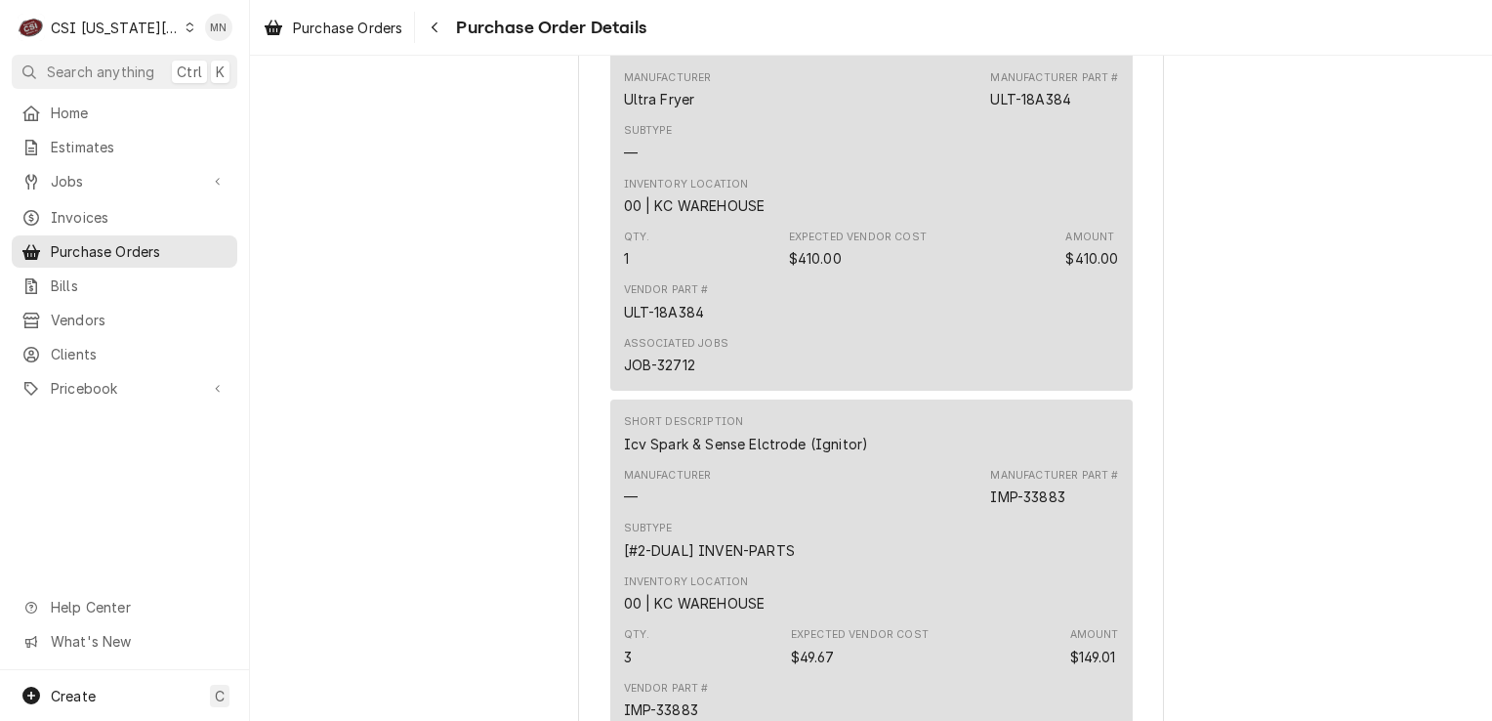
scroll to position [977, 0]
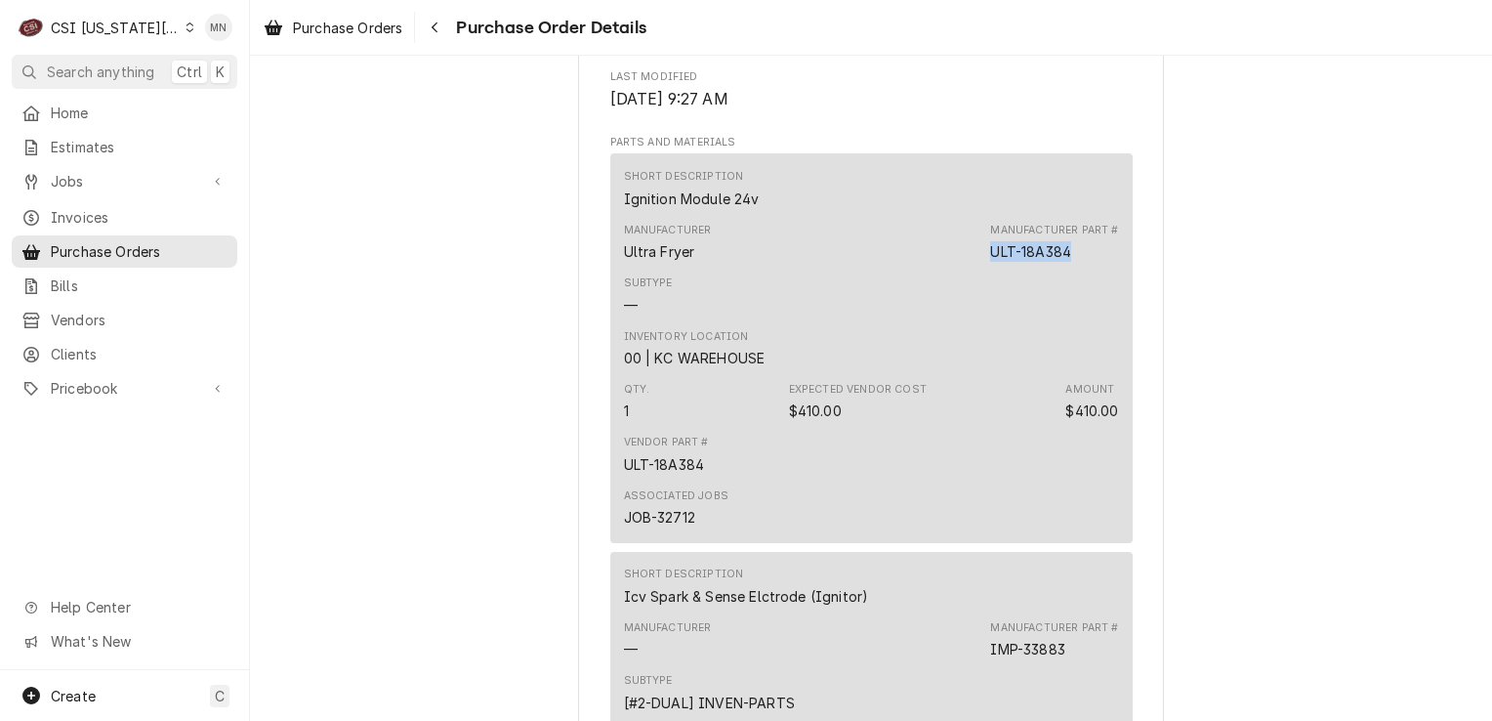
drag, startPoint x: 1074, startPoint y: 311, endPoint x: 983, endPoint y: 308, distance: 91.9
click at [983, 269] on div "Manufacturer Ultra Fryer Manufacturer Part # ULT-18A384" at bounding box center [871, 242] width 495 height 53
drag, startPoint x: 983, startPoint y: 308, endPoint x: 999, endPoint y: 308, distance: 16.6
copy div "ULT-18A384"
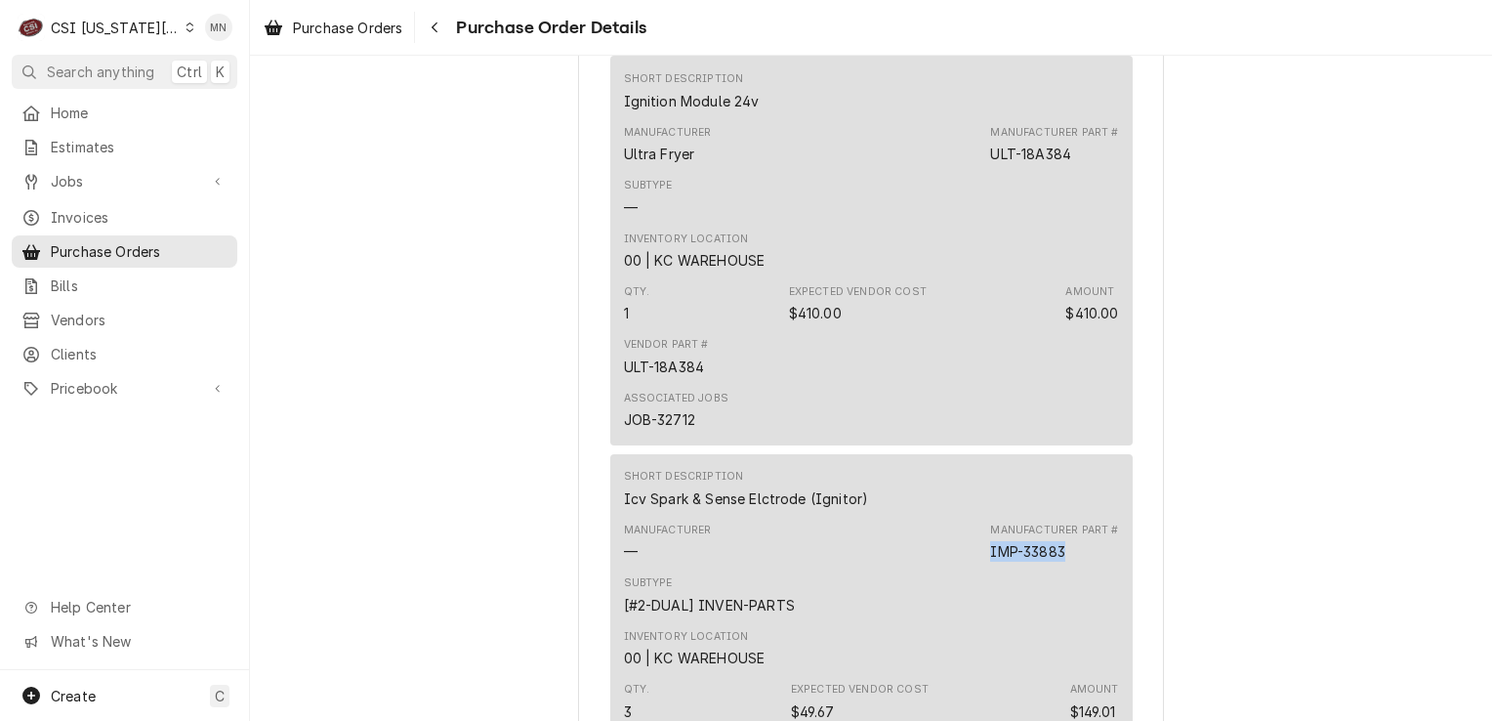
drag, startPoint x: 979, startPoint y: 614, endPoint x: 1064, endPoint y: 610, distance: 85.1
click at [1064, 568] on div "Manufacturer — Manufacturer Part # IMP-33883" at bounding box center [871, 542] width 495 height 53
drag, startPoint x: 1064, startPoint y: 610, endPoint x: 1046, endPoint y: 612, distance: 17.7
copy div "IMP-33883"
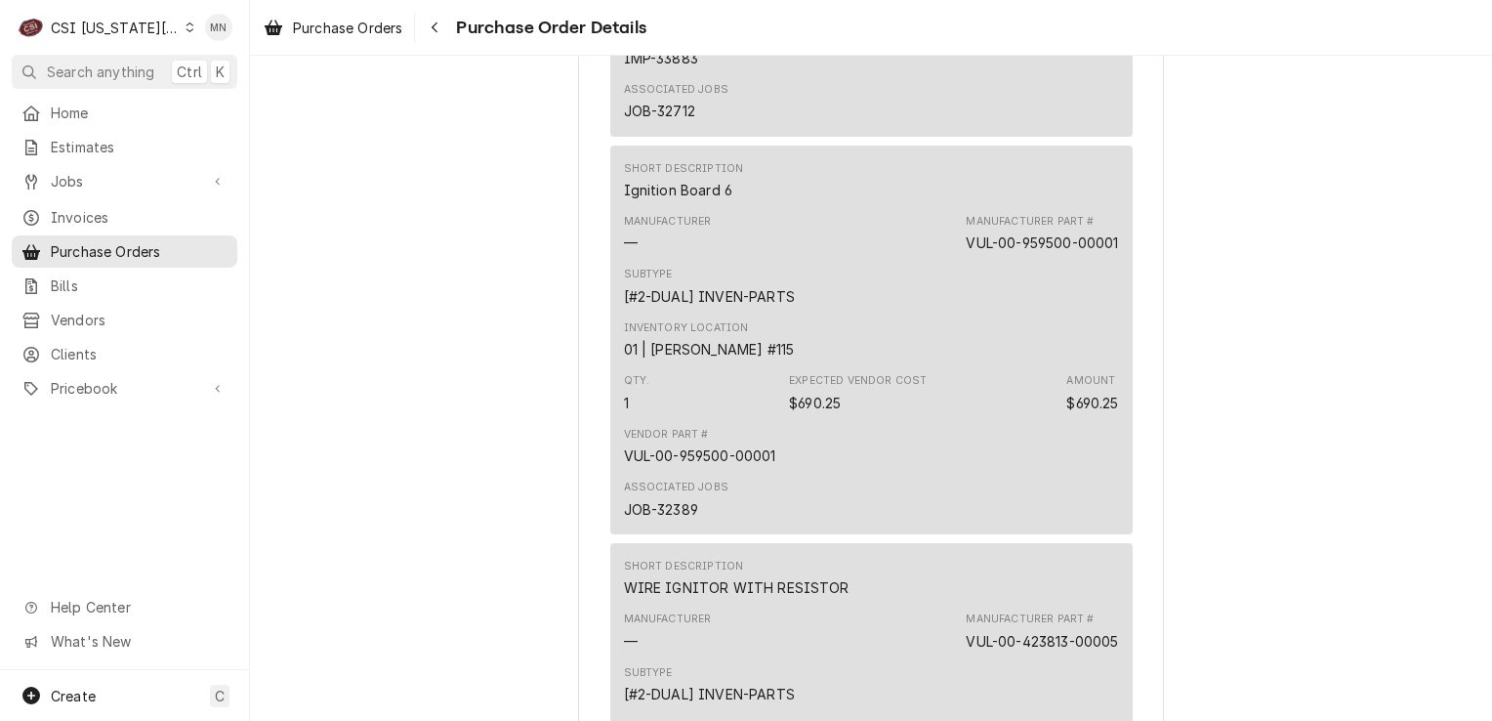
scroll to position [1856, 0]
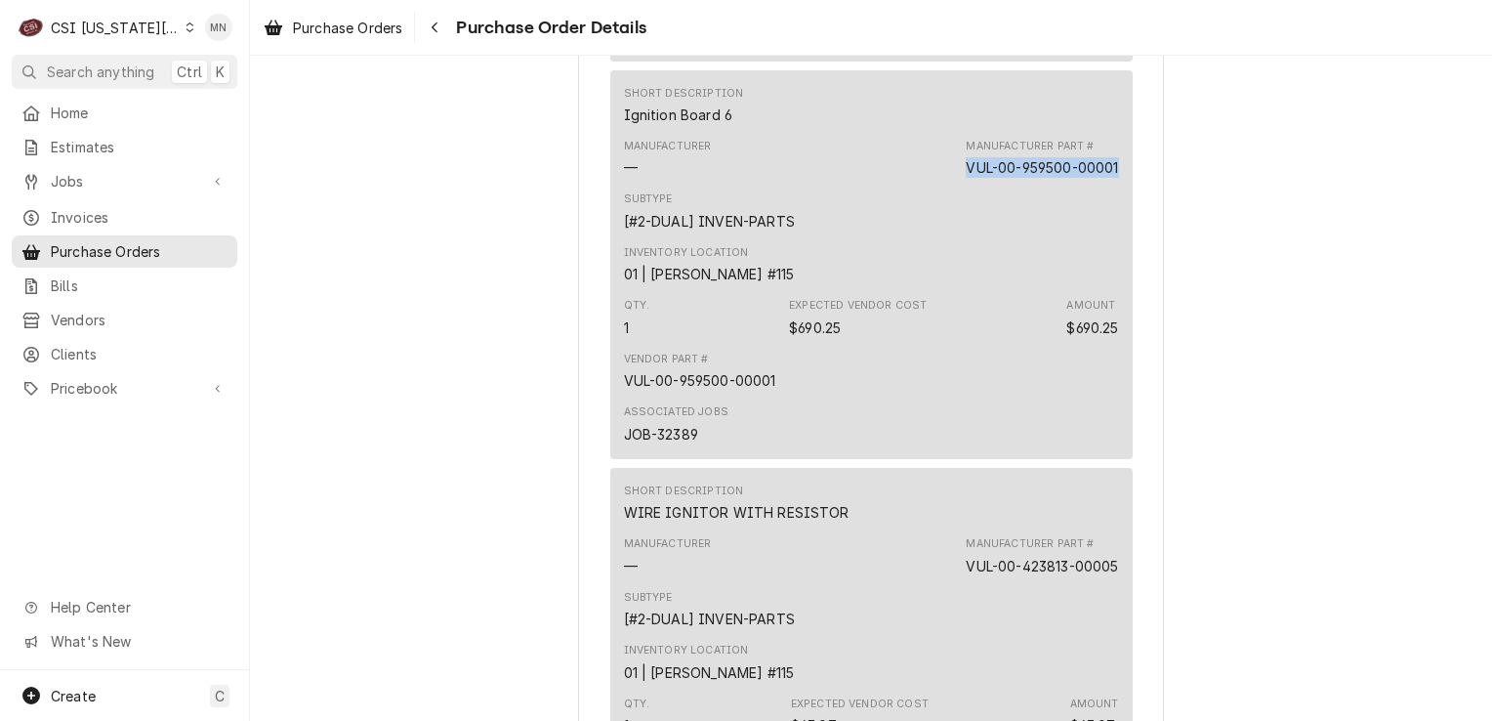
drag, startPoint x: 957, startPoint y: 229, endPoint x: 1109, endPoint y: 230, distance: 151.4
click at [1109, 178] on div "VUL-00-959500-00001" at bounding box center [1042, 167] width 152 height 21
drag, startPoint x: 1109, startPoint y: 230, endPoint x: 1086, endPoint y: 232, distance: 22.5
copy div "VUL-00-959500-00001"
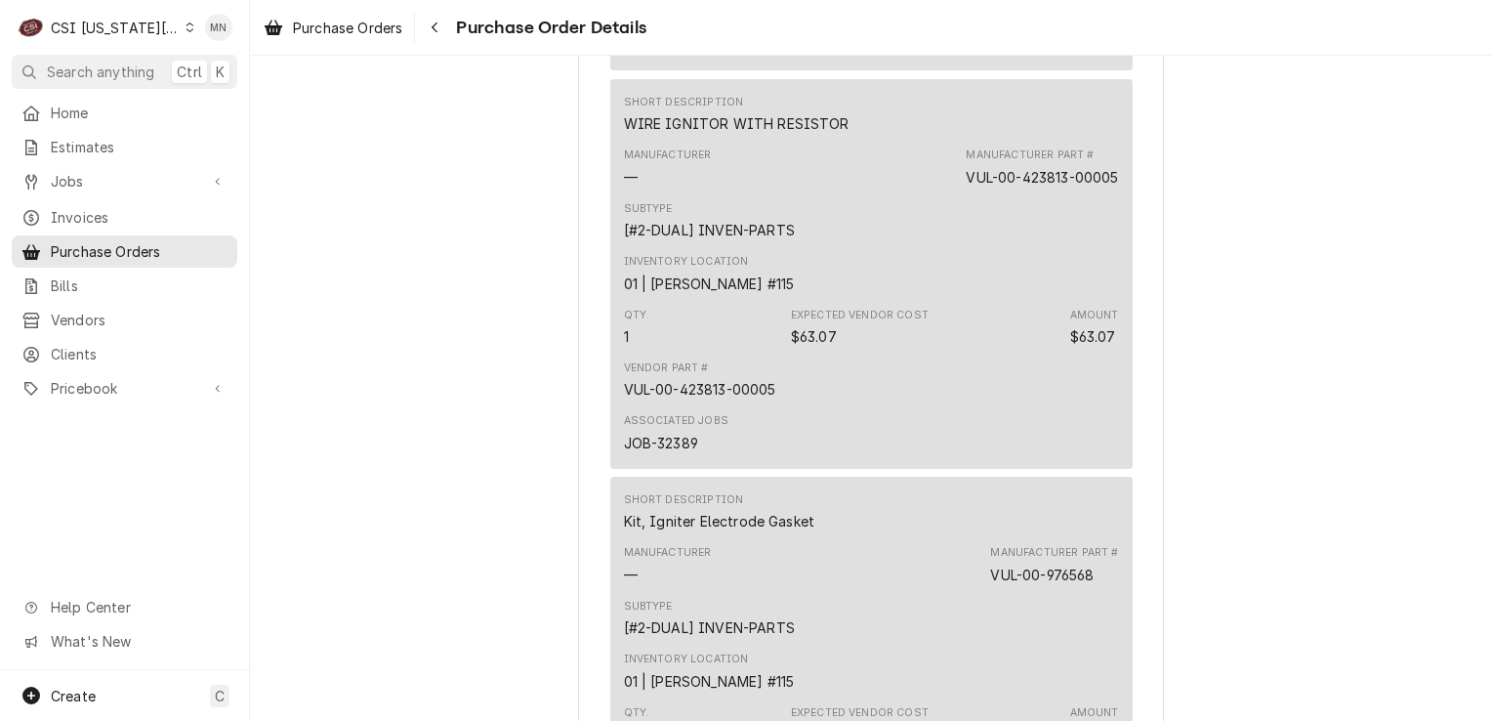
scroll to position [2246, 0]
drag, startPoint x: 957, startPoint y: 233, endPoint x: 1109, endPoint y: 225, distance: 152.6
click at [1109, 185] on div "Manufacturer Part # VUL-00-423813-00005" at bounding box center [1042, 165] width 152 height 39
drag, startPoint x: 1109, startPoint y: 225, endPoint x: 1076, endPoint y: 236, distance: 35.2
copy div "VUL-00-423813-00005"
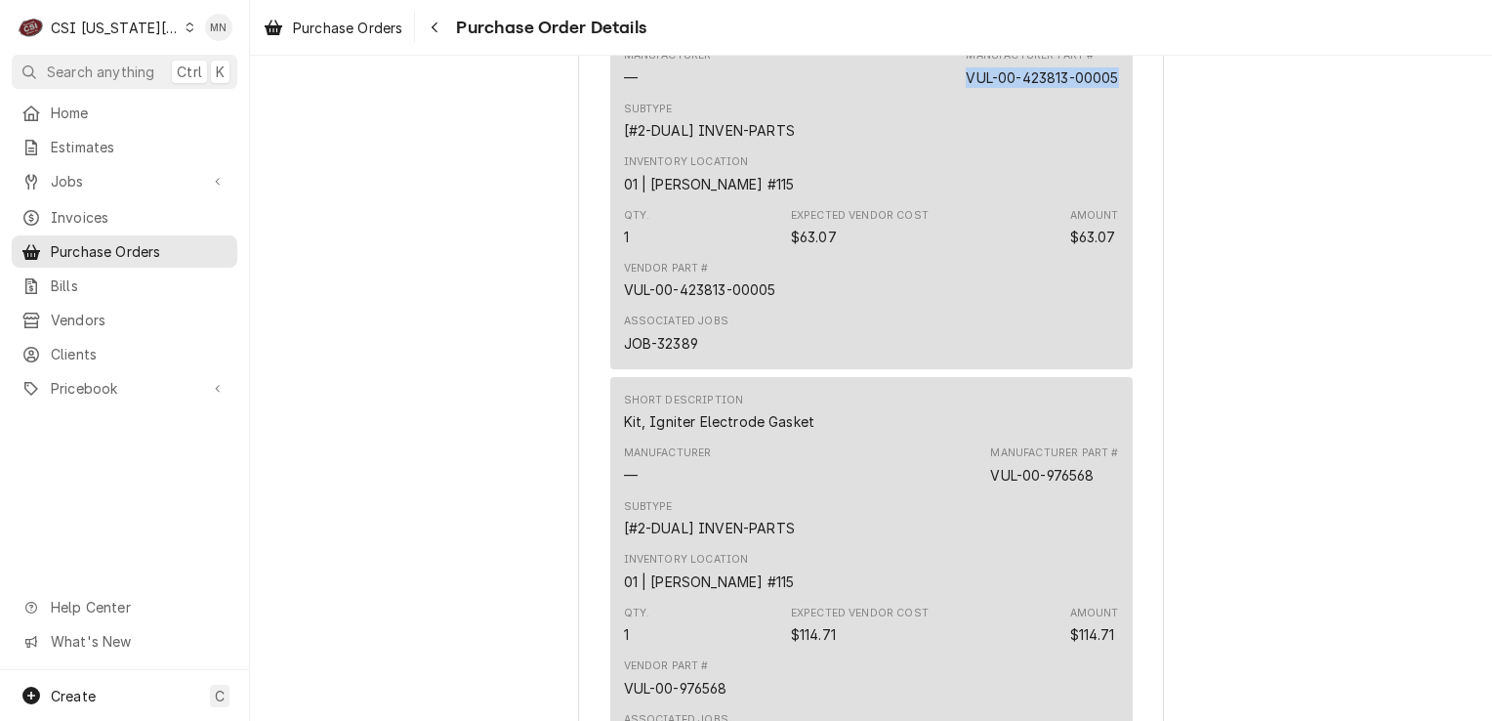
scroll to position [2637, 0]
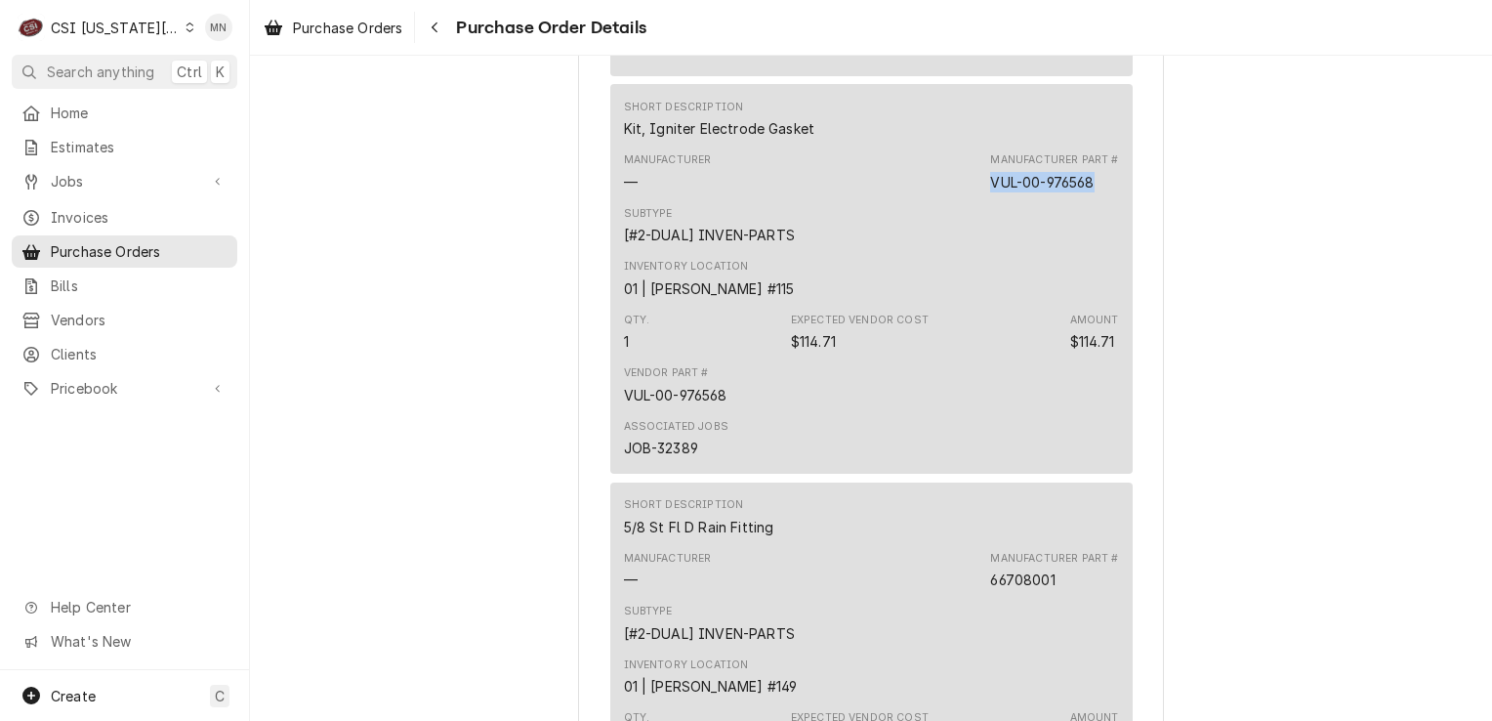
drag, startPoint x: 981, startPoint y: 243, endPoint x: 1092, endPoint y: 250, distance: 111.5
click at [1092, 198] on div "Manufacturer — Manufacturer Part # VUL-00-976568" at bounding box center [871, 172] width 495 height 53
drag, startPoint x: 1092, startPoint y: 250, endPoint x: 1047, endPoint y: 250, distance: 44.9
copy div "VUL-00-976568"
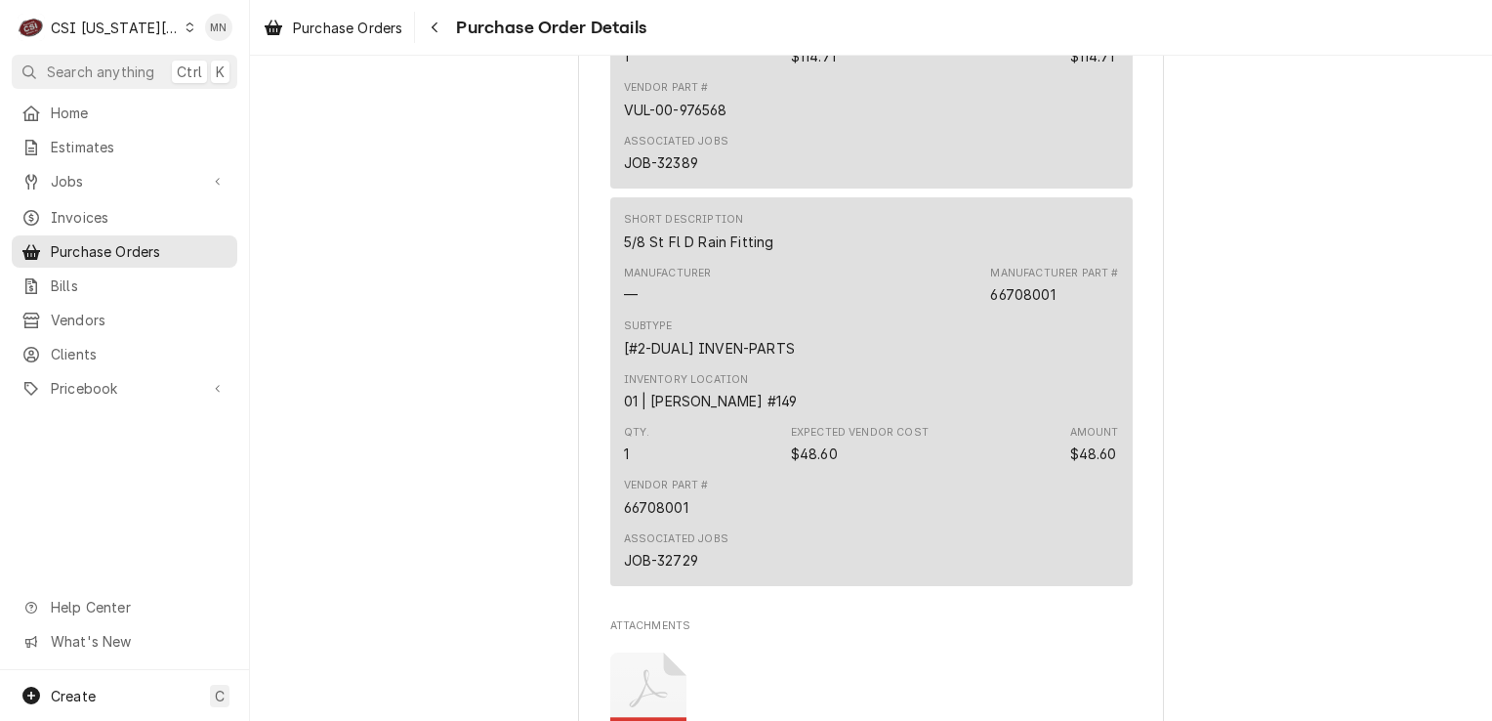
scroll to position [2930, 0]
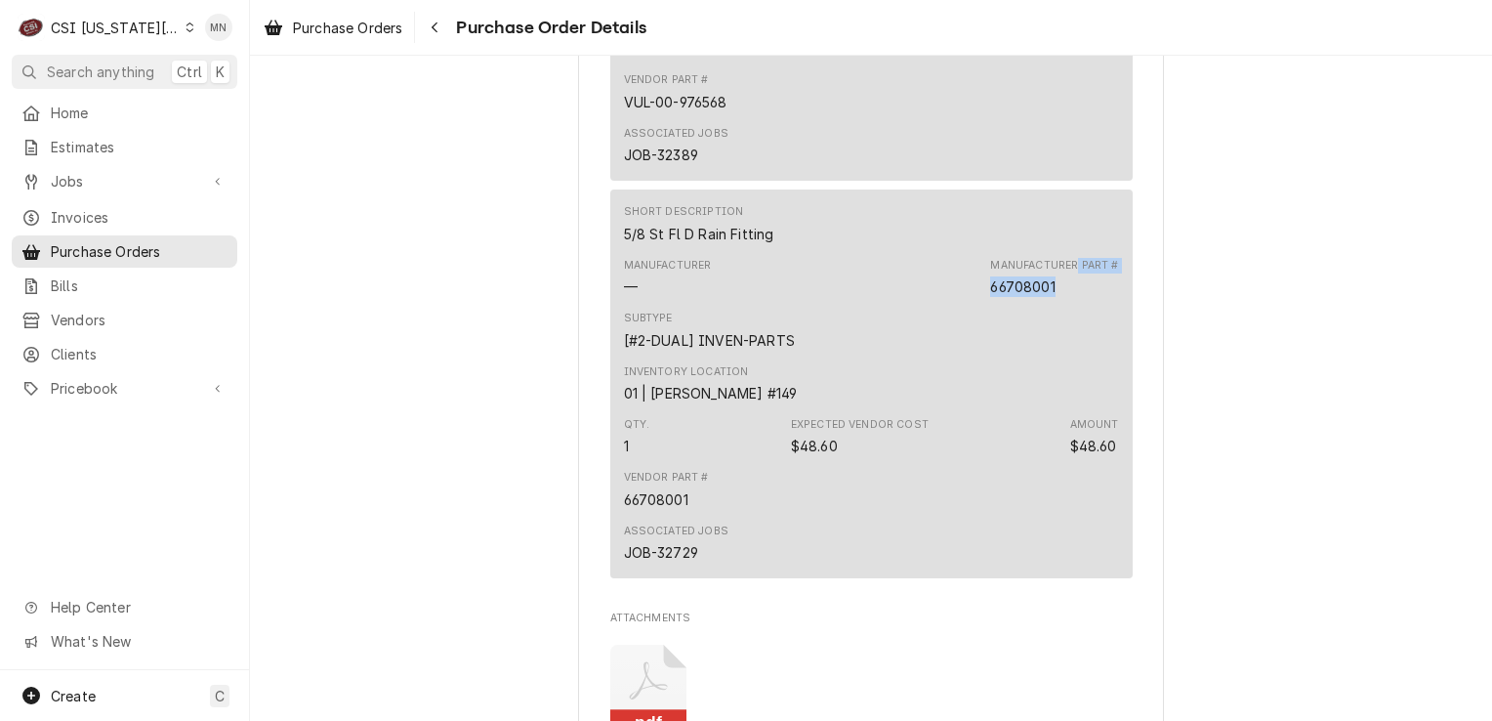
drag, startPoint x: 1068, startPoint y: 351, endPoint x: 1050, endPoint y: 354, distance: 18.8
click at [1050, 297] on div "Manufacturer Part # 66708001" at bounding box center [1054, 277] width 128 height 39
click at [1055, 297] on div "Manufacturer Part # 66708001" at bounding box center [1054, 277] width 128 height 39
drag, startPoint x: 1055, startPoint y: 350, endPoint x: 1019, endPoint y: 348, distance: 36.2
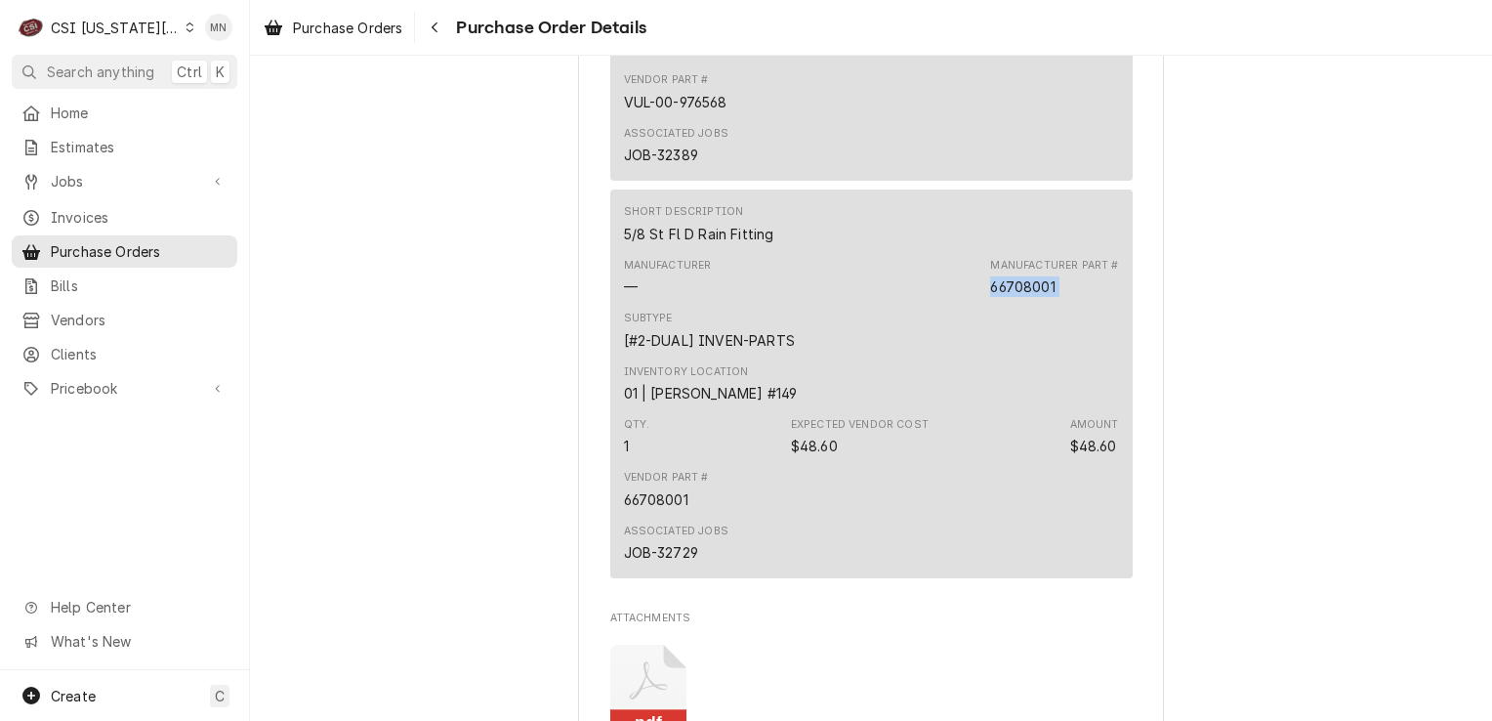
click at [1019, 297] on div "Manufacturer Part # 66708001" at bounding box center [1054, 277] width 128 height 39
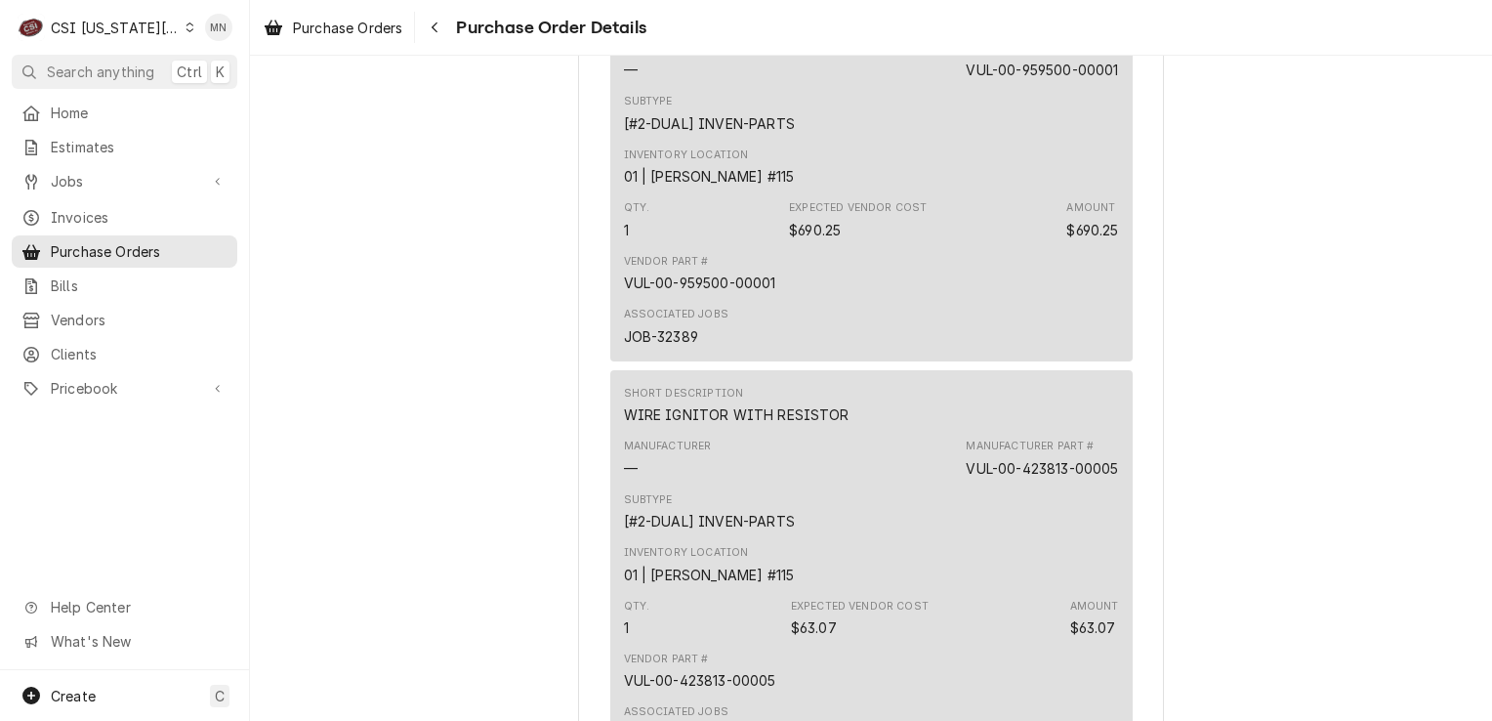
scroll to position [1758, 0]
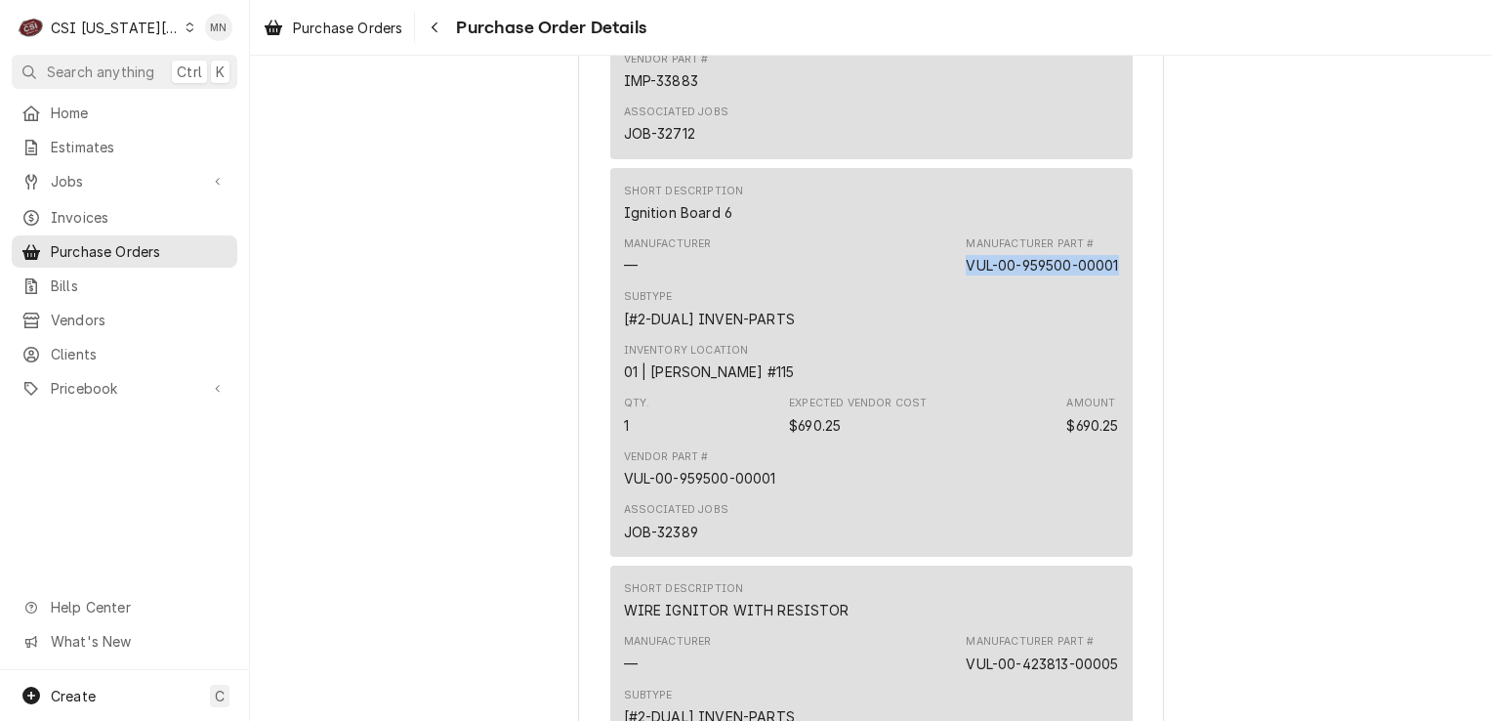
drag, startPoint x: 959, startPoint y: 326, endPoint x: 1114, endPoint y: 330, distance: 155.3
click at [1114, 330] on div "Short Description Ignition Board 6 Manufacturer — Manufacturer Part # VUL-00-95…" at bounding box center [871, 362] width 523 height 389
drag, startPoint x: 1114, startPoint y: 330, endPoint x: 1027, endPoint y: 328, distance: 86.9
copy div "VUL-00-959500-00001"
click at [434, 32] on icon "Navigate back" at bounding box center [435, 28] width 9 height 14
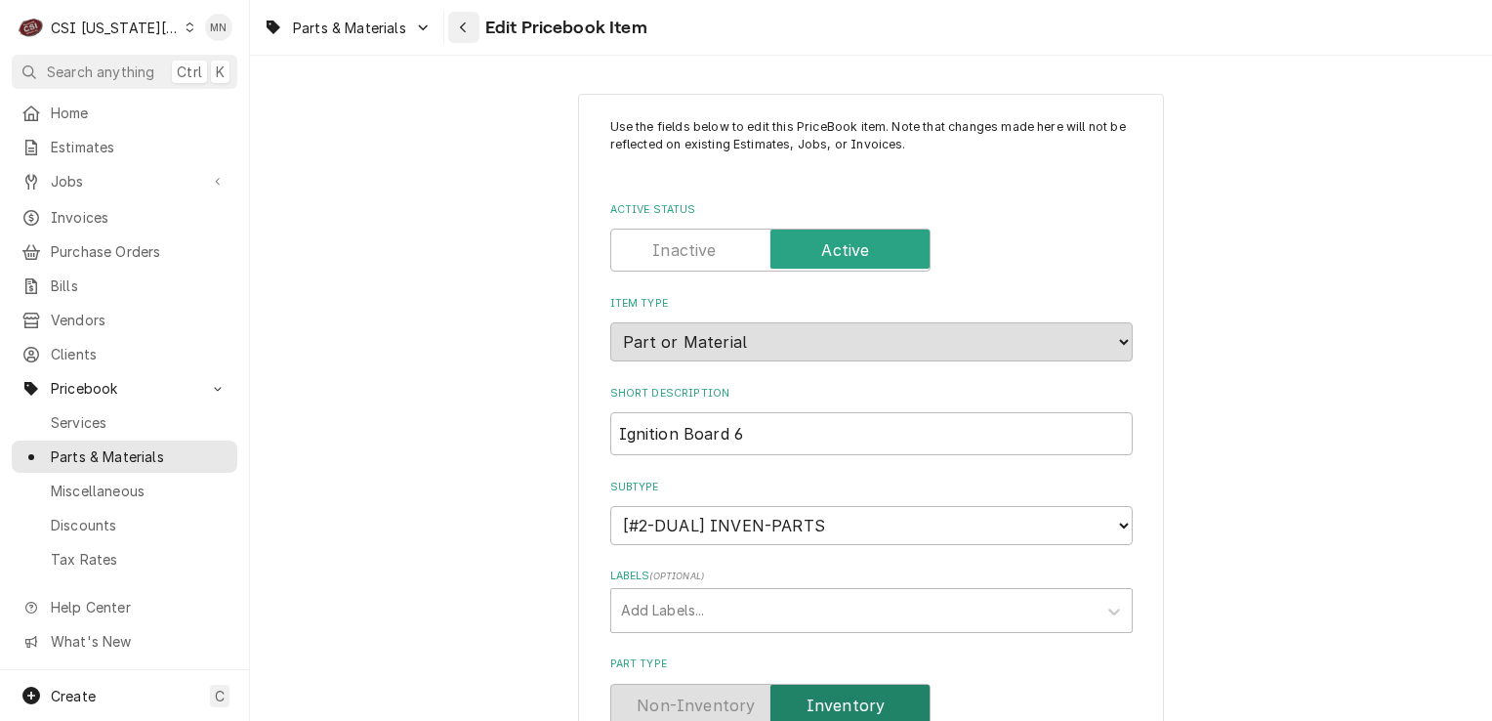
click at [457, 31] on div "Navigate back" at bounding box center [464, 28] width 20 height 20
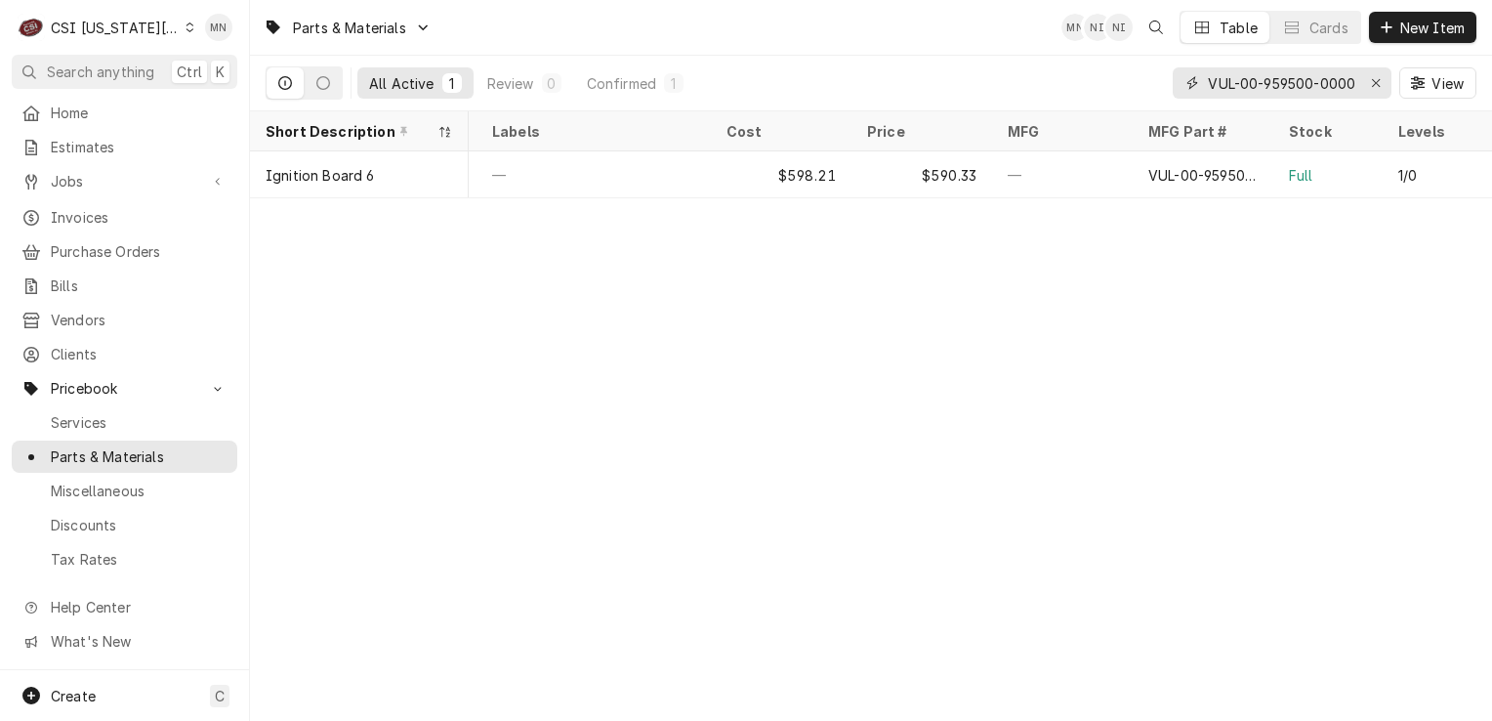
scroll to position [0, 10]
drag, startPoint x: 1209, startPoint y: 82, endPoint x: 1363, endPoint y: 82, distance: 154.3
click at [1363, 82] on div "VUL-00-959500-00001" at bounding box center [1282, 82] width 219 height 31
paste input "423813-00005"
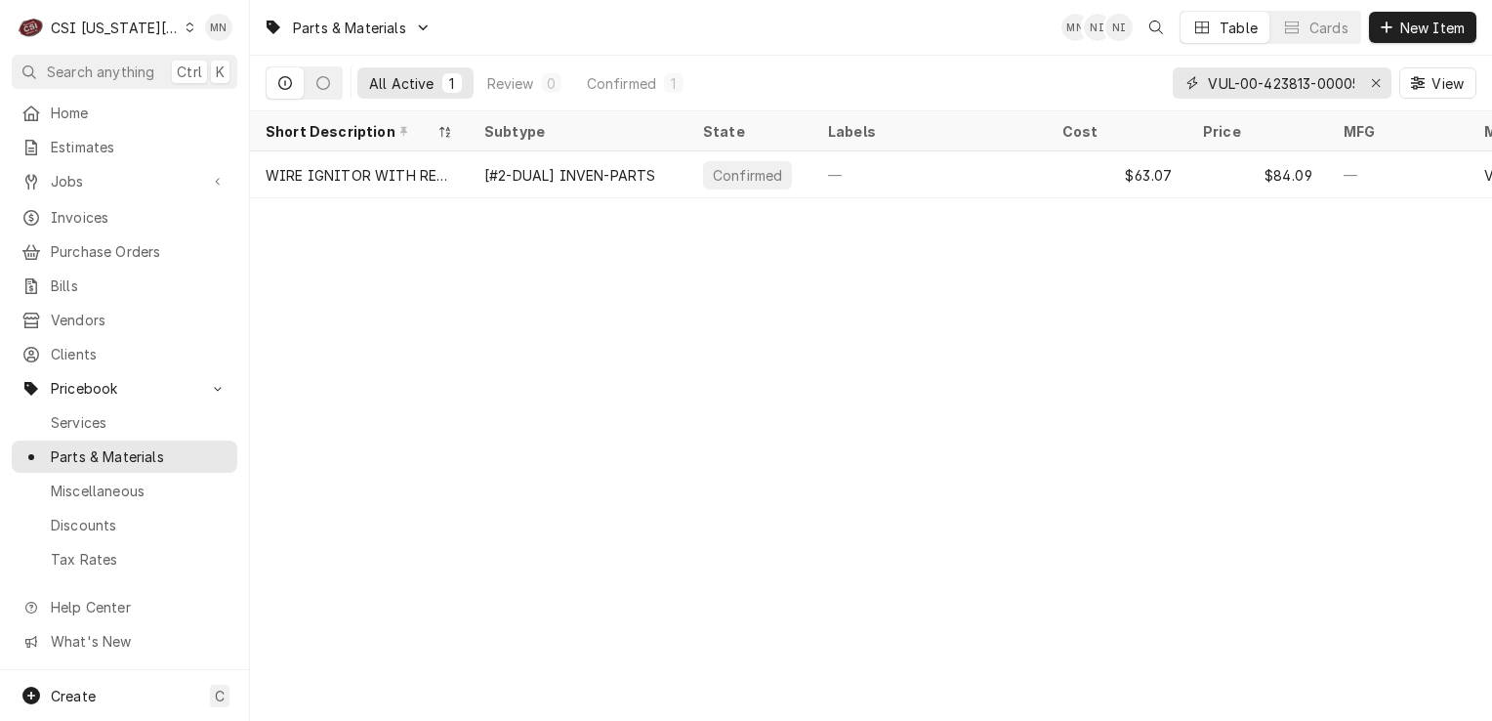
scroll to position [0, 12]
drag, startPoint x: 1208, startPoint y: 84, endPoint x: 1371, endPoint y: 85, distance: 163.1
click at [1371, 85] on div "VUL-00-423813-00005" at bounding box center [1282, 82] width 219 height 31
paste input "976568"
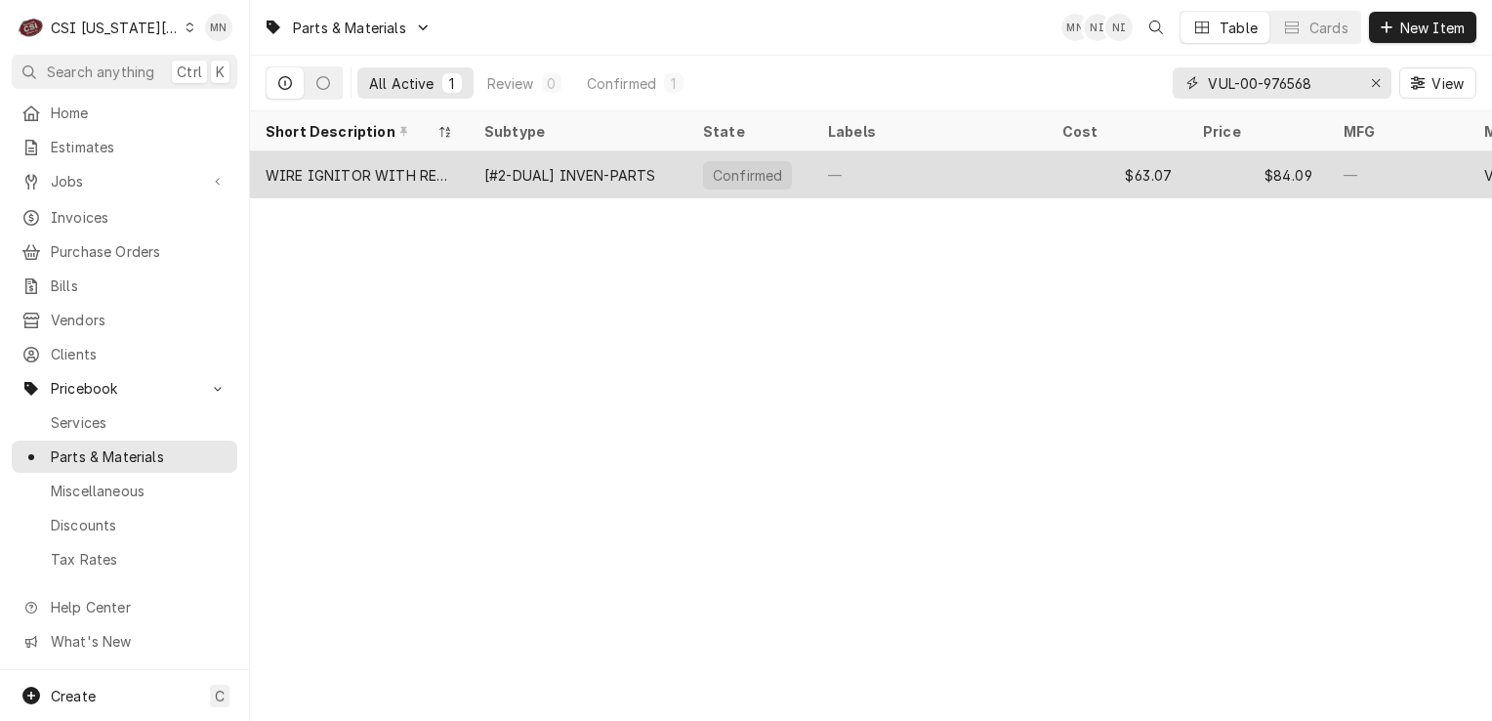
scroll to position [0, 0]
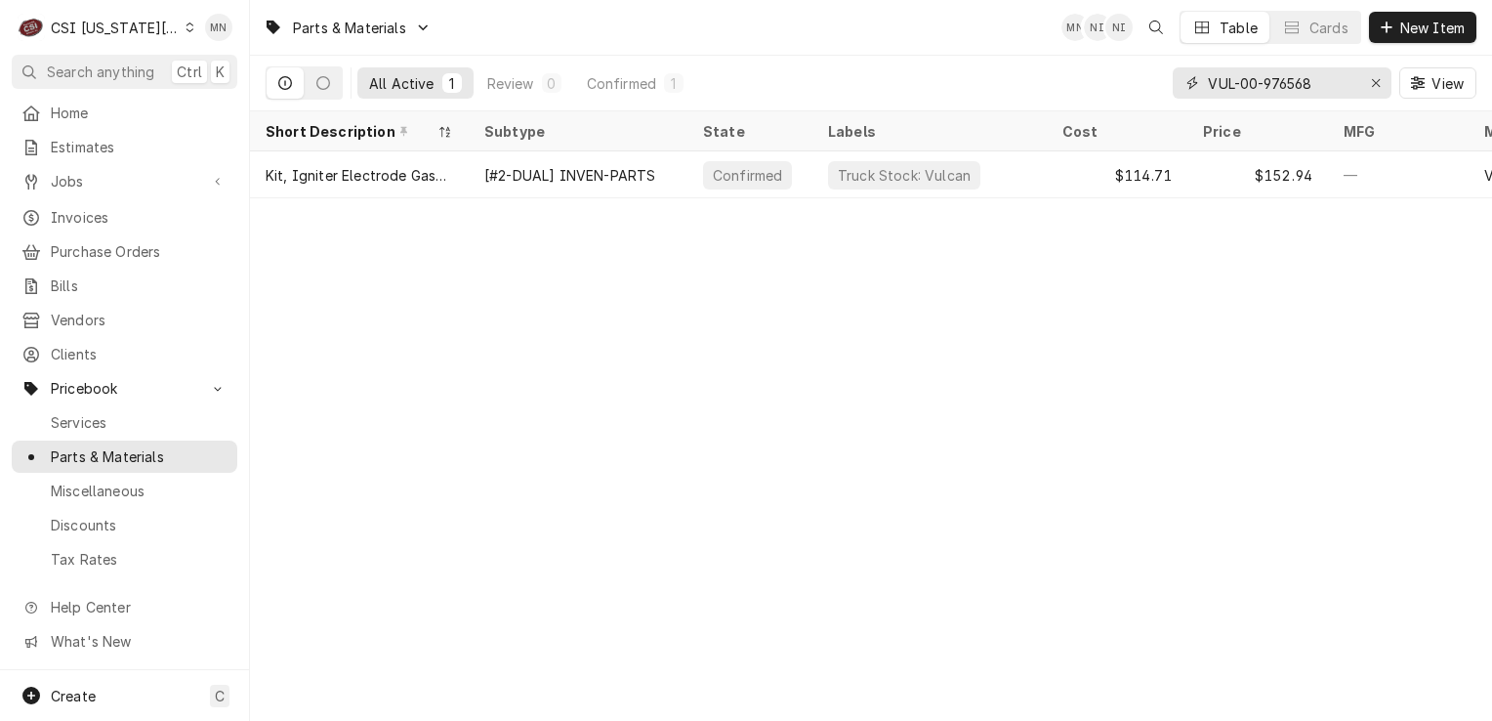
drag, startPoint x: 1322, startPoint y: 84, endPoint x: 1207, endPoint y: 89, distance: 115.3
click at [1208, 89] on input "VUL-00-976568" at bounding box center [1281, 82] width 146 height 31
paste input "66708001"
drag, startPoint x: 1291, startPoint y: 86, endPoint x: 1172, endPoint y: 95, distance: 119.5
click at [1173, 95] on div "66708001" at bounding box center [1282, 82] width 219 height 31
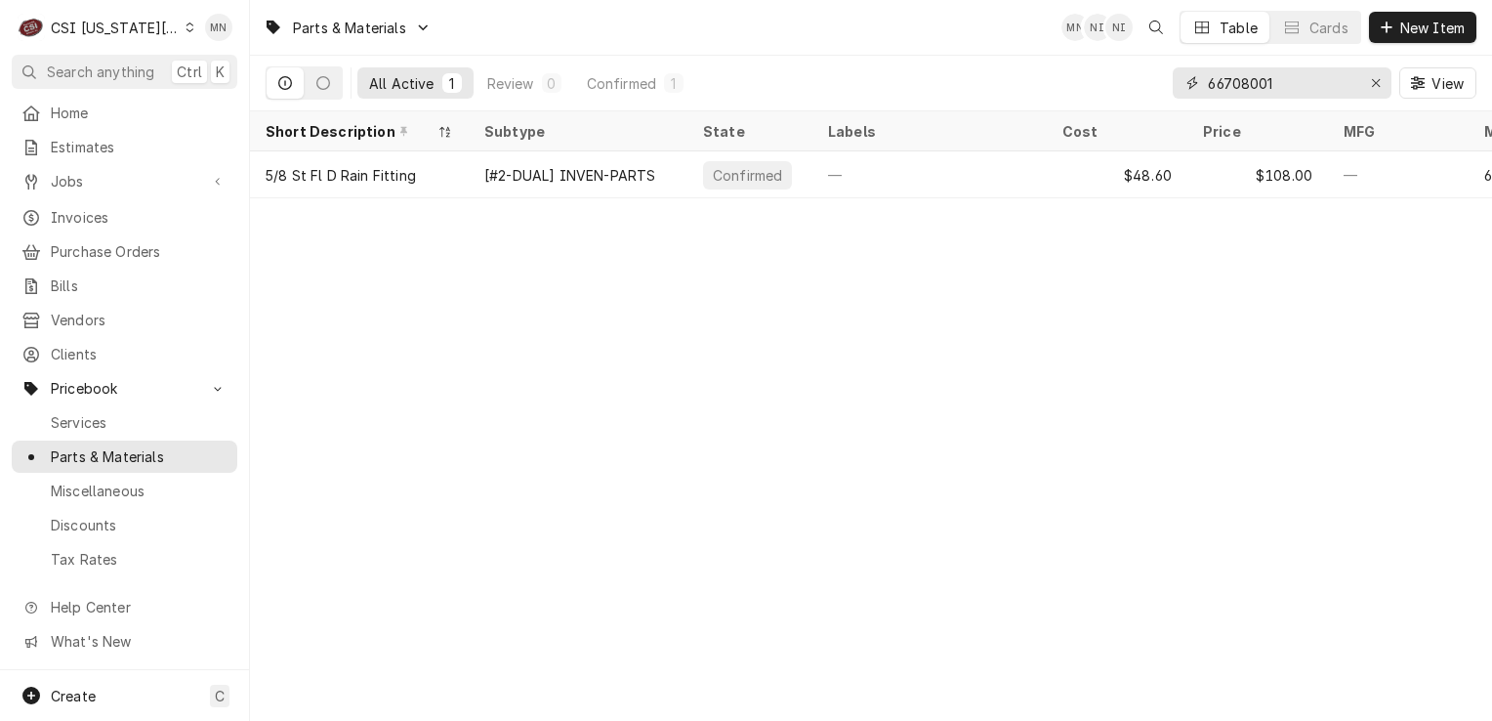
paste input "VUL-00-959500-00"
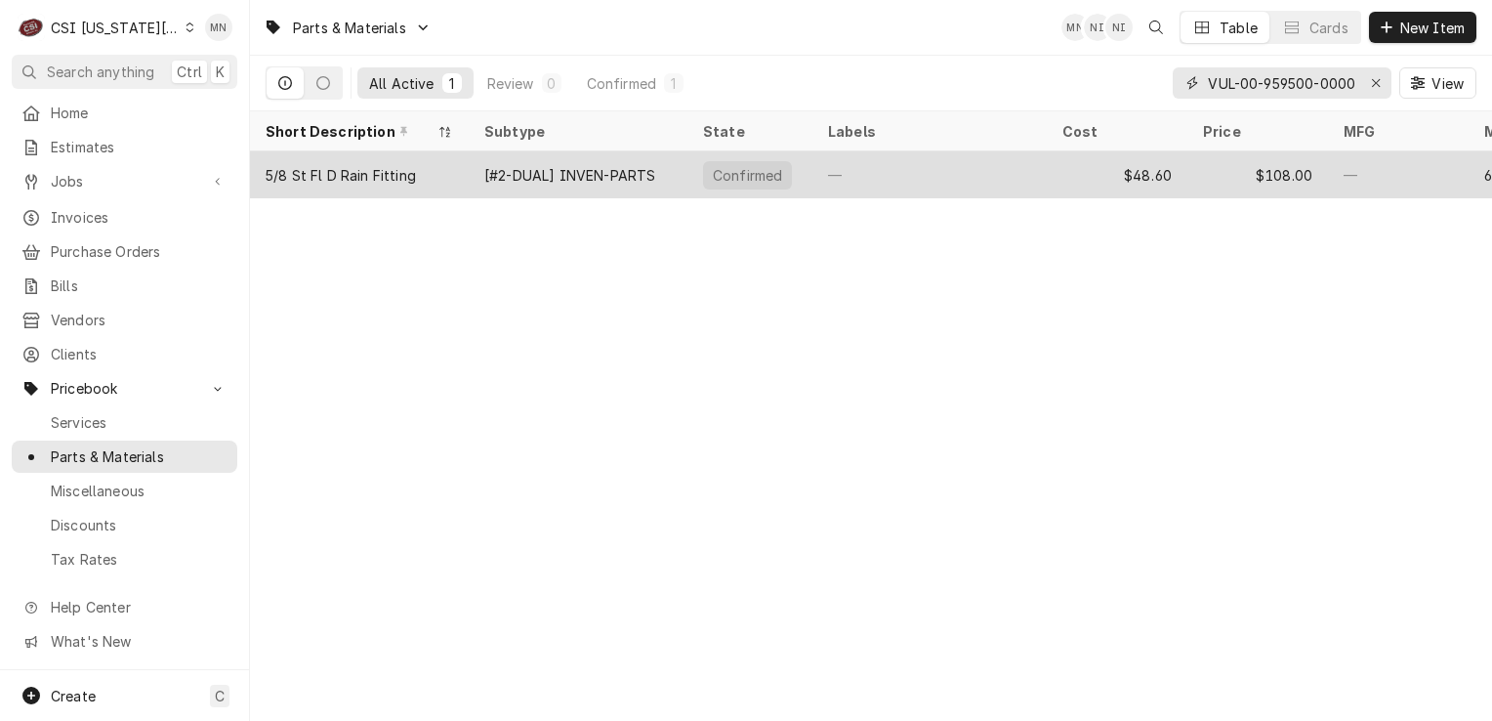
scroll to position [0, 10]
type input "VUL-00-959500-00001"
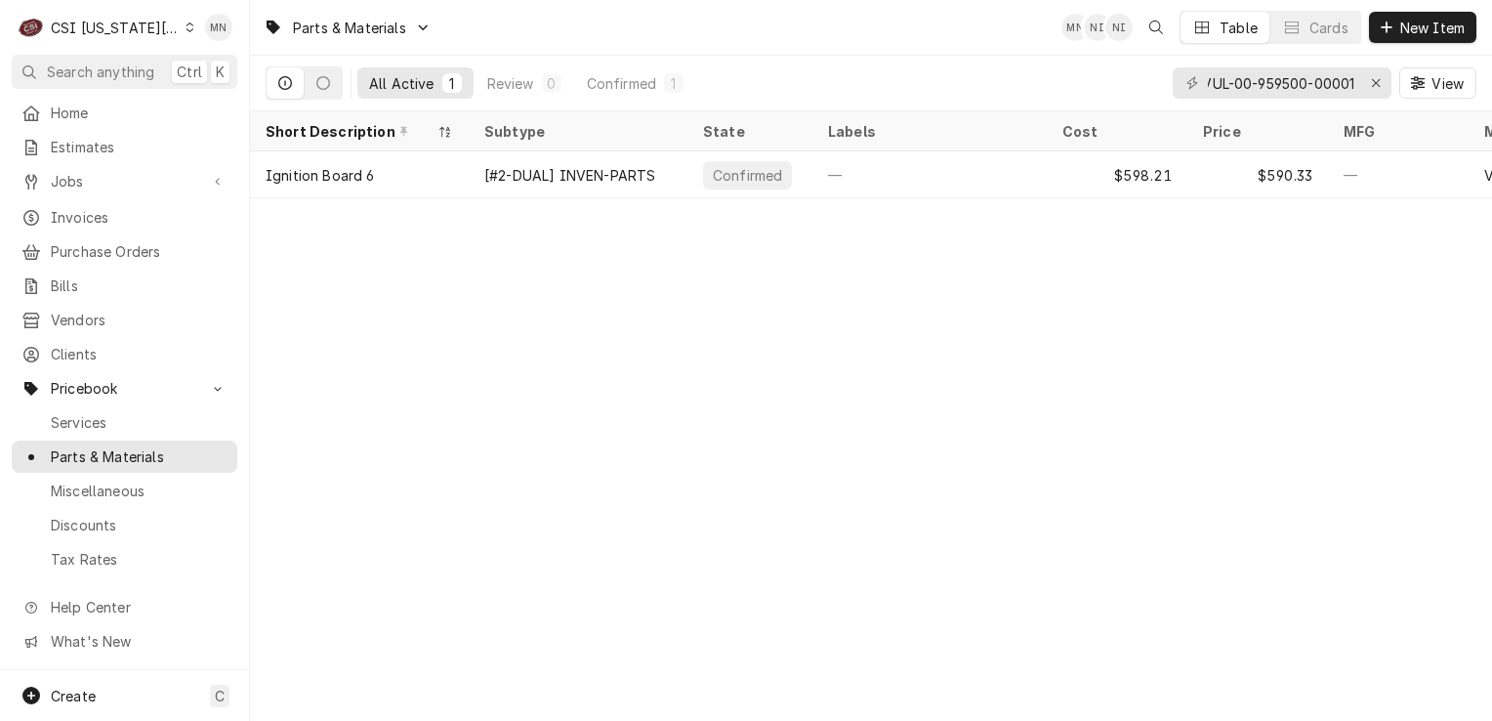
scroll to position [0, 0]
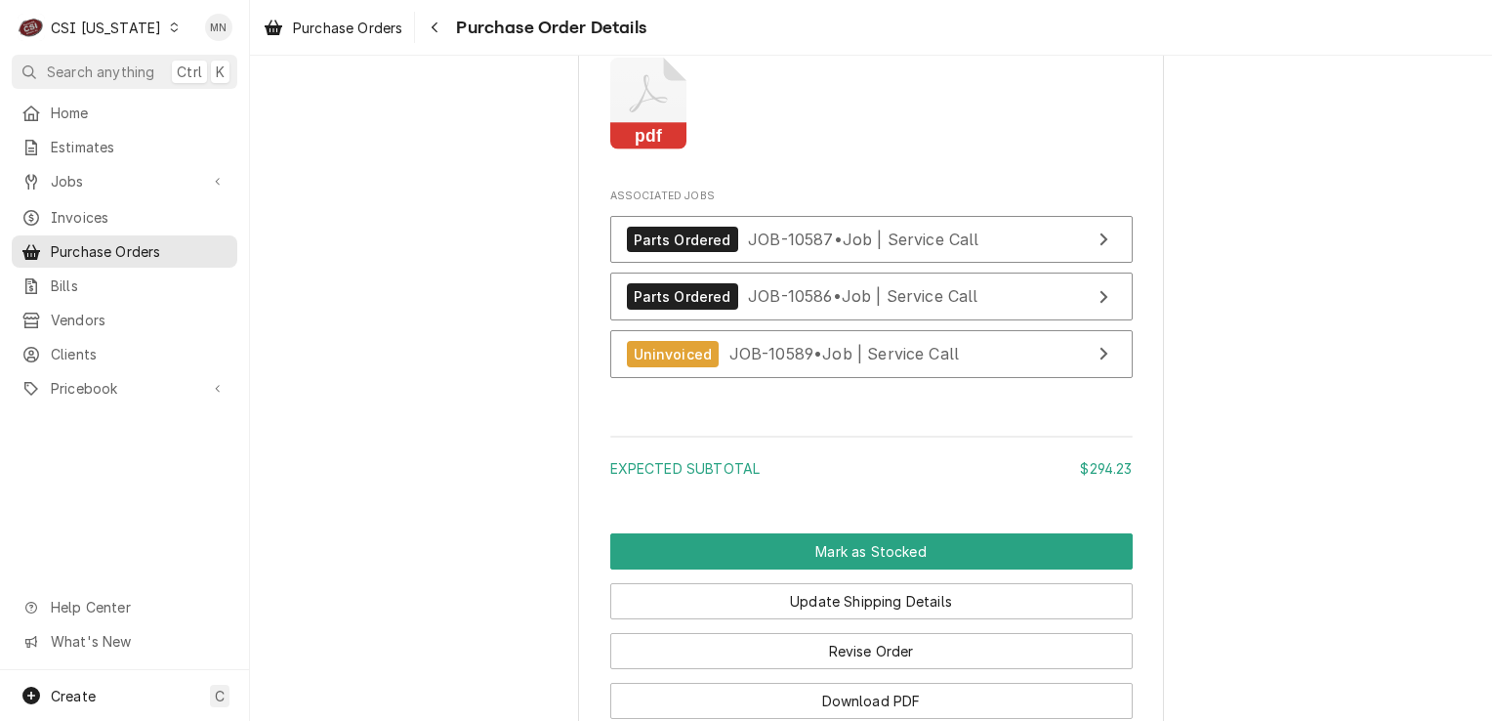
scroll to position [3028, 0]
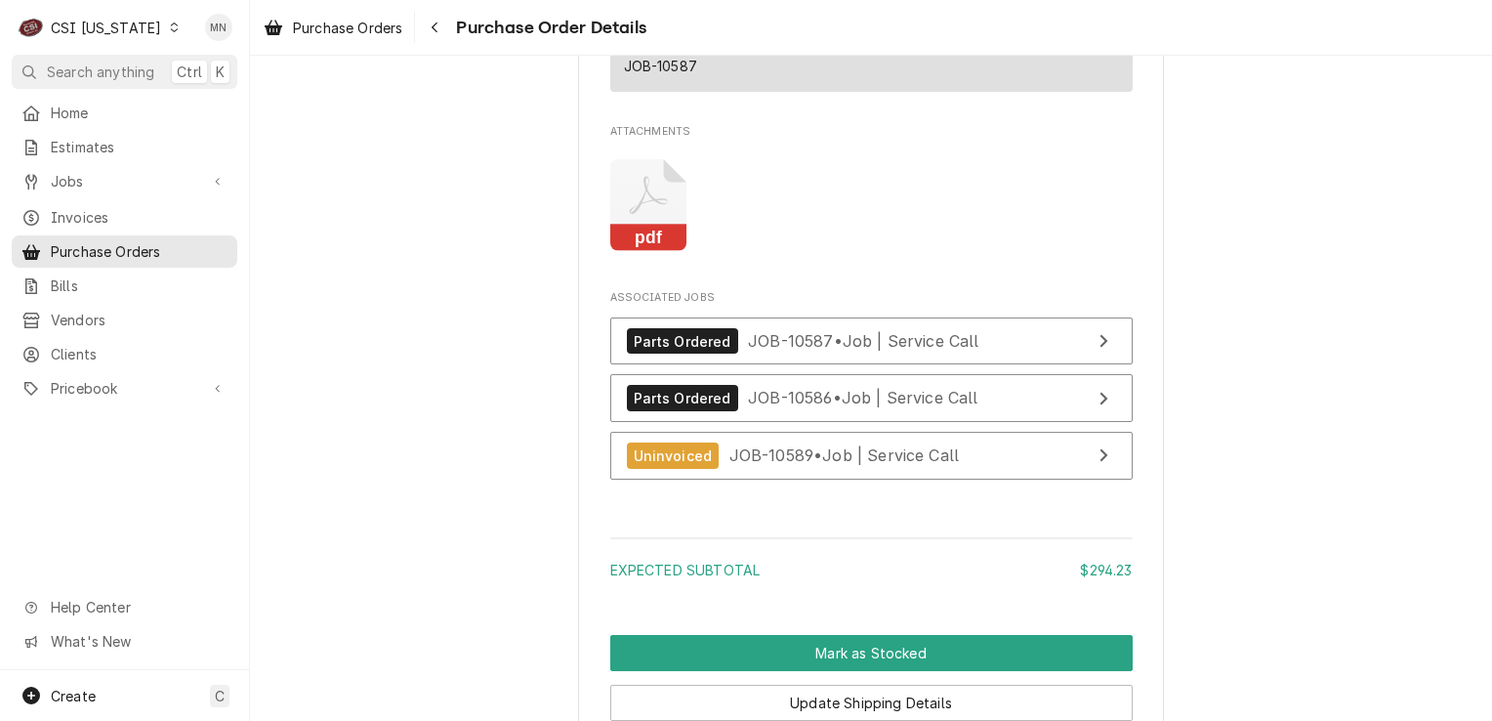
click at [655, 252] on icon "Attachments" at bounding box center [648, 205] width 77 height 93
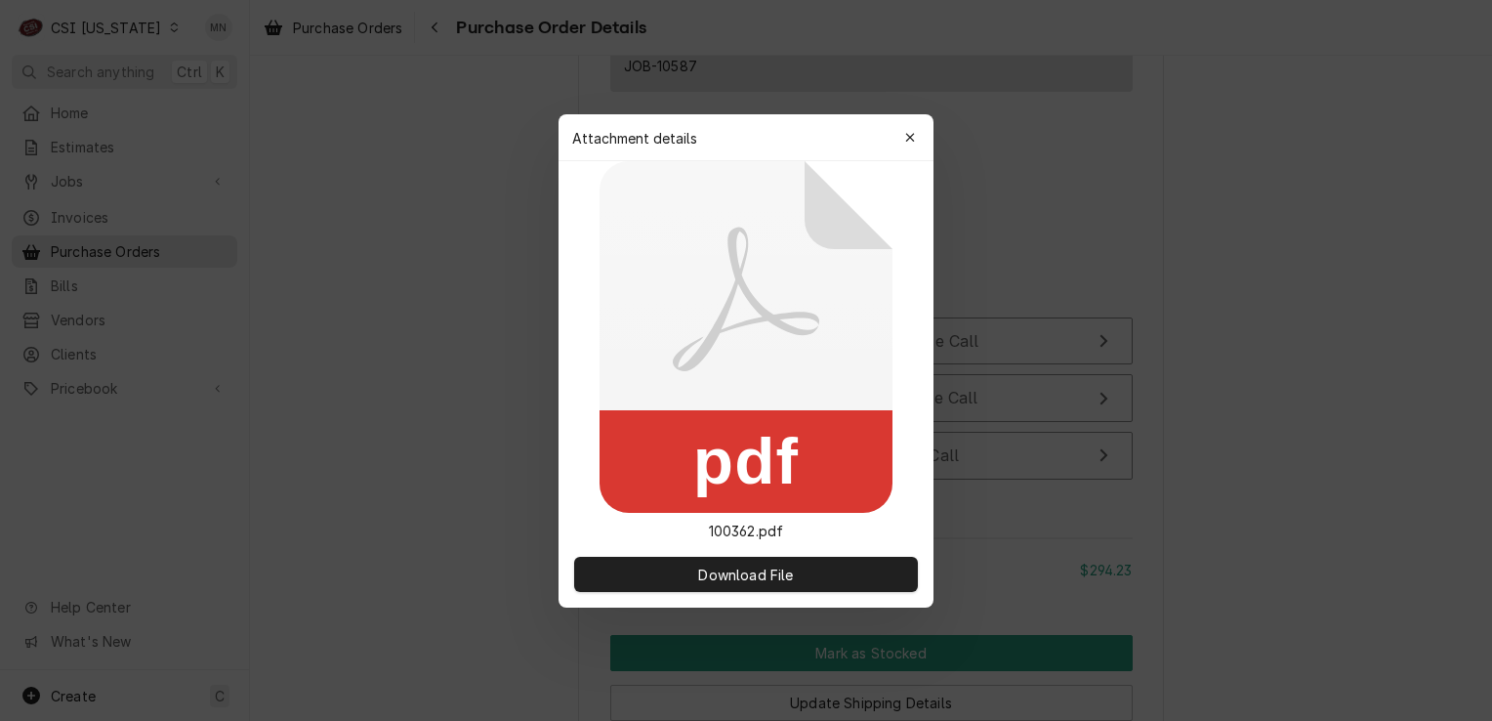
click at [655, 272] on icon at bounding box center [746, 337] width 293 height 352
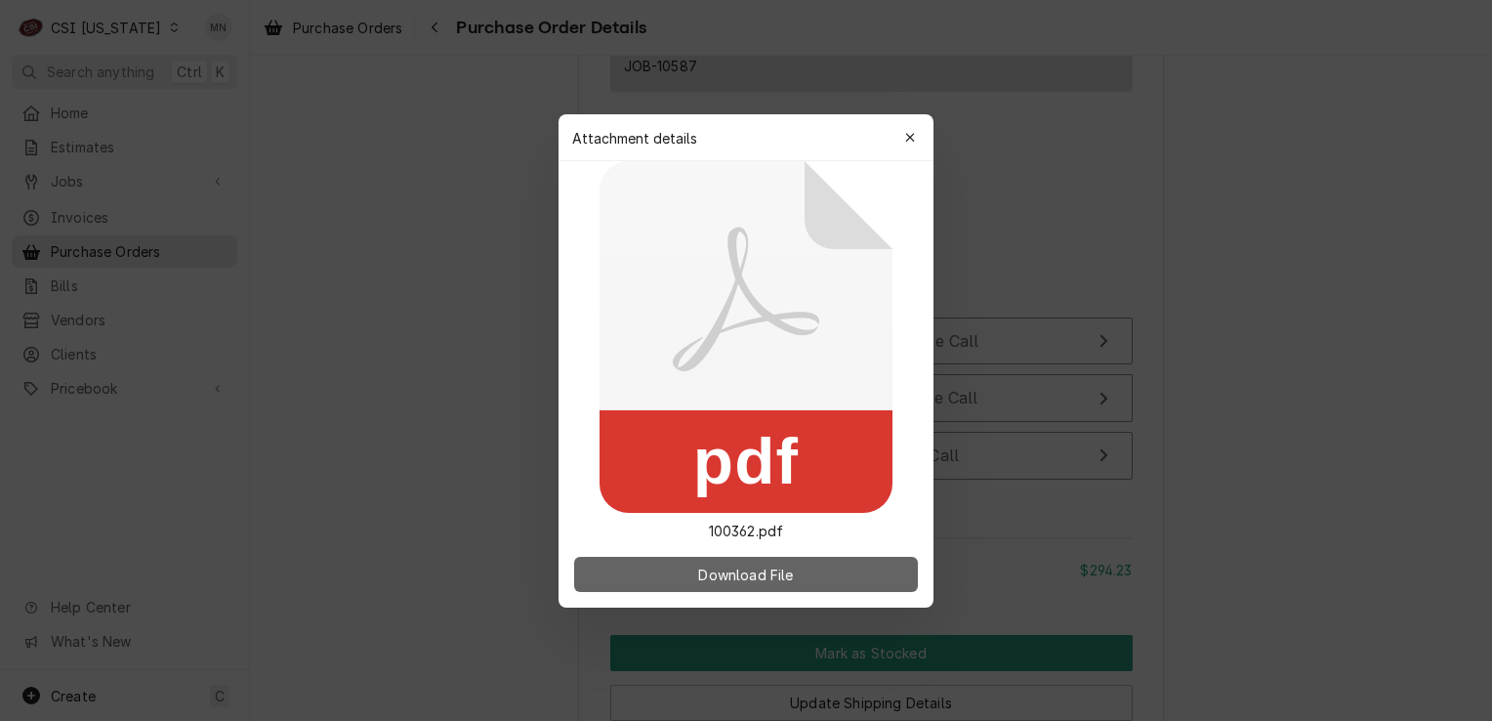
click at [695, 566] on span "Download File" at bounding box center [745, 574] width 103 height 21
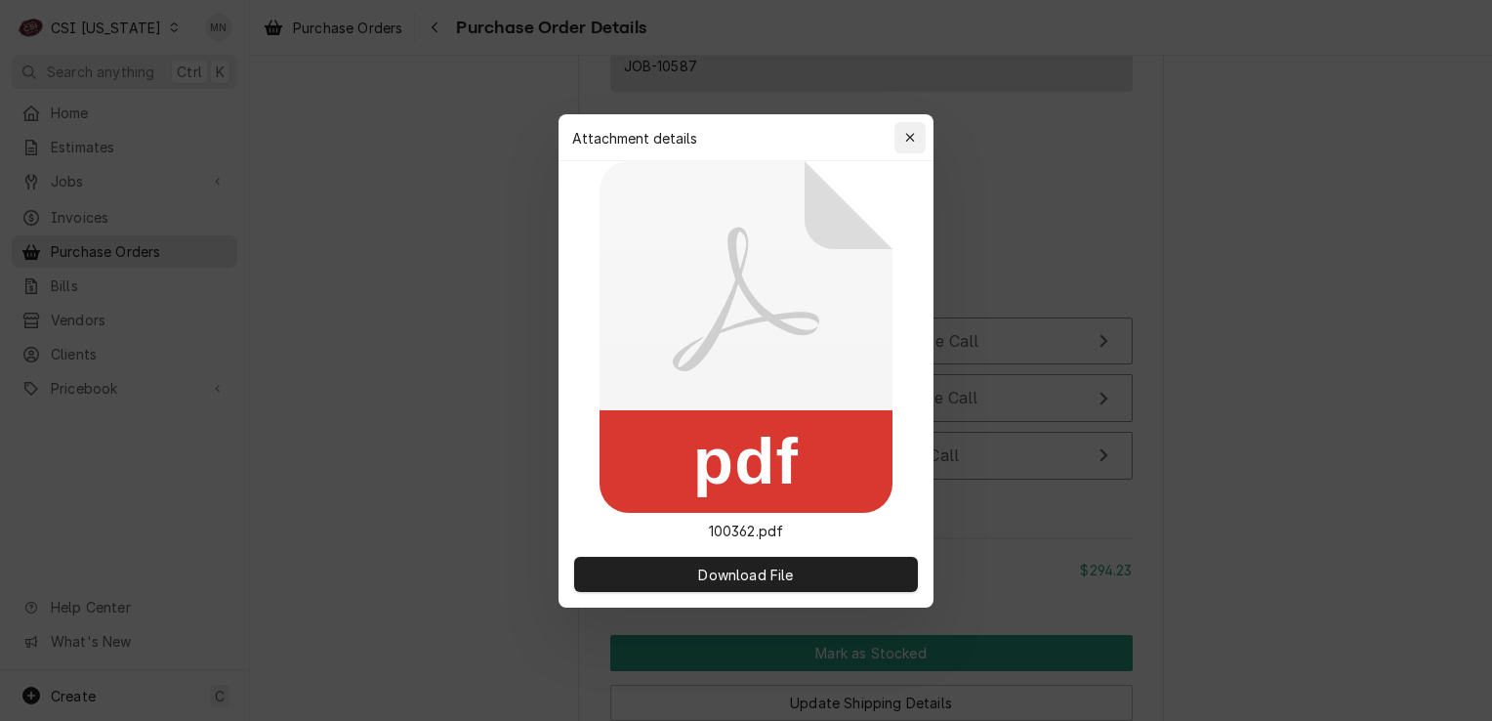
click at [901, 142] on div "button" at bounding box center [910, 138] width 20 height 20
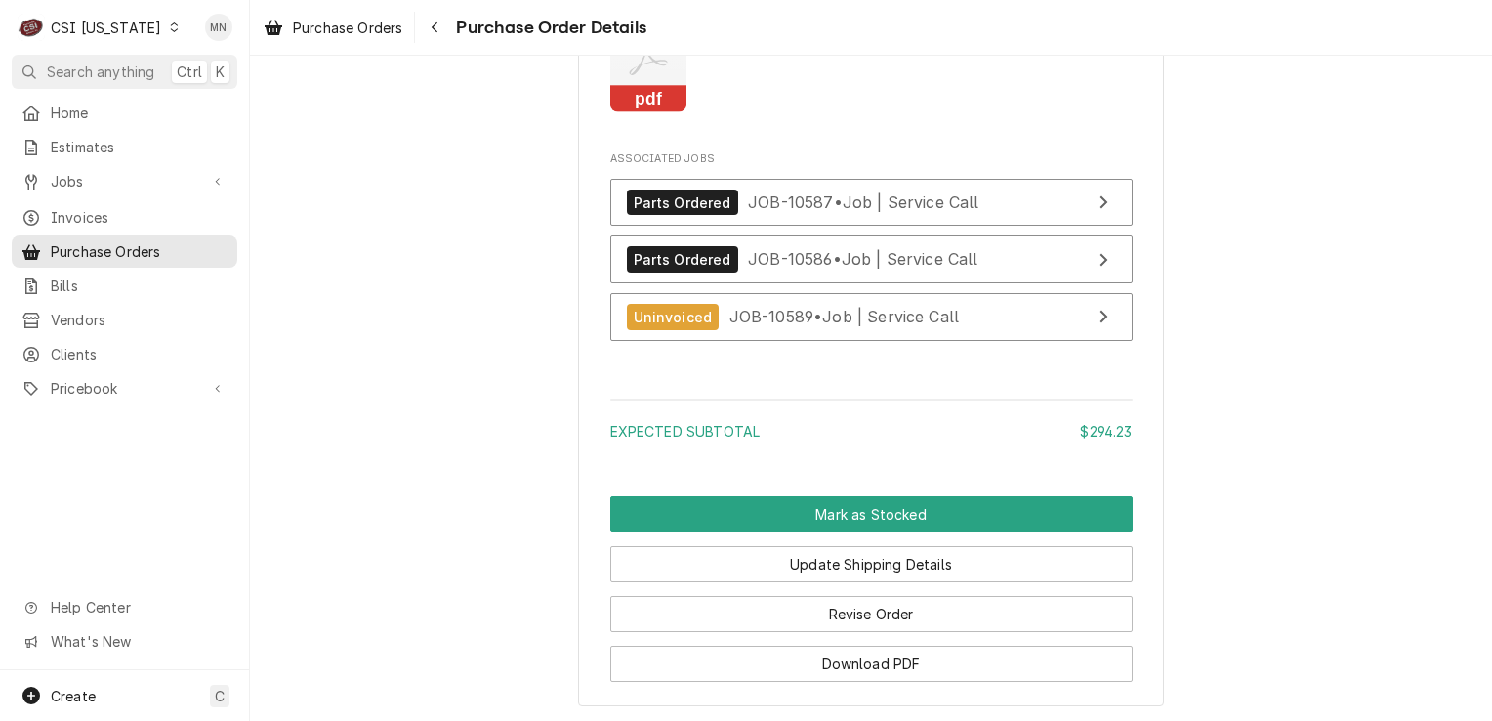
scroll to position [3318, 0]
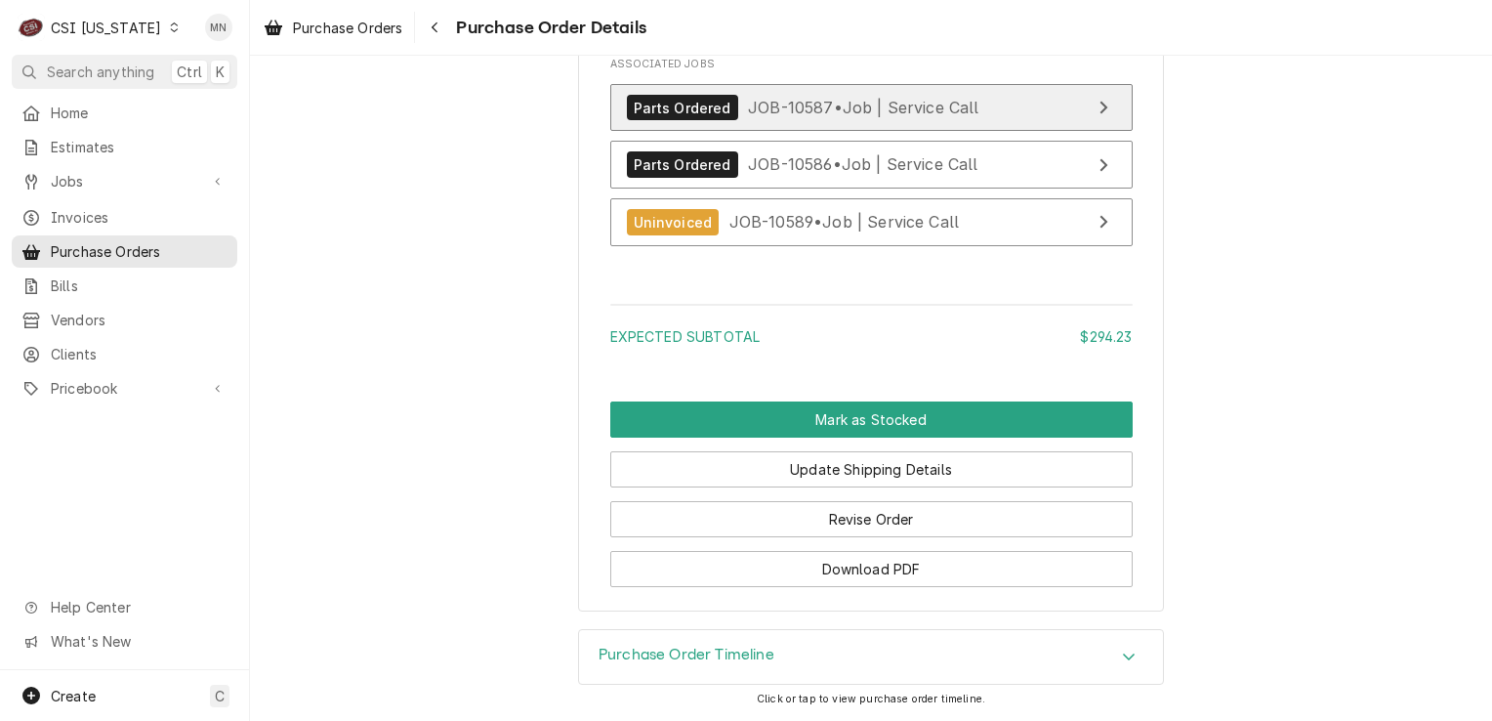
click at [781, 114] on span "JOB-10587 • Job | Service Call" at bounding box center [863, 108] width 231 height 20
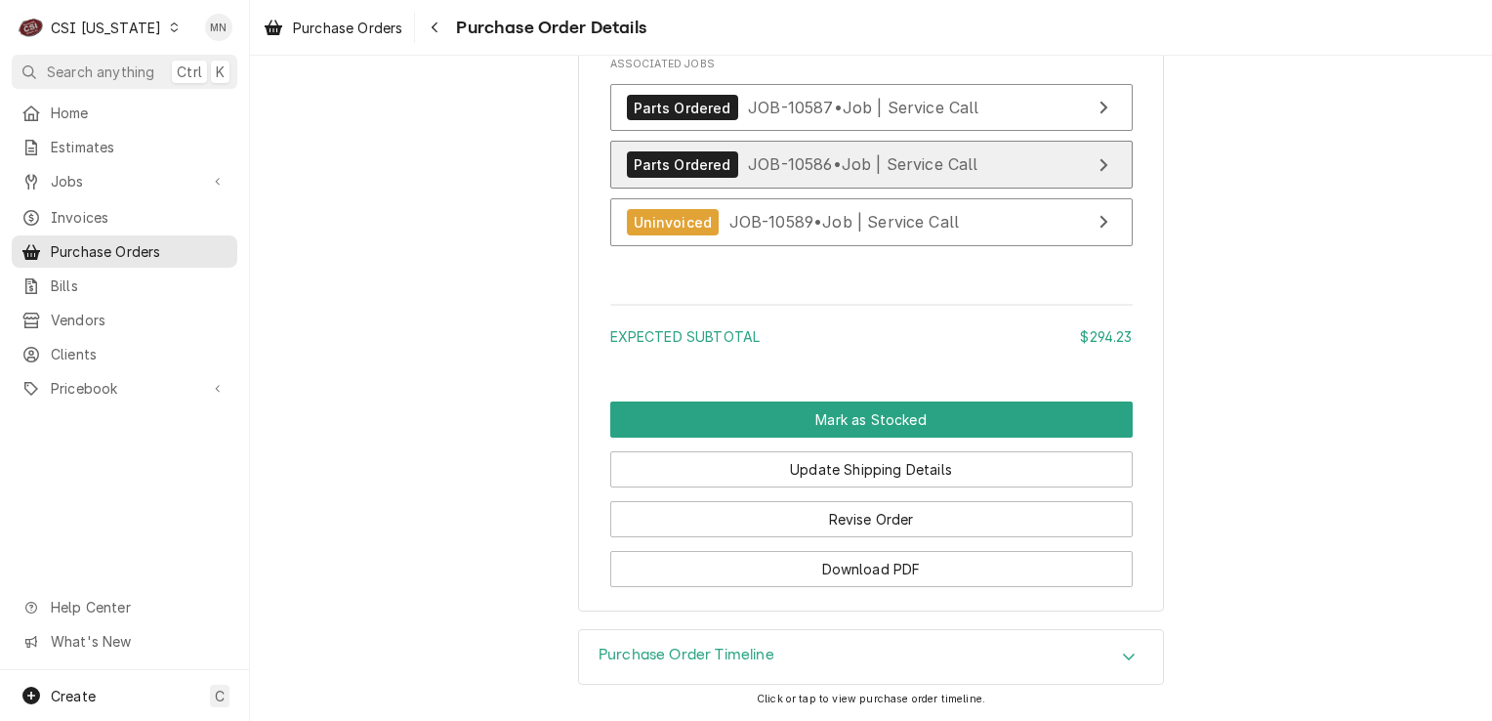
click at [910, 177] on div "Parts Ordered JOB-10586 • Job | Service Call" at bounding box center [803, 164] width 352 height 26
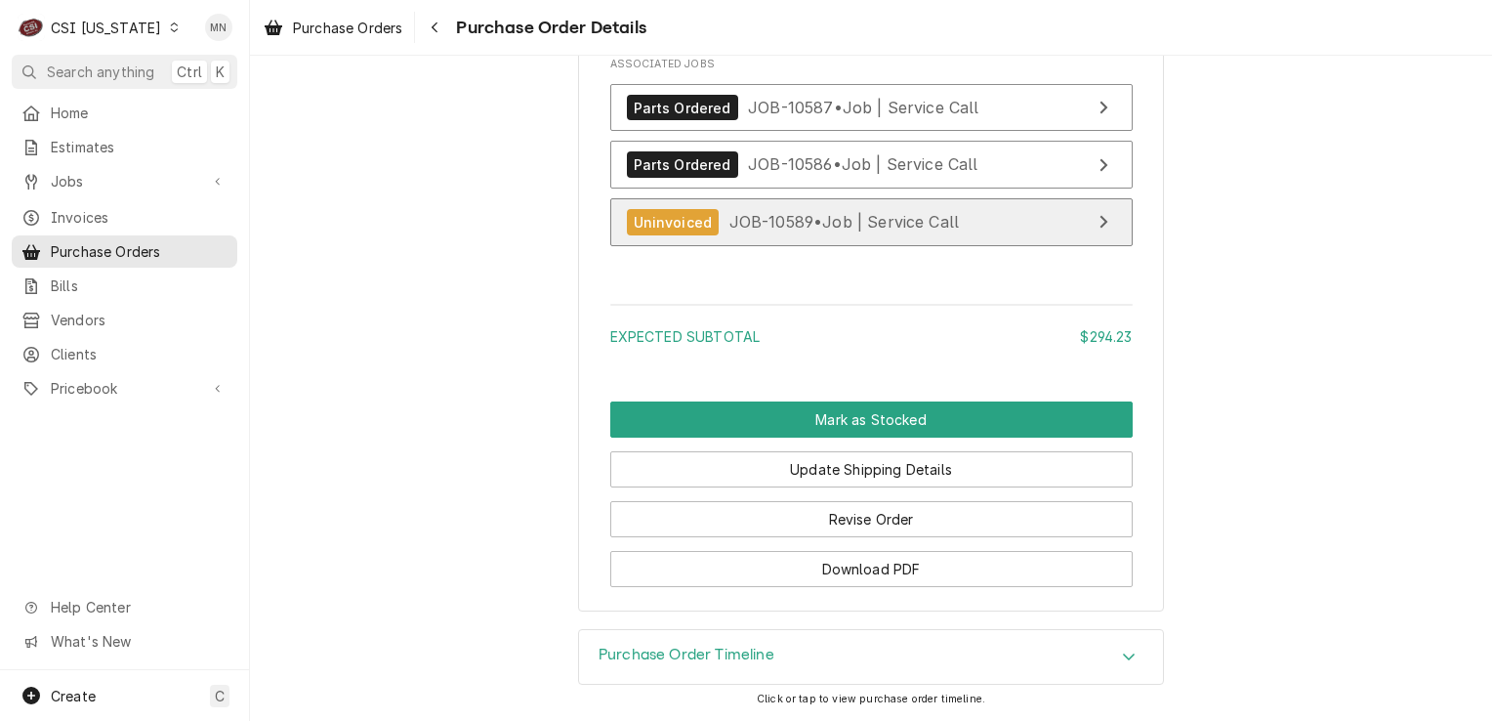
click at [715, 228] on div "Uninvoiced JOB-10589 • Job | Service Call" at bounding box center [793, 222] width 333 height 26
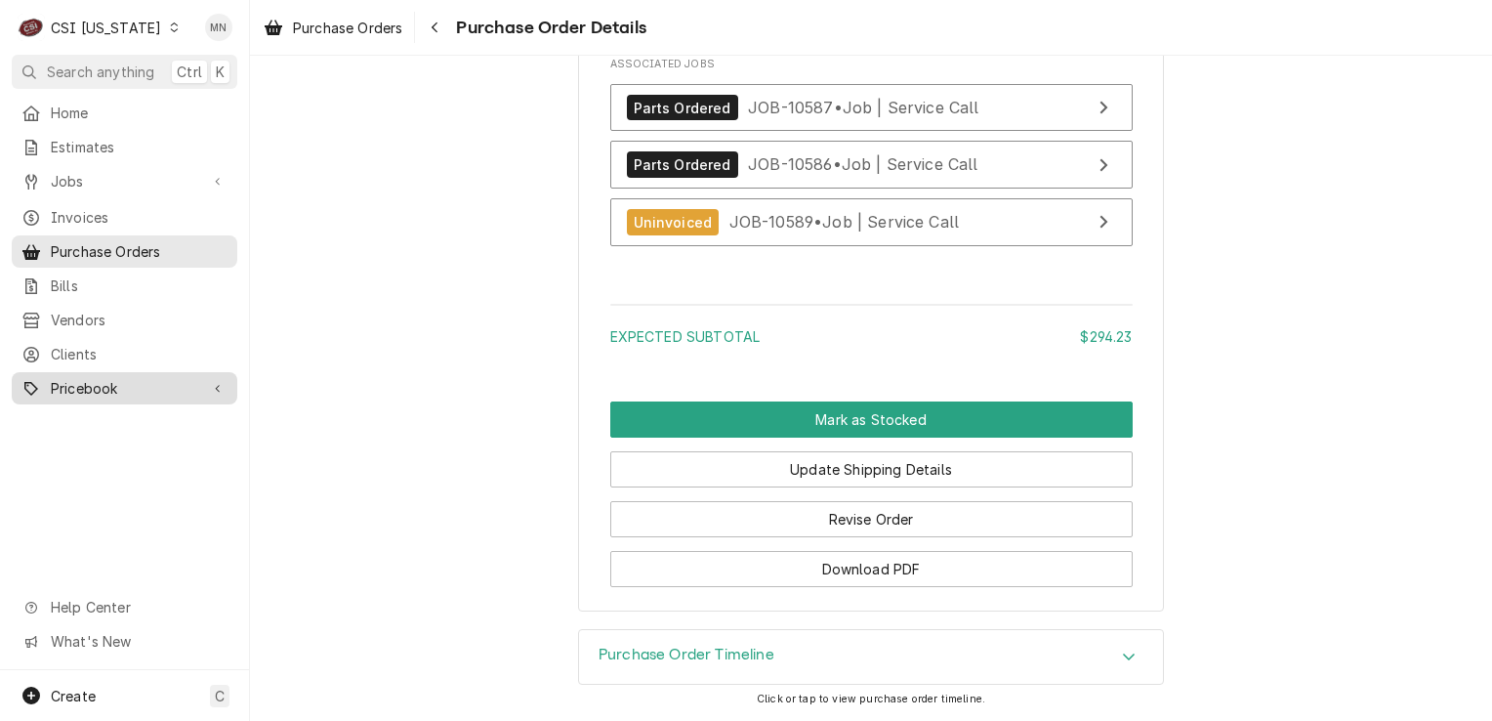
click at [109, 378] on span "Pricebook" at bounding box center [124, 388] width 147 height 21
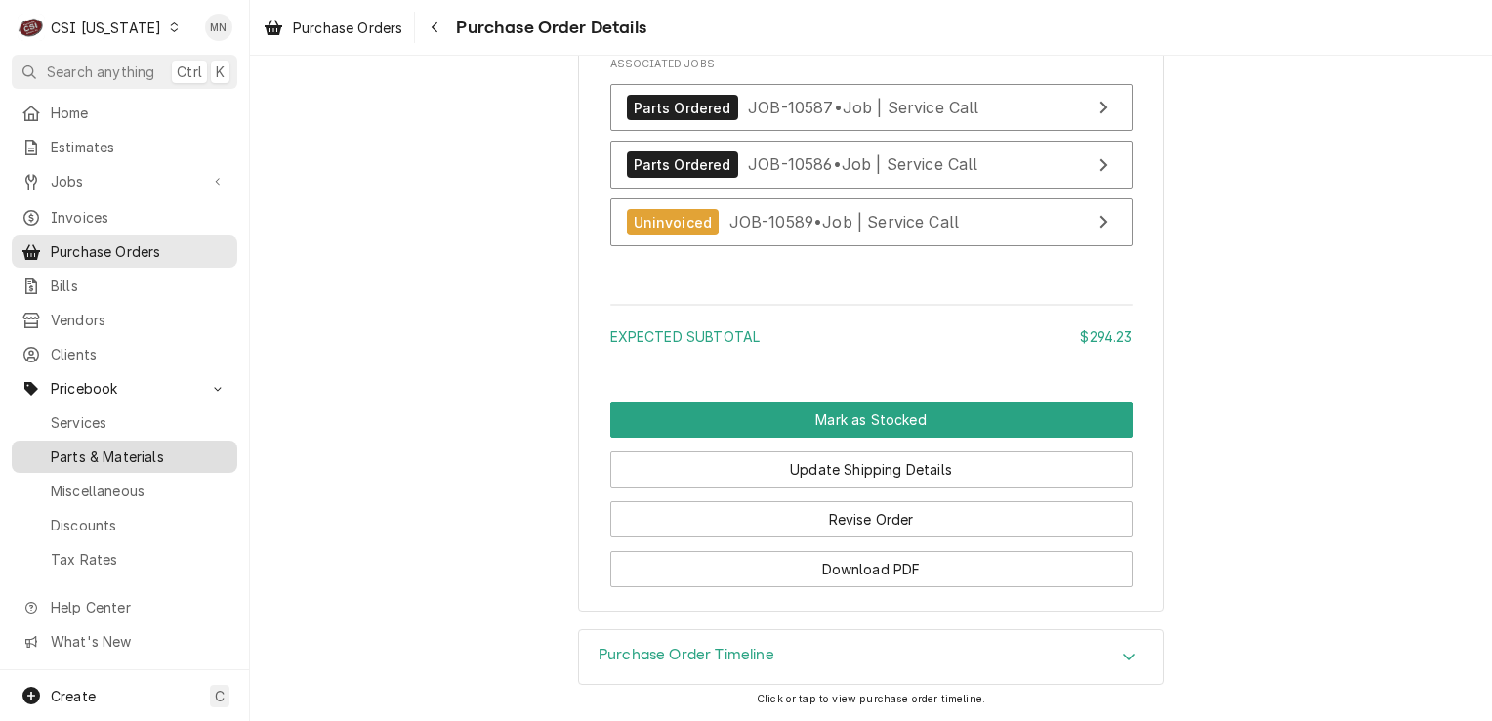
click at [107, 446] on span "Parts & Materials" at bounding box center [139, 456] width 177 height 21
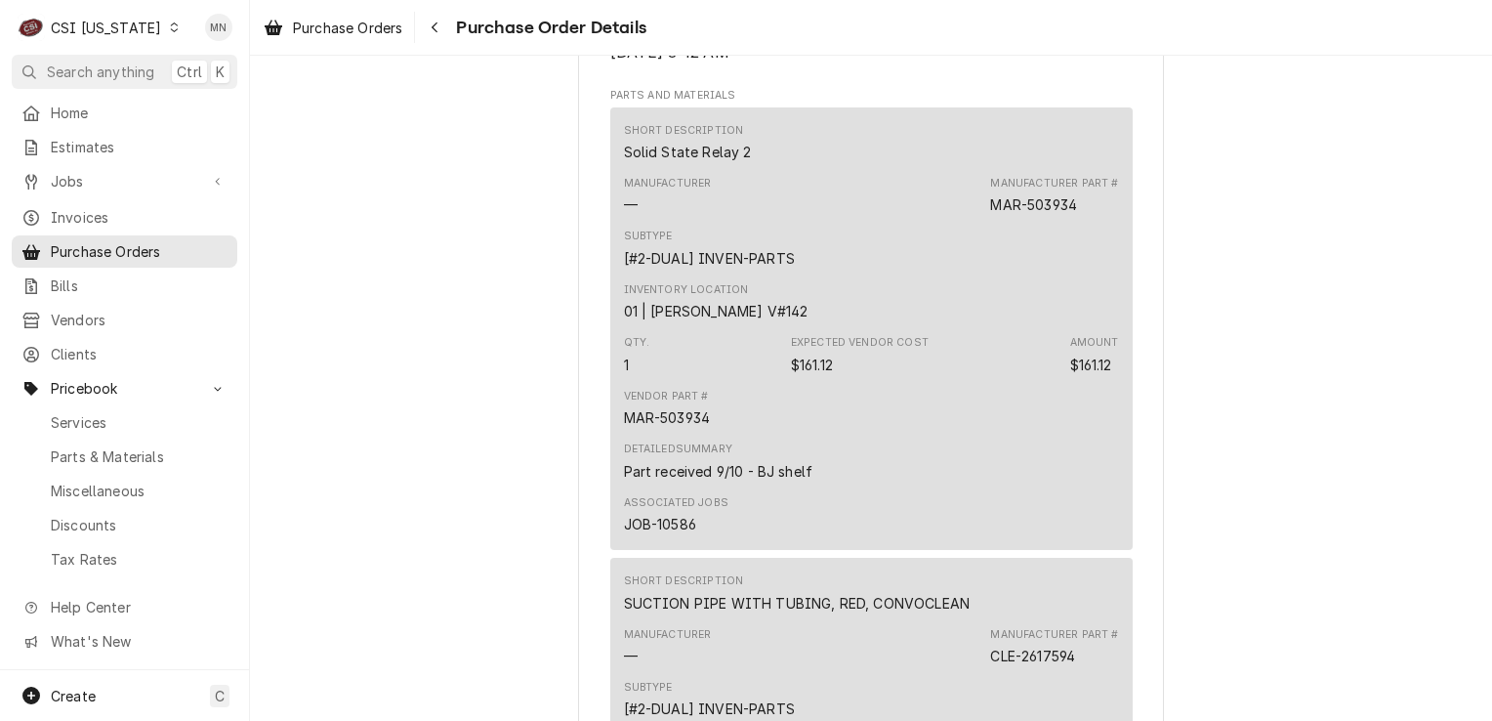
scroll to position [1267, 0]
drag, startPoint x: 990, startPoint y: 271, endPoint x: 1065, endPoint y: 272, distance: 74.3
click at [1065, 219] on div "MAR-503934" at bounding box center [1033, 208] width 87 height 21
drag, startPoint x: 1065, startPoint y: 272, endPoint x: 1031, endPoint y: 272, distance: 33.2
drag, startPoint x: 1031, startPoint y: 272, endPoint x: 961, endPoint y: 266, distance: 70.6
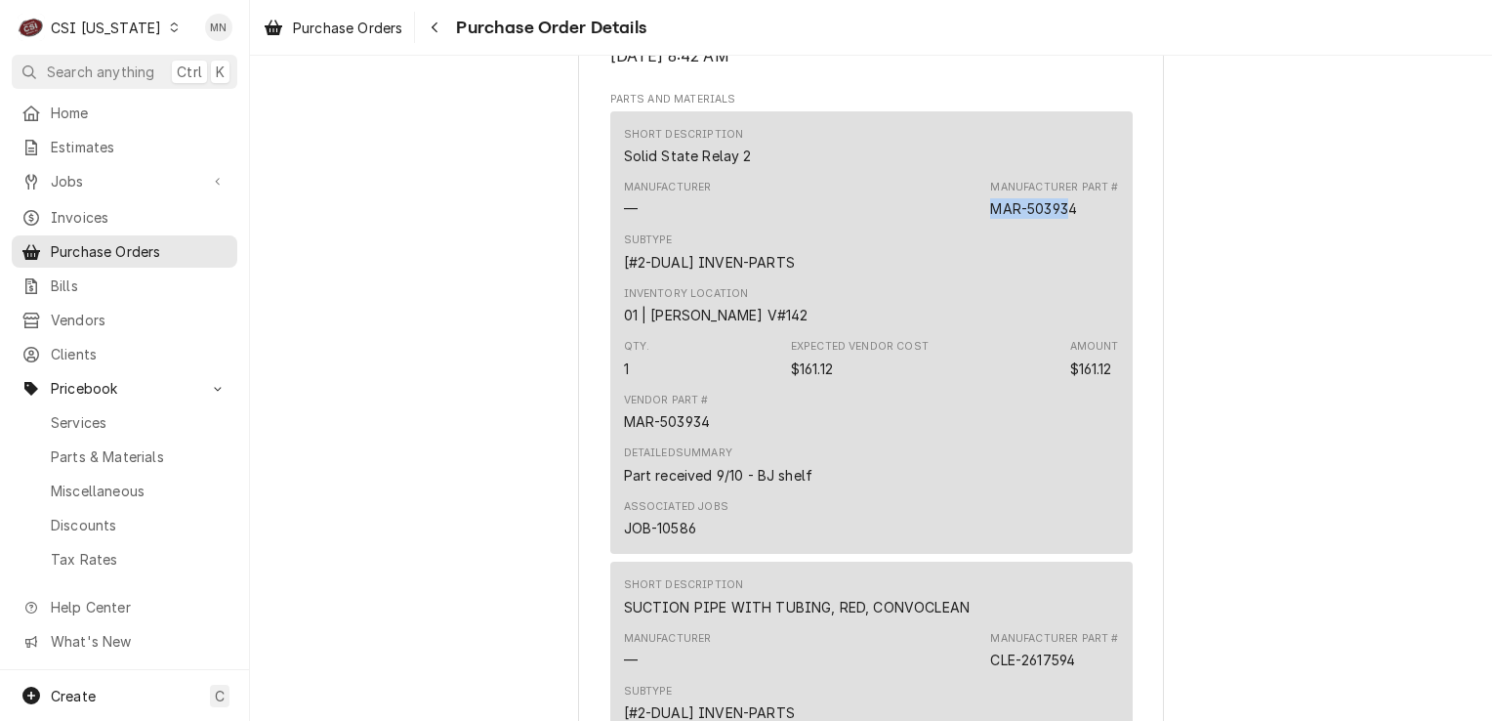
click at [961, 226] on div "Manufacturer — Manufacturer Part # MAR-503934" at bounding box center [871, 199] width 495 height 53
click at [980, 226] on div "Manufacturer — Manufacturer Part # MAR-503934" at bounding box center [871, 199] width 495 height 53
click at [990, 219] on div "MAR-503934" at bounding box center [1033, 208] width 87 height 21
drag, startPoint x: 1083, startPoint y: 268, endPoint x: 983, endPoint y: 269, distance: 100.6
click at [983, 226] on div "Manufacturer — Manufacturer Part # MAR-503934" at bounding box center [871, 199] width 495 height 53
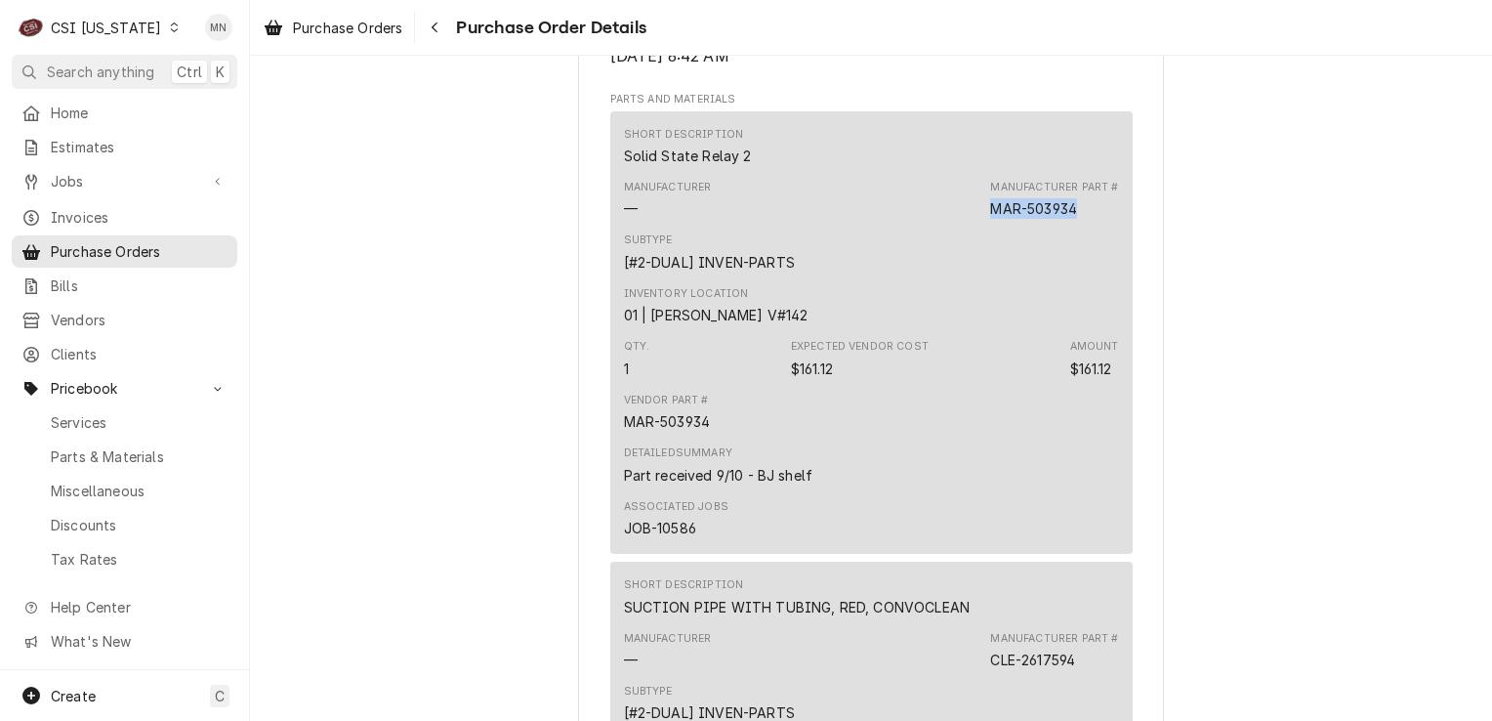
copy div "MAR-503934"
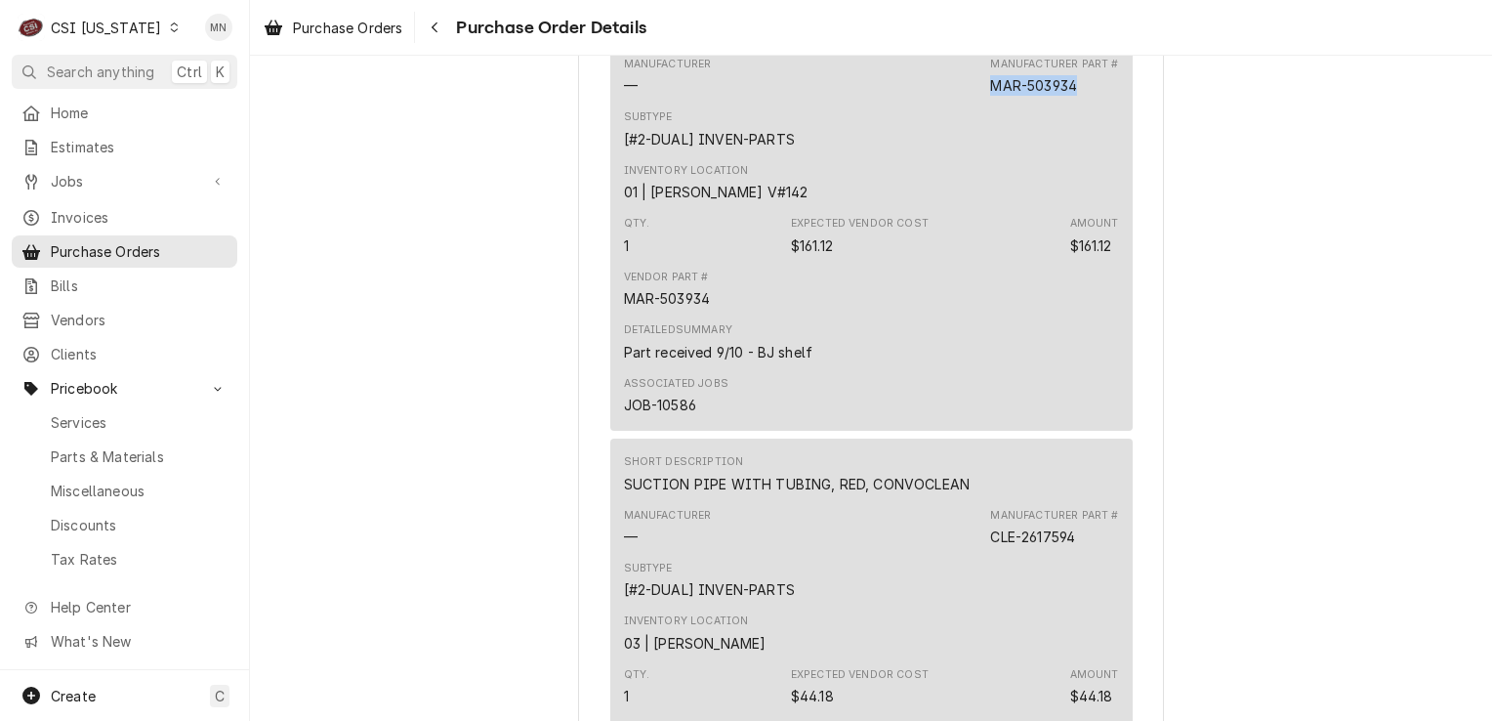
scroll to position [1560, 0]
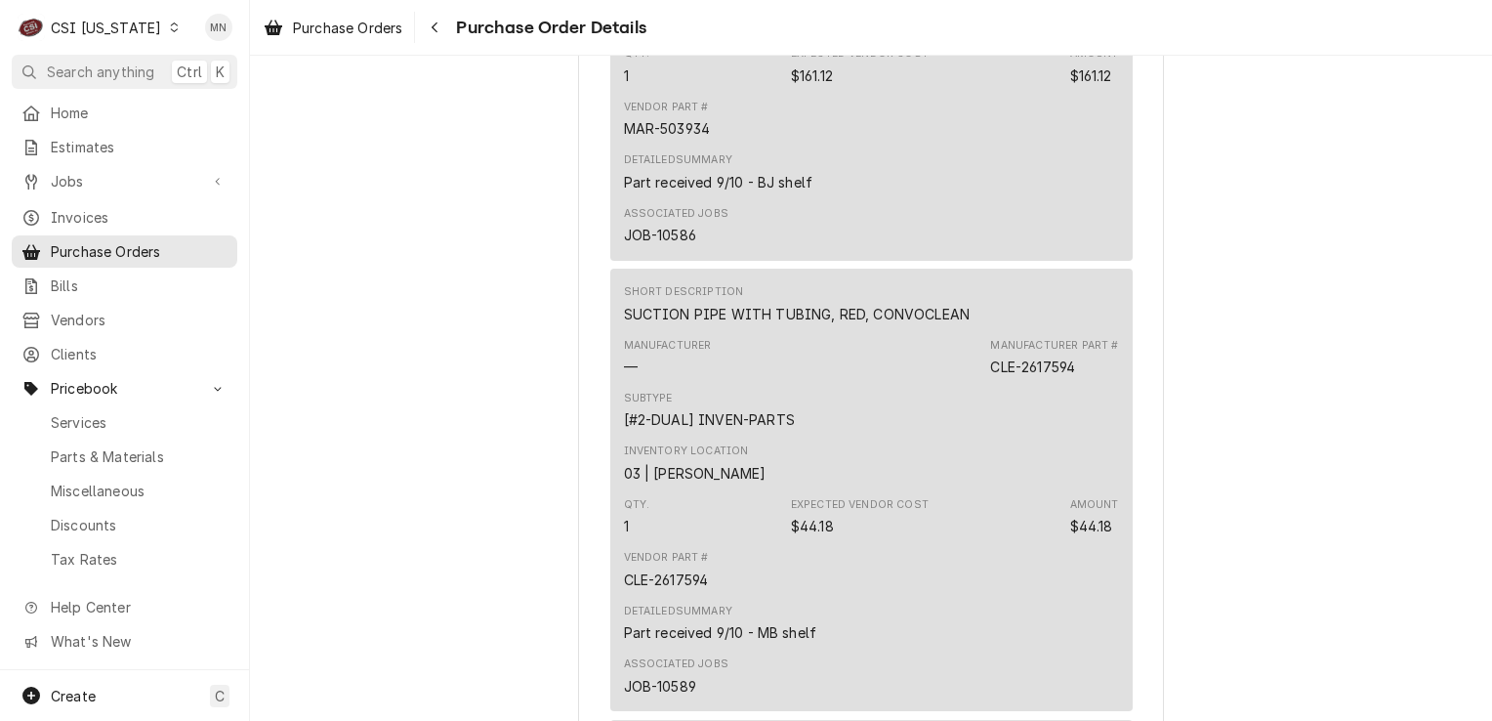
click at [979, 384] on div "Manufacturer — Manufacturer Part # CLE-2617594" at bounding box center [871, 357] width 495 height 53
drag, startPoint x: 984, startPoint y: 426, endPoint x: 1076, endPoint y: 427, distance: 91.8
click at [1076, 377] on div "Manufacturer Part # CLE-2617594" at bounding box center [1054, 357] width 128 height 39
drag, startPoint x: 1076, startPoint y: 427, endPoint x: 1051, endPoint y: 431, distance: 25.7
copy div "CLE-2617594"
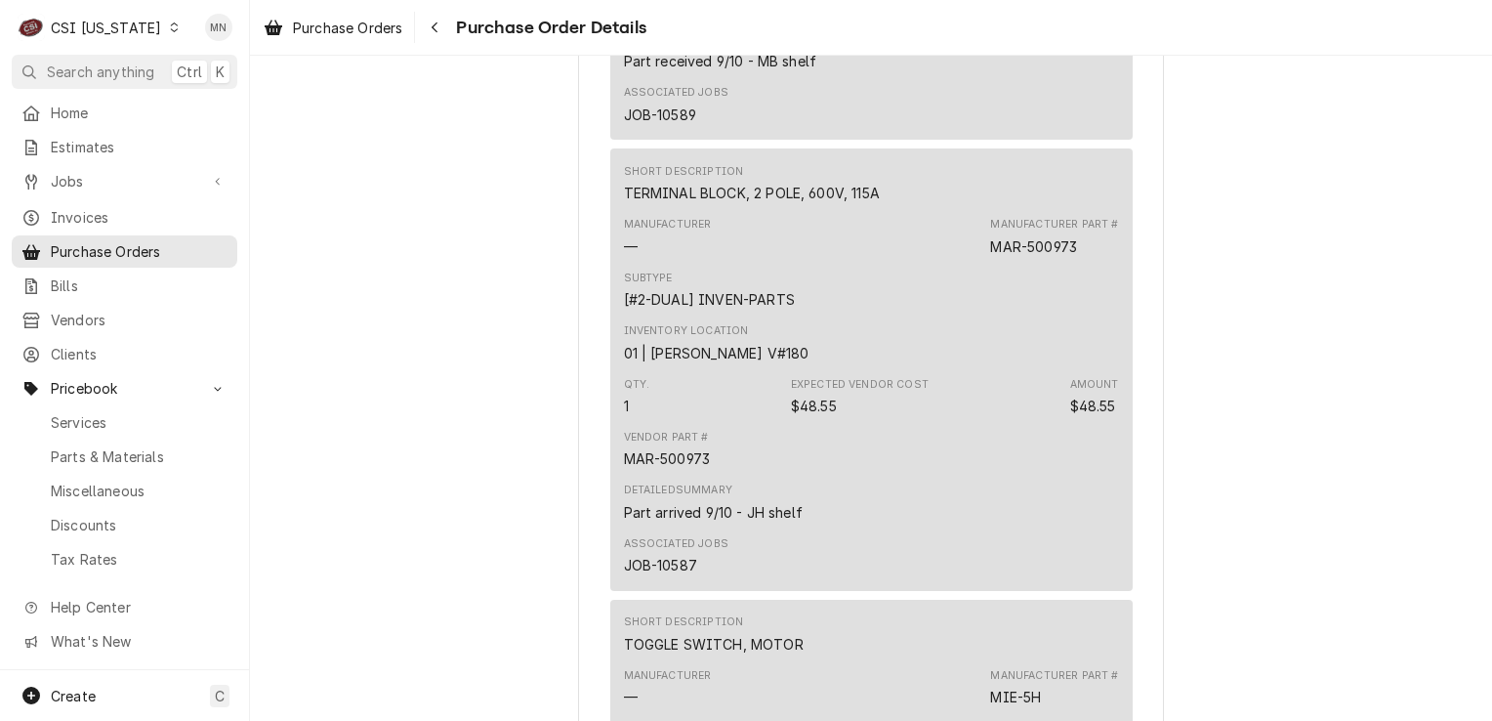
scroll to position [2146, 0]
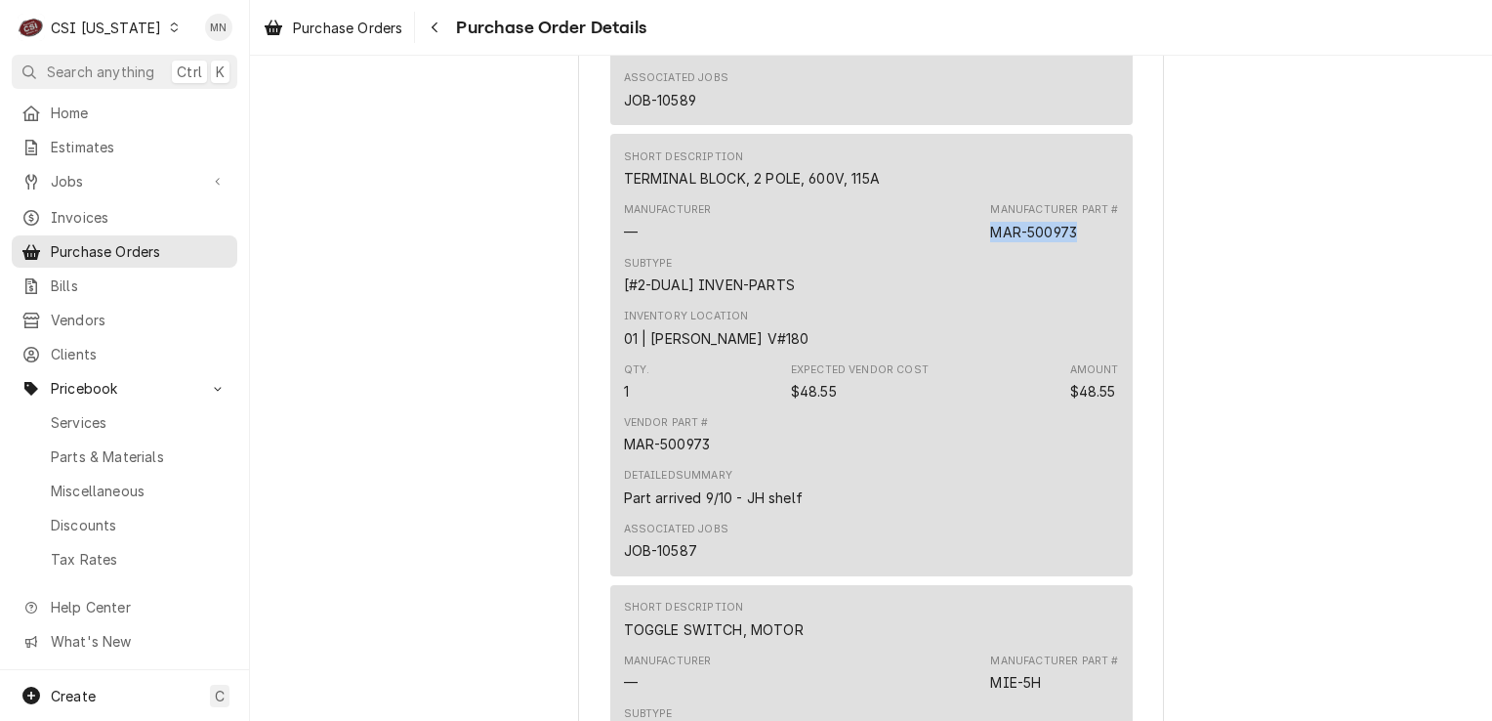
drag, startPoint x: 1072, startPoint y: 294, endPoint x: 991, endPoint y: 295, distance: 81.1
click at [991, 242] on div "MAR-500973" at bounding box center [1033, 232] width 87 height 21
copy div "MAR-500973"
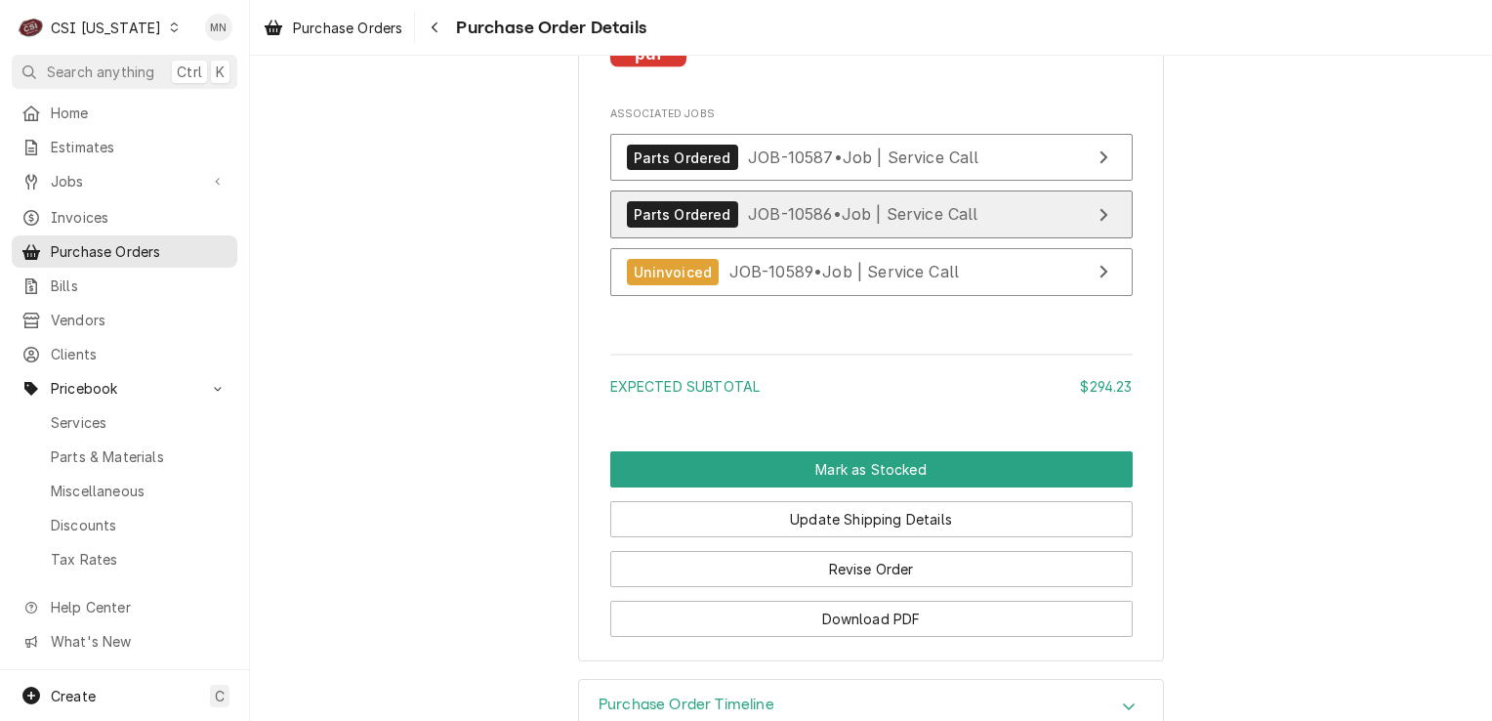
scroll to position [3220, 0]
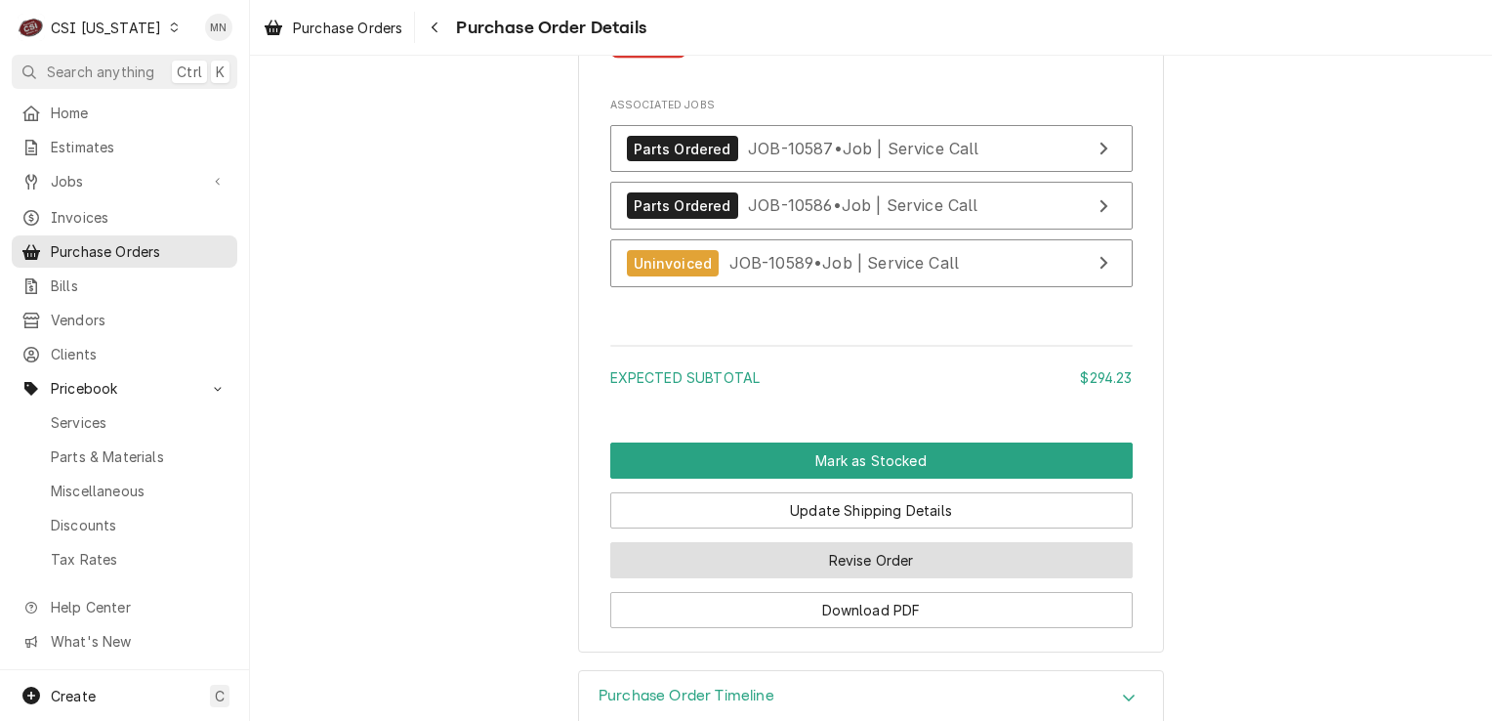
click at [877, 578] on button "Revise Order" at bounding box center [871, 560] width 523 height 36
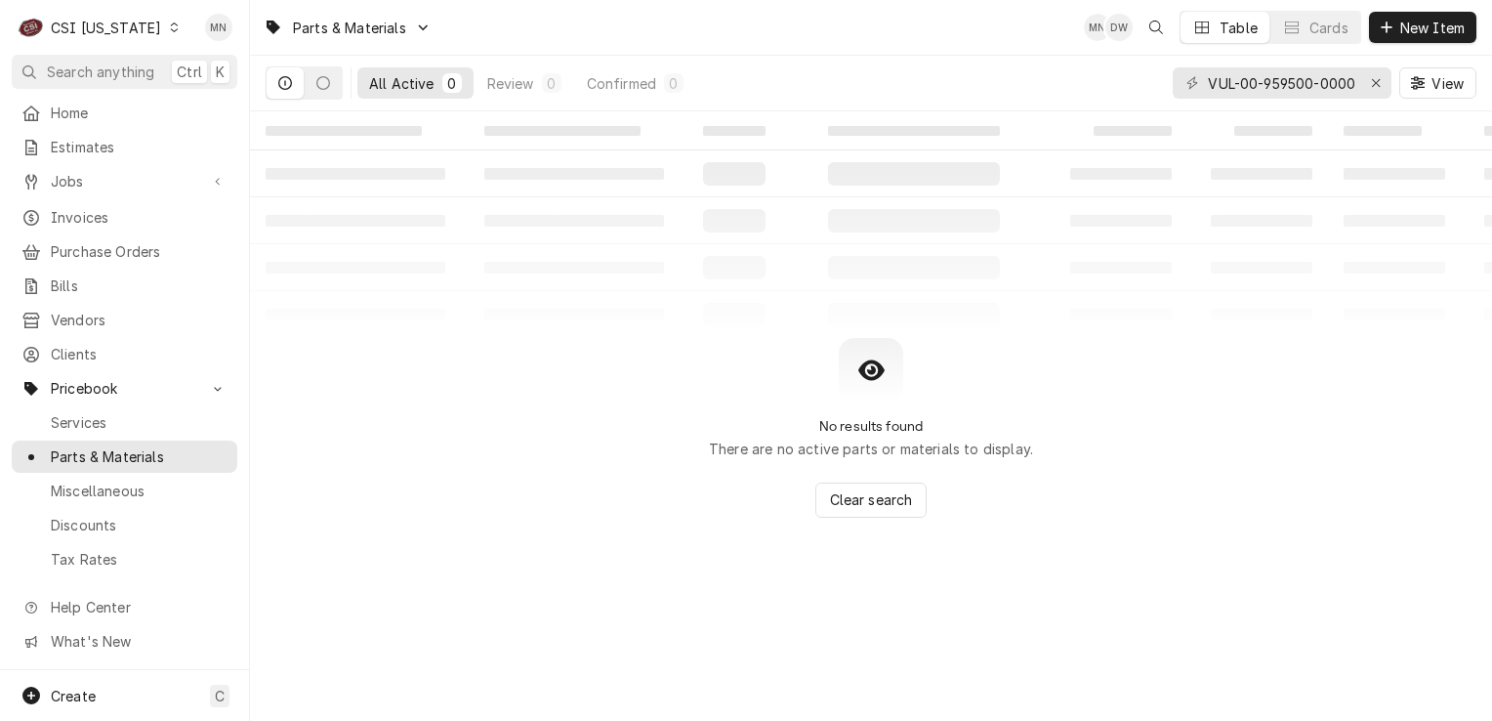
drag, startPoint x: 1203, startPoint y: 81, endPoint x: 1233, endPoint y: 80, distance: 29.3
click at [1233, 80] on div "VUL-00-959500-00001" at bounding box center [1282, 82] width 219 height 31
drag, startPoint x: 1212, startPoint y: 81, endPoint x: 1388, endPoint y: 85, distance: 175.8
click at [1388, 85] on div "VUL-00-959500-00001" at bounding box center [1282, 82] width 219 height 31
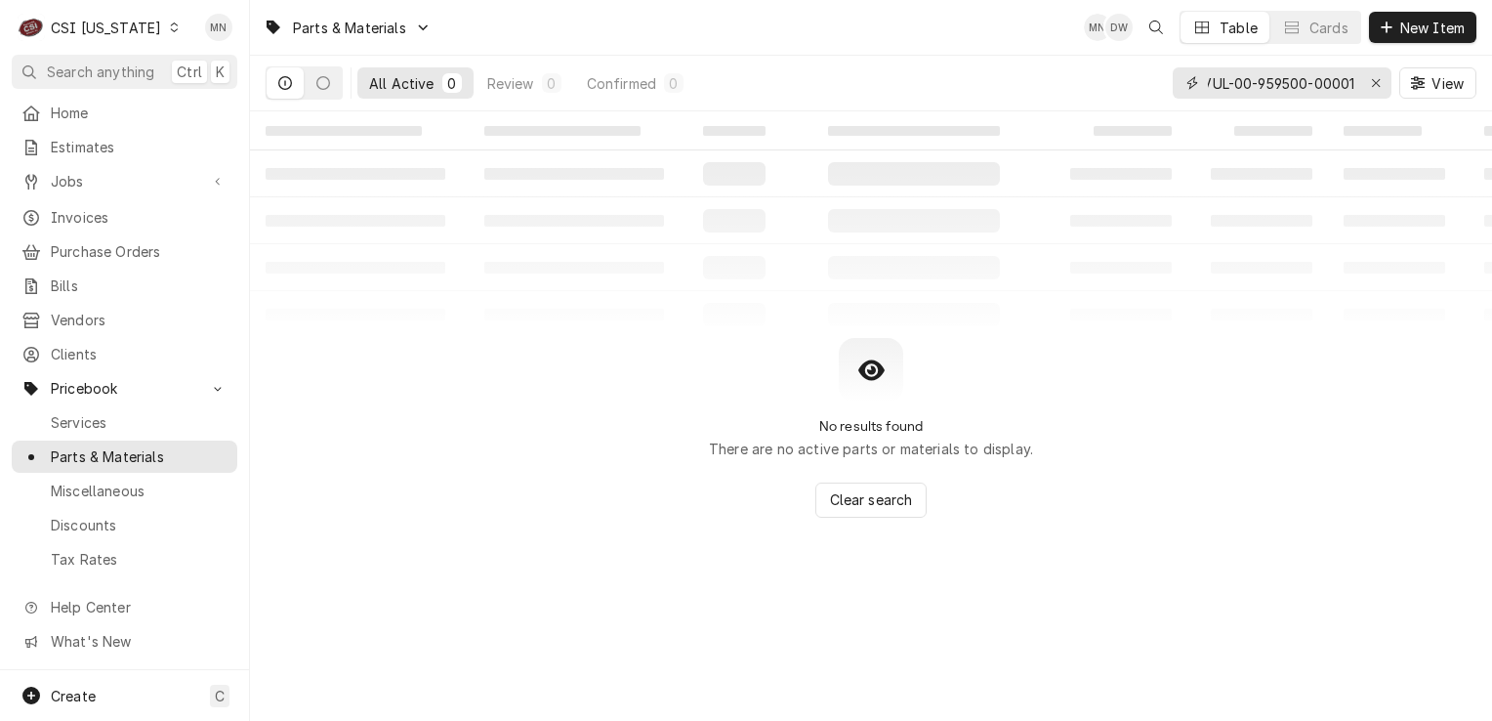
paste input "MAR-503934"
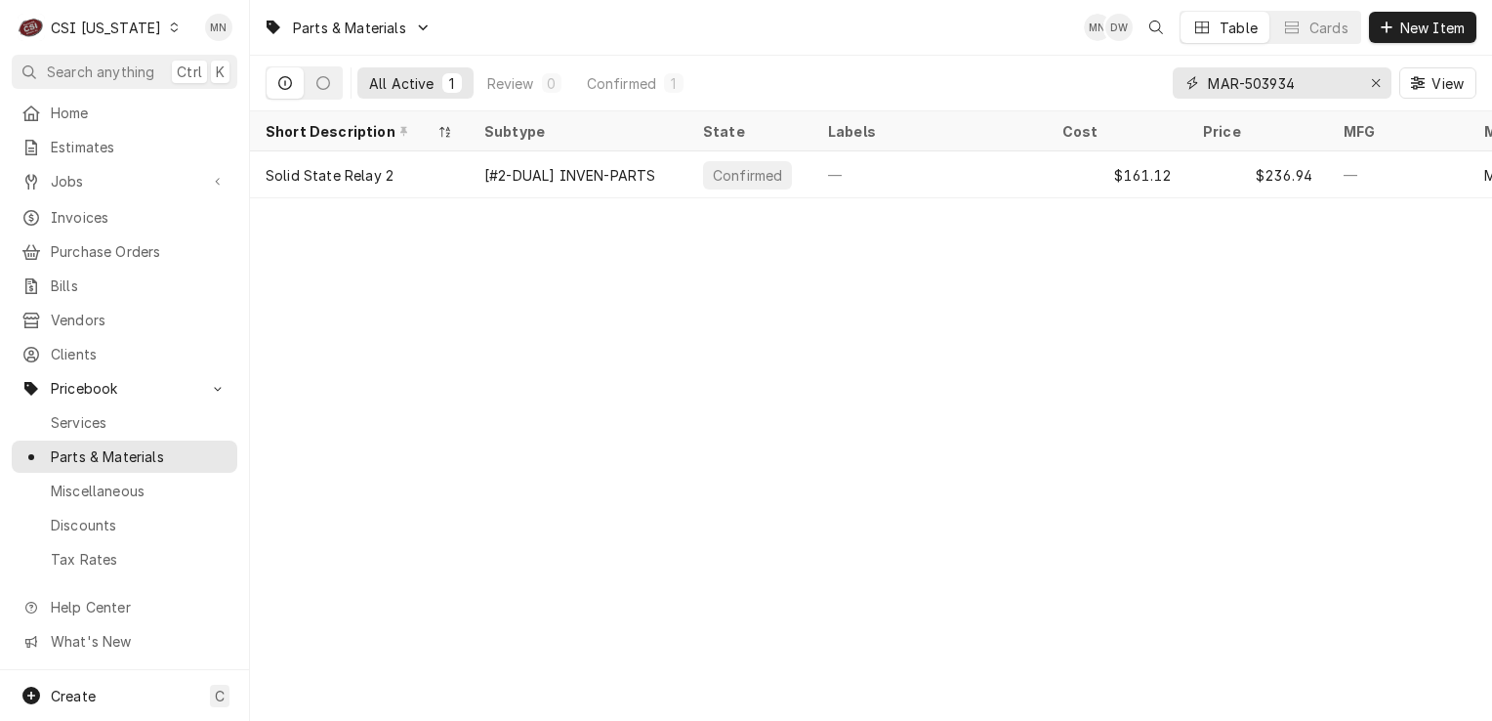
drag, startPoint x: 1307, startPoint y: 82, endPoint x: 1208, endPoint y: 80, distance: 98.7
click at [1208, 80] on input "MAR-503934" at bounding box center [1281, 82] width 146 height 31
paste input "CLE-261759"
drag, startPoint x: 1302, startPoint y: 81, endPoint x: 1209, endPoint y: 89, distance: 93.1
click at [1209, 89] on input "CLE-2617594" at bounding box center [1281, 82] width 146 height 31
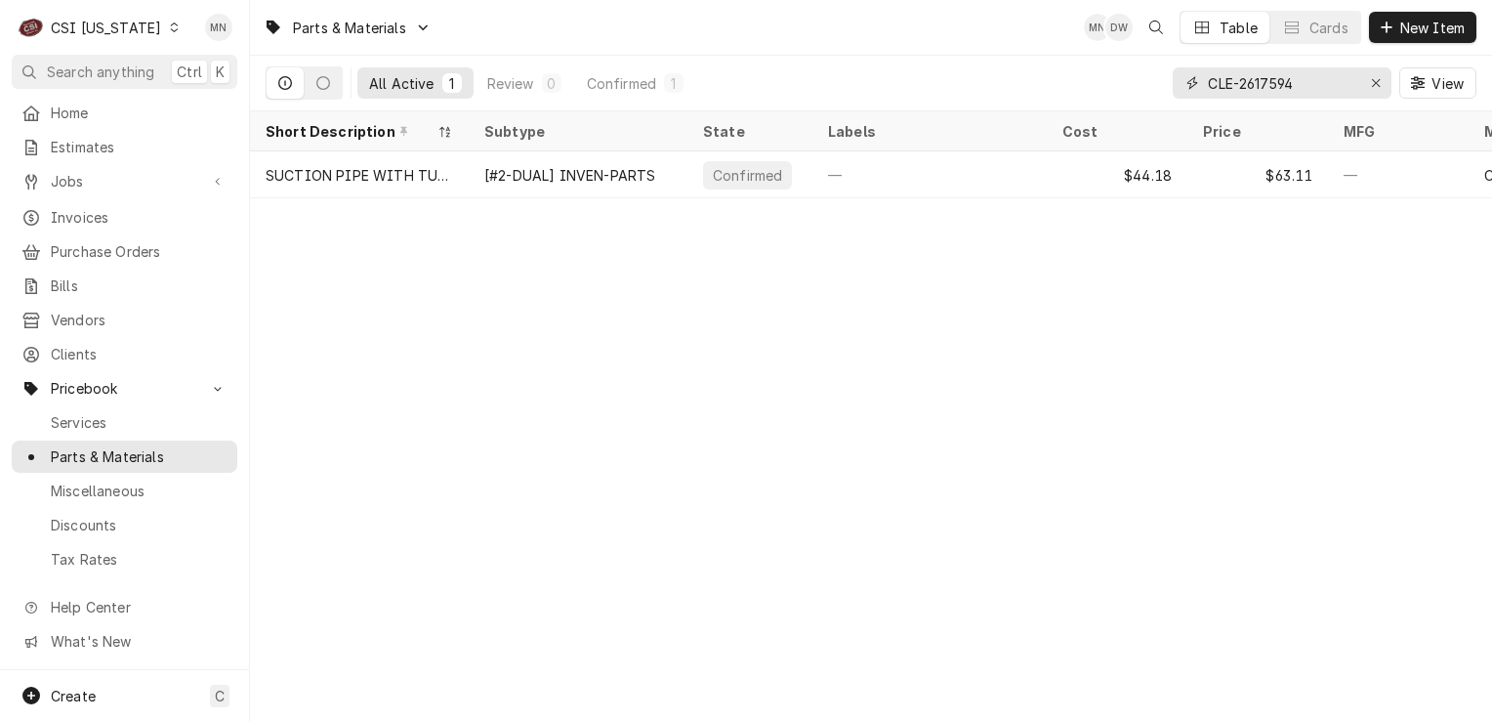
paste input "MAR-500973"
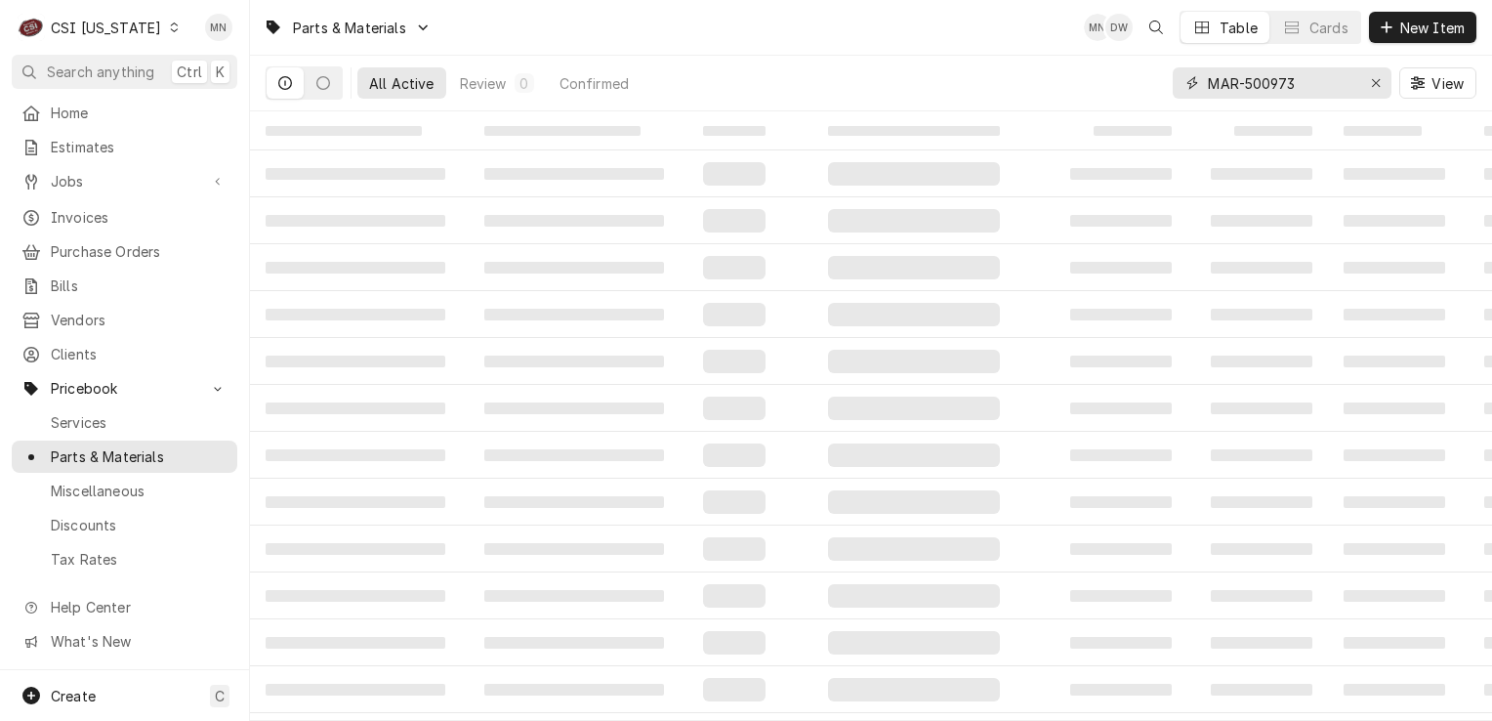
type input "MAR-500973"
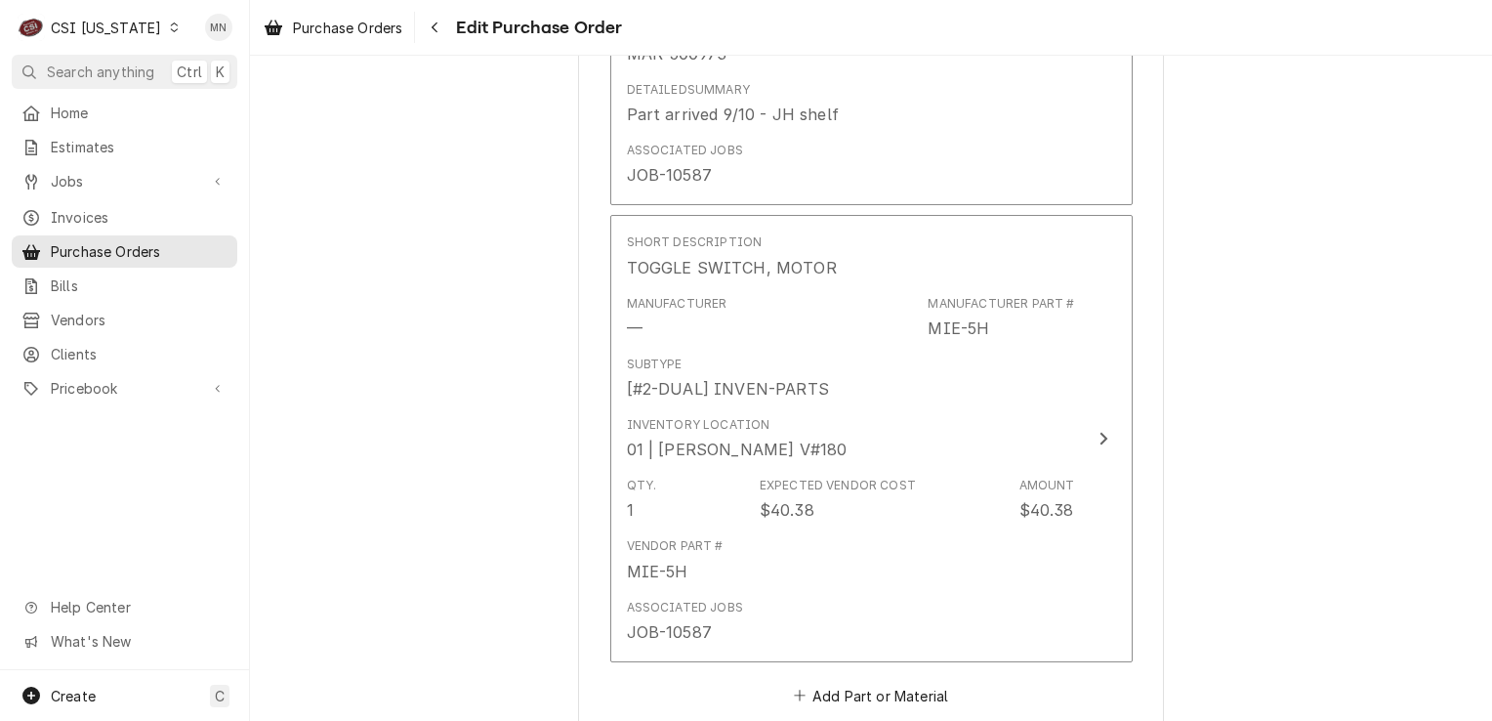
scroll to position [2735, 0]
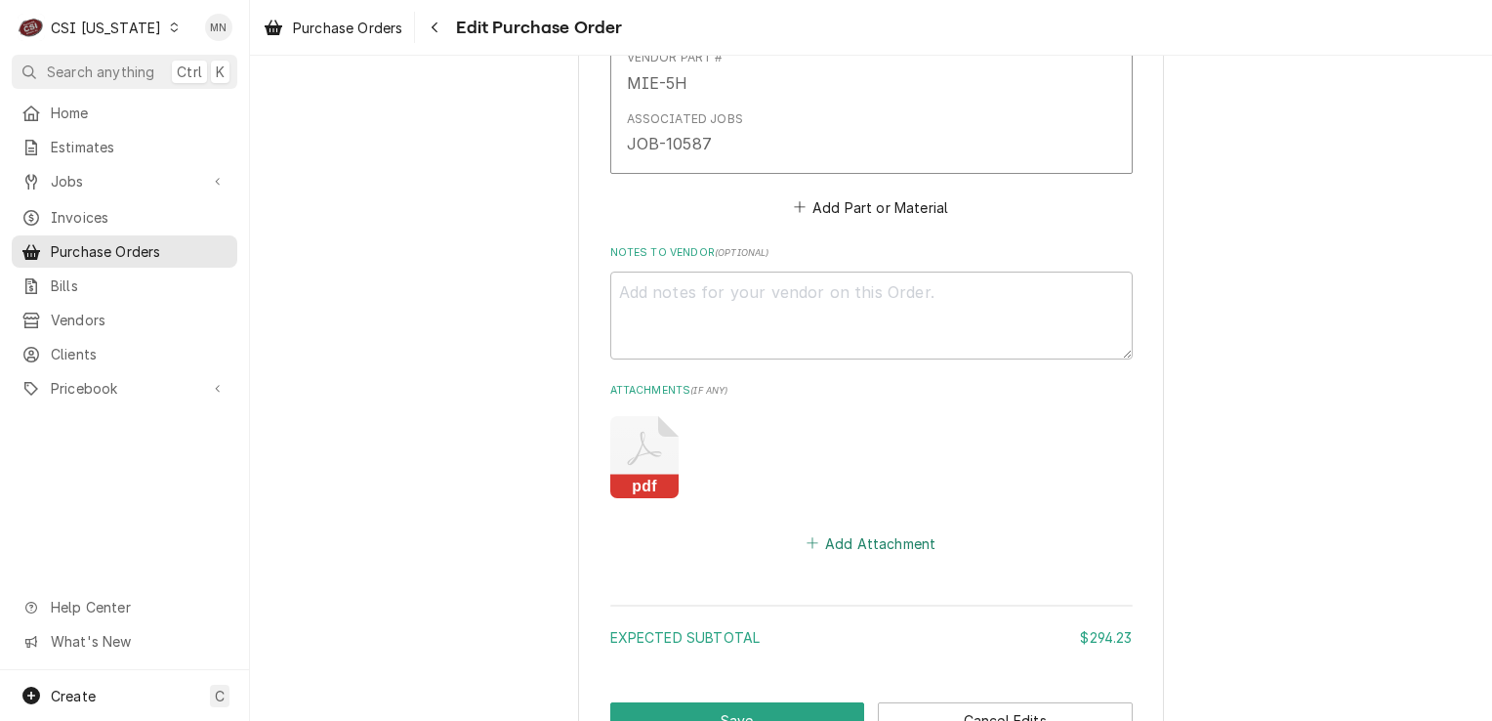
click at [873, 530] on button "Add Attachment" at bounding box center [871, 542] width 137 height 27
type textarea "x"
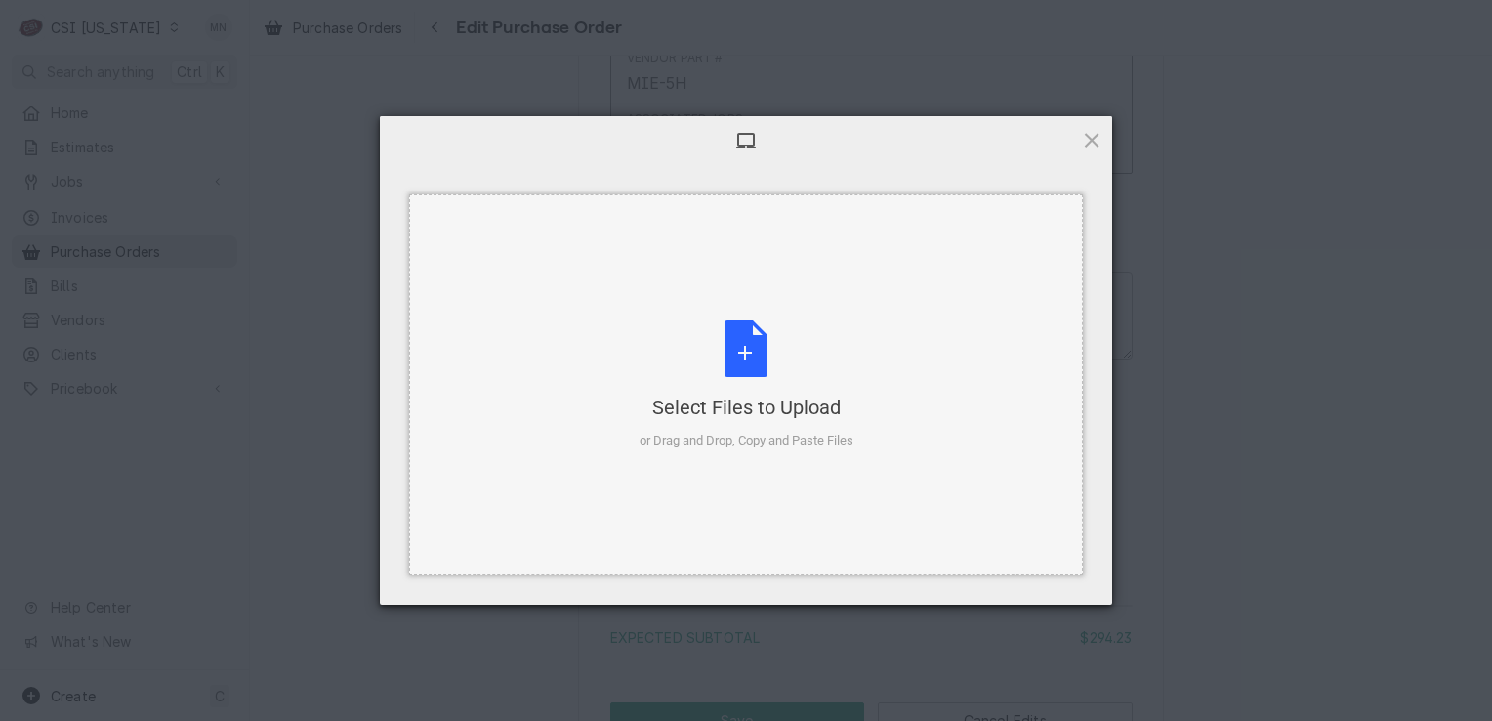
click at [754, 381] on div "Select Files to Upload or Drag and Drop, Copy and Paste Files" at bounding box center [747, 385] width 214 height 130
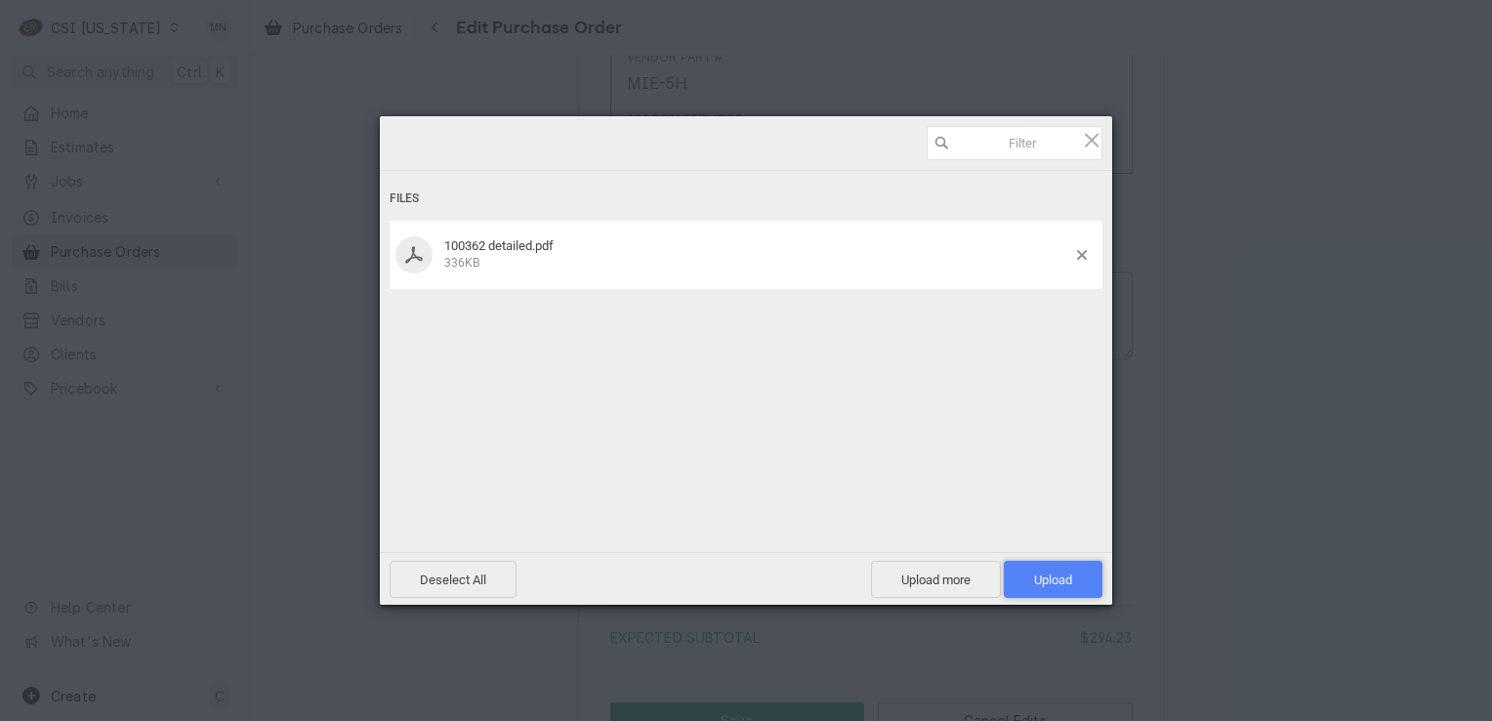
click at [1074, 580] on span "Upload 1" at bounding box center [1053, 579] width 99 height 37
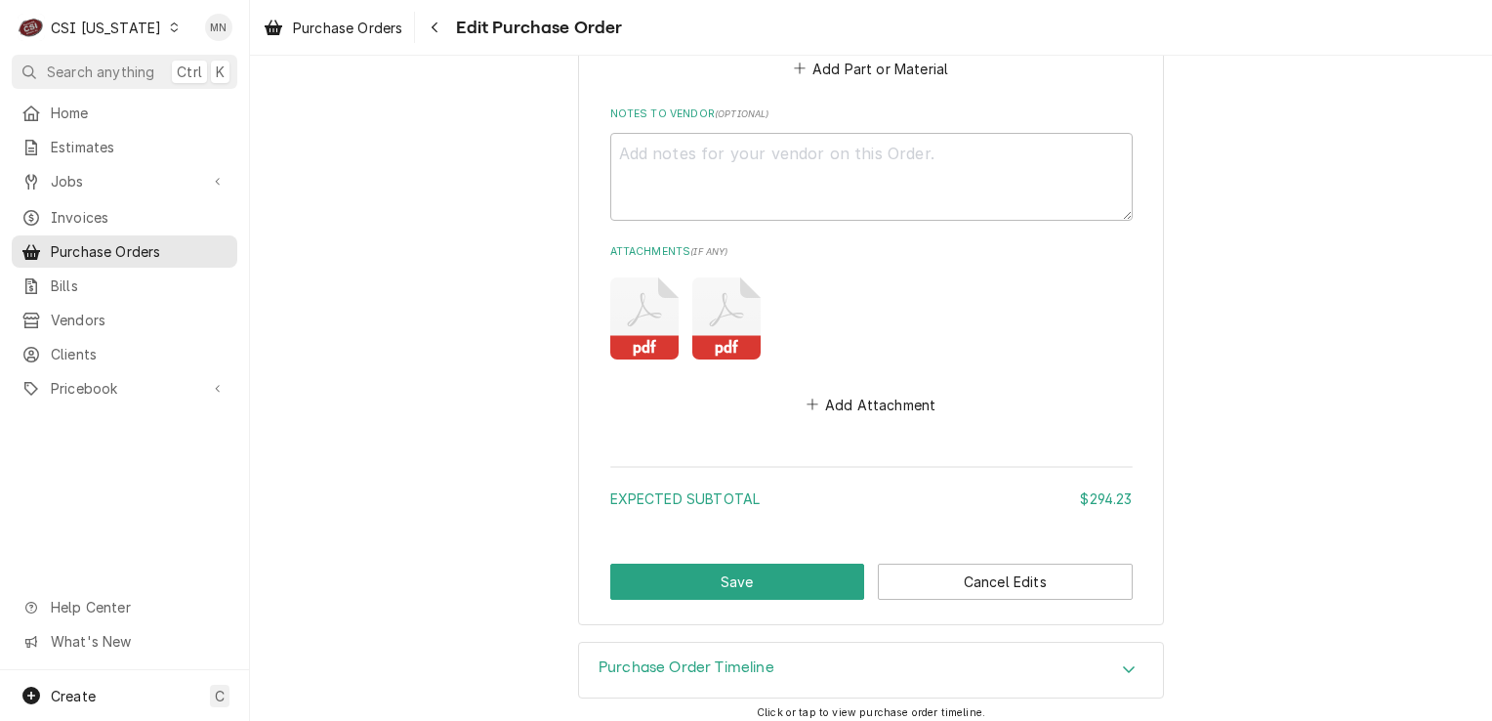
scroll to position [2879, 0]
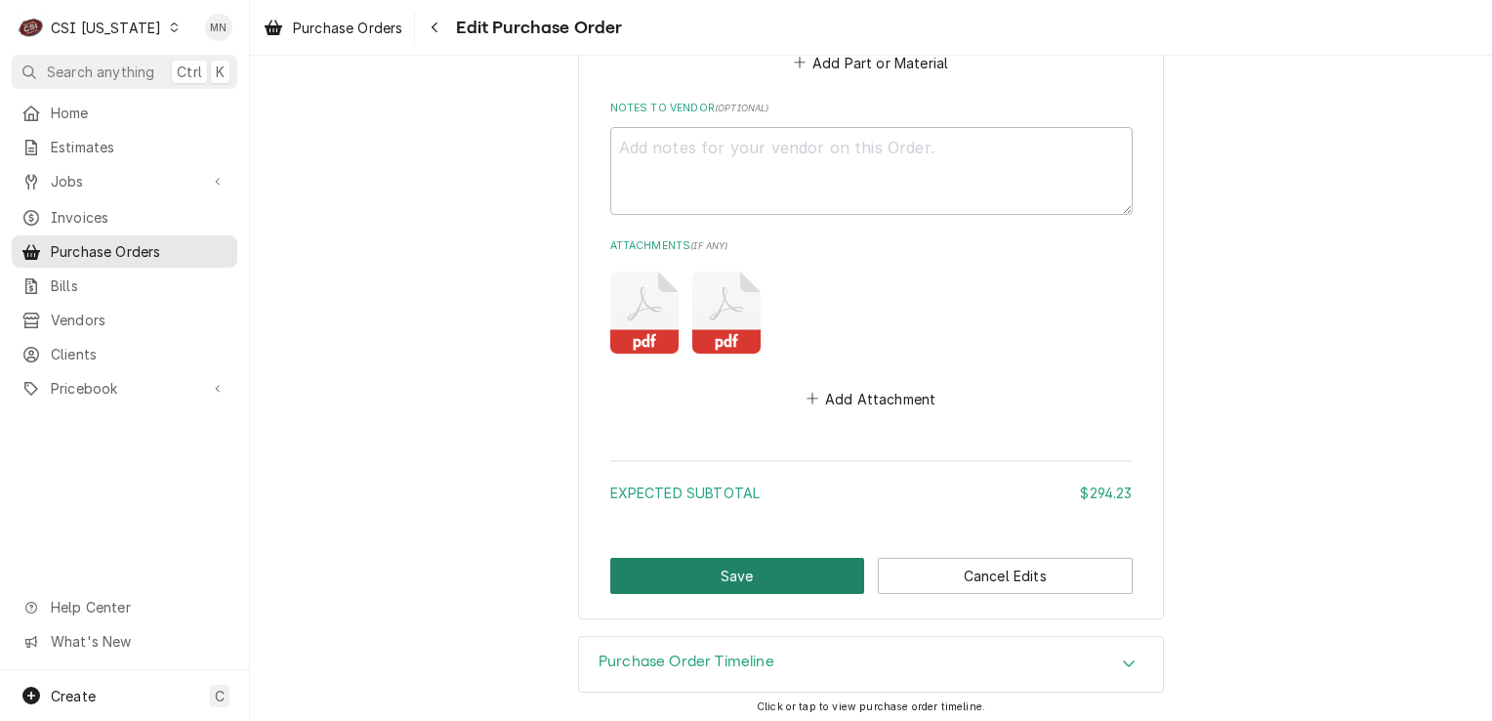
click at [700, 583] on button "Save" at bounding box center [737, 576] width 255 height 36
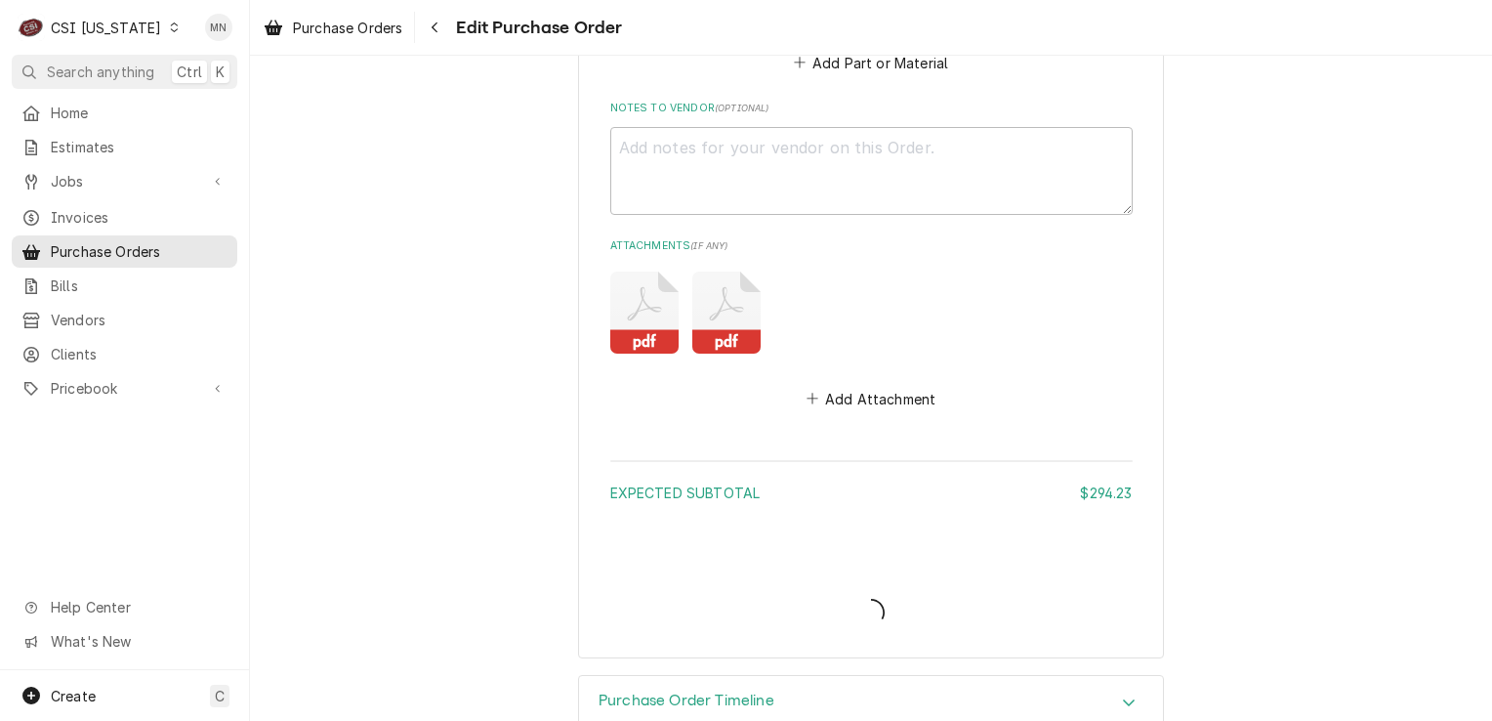
type textarea "x"
